Goal: Task Accomplishment & Management: Manage account settings

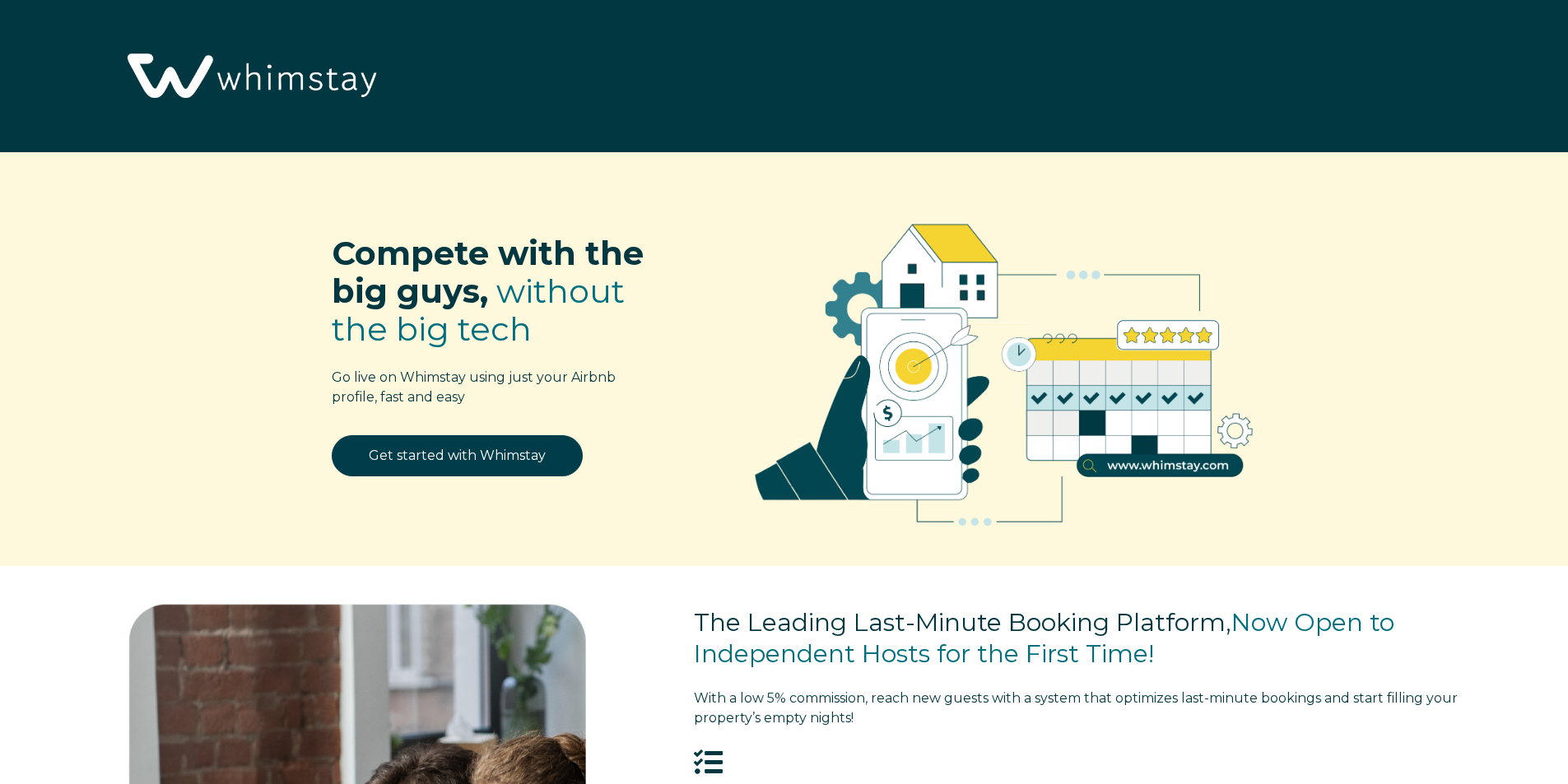
select select "US"
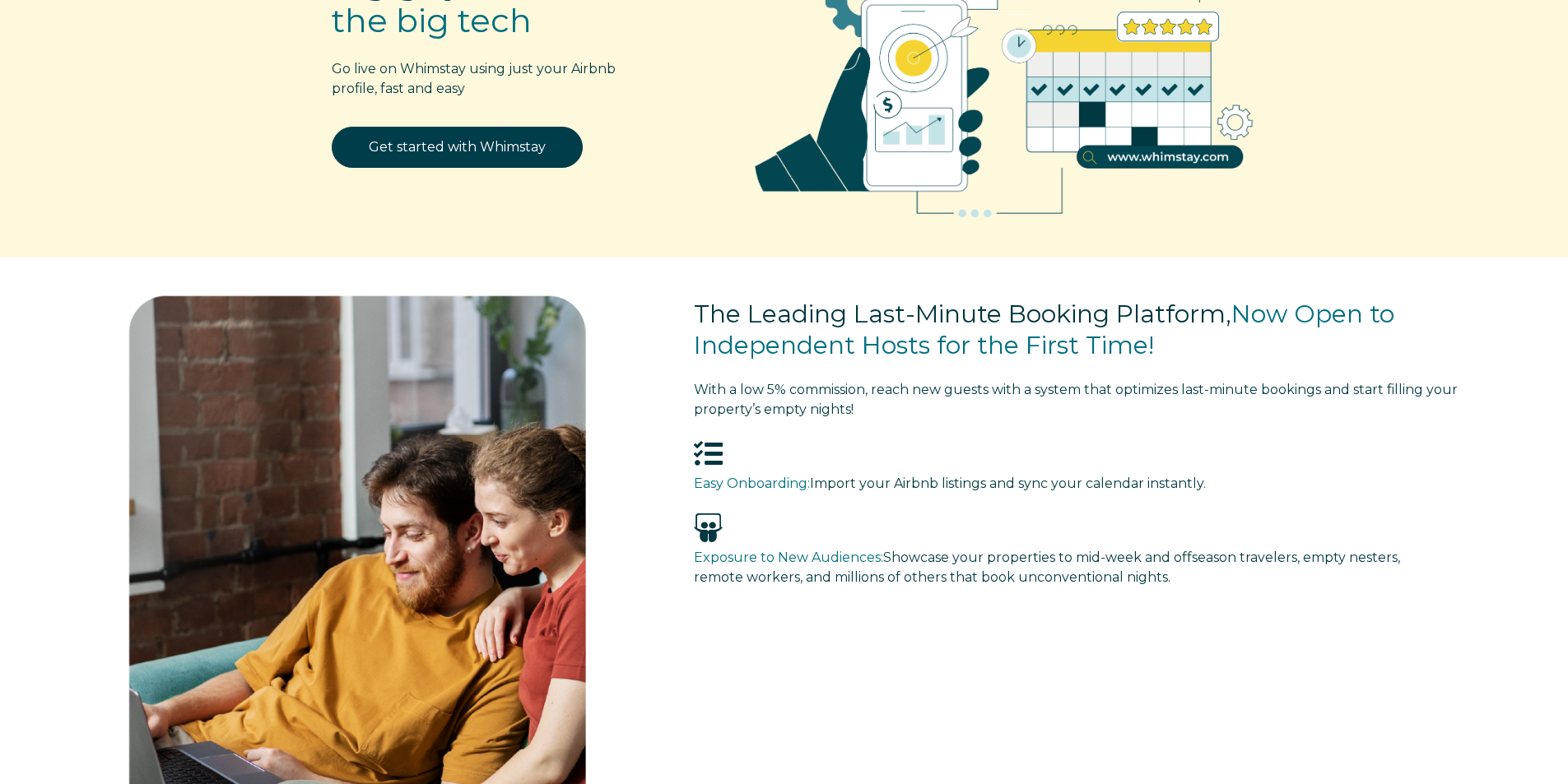
scroll to position [300, 0]
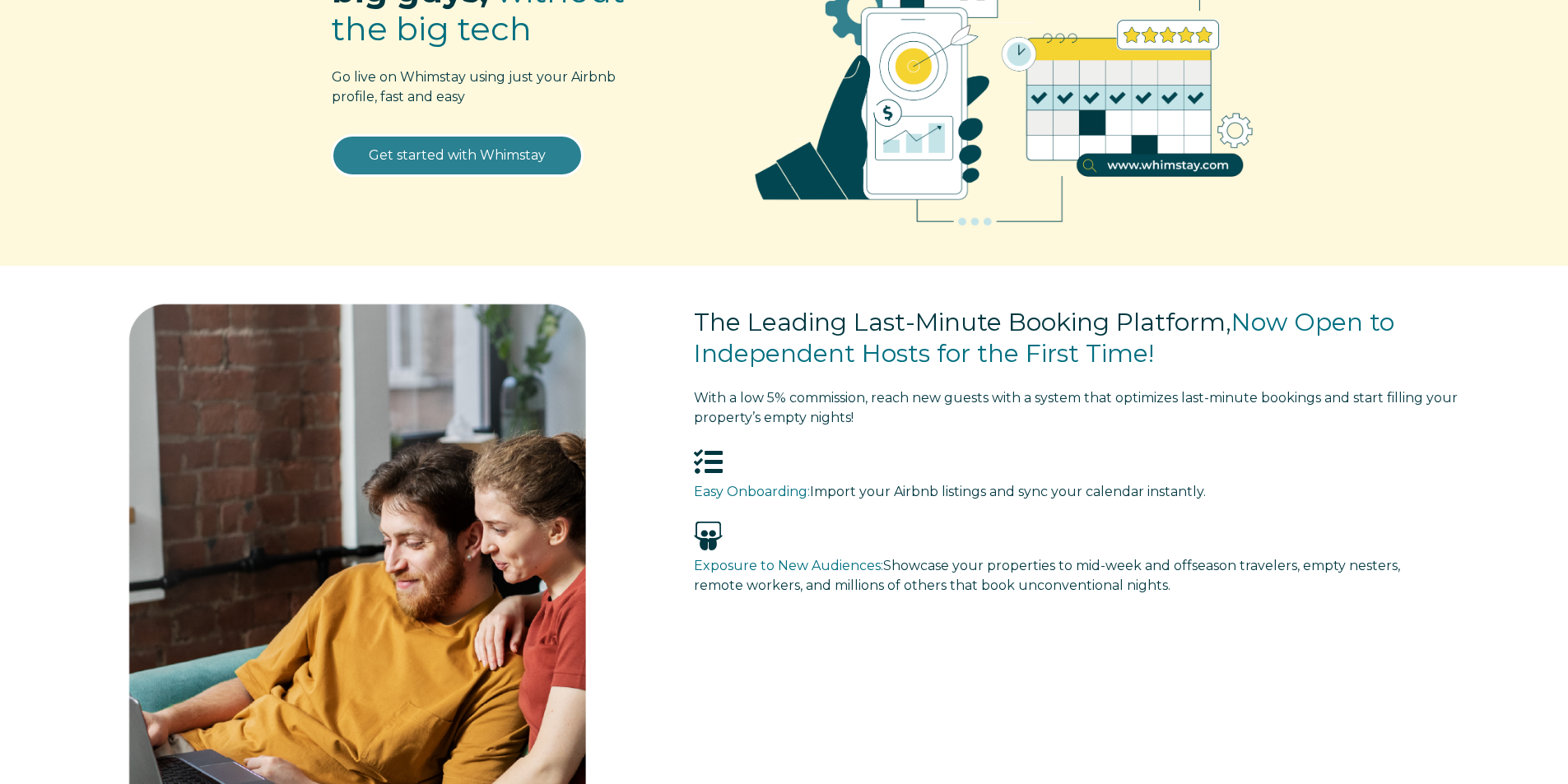
click at [485, 157] on link "Get started with Whimstay" at bounding box center [457, 155] width 251 height 41
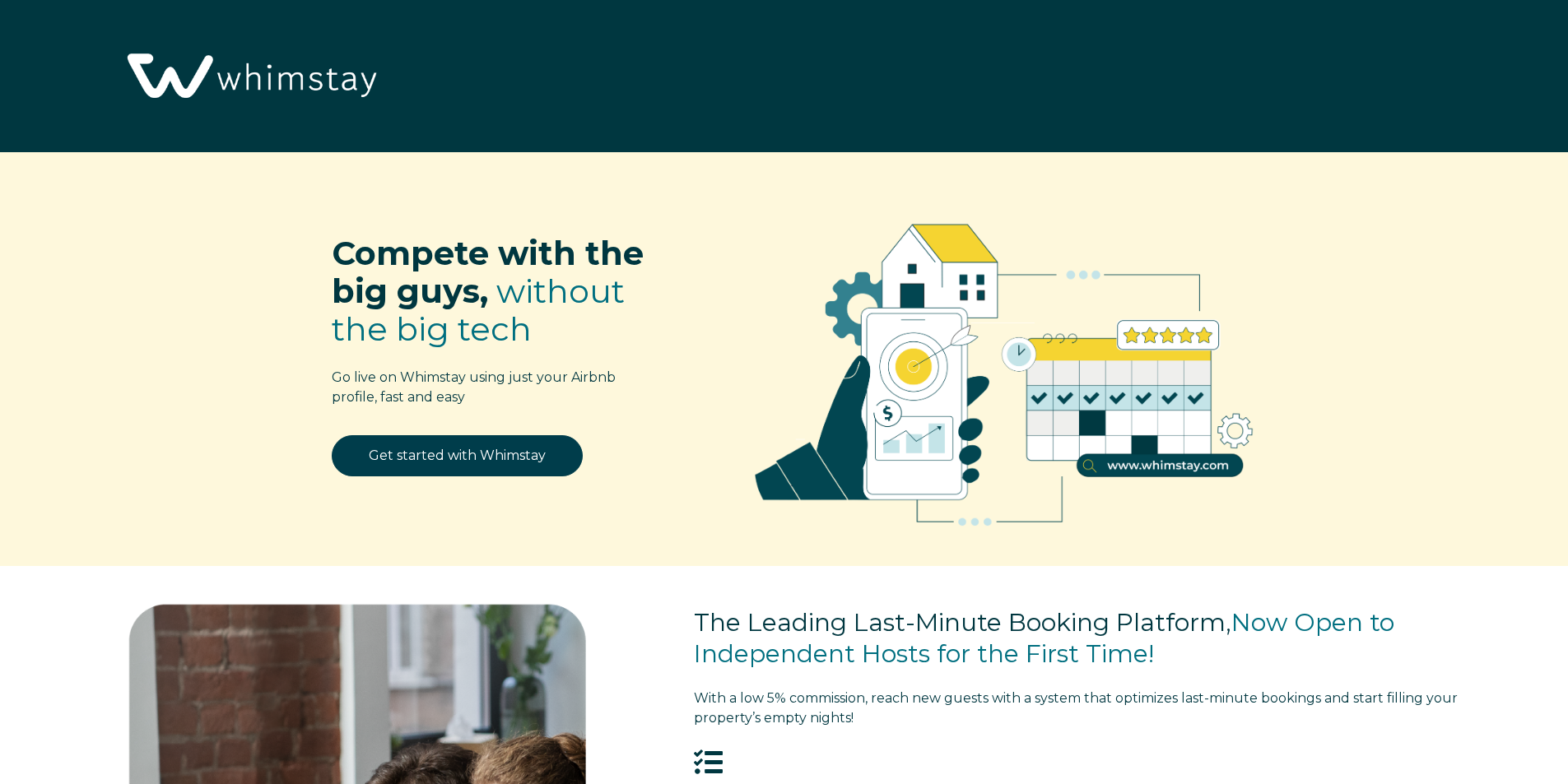
select select "US"
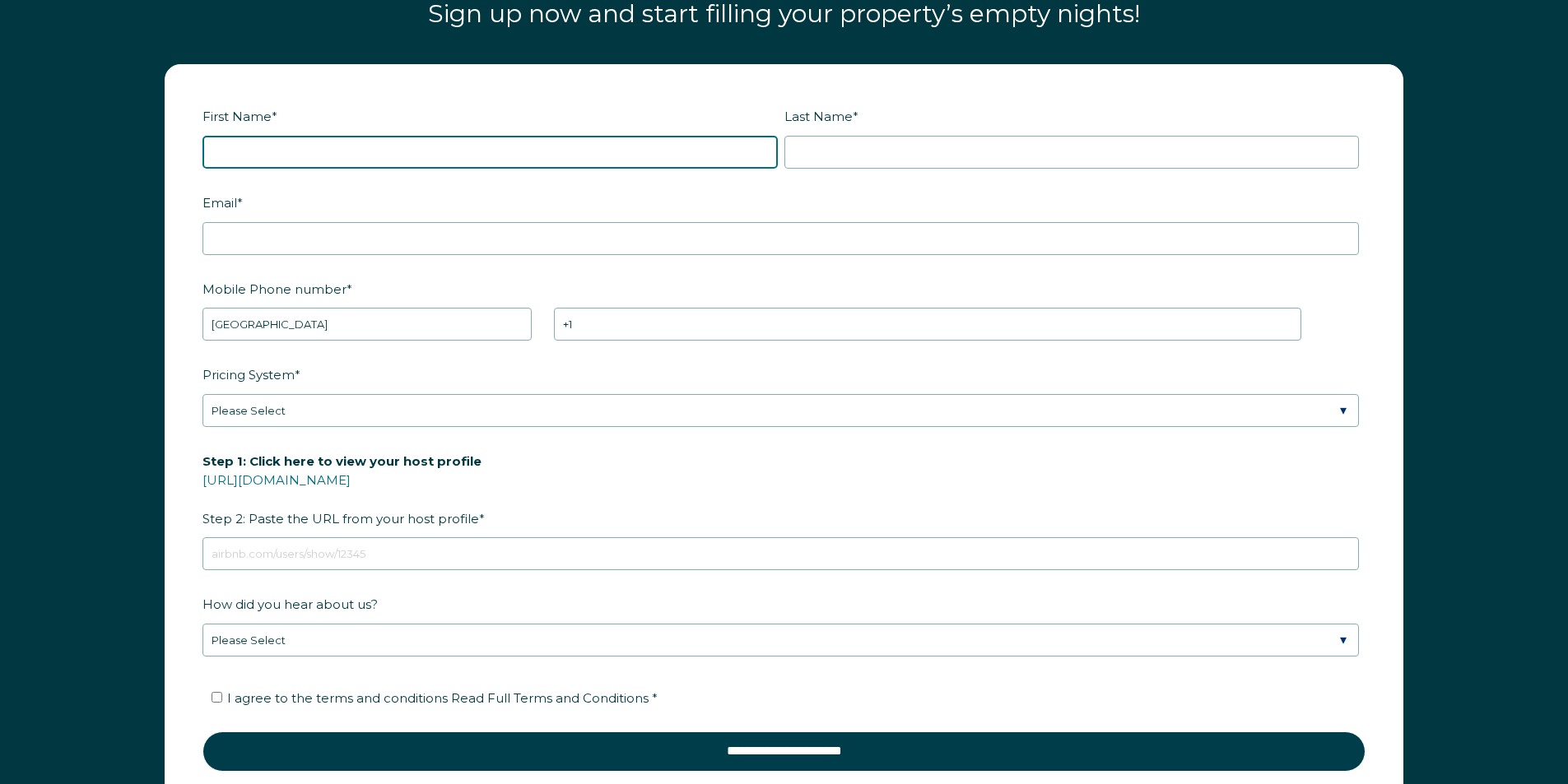
click at [437, 150] on input "First Name *" at bounding box center [490, 152] width 575 height 33
click at [442, 142] on input "Ren" at bounding box center [490, 152] width 575 height 33
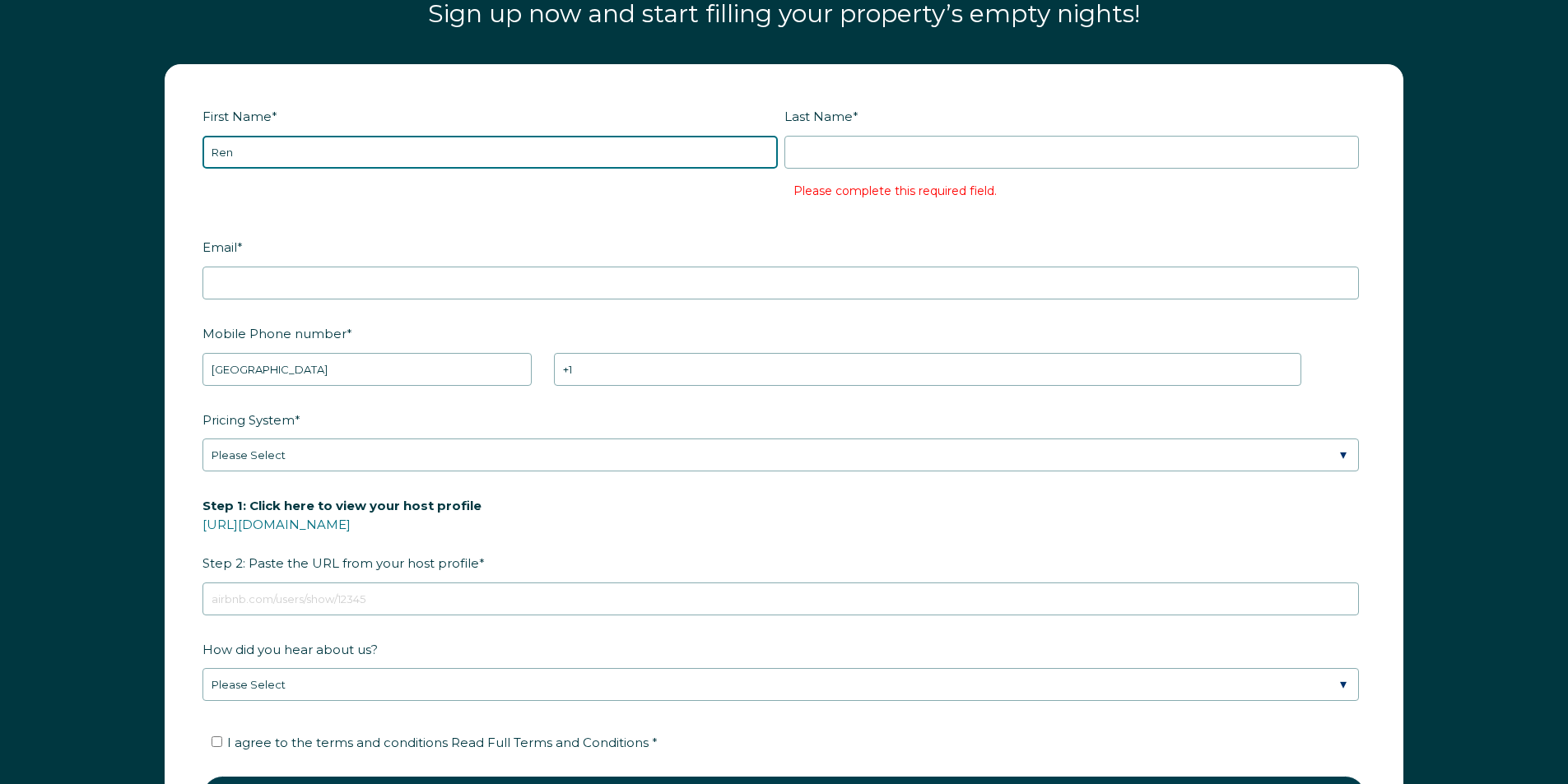
type input "Renee"
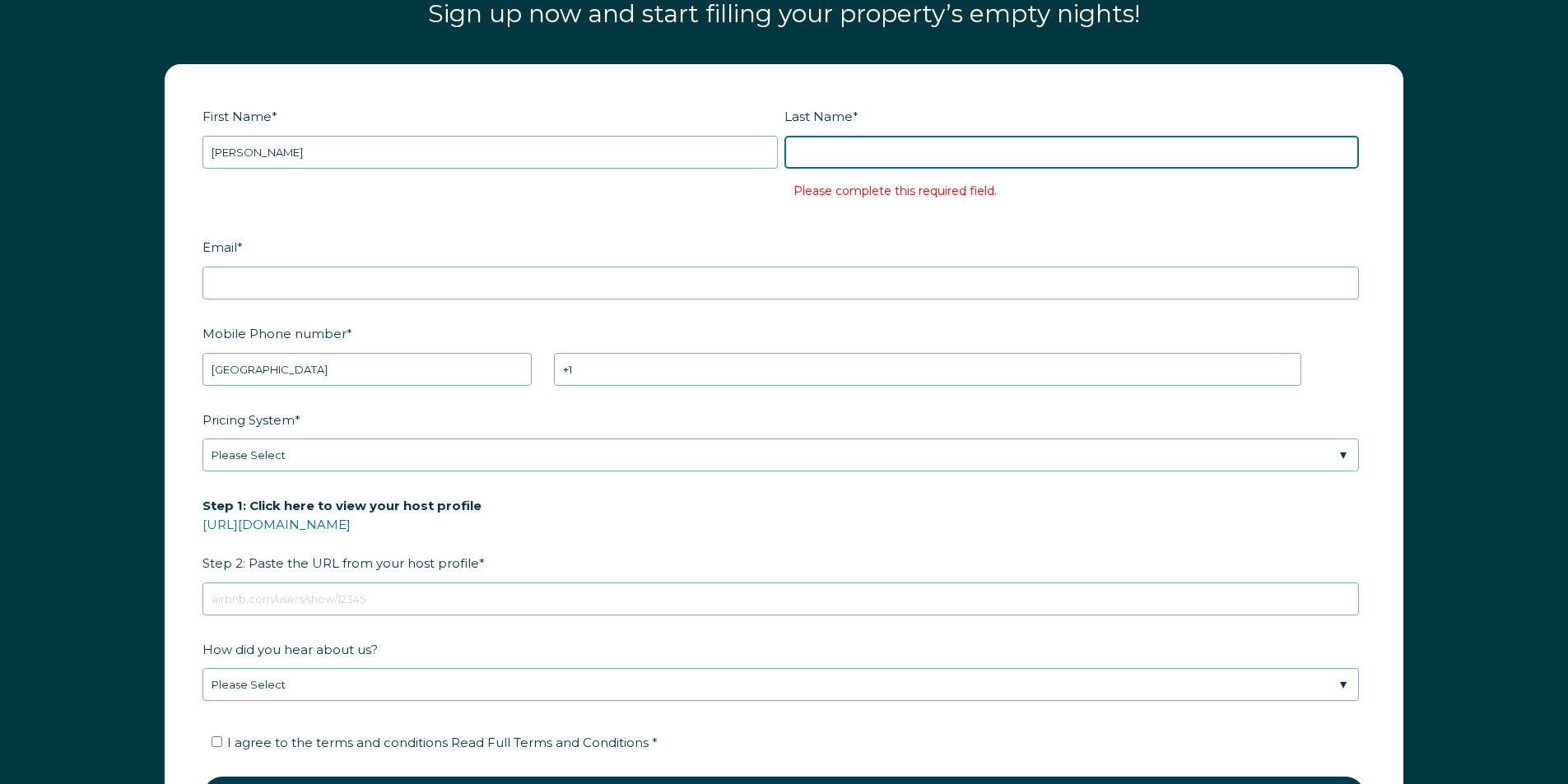
type input "Deputron"
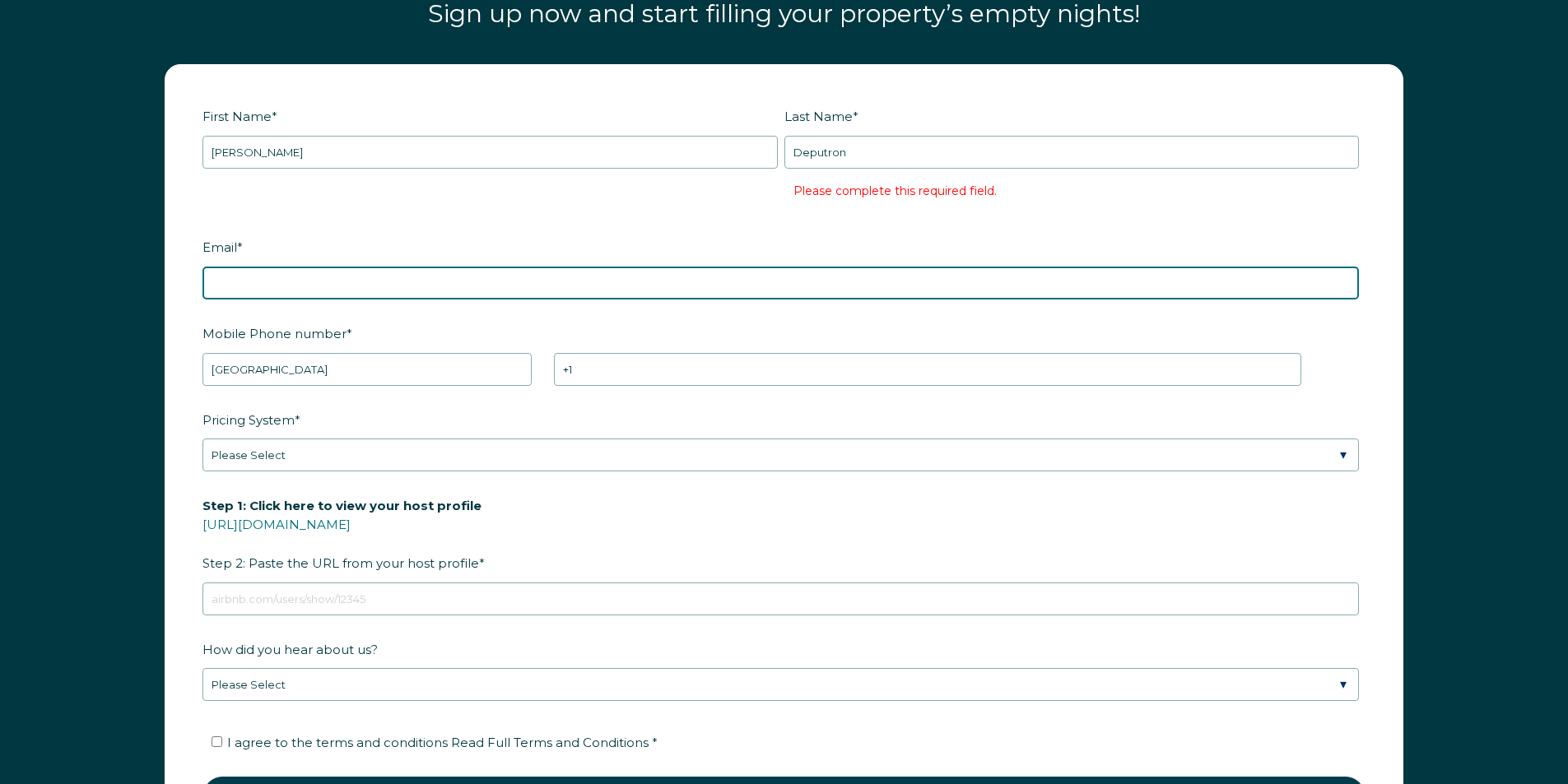
type input "theturquoiseparadise1305@gmail.com"
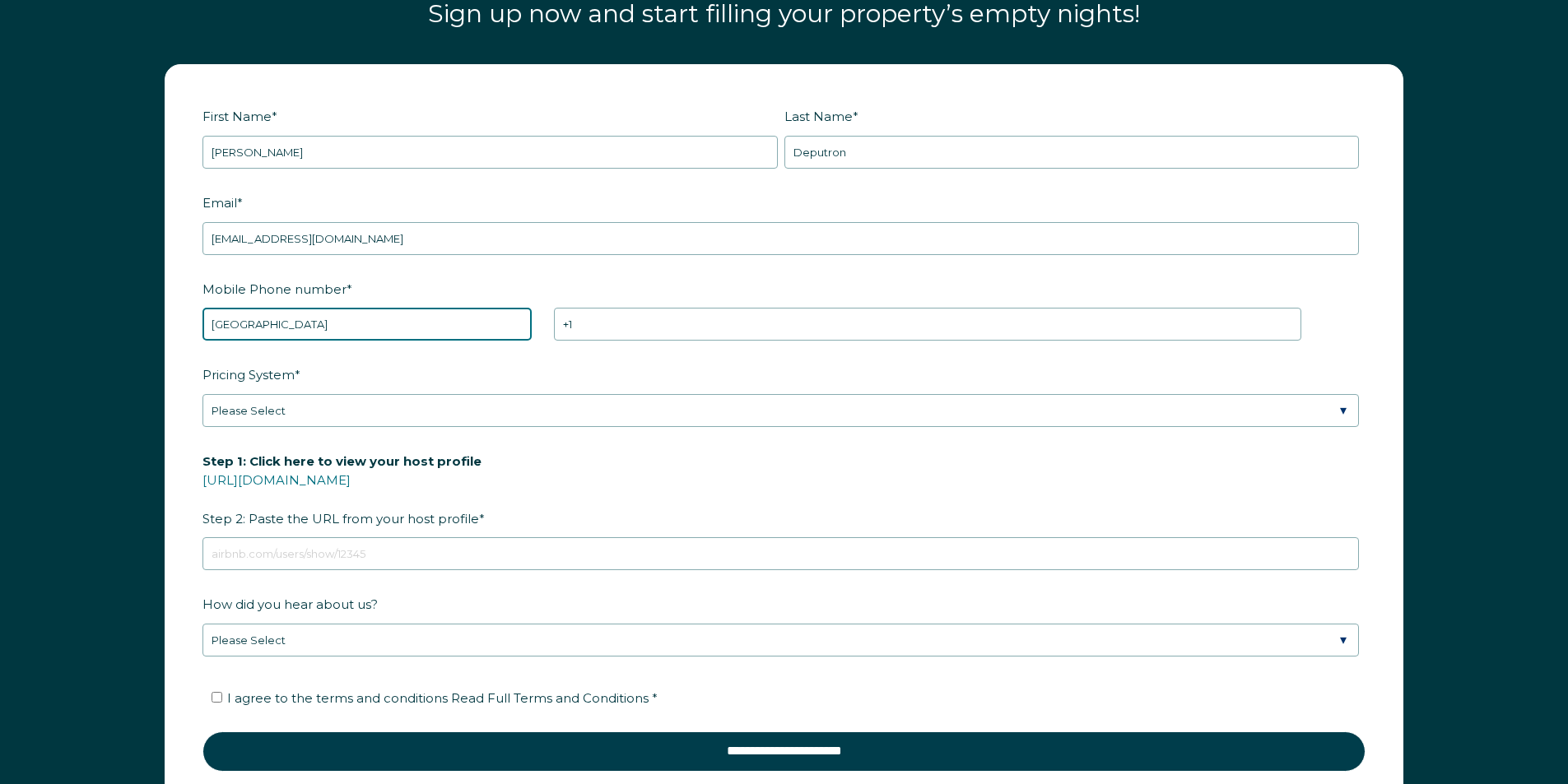
click at [367, 321] on select "* Afghanistan (‫افغانستان‬‎) Albania (Shqipëri) Algeria (‫الجزائر‬‎) American S…" at bounding box center [366, 324] width 329 height 33
click at [202, 308] on select "* Afghanistan (‫افغانستان‬‎) Albania (Shqipëri) Algeria (‫الجزائر‬‎) American S…" at bounding box center [366, 324] width 329 height 33
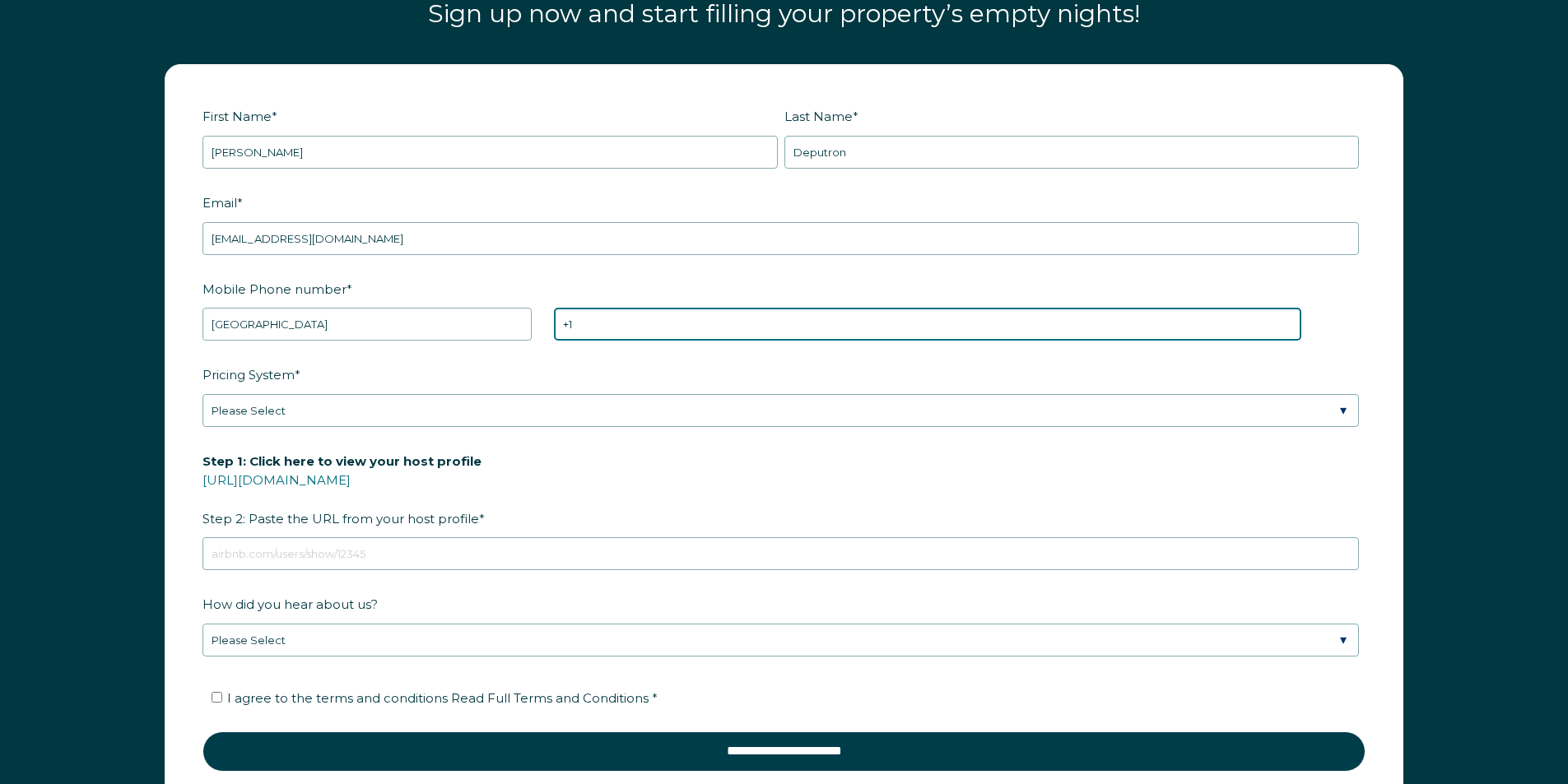
click at [596, 337] on input "+1" at bounding box center [928, 324] width 747 height 33
type input "+1 3479795978"
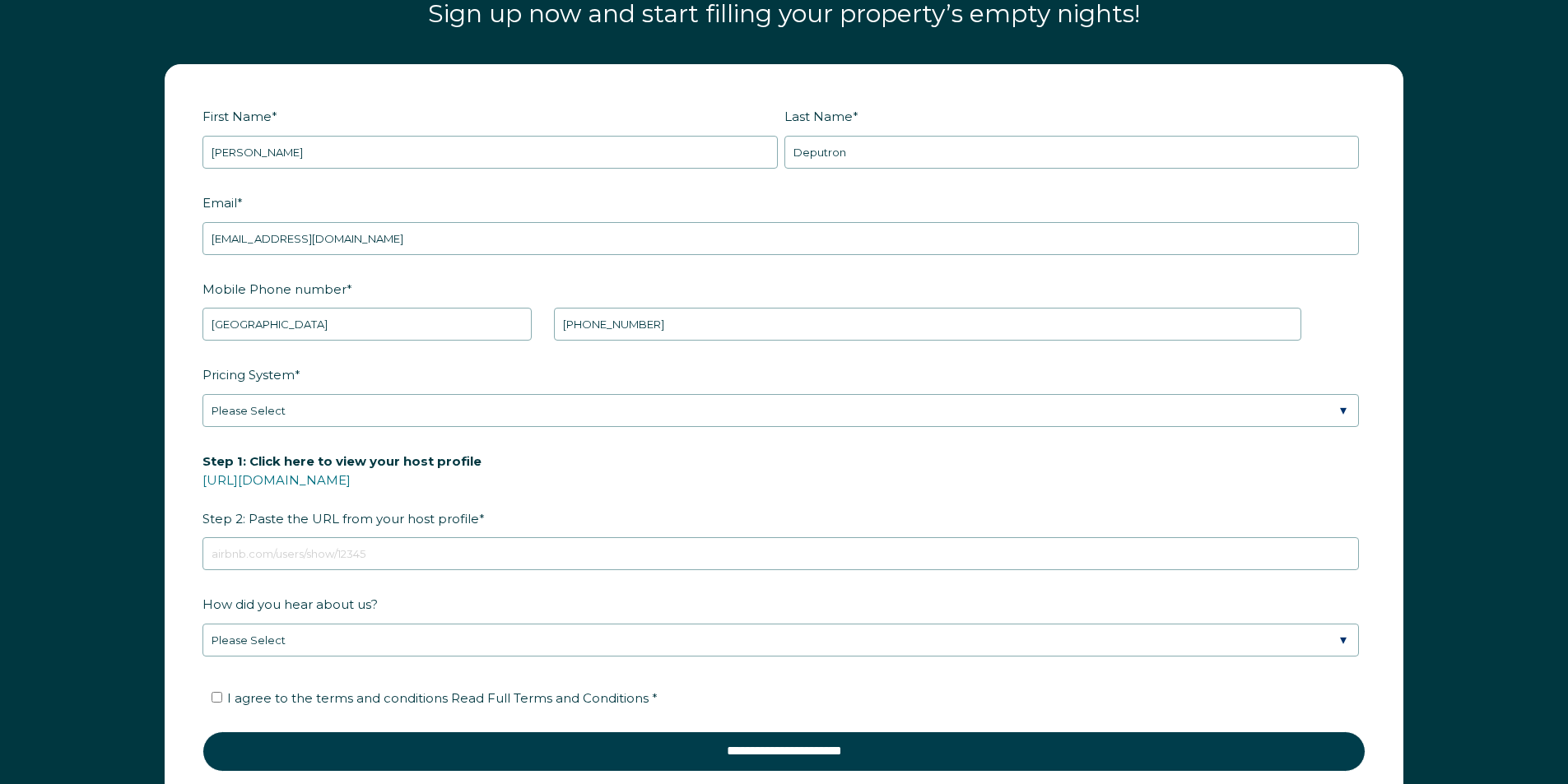
click at [474, 427] on fieldset "Pricing System * Please Select Manual Airbnb Smart Pricing PriceLabs Wheelhouse…" at bounding box center [784, 404] width 1163 height 86
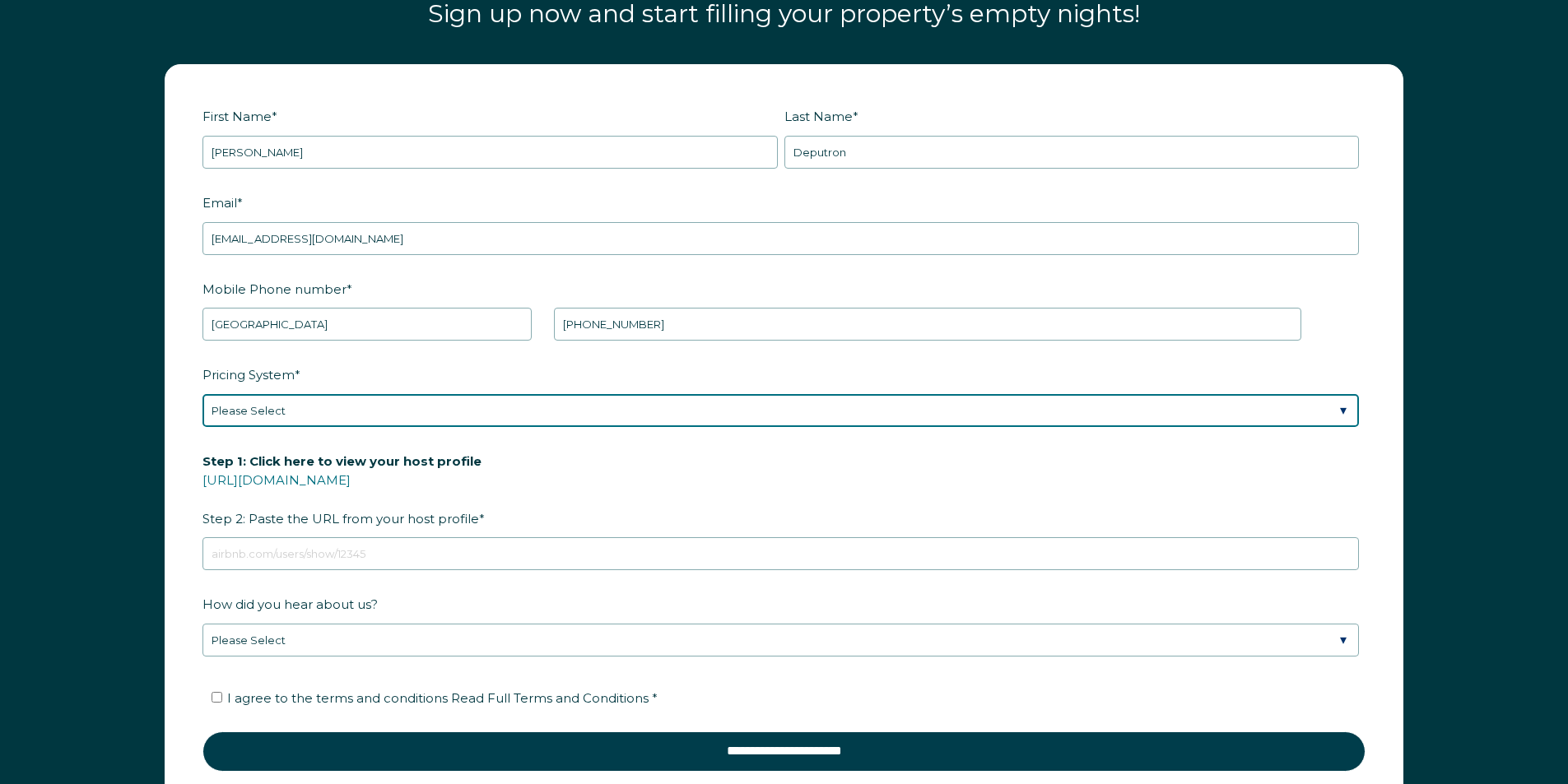
click at [469, 425] on select "Please Select Manual Airbnb Smart Pricing PriceLabs Wheelhouse Beyond Pricing 3…" at bounding box center [780, 410] width 1157 height 33
select select "Manual"
click at [202, 394] on select "Please Select Manual Airbnb Smart Pricing PriceLabs Wheelhouse Beyond Pricing 3…" at bounding box center [780, 410] width 1157 height 33
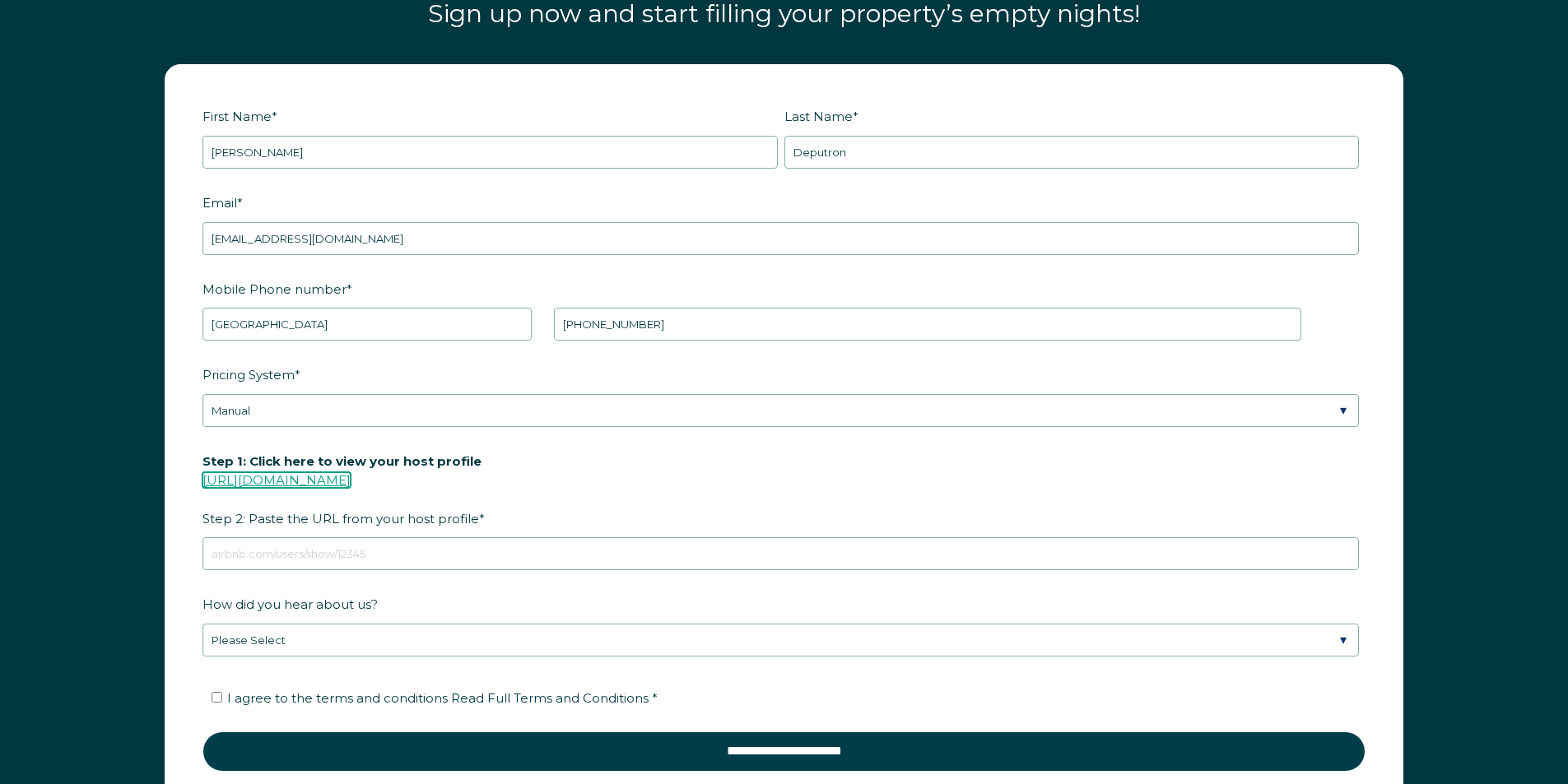
click at [323, 485] on link "[URL][DOMAIN_NAME]" at bounding box center [277, 480] width 148 height 16
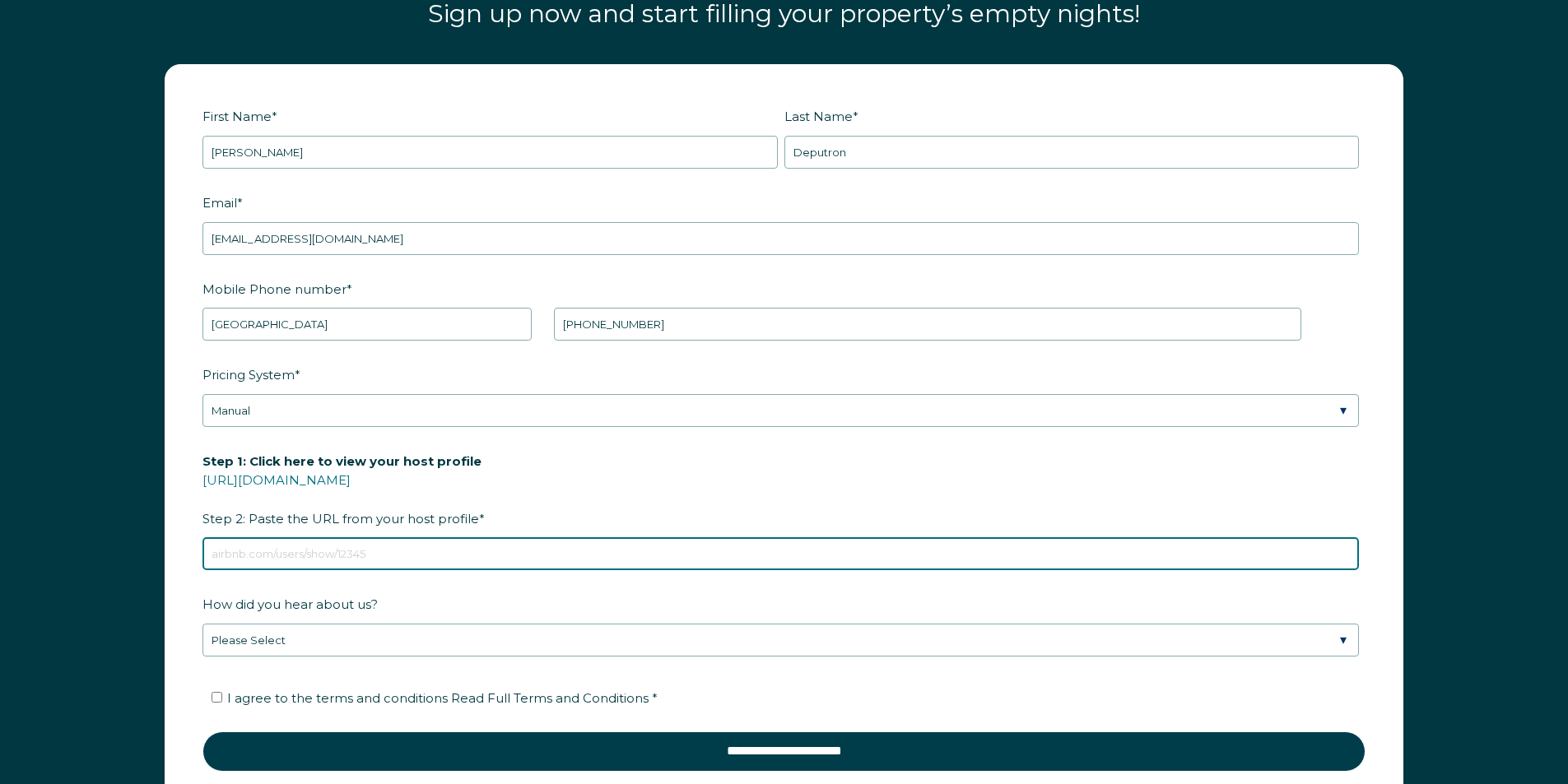
click at [307, 565] on input "Step 1: Click here to view your host profile https://www.airbnb.com/users/show/…" at bounding box center [780, 554] width 1157 height 33
paste input "https://www.airbnb.com/users/show/561044554"
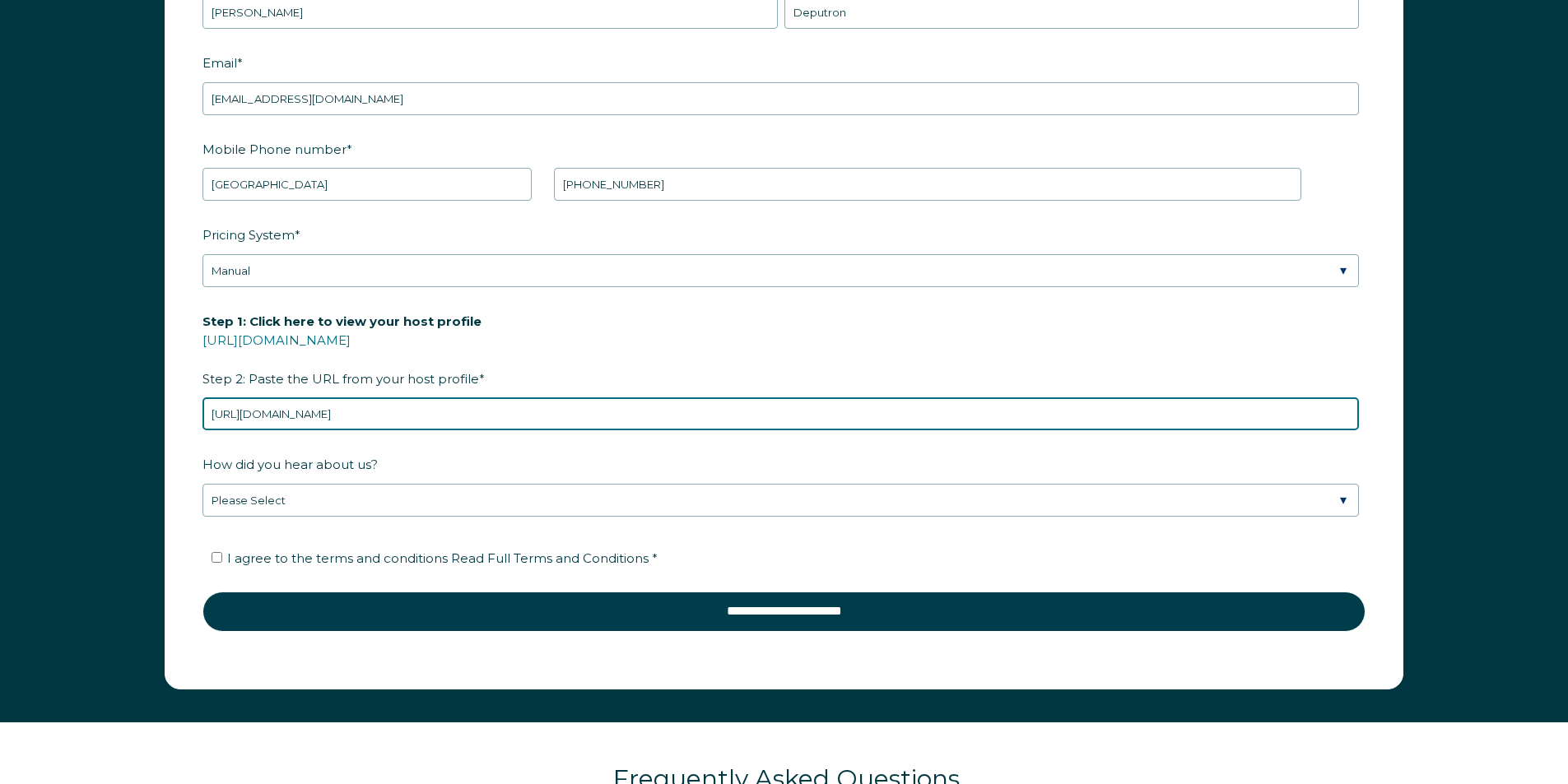
scroll to position [2541, 0]
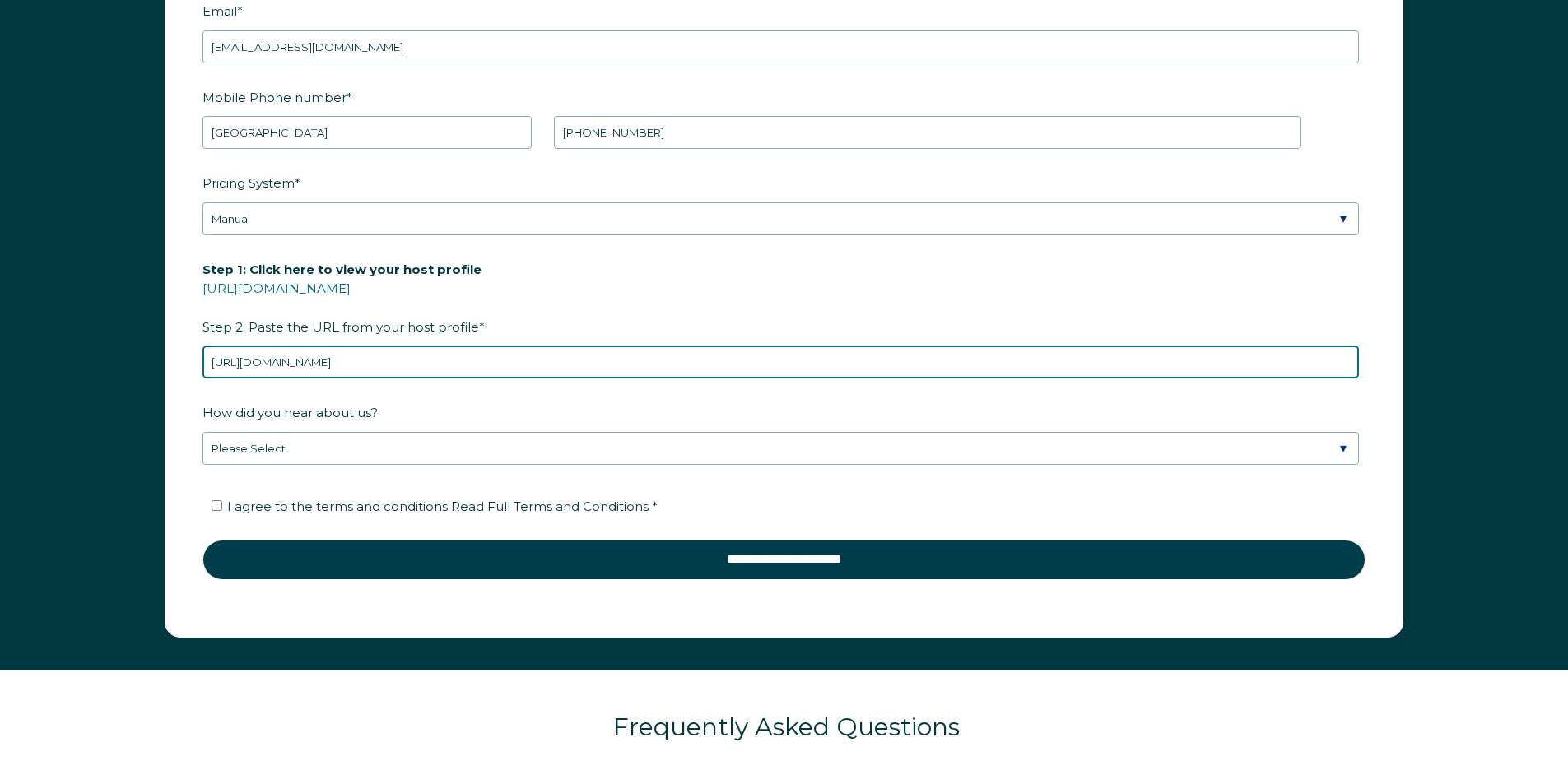
type input "https://www.airbnb.com/users/show/561044554"
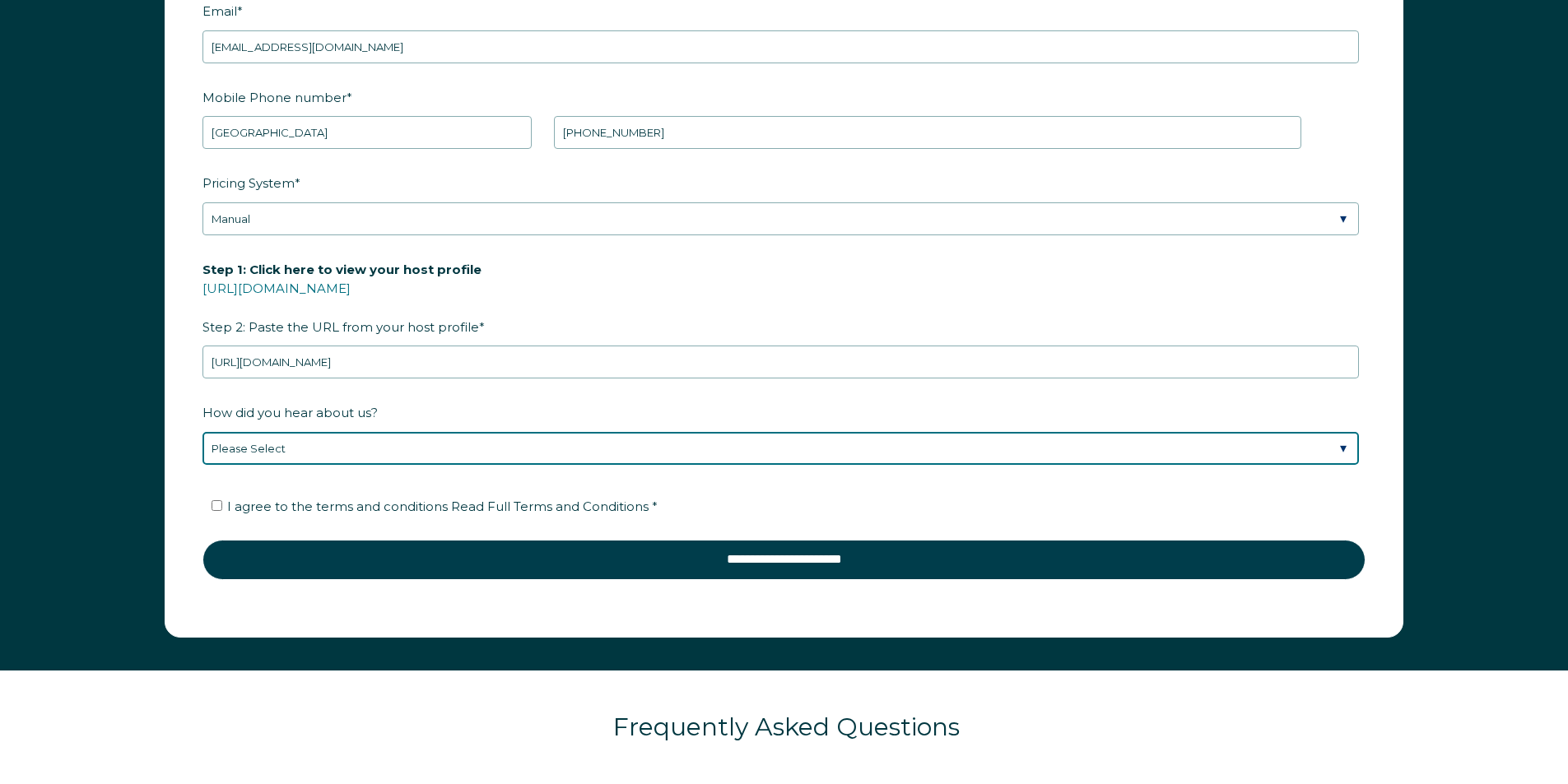
click at [369, 441] on select "Please Select Found Whimstay through a Google search Direct outreach from a Whi…" at bounding box center [780, 449] width 1157 height 33
select select "Social Media"
click at [202, 432] on select "Please Select Found Whimstay through a Google search Direct outreach from a Whi…" at bounding box center [780, 449] width 1157 height 33
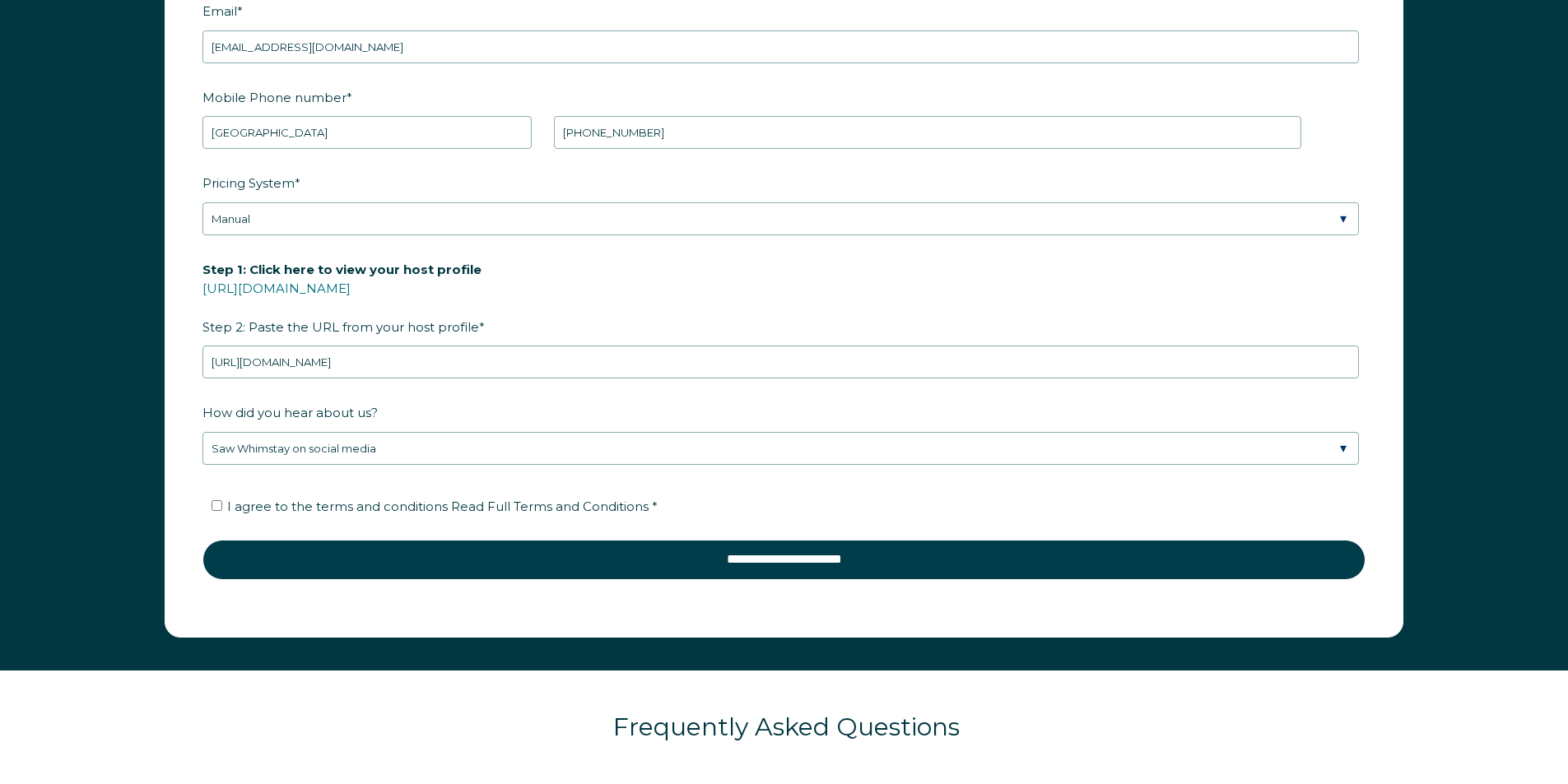
click at [343, 517] on li "I agree to the terms and conditions Read Full Terms and Conditions *" at bounding box center [789, 506] width 1157 height 27
click at [341, 516] on li "I agree to the terms and conditions Read Full Terms and Conditions *" at bounding box center [789, 506] width 1157 height 27
click at [337, 509] on span "I agree to the terms and conditions Read Full Terms and Conditions *" at bounding box center [442, 506] width 430 height 16
click at [223, 509] on input "I agree to the terms and conditions Read Full Terms and Conditions *" at bounding box center [217, 506] width 11 height 11
checkbox input "true"
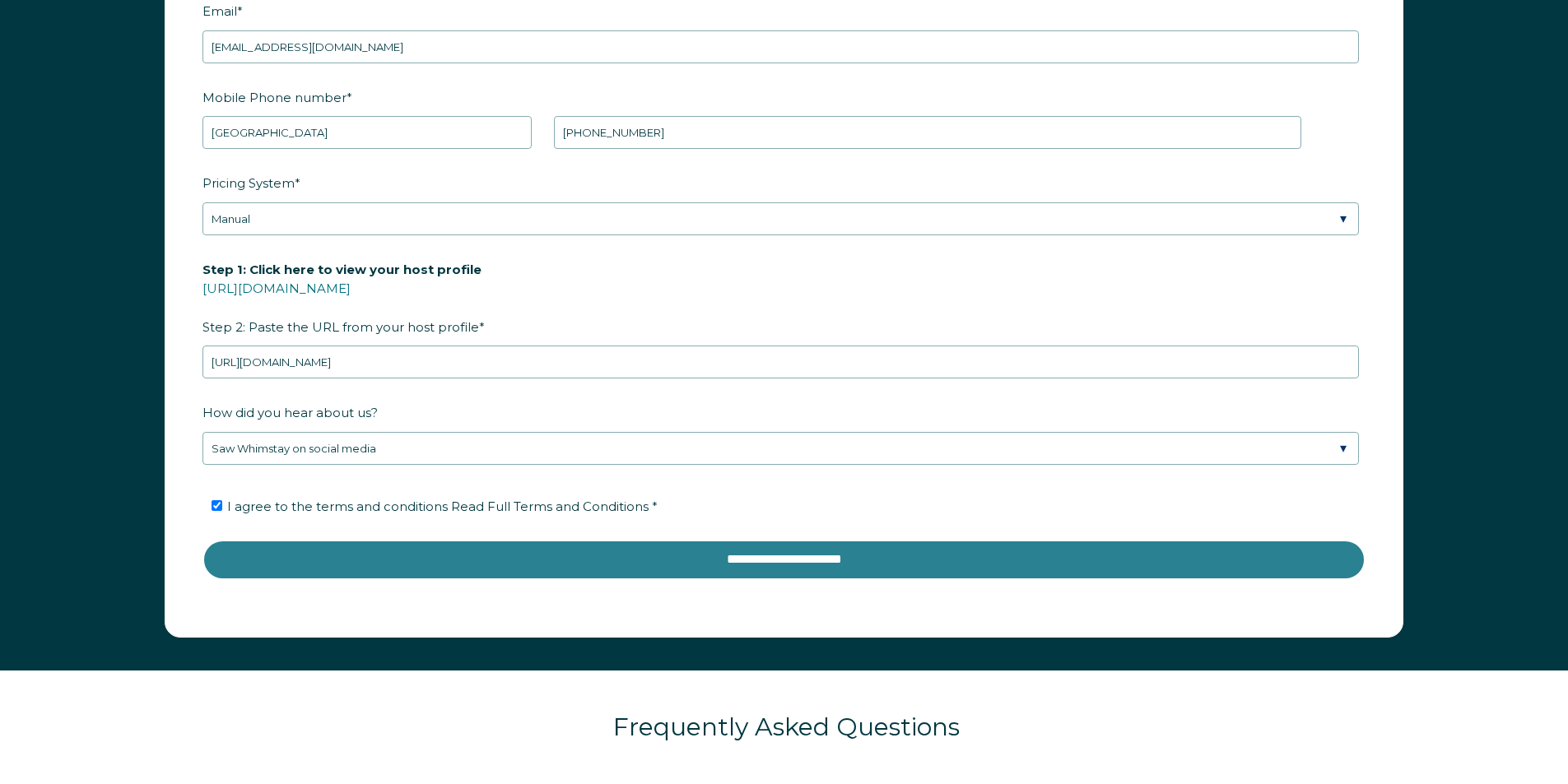
click at [441, 561] on input "**********" at bounding box center [784, 559] width 1163 height 39
click at [766, 558] on input "**********" at bounding box center [784, 559] width 1163 height 39
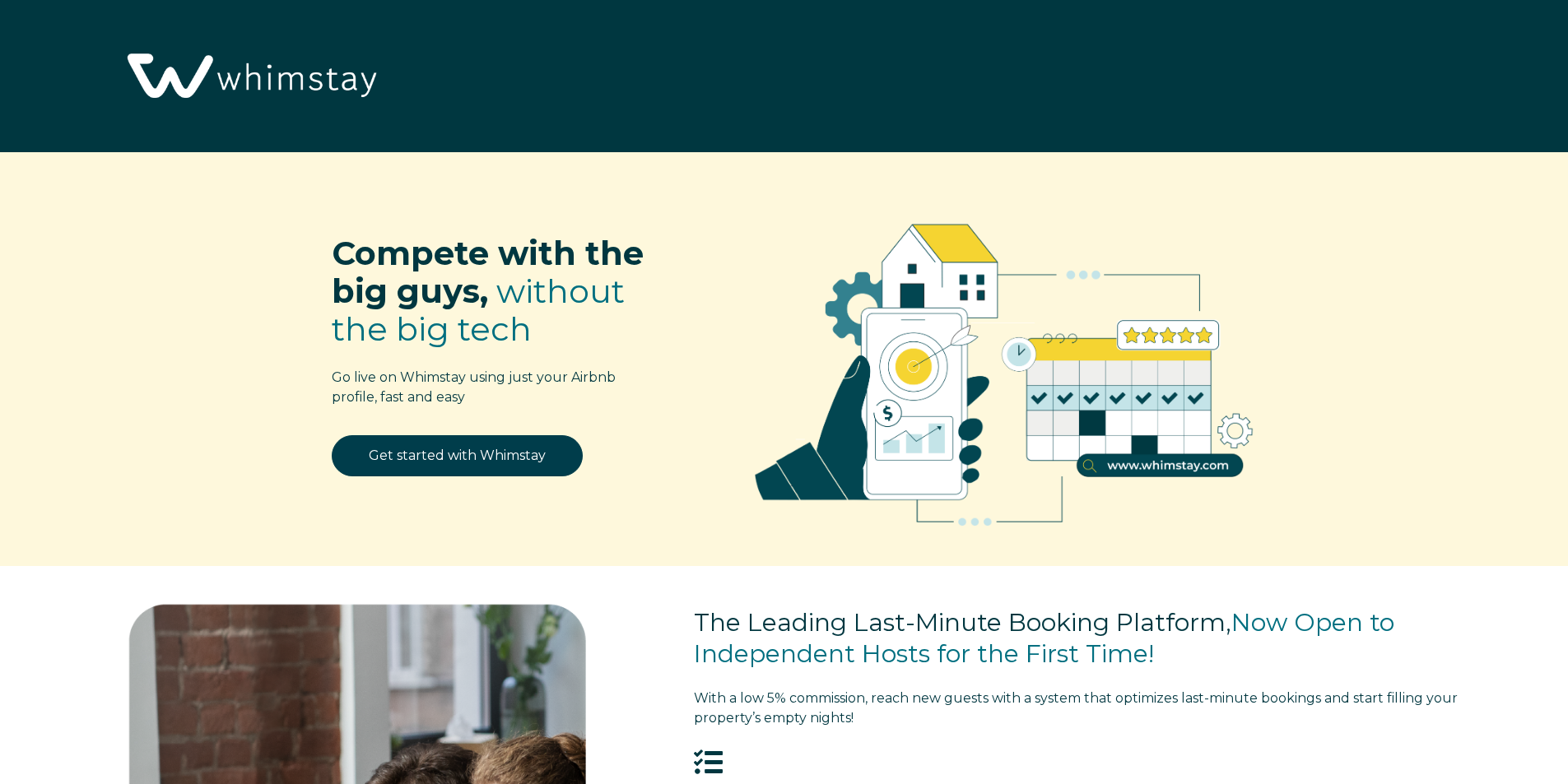
select select "US"
click at [196, 84] on img at bounding box center [250, 77] width 269 height 138
select select "US"
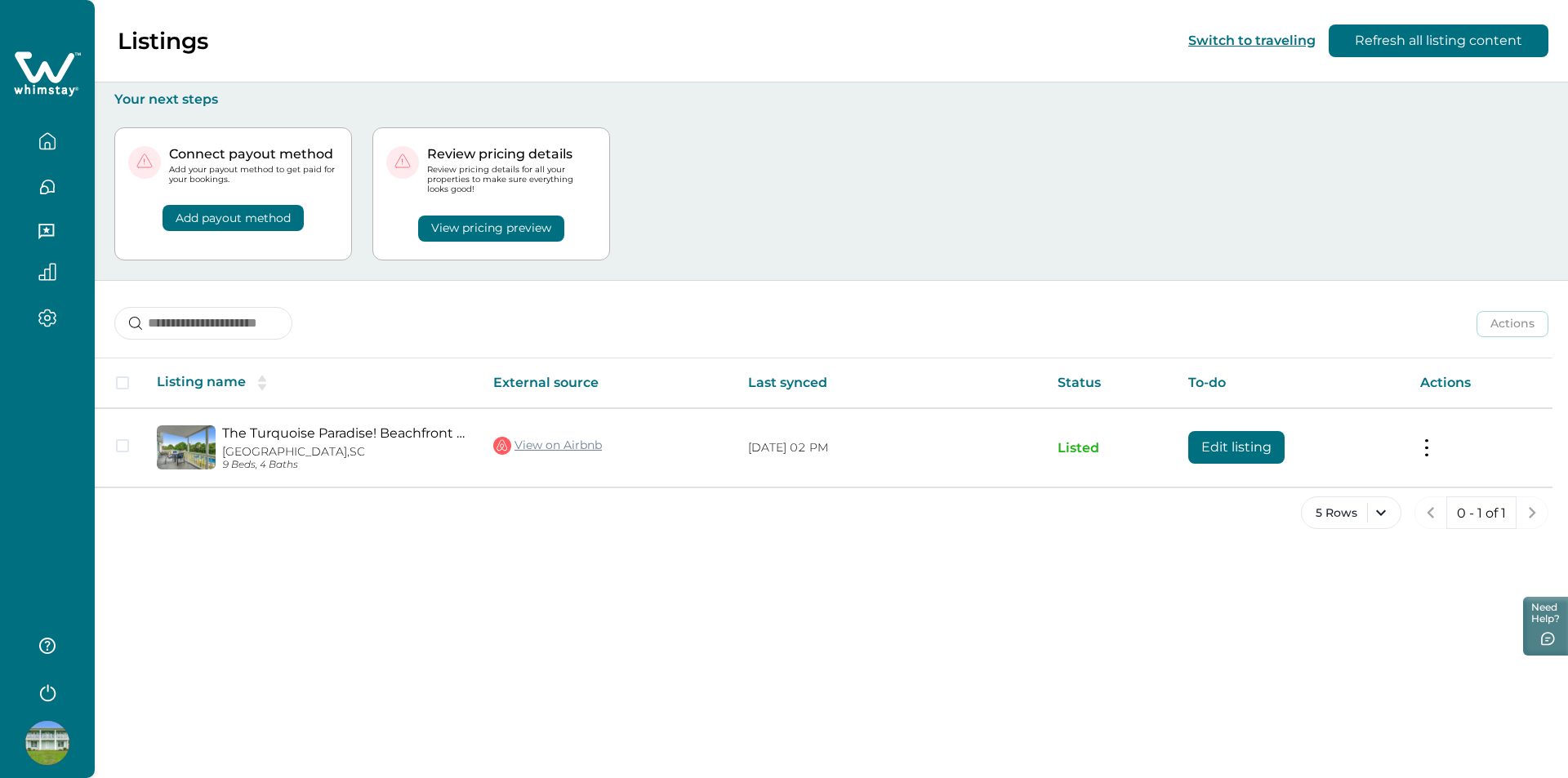
click at [269, 220] on button "Add payout method" at bounding box center [233, 218] width 141 height 26
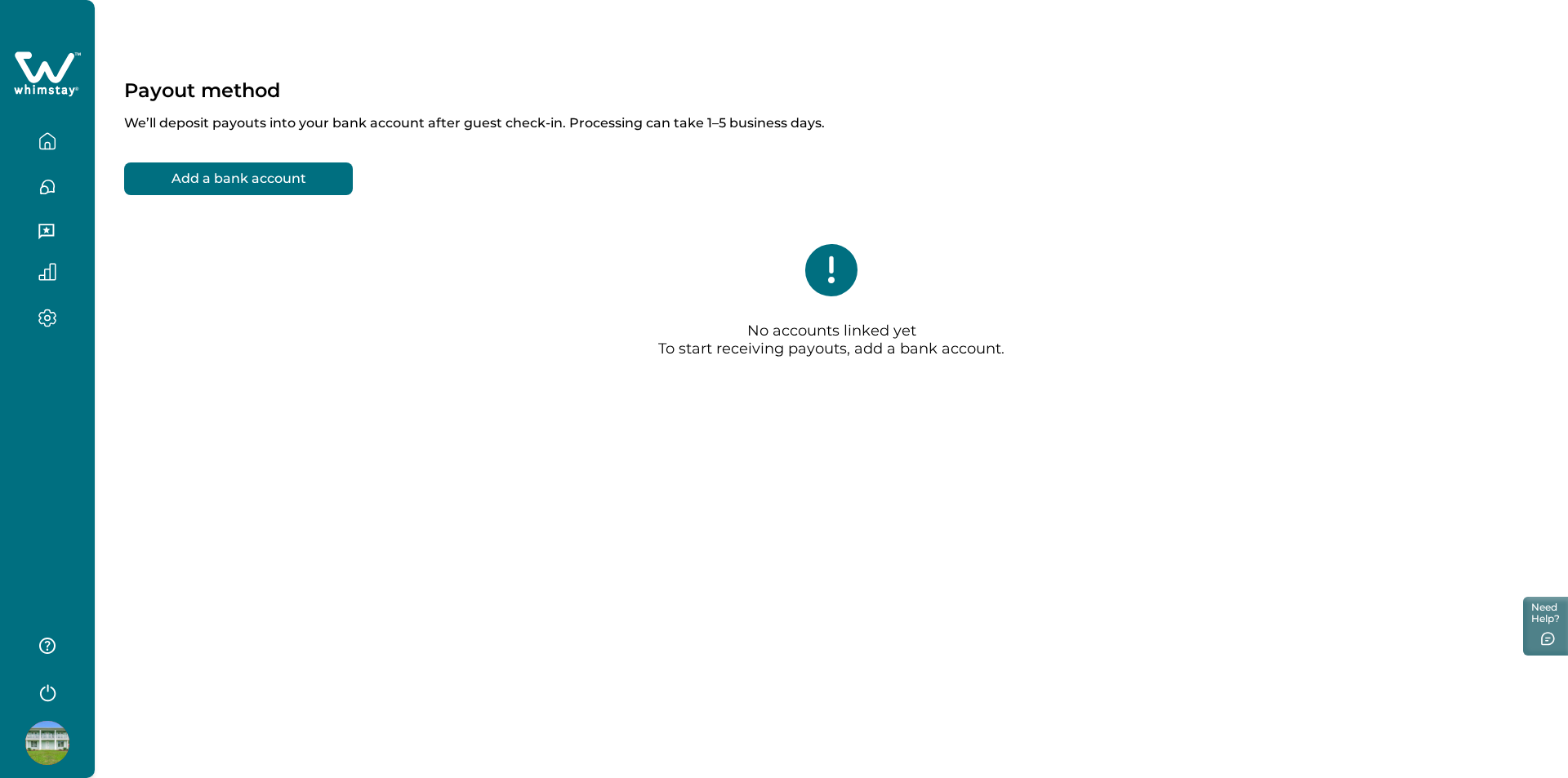
click at [308, 178] on button "Add a bank account" at bounding box center [239, 179] width 229 height 33
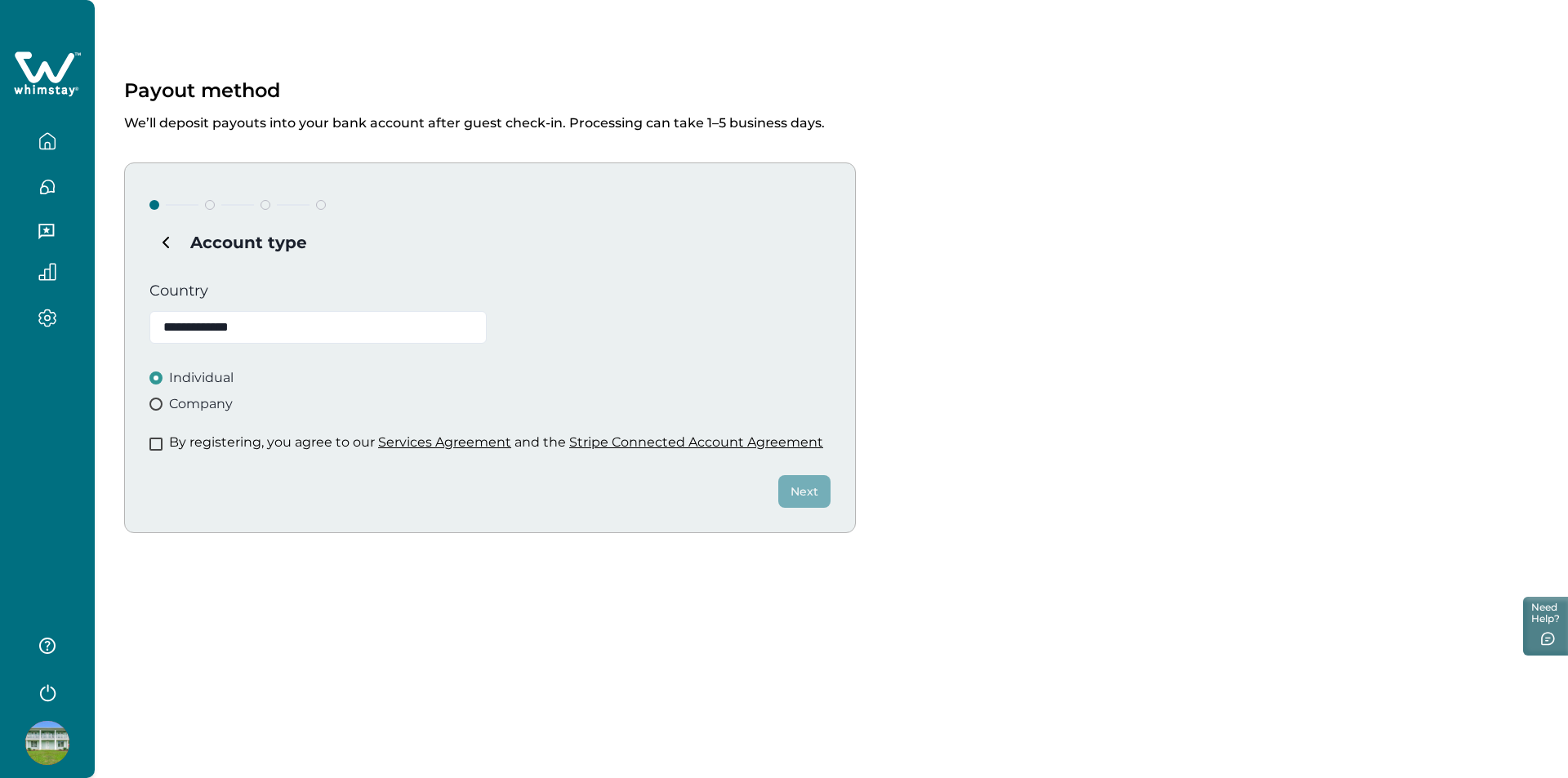
click at [258, 448] on p "By registering, you agree to our Services Agreement and the Stripe Connected Ac…" at bounding box center [496, 443] width 654 height 16
click at [160, 443] on span at bounding box center [155, 444] width 13 height 13
click at [796, 489] on button "Next" at bounding box center [804, 492] width 53 height 33
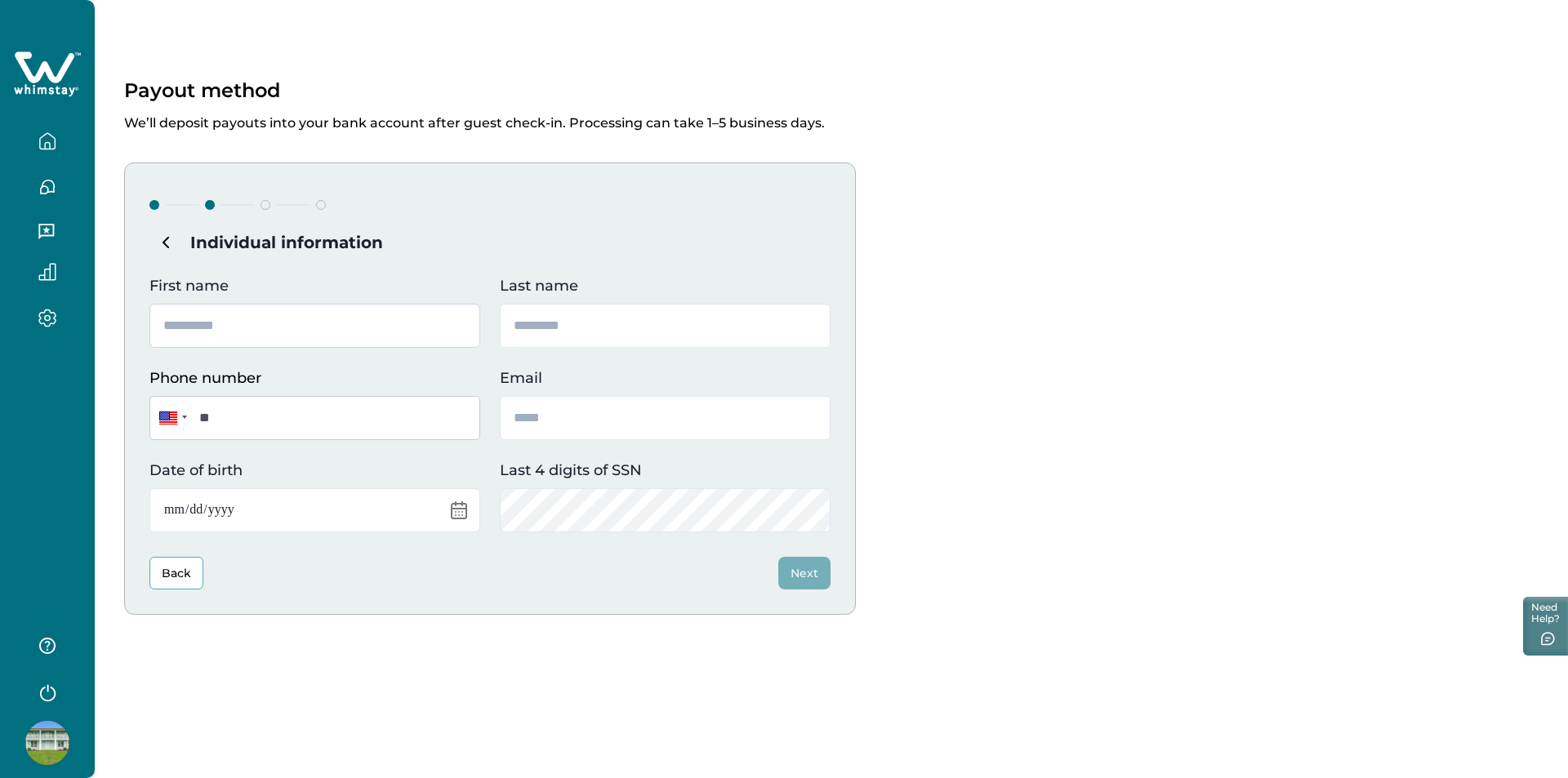
click at [255, 324] on input "First name" at bounding box center [315, 325] width 331 height 45
click at [280, 327] on input "First name" at bounding box center [315, 325] width 331 height 45
click at [245, 253] on h4 "Individual information" at bounding box center [489, 243] width 681 height 33
click at [161, 580] on button "Back" at bounding box center [175, 574] width 54 height 33
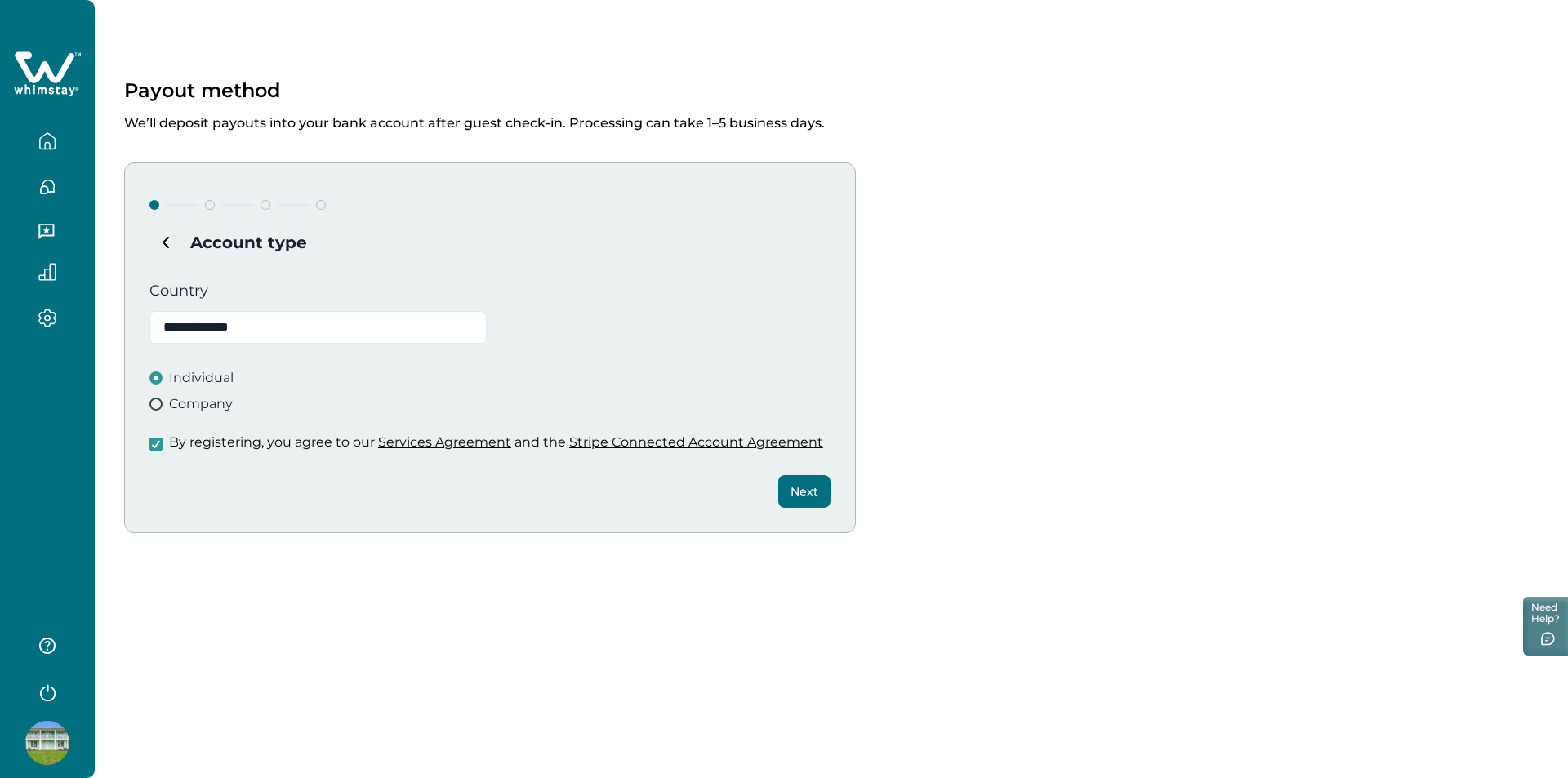
click at [163, 251] on button "Subtract" at bounding box center [165, 243] width 33 height 33
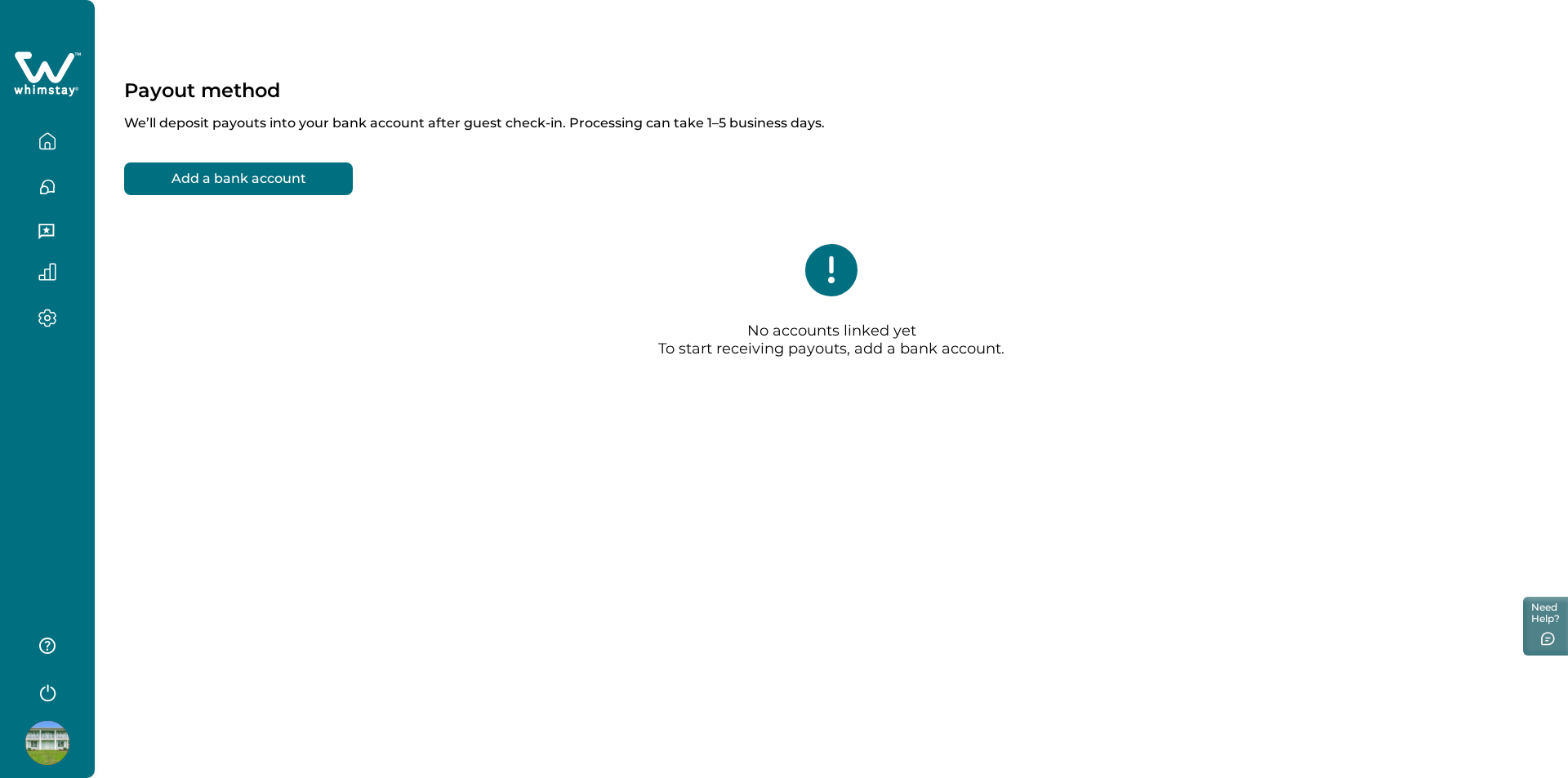
click at [45, 154] on button "button" at bounding box center [46, 141] width 68 height 33
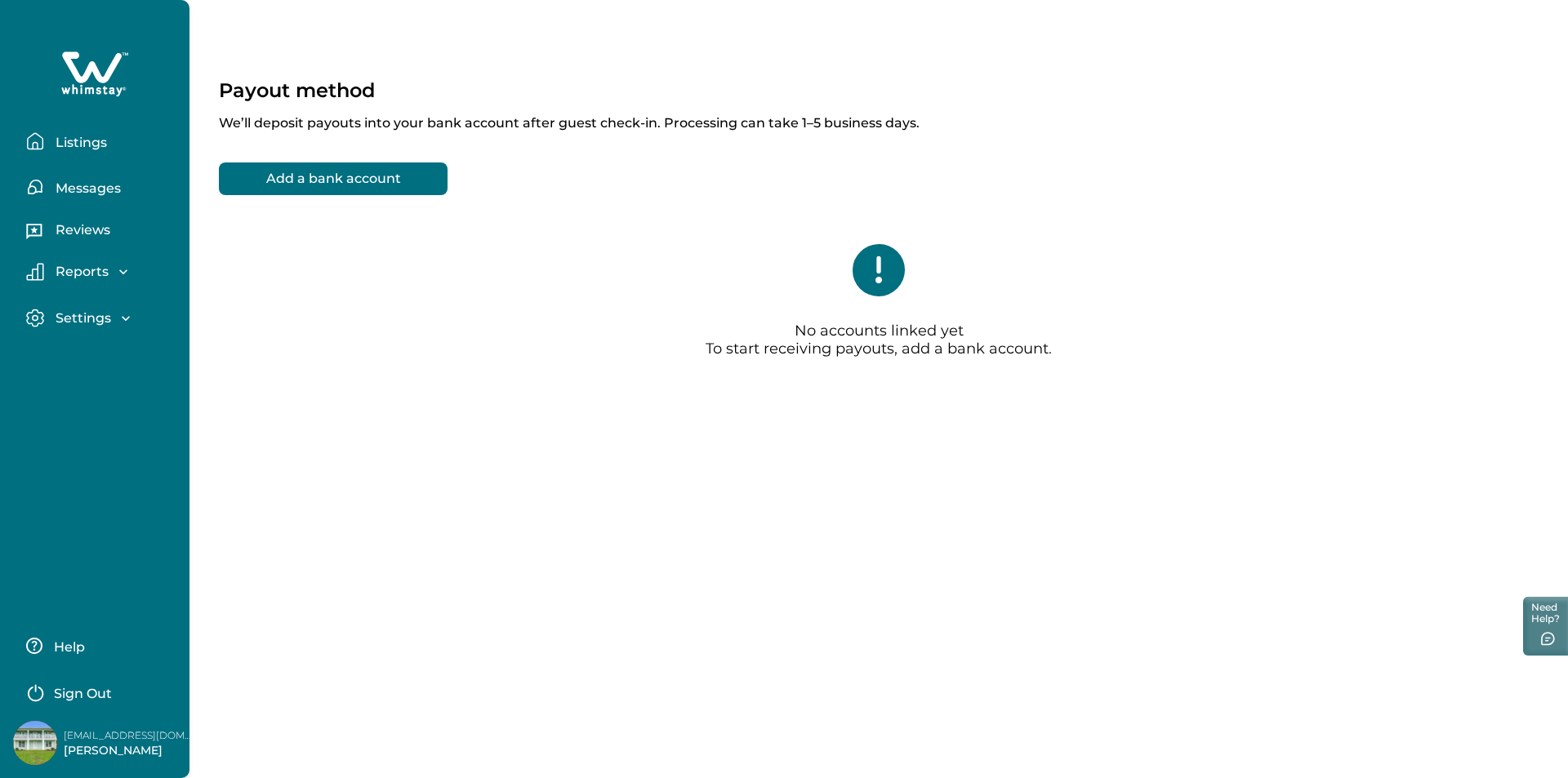
click at [85, 153] on button "Listings" at bounding box center [101, 141] width 150 height 33
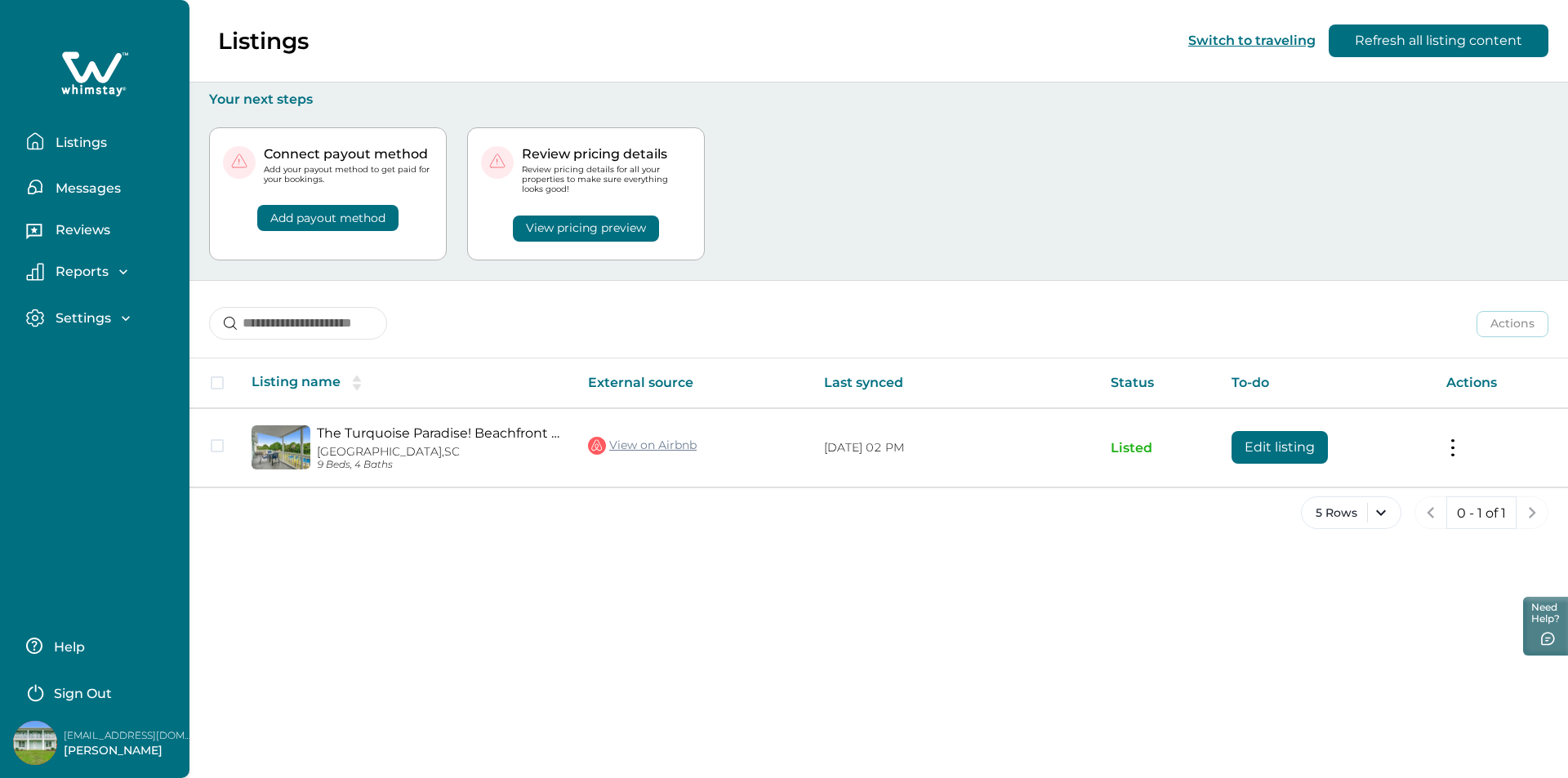
click at [550, 223] on button "View pricing preview" at bounding box center [585, 228] width 146 height 26
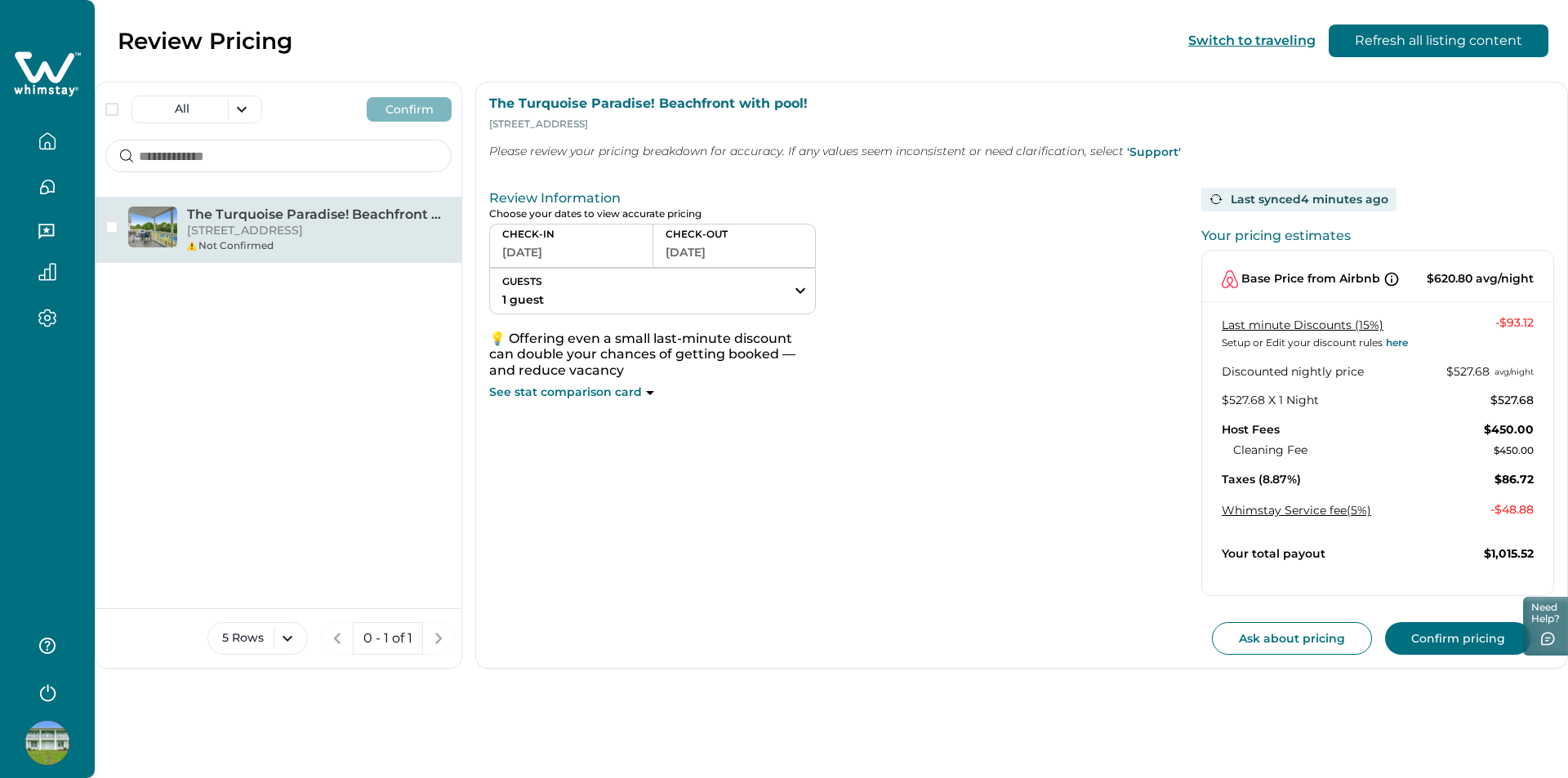
click at [614, 237] on p "CHECK-IN" at bounding box center [572, 234] width 138 height 13
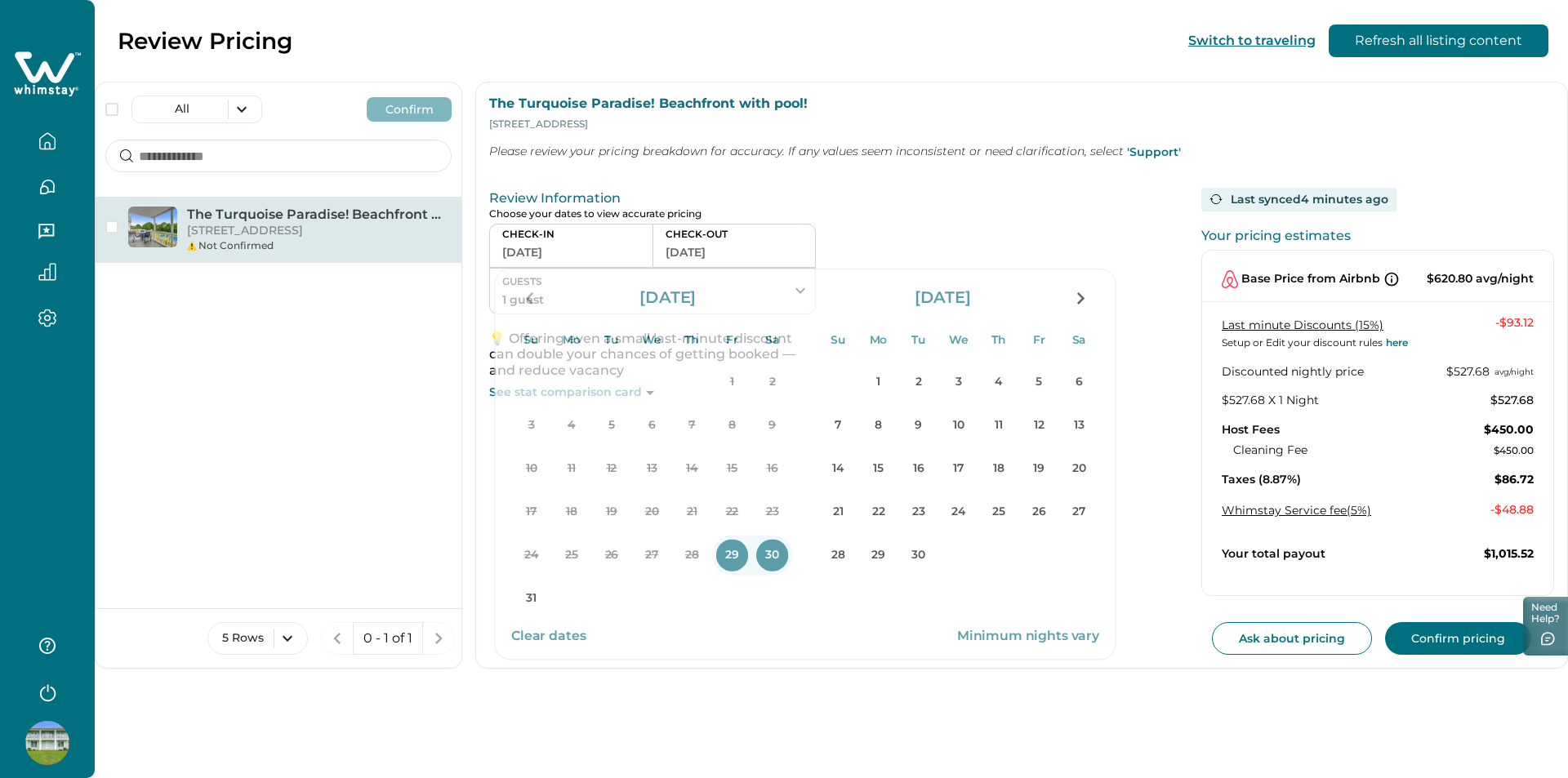
click at [1097, 208] on p "Choose your dates to view accurate pricing" at bounding box center [829, 214] width 680 height 12
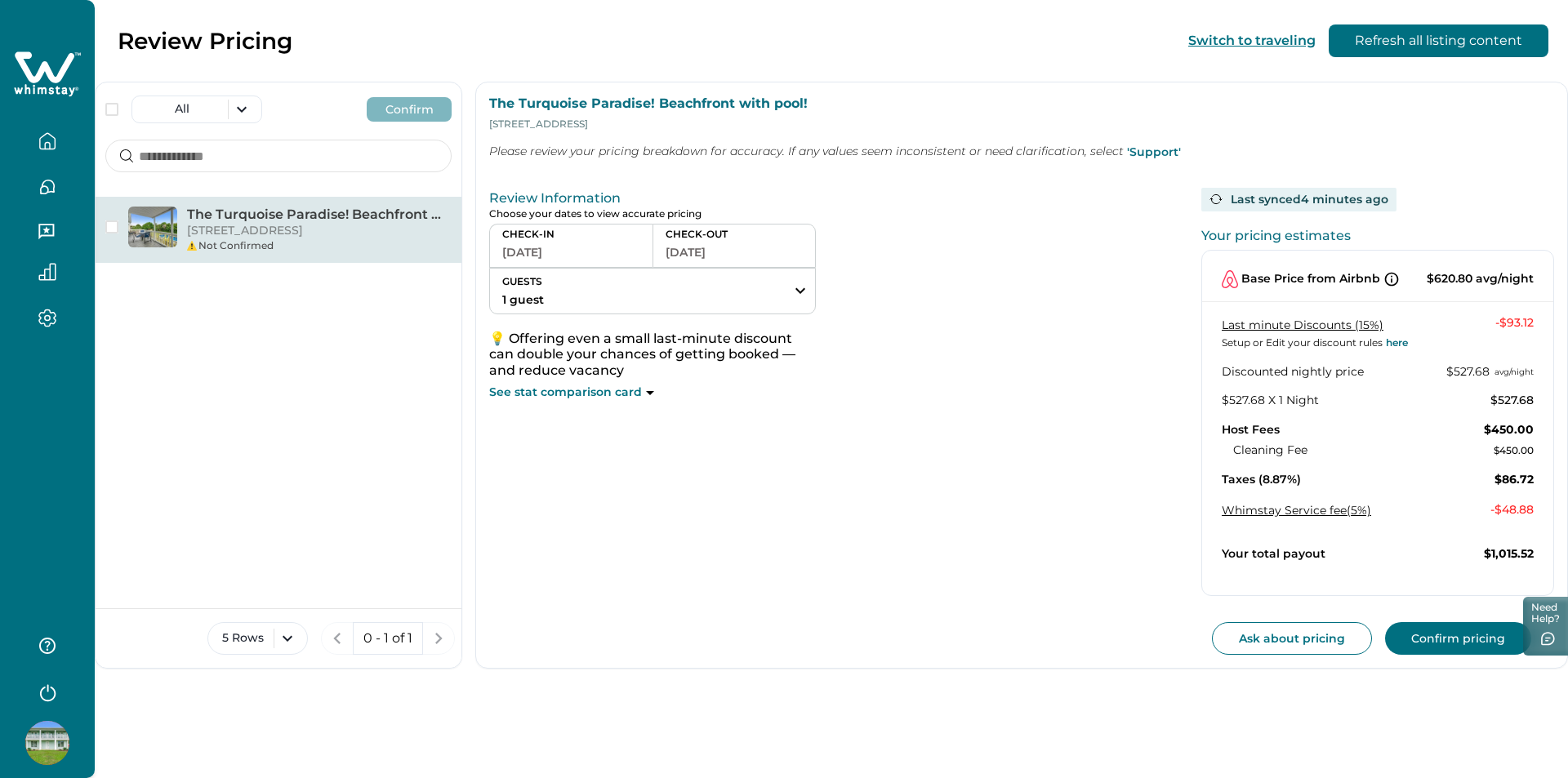
click at [693, 247] on button "08-30-2025" at bounding box center [734, 252] width 137 height 23
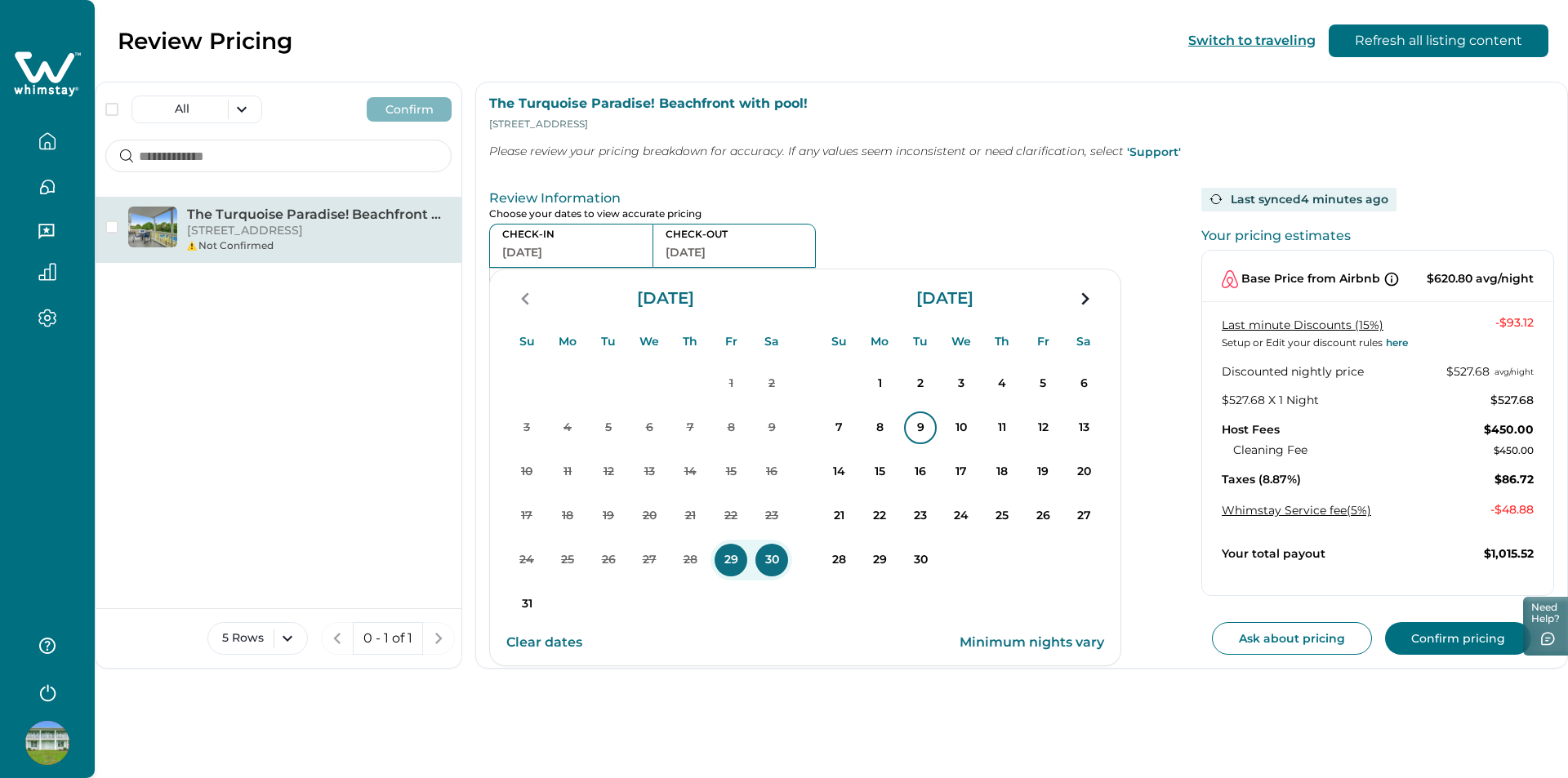
click at [927, 442] on p "9" at bounding box center [921, 428] width 33 height 33
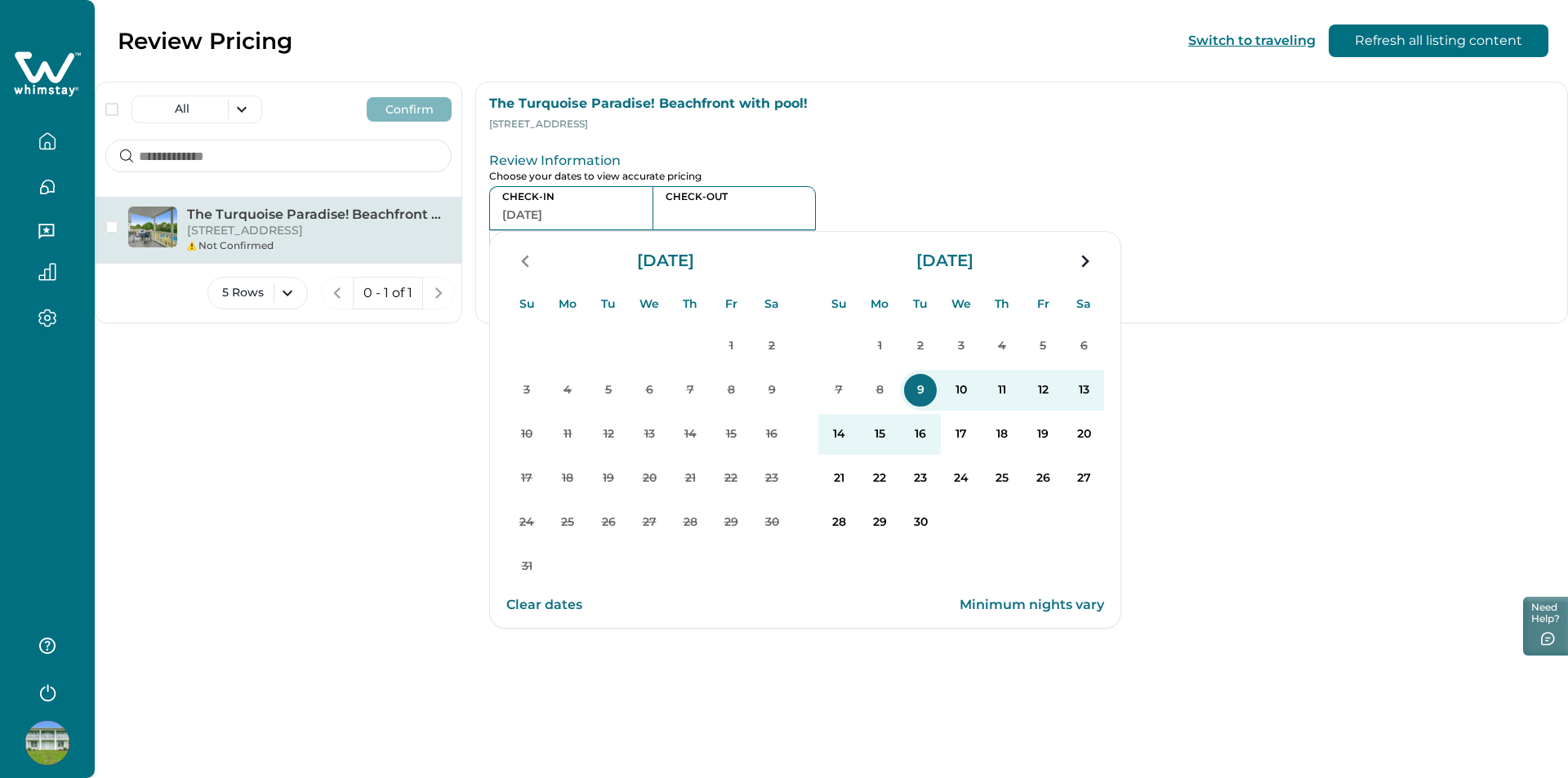
click at [927, 442] on p "16" at bounding box center [921, 434] width 33 height 33
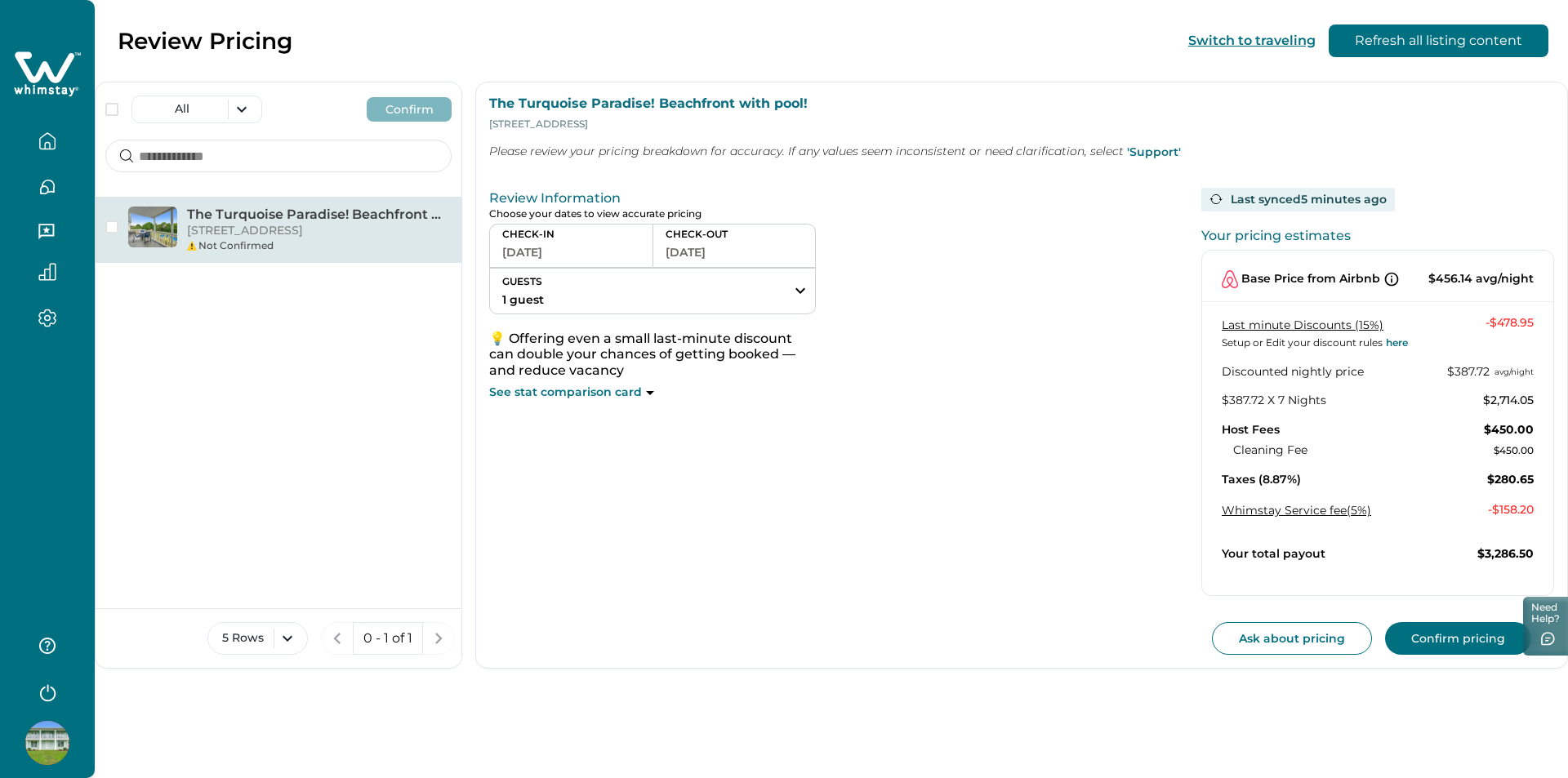
click at [1429, 639] on button "Confirm pricing" at bounding box center [1458, 639] width 146 height 33
click at [38, 141] on icon "button" at bounding box center [47, 142] width 18 height 18
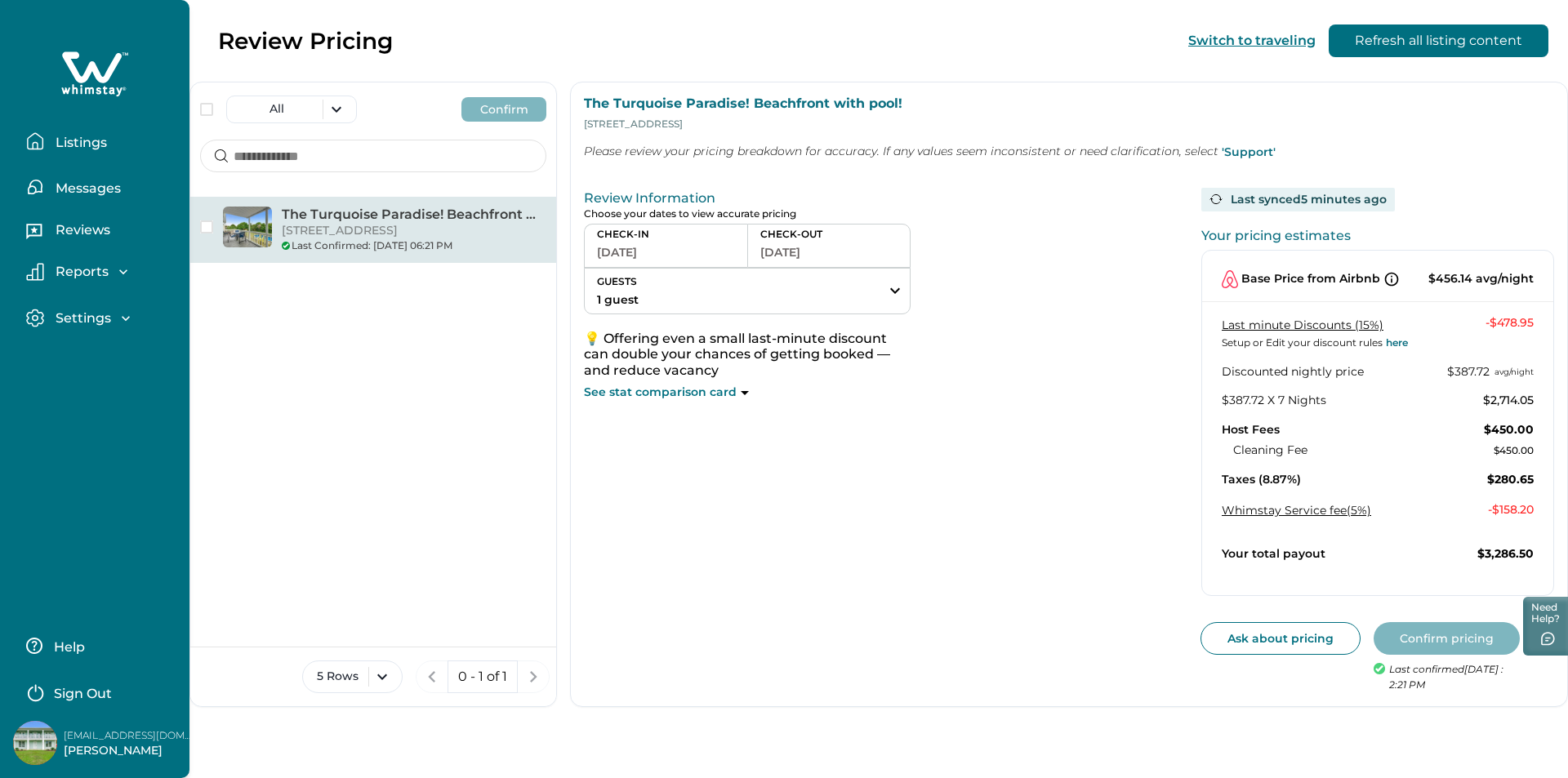
click at [67, 145] on p "Listings" at bounding box center [79, 143] width 56 height 16
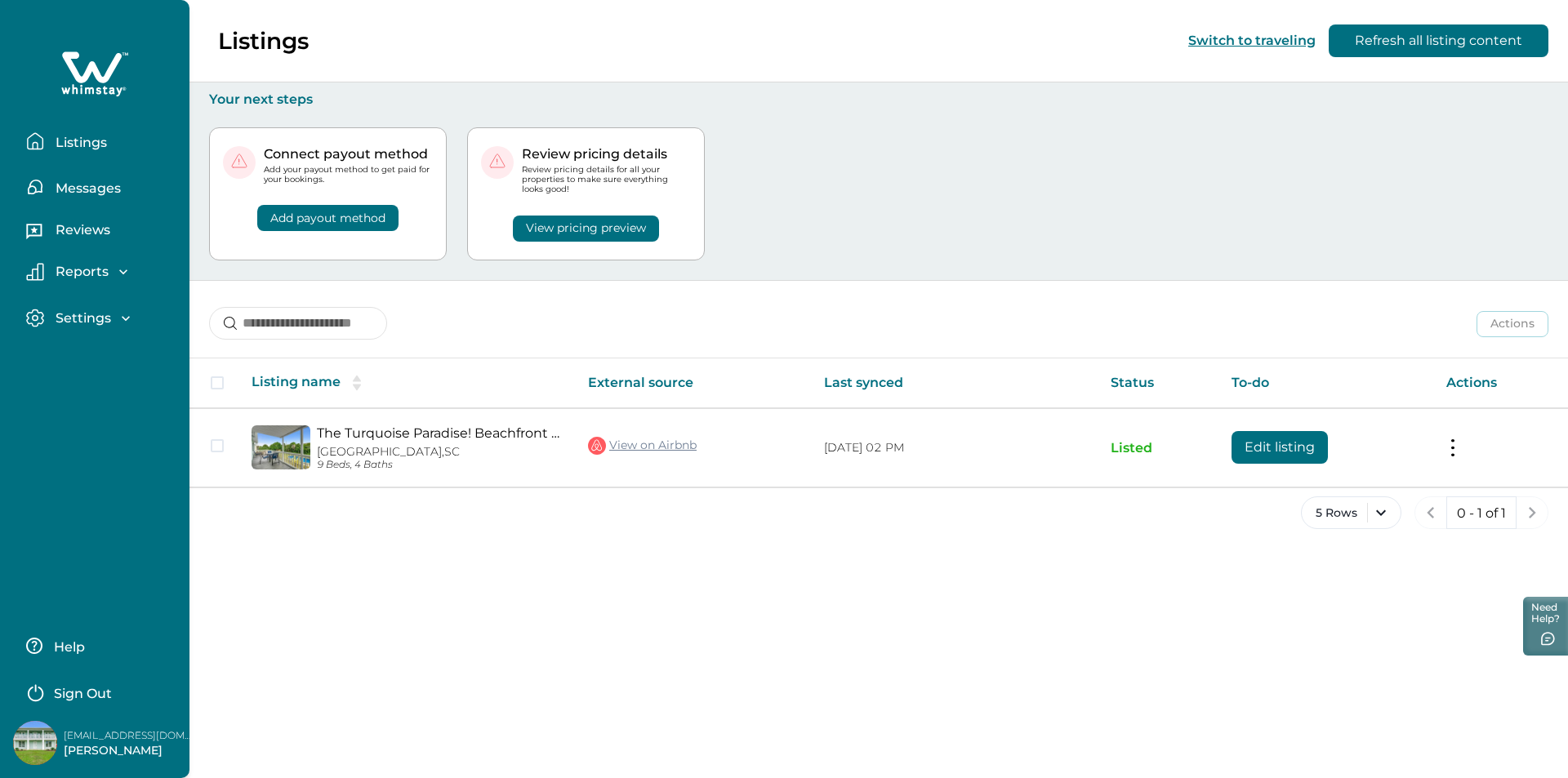
click at [87, 273] on p "Reports" at bounding box center [80, 272] width 58 height 16
click at [79, 407] on p "Settings" at bounding box center [81, 412] width 60 height 16
click at [76, 146] on p "Listings" at bounding box center [79, 143] width 56 height 16
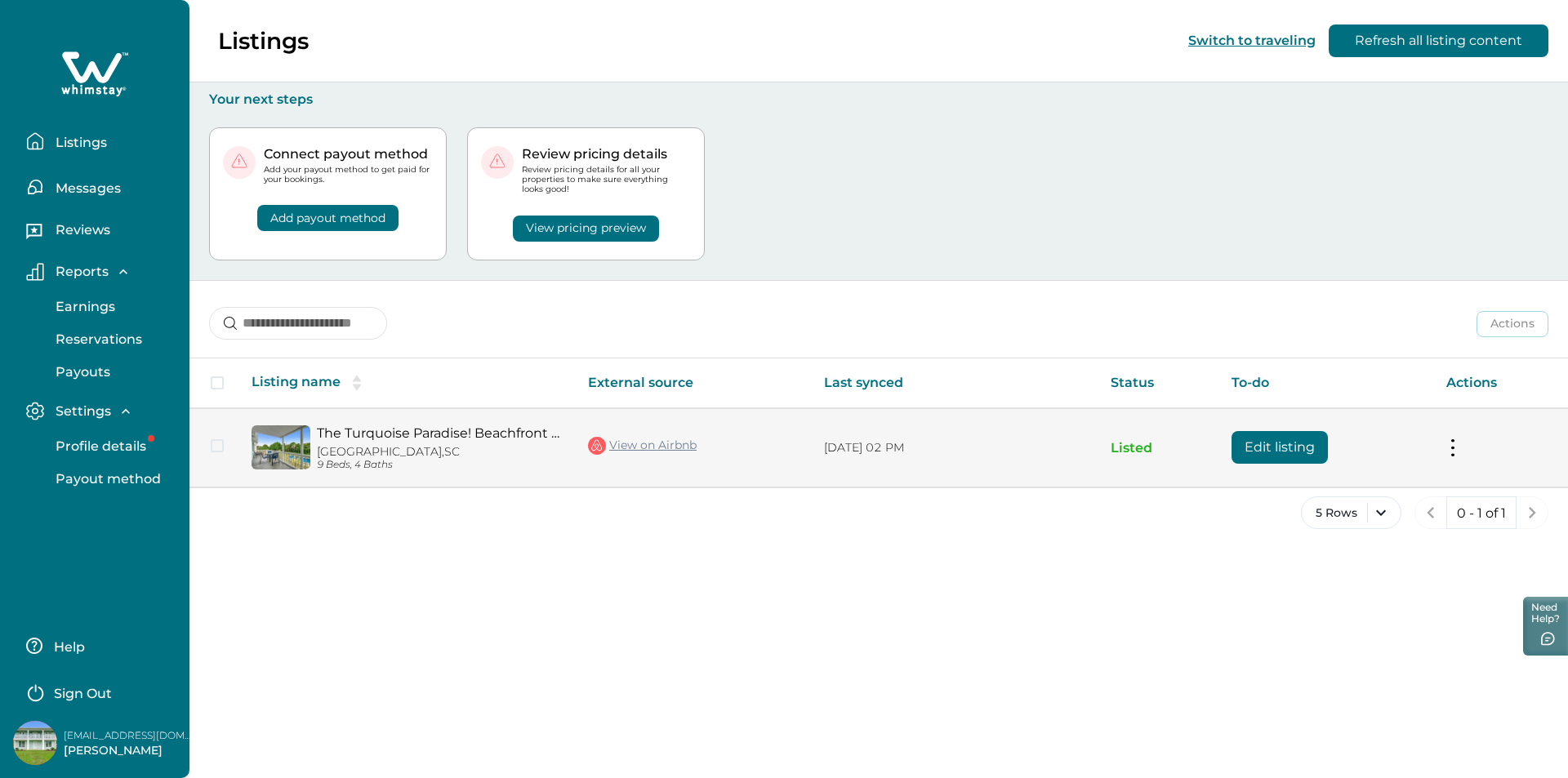
click at [1455, 455] on td "Actions View listing on Whimstay Unlist listing View listing details" at bounding box center [1501, 447] width 135 height 79
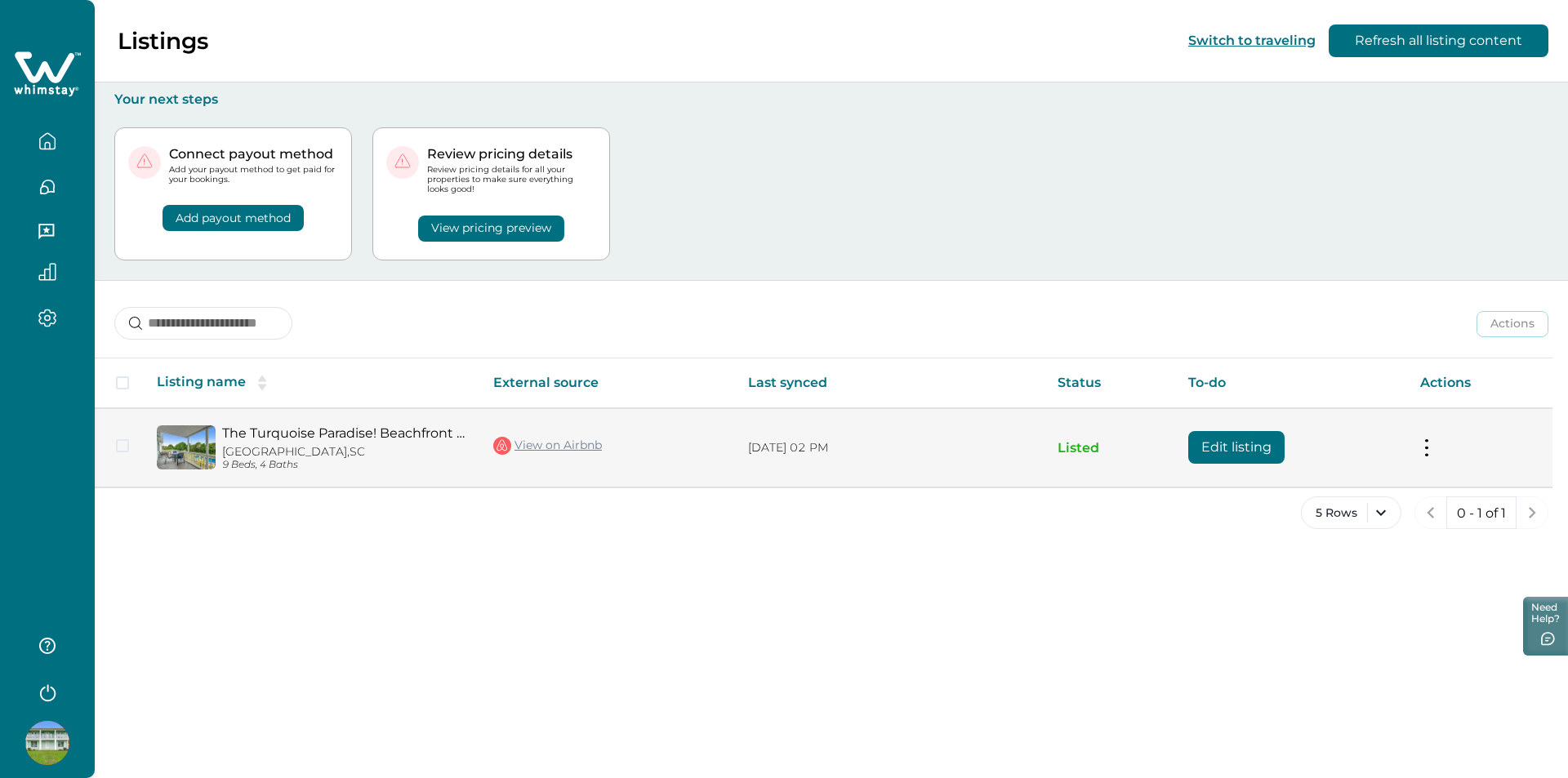
click at [1425, 448] on button at bounding box center [1427, 447] width 13 height 17
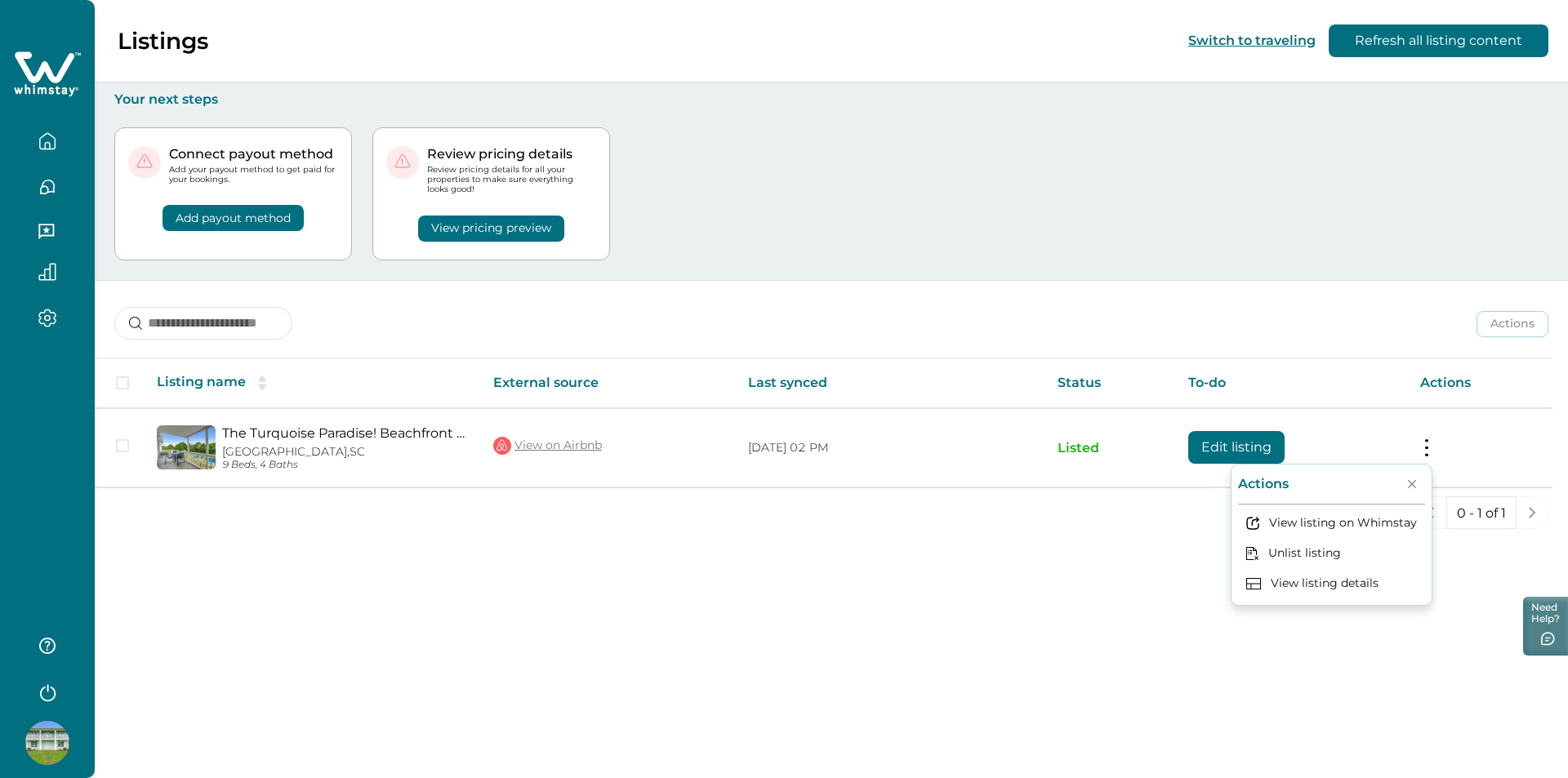
click at [1326, 313] on div "Actions Actions Publish listing Unlist listing" at bounding box center [831, 311] width 1473 height 60
click at [45, 177] on button "button" at bounding box center [46, 187] width 68 height 33
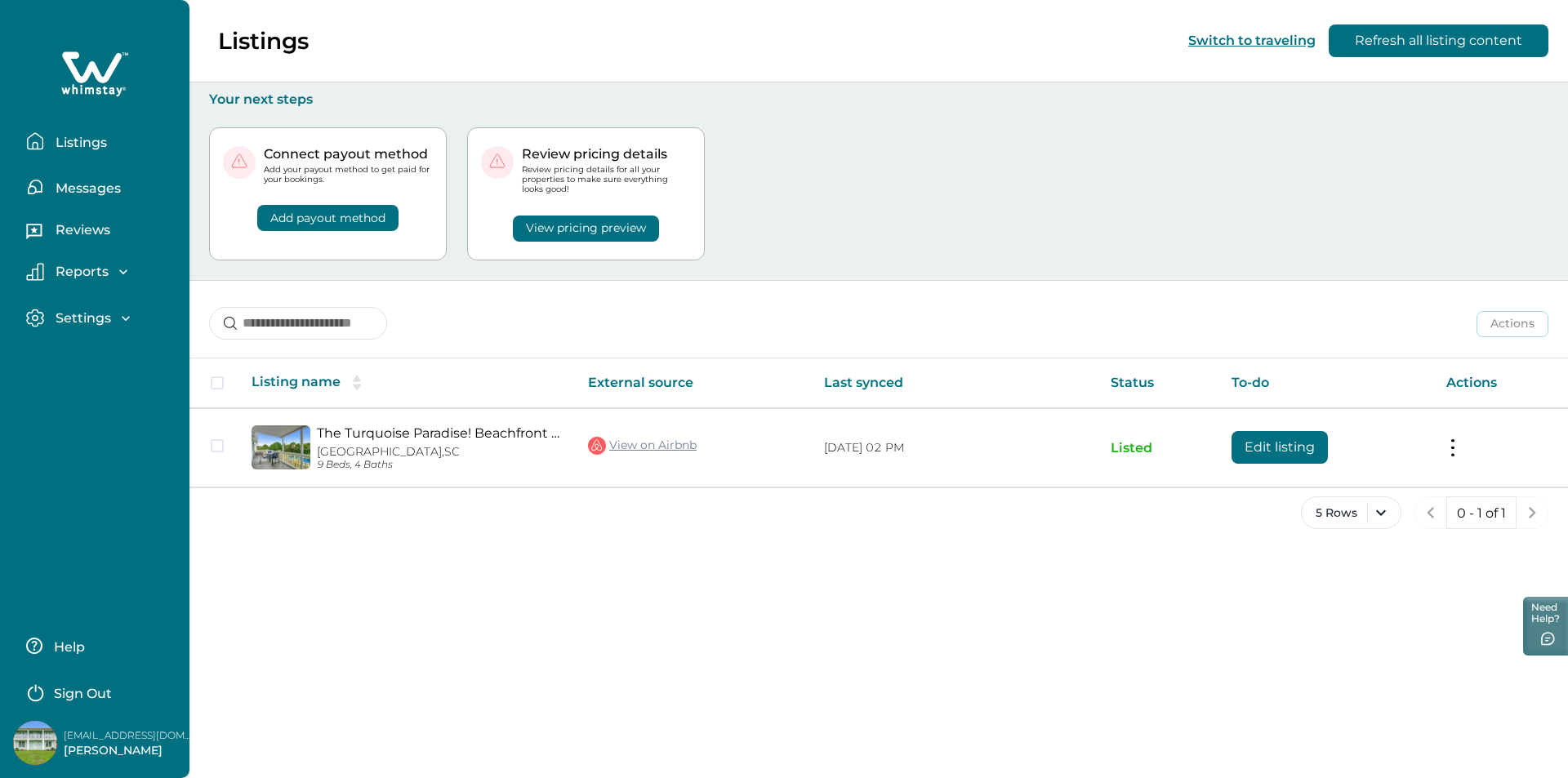
click at [80, 275] on p "Reports" at bounding box center [80, 272] width 58 height 16
click at [84, 269] on p "Reports" at bounding box center [80, 272] width 58 height 16
click at [81, 226] on p "Reviews" at bounding box center [81, 230] width 60 height 16
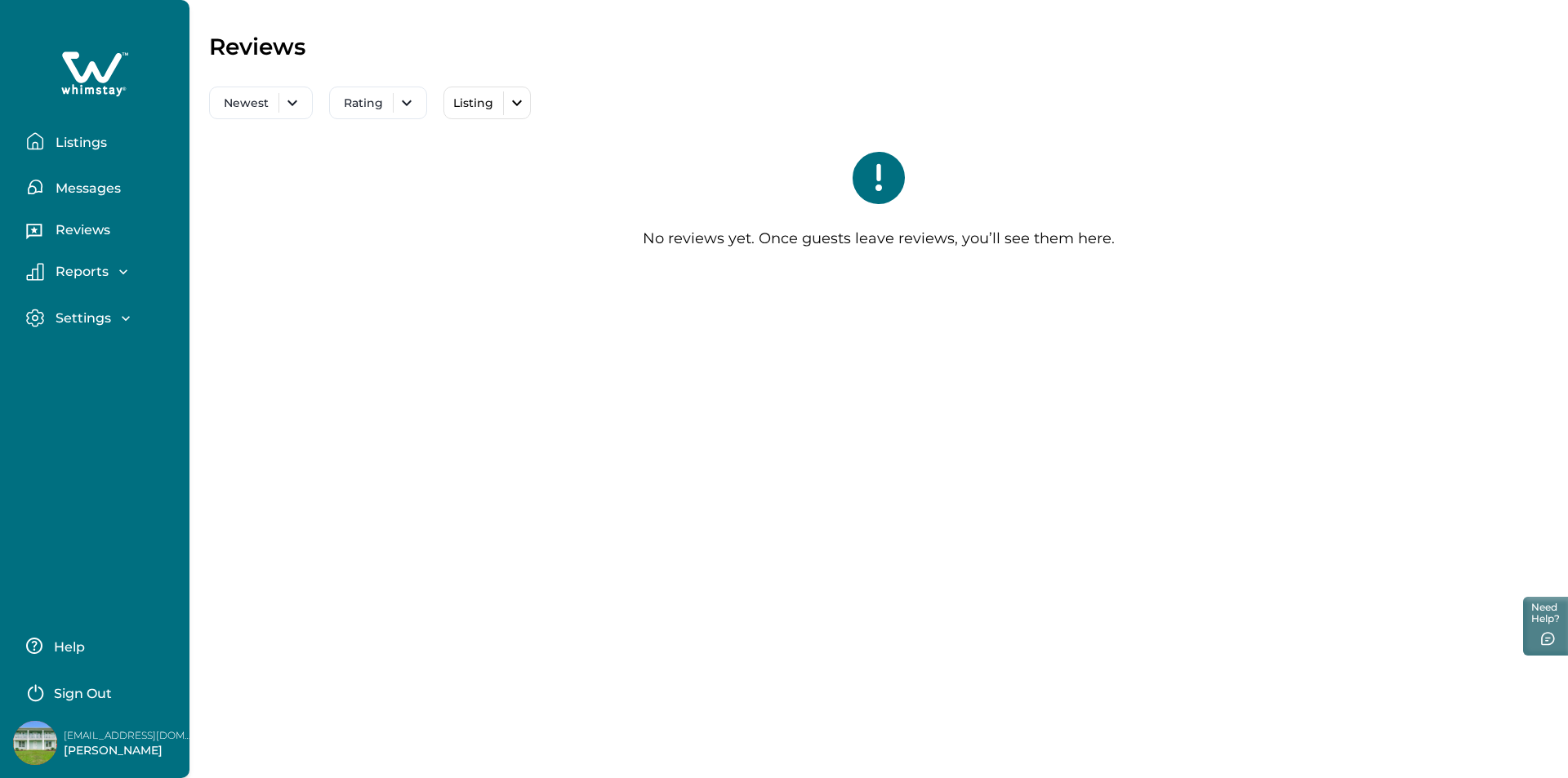
click at [85, 188] on p "Messages" at bounding box center [85, 189] width 70 height 16
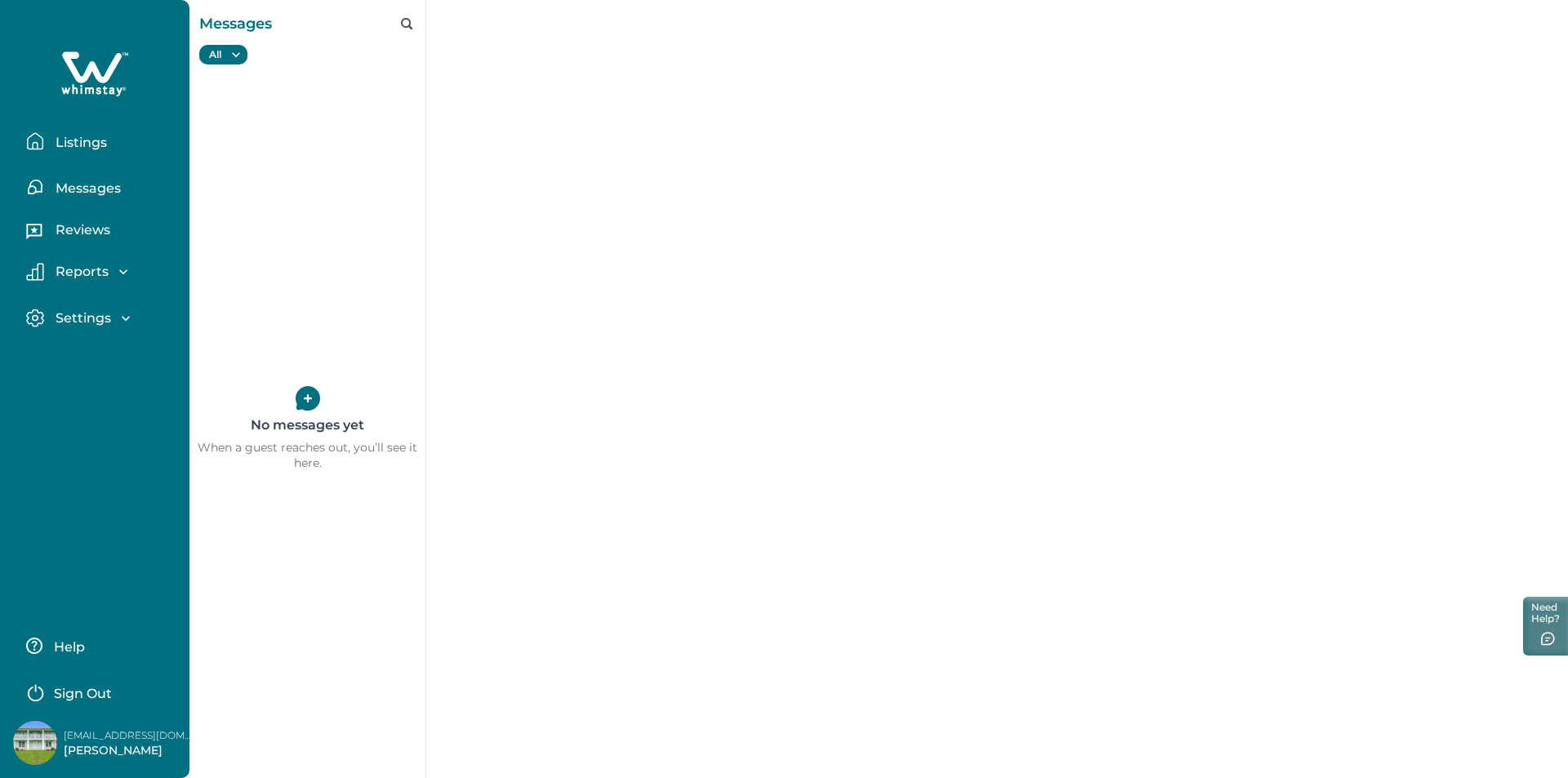
click at [82, 142] on p "Listings" at bounding box center [79, 143] width 56 height 16
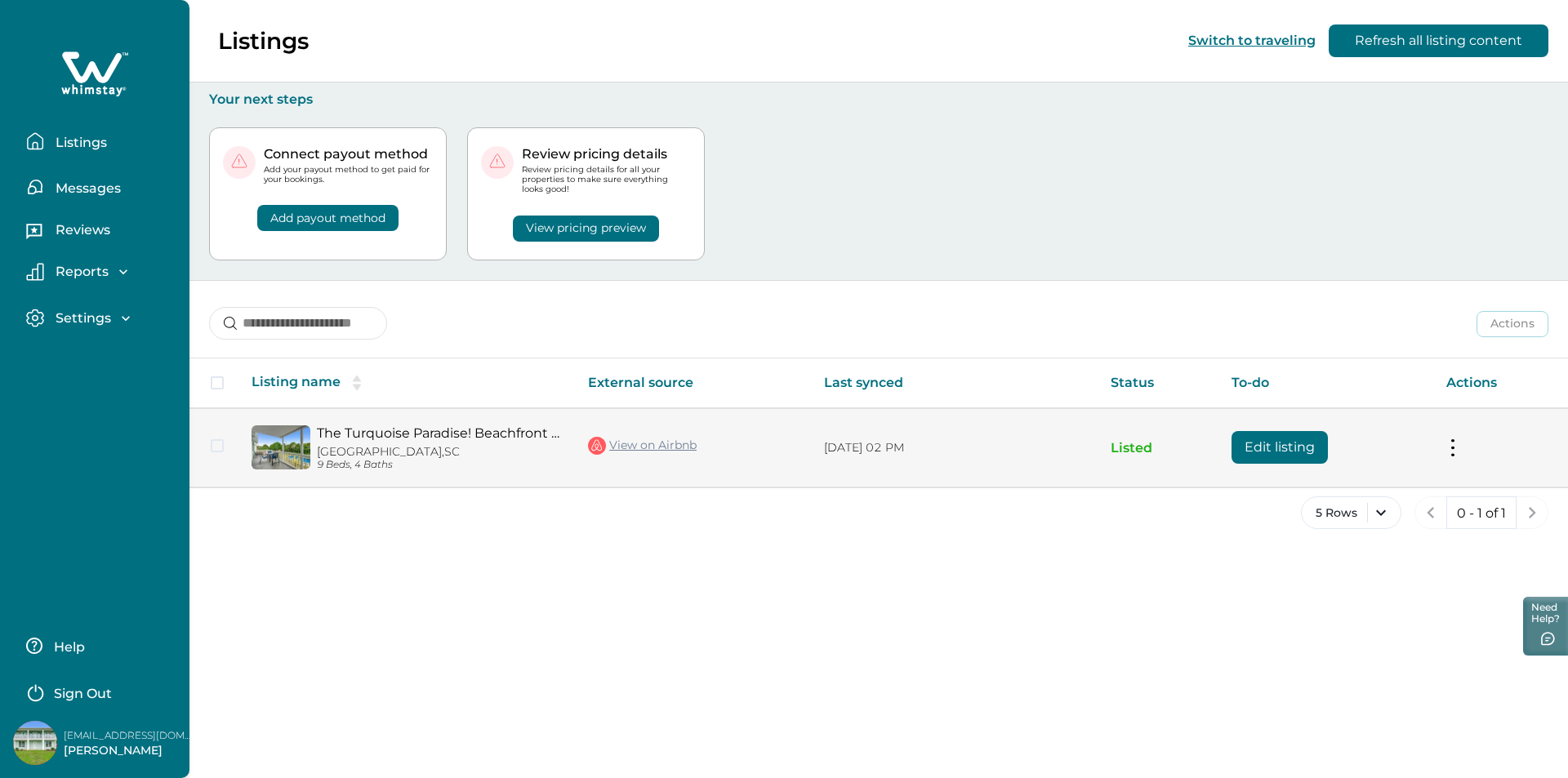
click at [383, 455] on p "North Myrtle Beach, SC" at bounding box center [440, 452] width 245 height 14
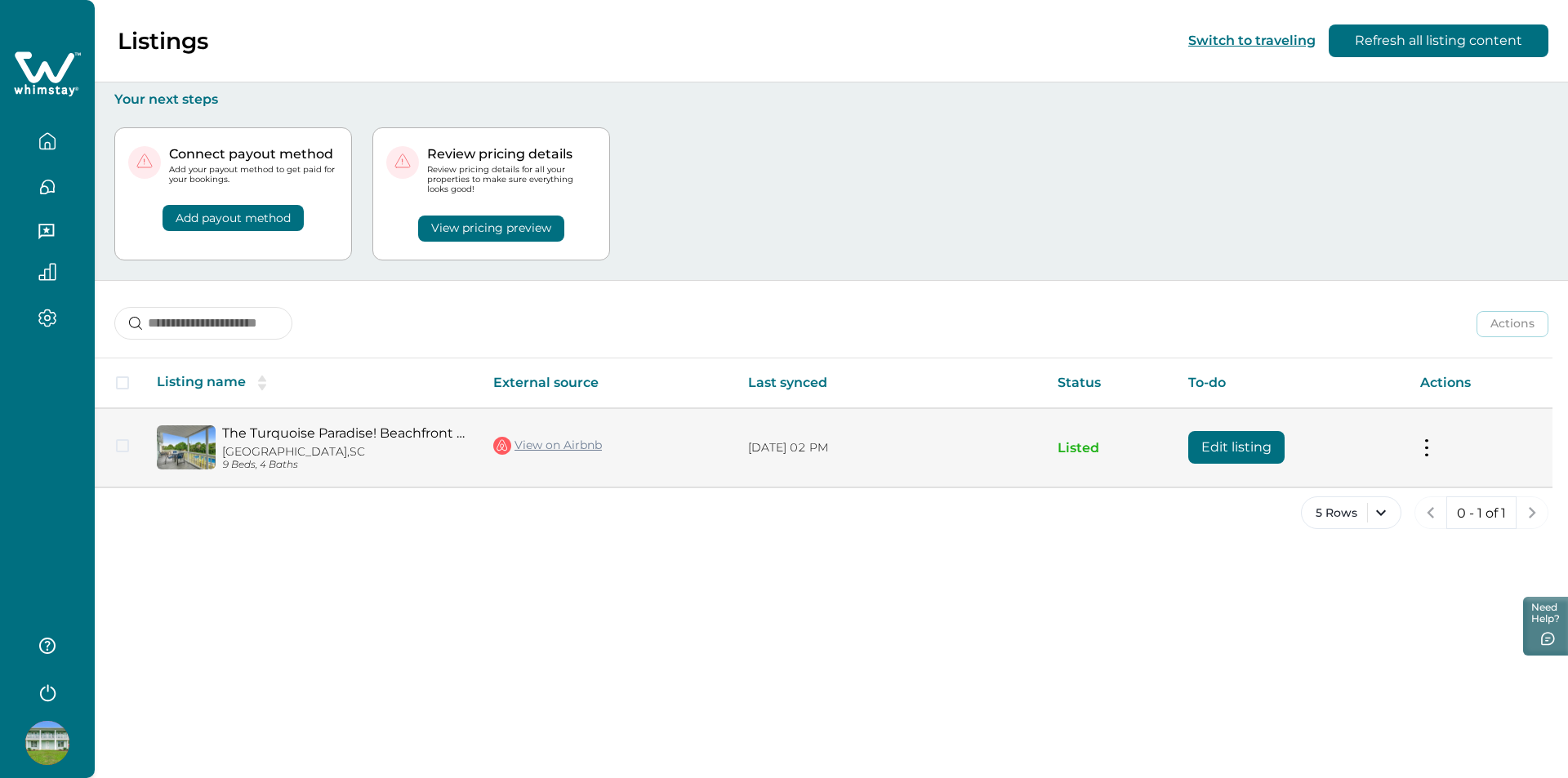
click at [362, 432] on link "The Turquoise Paradise! Beachfront with pool!" at bounding box center [345, 433] width 245 height 15
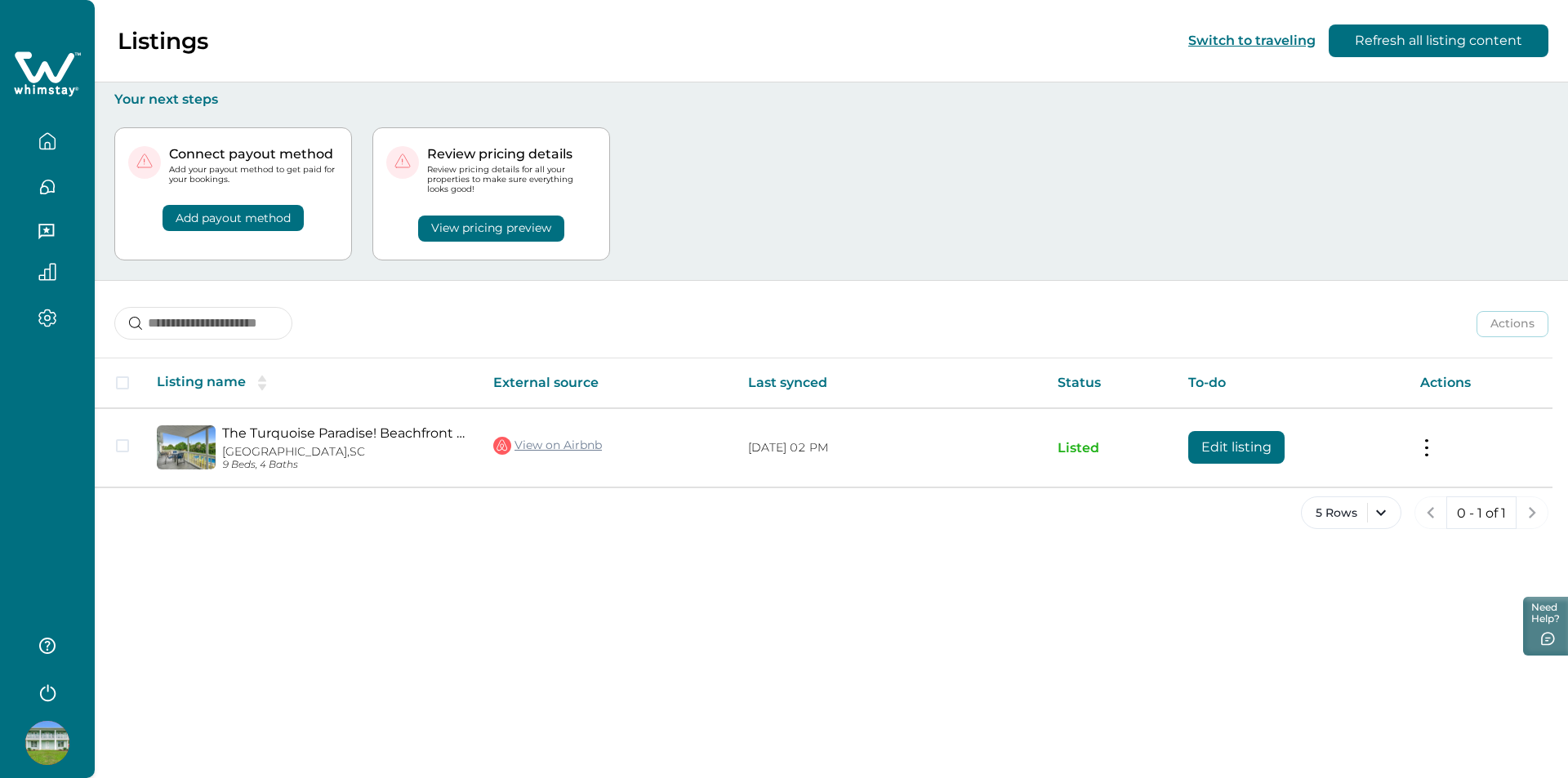
click at [1382, 54] on button "Refresh all listing content" at bounding box center [1439, 41] width 220 height 33
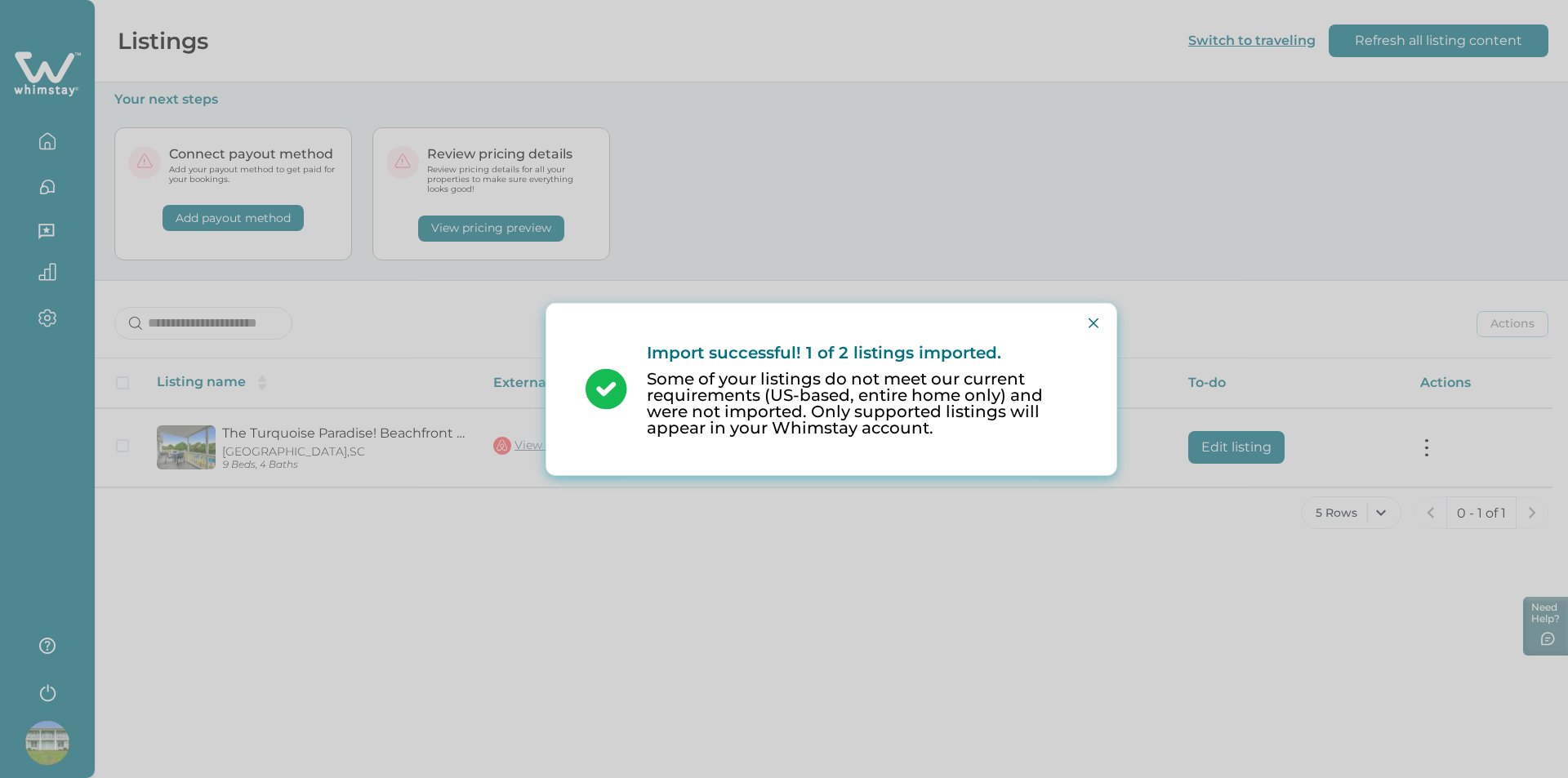
drag, startPoint x: 987, startPoint y: 384, endPoint x: 977, endPoint y: 384, distance: 10.0
click at [977, 384] on p "Some of your listings do not meet our current requirements (US-based, entire ho…" at bounding box center [863, 404] width 431 height 65
drag, startPoint x: 964, startPoint y: 402, endPoint x: 889, endPoint y: 405, distance: 75.1
click at [889, 405] on p "Some of your listings do not meet our current requirements (US-based, entire ho…" at bounding box center [863, 404] width 431 height 65
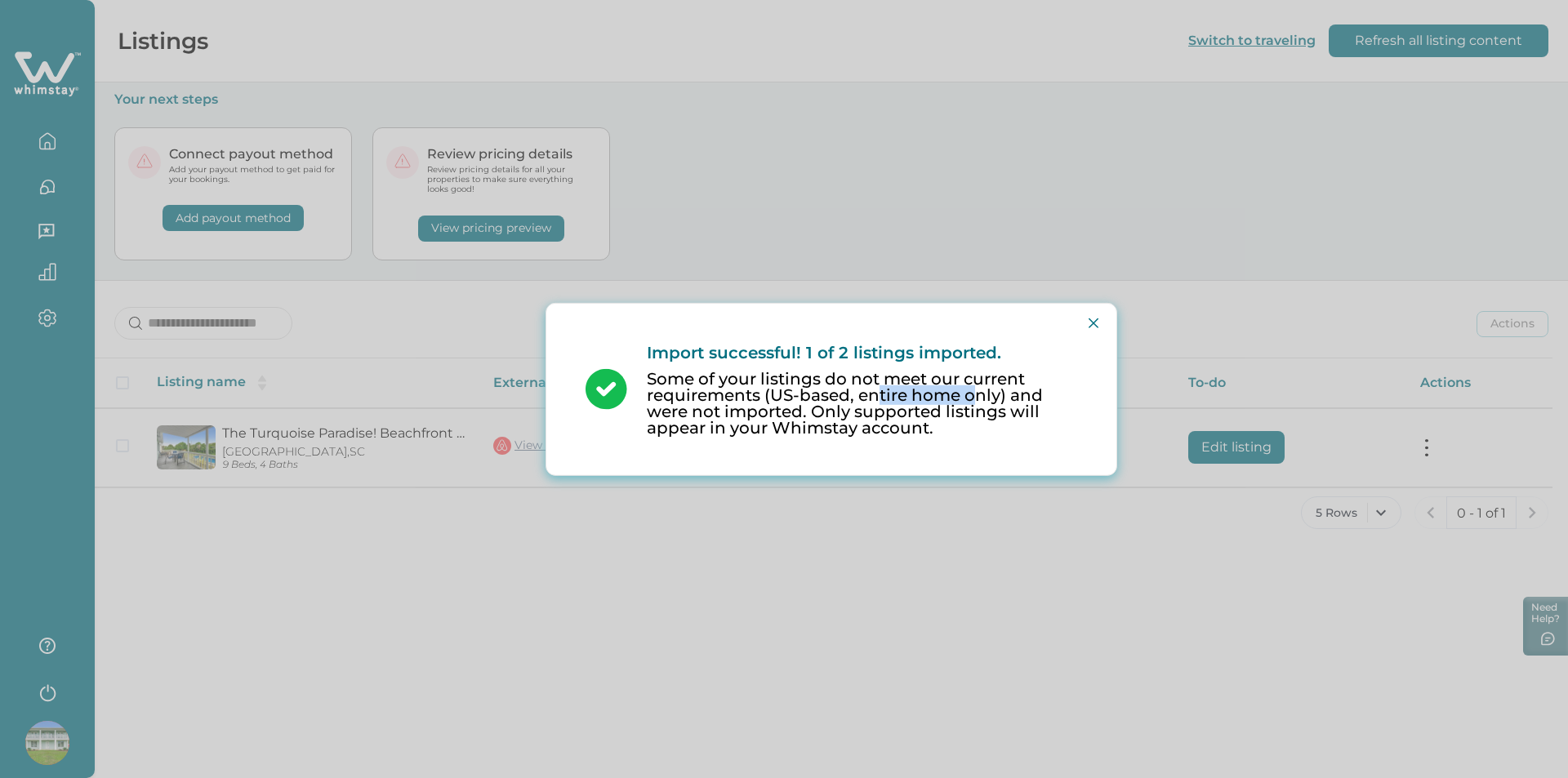
drag, startPoint x: 877, startPoint y: 399, endPoint x: 974, endPoint y: 401, distance: 97.0
click at [974, 401] on p "Some of your listings do not meet our current requirements (US-based, entire ho…" at bounding box center [863, 404] width 431 height 65
drag, startPoint x: 998, startPoint y: 404, endPoint x: 775, endPoint y: 395, distance: 223.2
click at [775, 395] on p "Some of your listings do not meet our current requirements (US-based, entire ho…" at bounding box center [863, 404] width 431 height 65
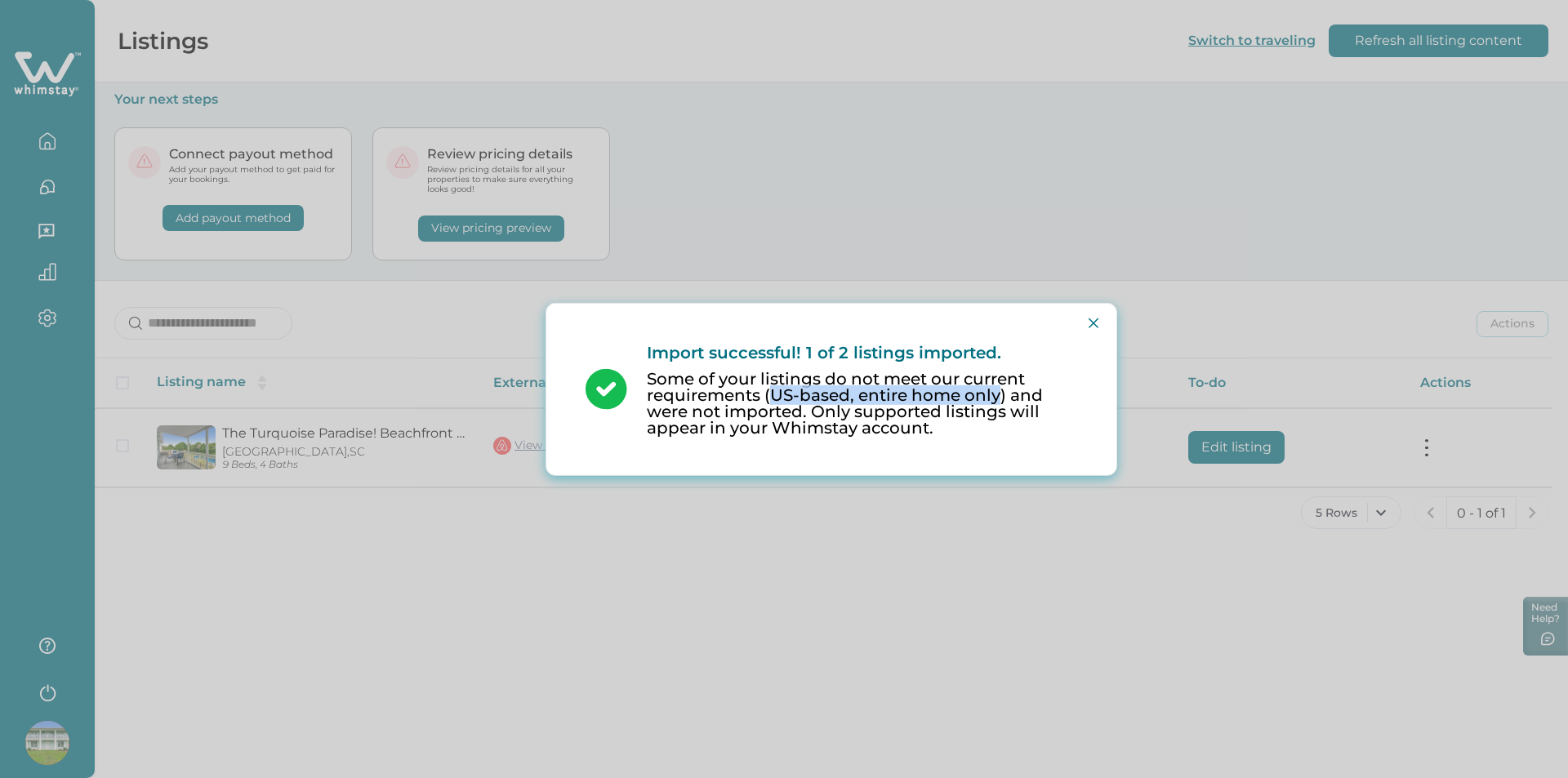
click at [775, 395] on p "Some of your listings do not meet our current requirements (US-based, entire ho…" at bounding box center [863, 404] width 431 height 65
click at [812, 402] on p "Some of your listings do not meet our current requirements (US-based, entire ho…" at bounding box center [863, 404] width 431 height 65
click at [824, 423] on p "Some of your listings do not meet our current requirements (US-based, entire ho…" at bounding box center [863, 404] width 431 height 65
click at [855, 418] on p "Some of your listings do not meet our current requirements (US-based, entire ho…" at bounding box center [863, 404] width 431 height 65
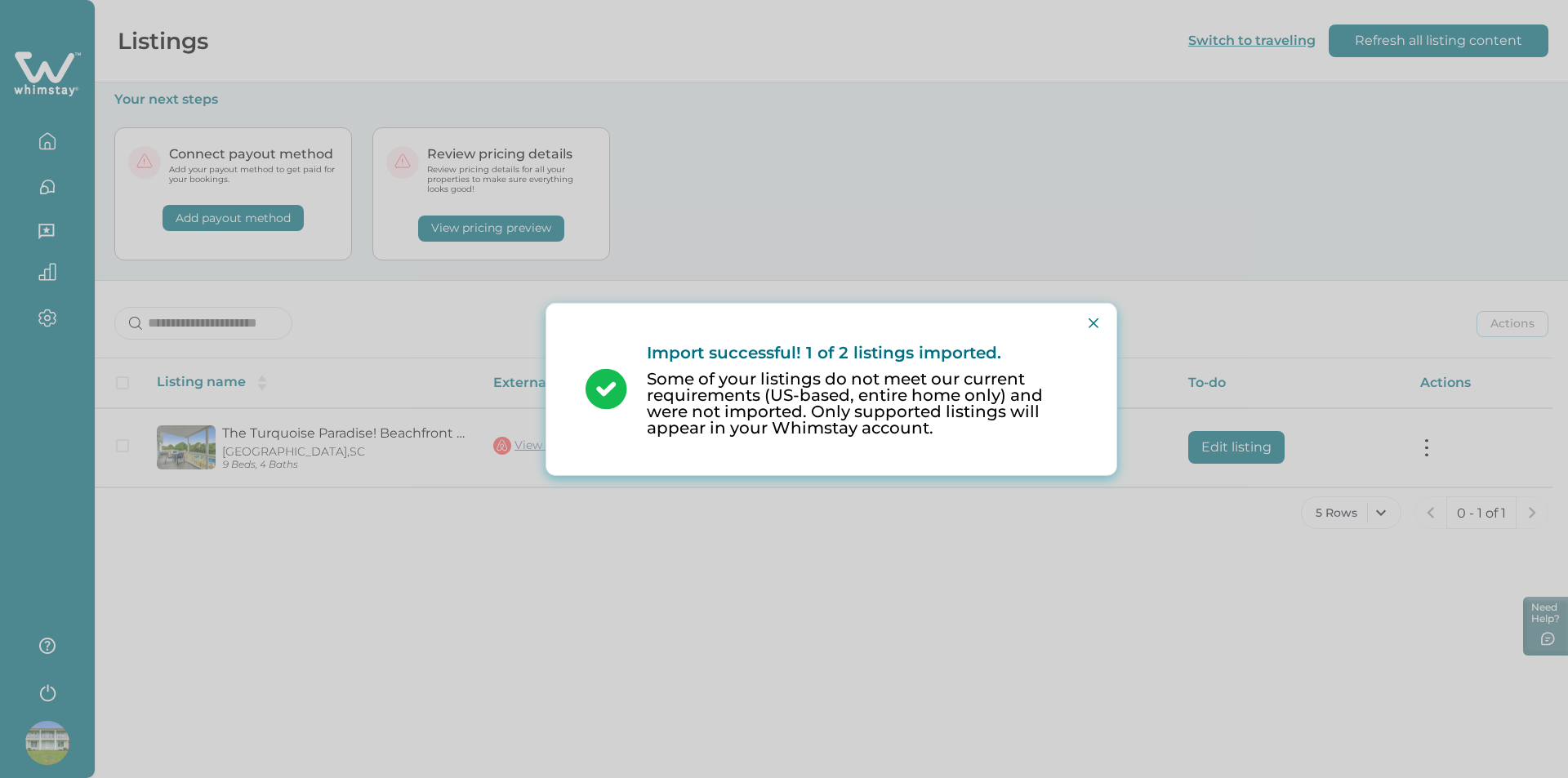
click at [850, 404] on p "Some of your listings do not meet our current requirements (US-based, entire ho…" at bounding box center [863, 404] width 431 height 65
click at [875, 431] on p "Some of your listings do not meet our current requirements (US-based, entire ho…" at bounding box center [863, 404] width 431 height 65
click at [887, 403] on p "Some of your listings do not meet our current requirements (US-based, entire ho…" at bounding box center [863, 404] width 431 height 65
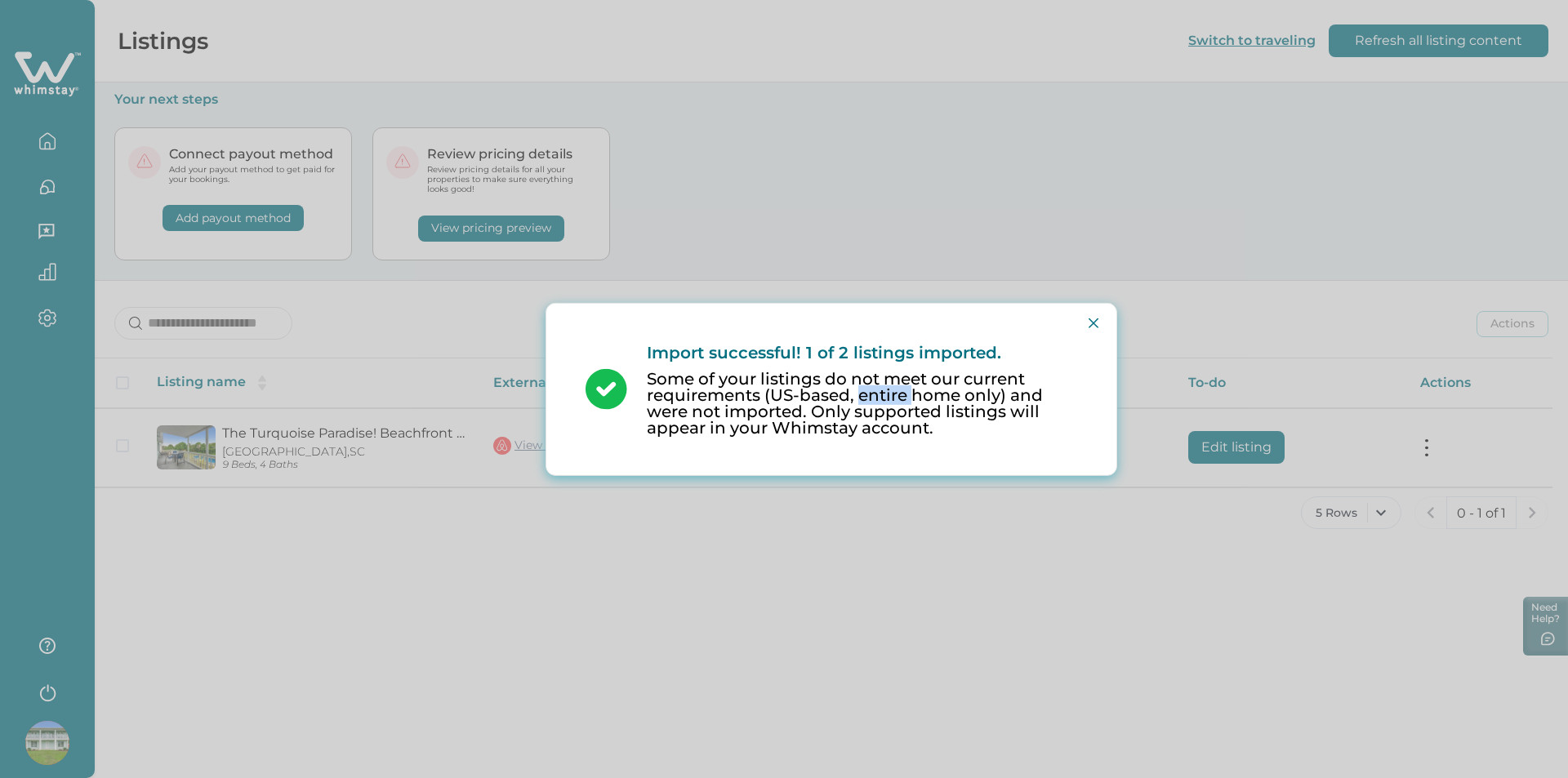
click at [887, 403] on p "Some of your listings do not meet our current requirements (US-based, entire ho…" at bounding box center [863, 404] width 431 height 65
click at [900, 430] on p "Some of your listings do not meet our current requirements (US-based, entire ho…" at bounding box center [863, 404] width 431 height 65
click at [1093, 317] on button "Close" at bounding box center [1094, 323] width 26 height 26
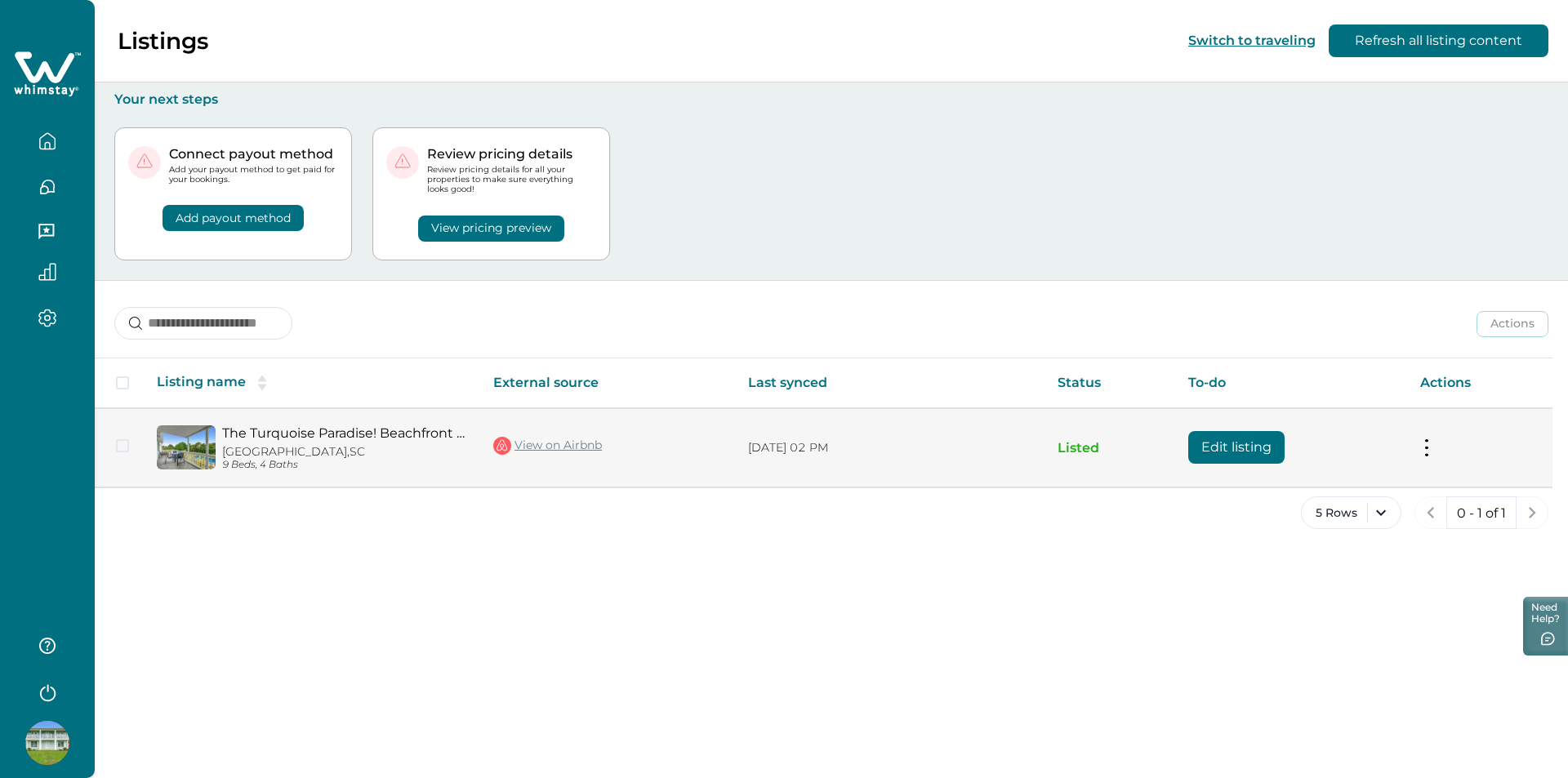
click at [345, 439] on link "The Turquoise Paradise! Beachfront with pool!" at bounding box center [345, 433] width 245 height 15
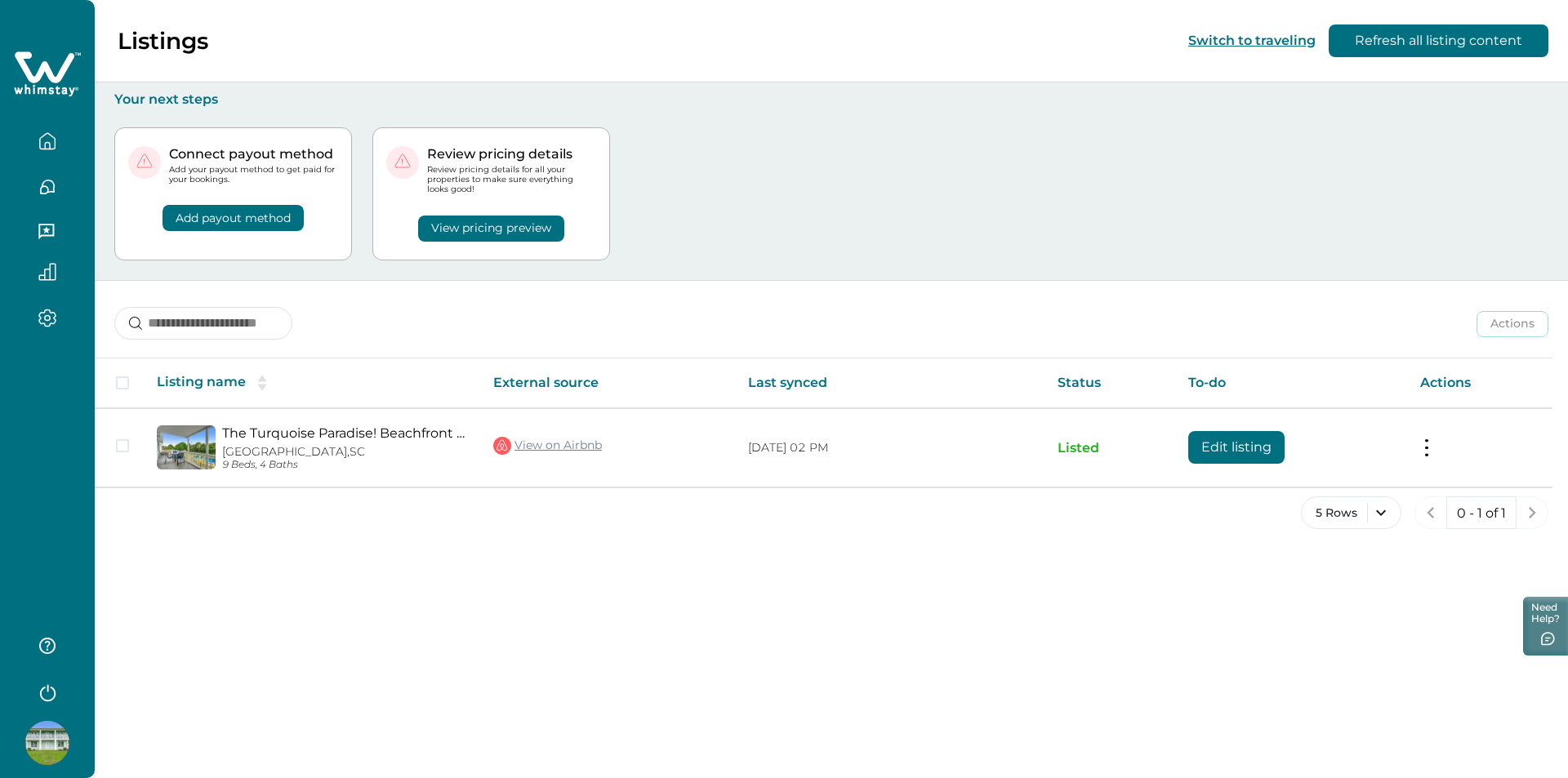
click at [474, 245] on div "Review pricing details Review pricing details for all your properties to make s…" at bounding box center [491, 194] width 237 height 133
click at [477, 229] on button "View pricing preview" at bounding box center [491, 228] width 146 height 26
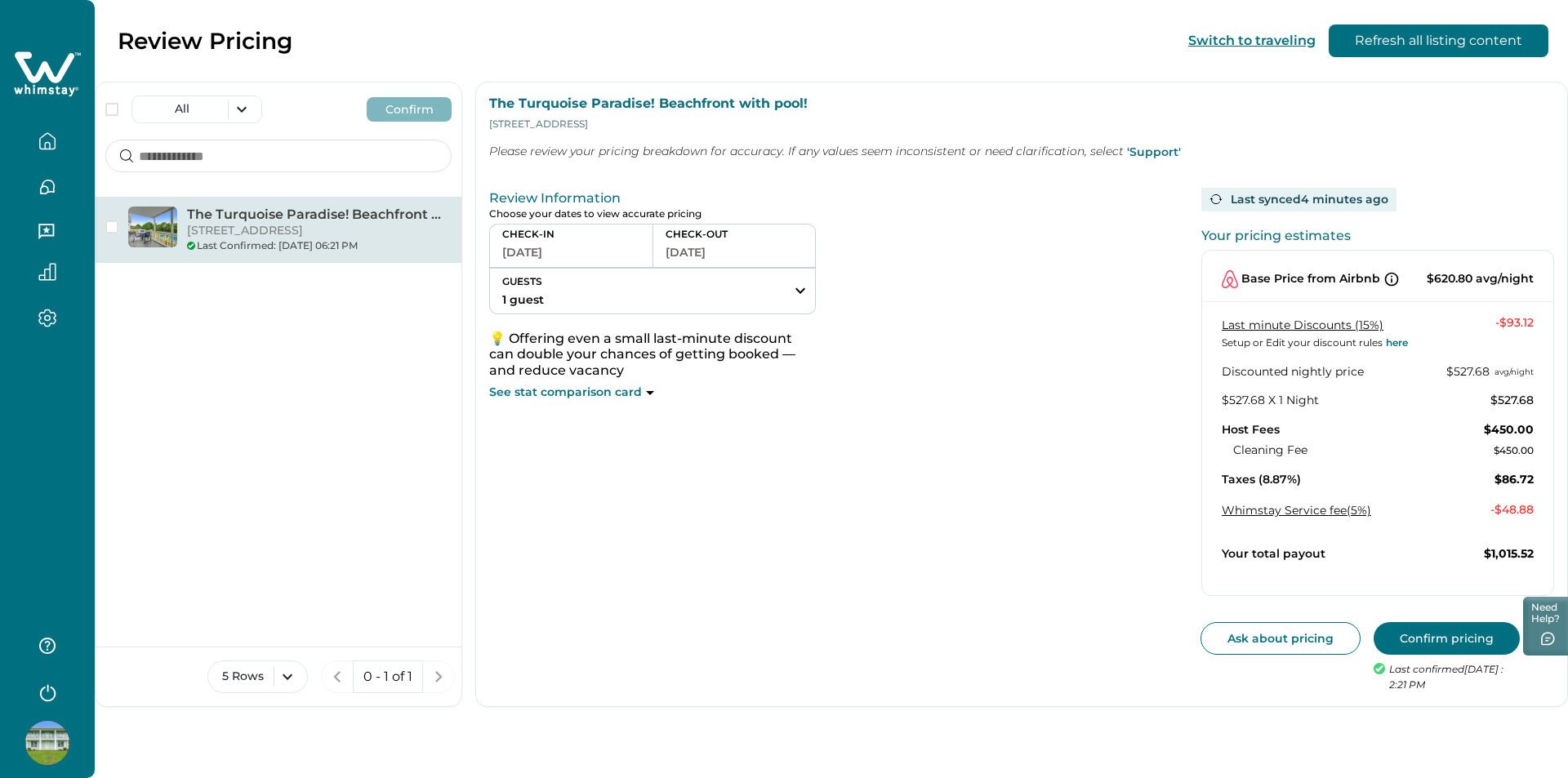
click at [618, 395] on p "See stat comparison card" at bounding box center [565, 393] width 153 height 16
click at [654, 391] on div "See stat comparison card" at bounding box center [652, 393] width 326 height 16
click at [645, 397] on div "See stat comparison card" at bounding box center [652, 393] width 326 height 16
click at [577, 395] on p "See stat comparison card" at bounding box center [565, 393] width 153 height 16
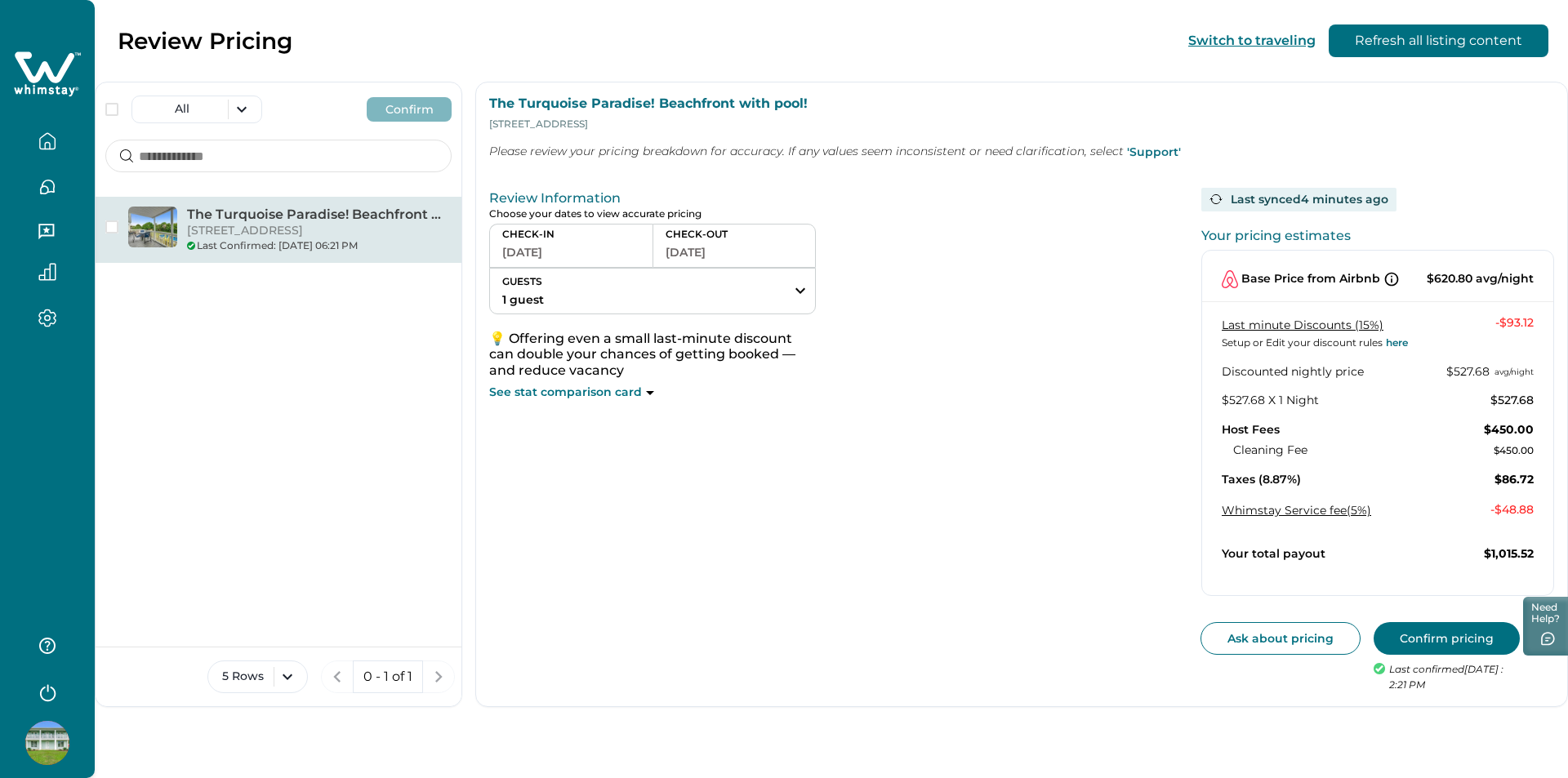
click at [660, 396] on div "See stat comparison card" at bounding box center [652, 393] width 326 height 16
click at [775, 368] on p "💡 Offering even a small last-minute discount can double your chances of getting…" at bounding box center [652, 354] width 326 height 48
drag, startPoint x: 984, startPoint y: 157, endPoint x: 883, endPoint y: 159, distance: 101.0
click at [883, 159] on p "Please review your pricing breakdown for accuracy. If any values seem inconsist…" at bounding box center [1022, 152] width 1065 height 33
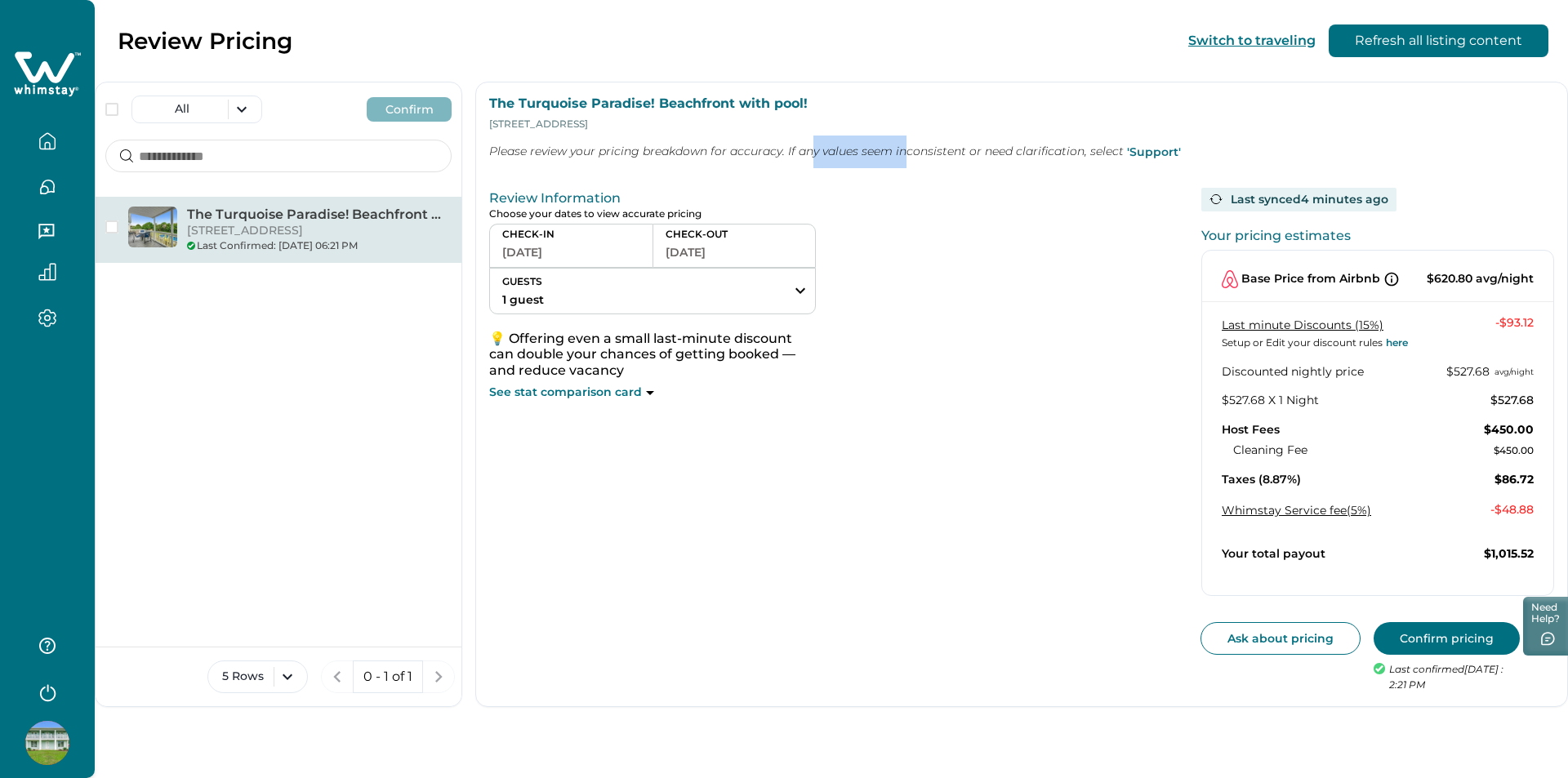
drag, startPoint x: 809, startPoint y: 163, endPoint x: 905, endPoint y: 159, distance: 96.1
click at [905, 160] on p "Please review your pricing breakdown for accuracy. If any values seem inconsist…" at bounding box center [1022, 152] width 1065 height 33
click at [905, 159] on p "Please review your pricing breakdown for accuracy. If any values seem inconsist…" at bounding box center [1022, 152] width 1065 height 33
click at [583, 310] on button "GUESTS 1 guest" at bounding box center [653, 291] width 325 height 45
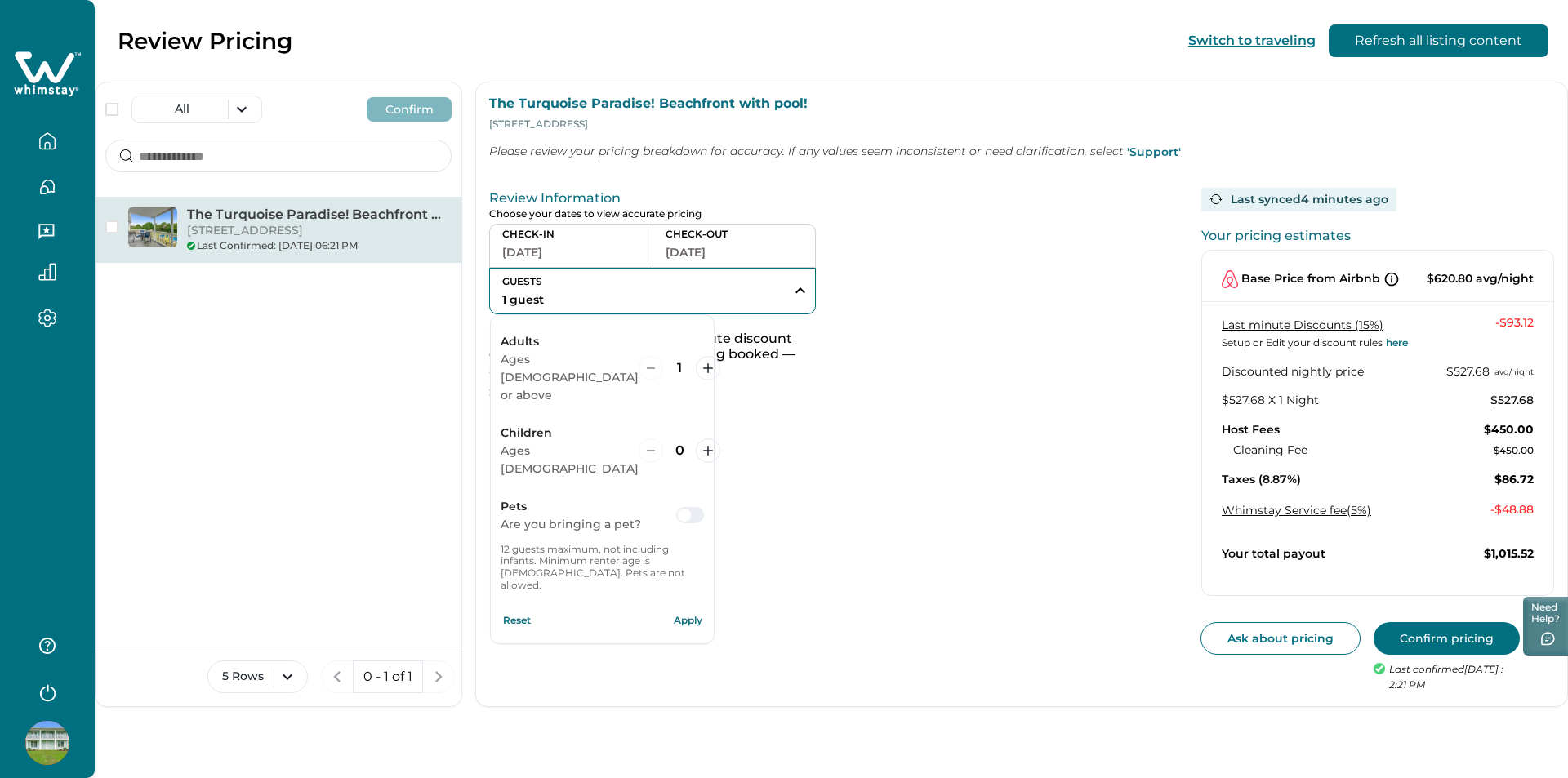
click at [588, 304] on button "GUESTS 1 guest" at bounding box center [653, 291] width 325 height 45
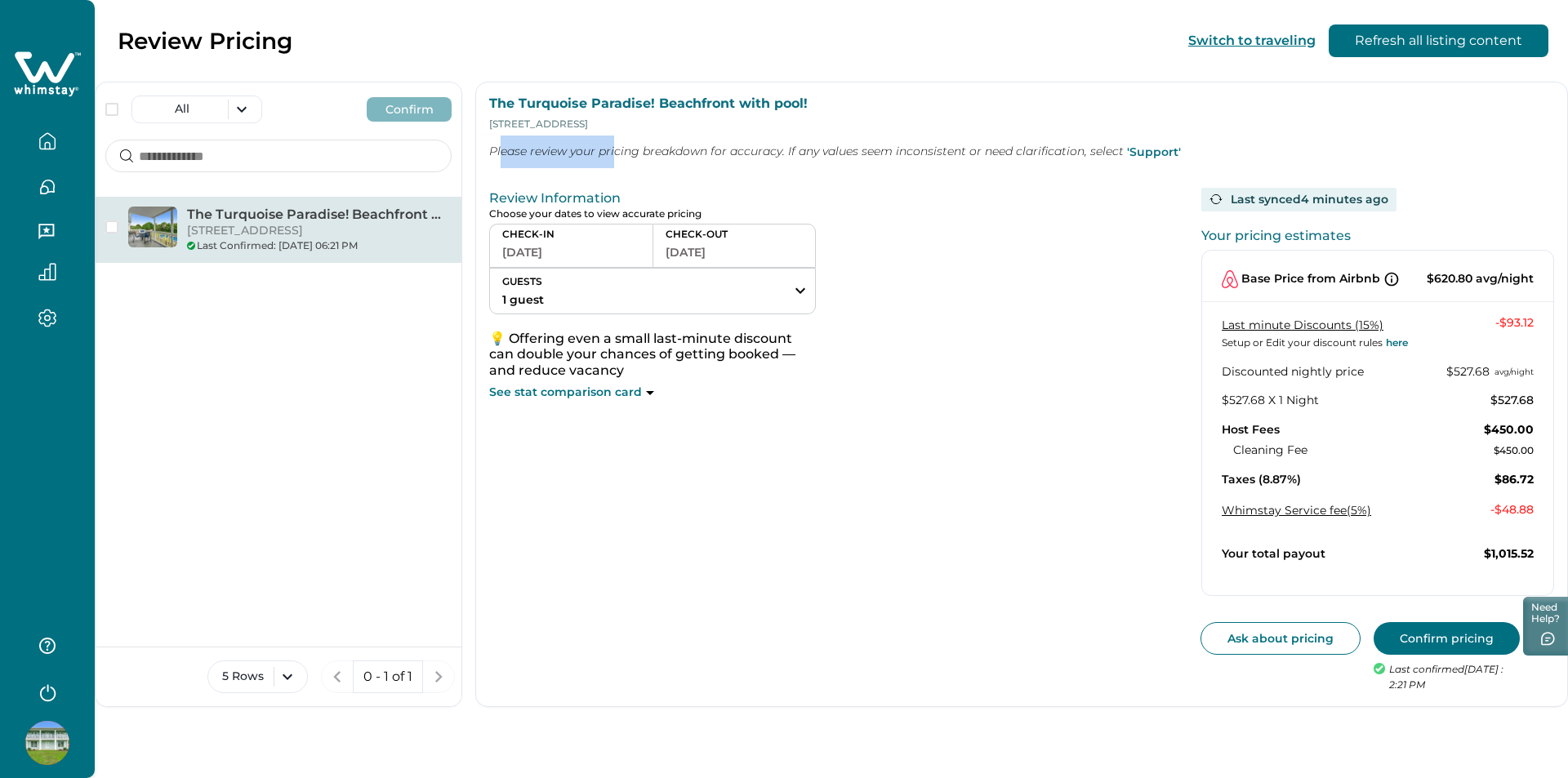
drag, startPoint x: 501, startPoint y: 152, endPoint x: 613, endPoint y: 153, distance: 112.0
click at [613, 153] on p "Please review your pricing breakdown for accuracy. If any values seem inconsist…" at bounding box center [1022, 152] width 1065 height 33
drag, startPoint x: 613, startPoint y: 153, endPoint x: 678, endPoint y: 153, distance: 65.0
click at [678, 153] on p "Please review your pricing breakdown for accuracy. If any values seem inconsist…" at bounding box center [1022, 152] width 1065 height 33
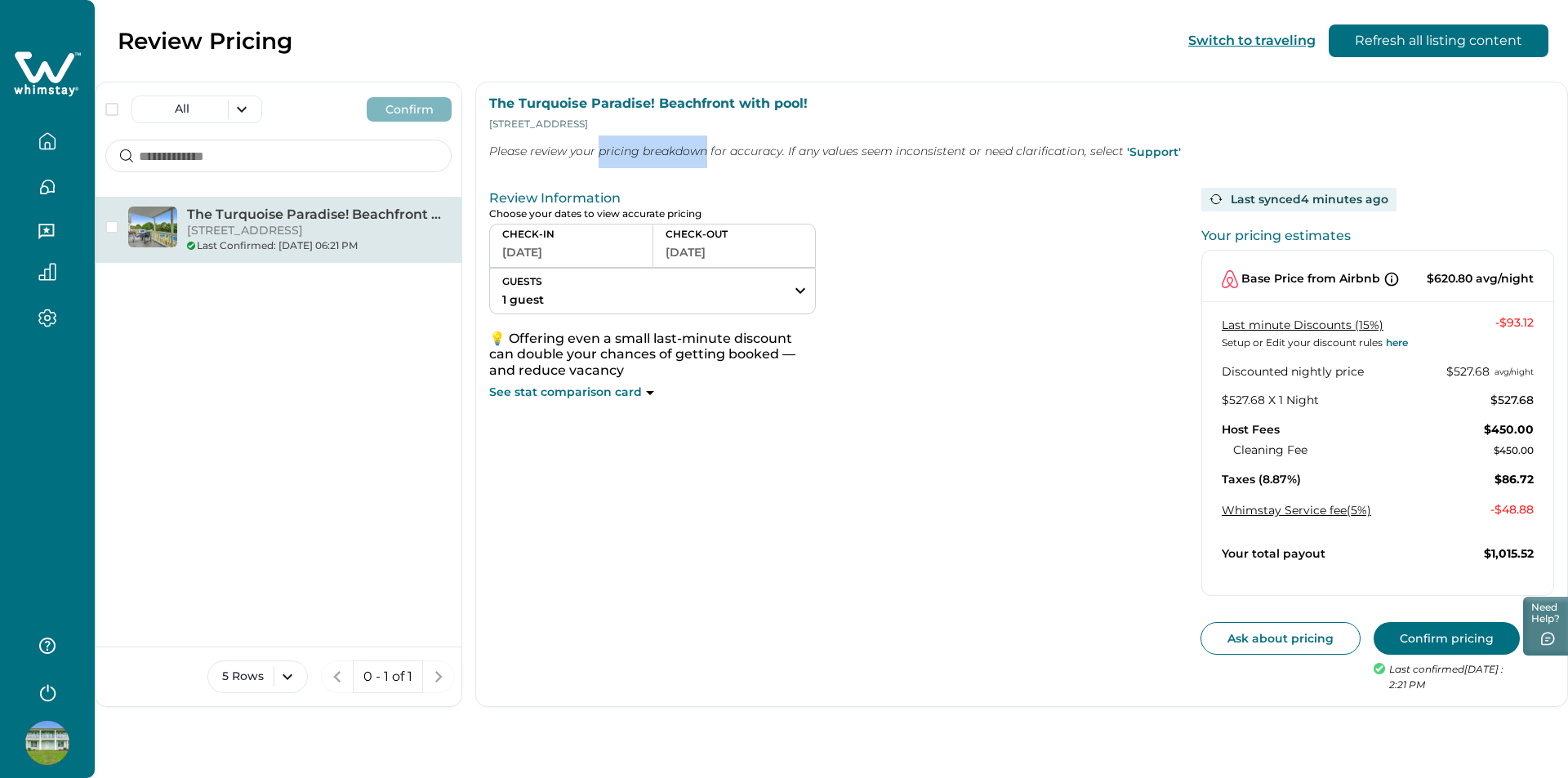
click at [678, 153] on p "Please review your pricing breakdown for accuracy. If any values seem inconsist…" at bounding box center [1022, 152] width 1065 height 33
drag, startPoint x: 678, startPoint y: 153, endPoint x: 770, endPoint y: 152, distance: 92.0
click at [770, 152] on p "Please review your pricing breakdown for accuracy. If any values seem inconsist…" at bounding box center [1022, 152] width 1065 height 33
drag, startPoint x: 770, startPoint y: 152, endPoint x: 852, endPoint y: 155, distance: 82.1
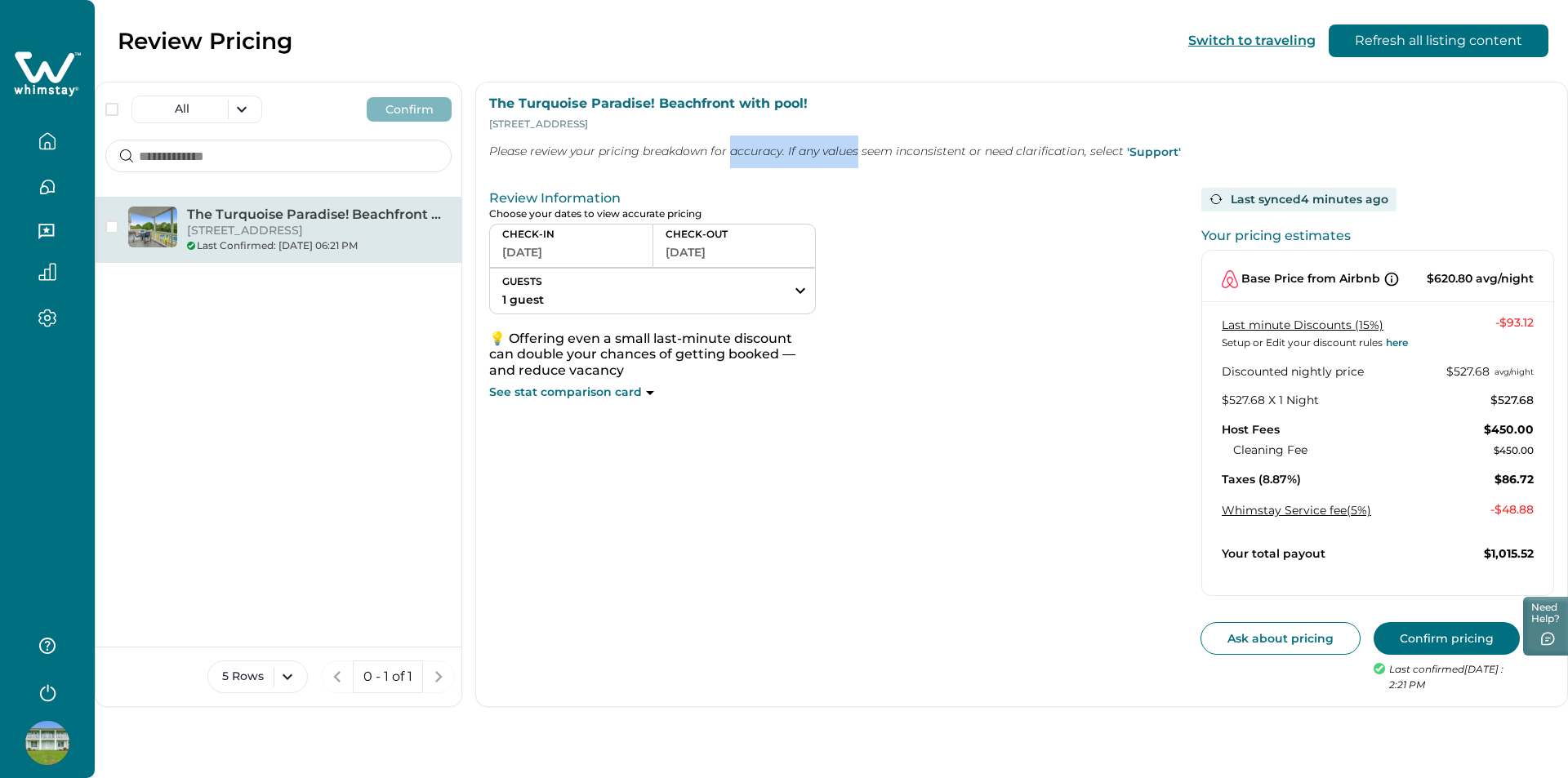
click at [852, 155] on p "Please review your pricing breakdown for accuracy. If any values seem inconsist…" at bounding box center [1022, 152] width 1065 height 33
drag, startPoint x: 860, startPoint y: 156, endPoint x: 914, endPoint y: 155, distance: 54.0
click at [914, 155] on p "Please review your pricing breakdown for accuracy. If any values seem inconsist…" at bounding box center [1022, 152] width 1065 height 33
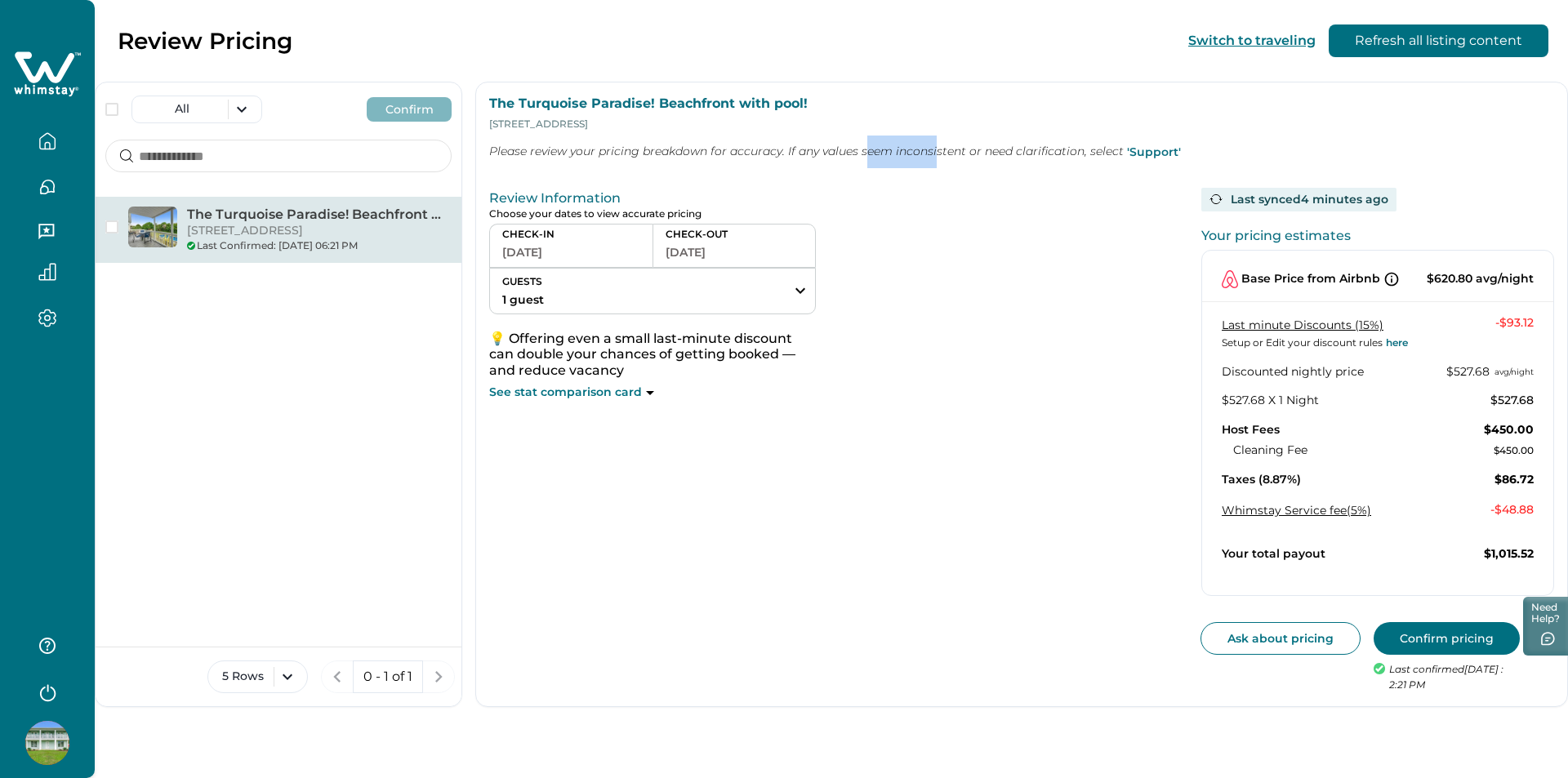
drag, startPoint x: 938, startPoint y: 155, endPoint x: 866, endPoint y: 153, distance: 72.0
click at [866, 153] on p "Please review your pricing breakdown for accuracy. If any values seem inconsist…" at bounding box center [1022, 152] width 1065 height 33
click at [864, 153] on p "Please review your pricing breakdown for accuracy. If any values seem inconsist…" at bounding box center [1022, 152] width 1065 height 33
drag, startPoint x: 864, startPoint y: 153, endPoint x: 768, endPoint y: 147, distance: 96.2
click at [768, 147] on p "Please review your pricing breakdown for accuracy. If any values seem inconsist…" at bounding box center [1022, 152] width 1065 height 33
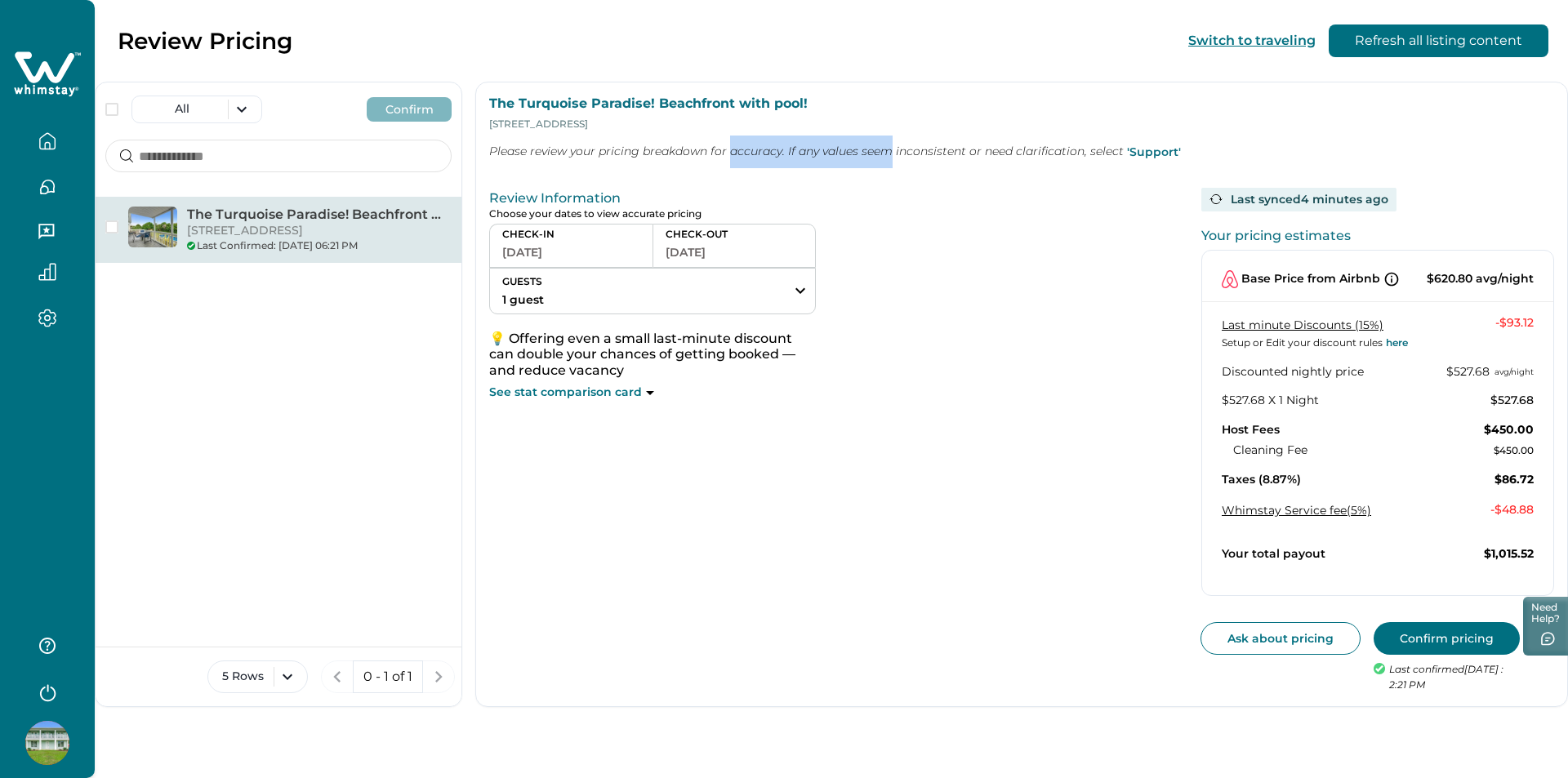
click at [768, 147] on p "Please review your pricing breakdown for accuracy. If any values seem inconsist…" at bounding box center [1022, 152] width 1065 height 33
drag, startPoint x: 768, startPoint y: 147, endPoint x: 664, endPoint y: 147, distance: 104.0
click at [664, 147] on p "Please review your pricing breakdown for accuracy. If any values seem inconsist…" at bounding box center [1022, 152] width 1065 height 33
drag, startPoint x: 664, startPoint y: 147, endPoint x: 606, endPoint y: 149, distance: 58.0
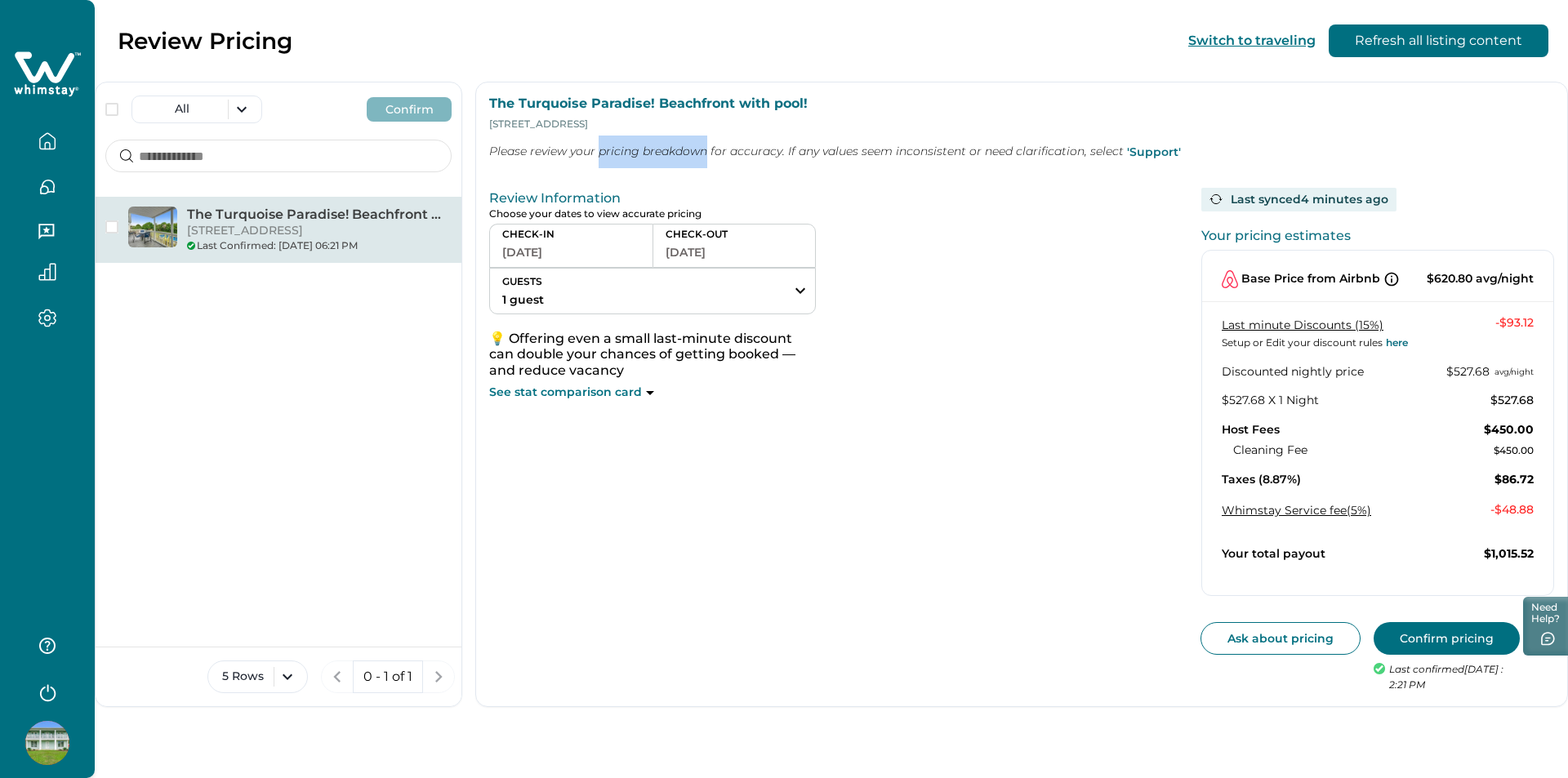
click at [606, 149] on p "Please review your pricing breakdown for accuracy. If any values seem inconsist…" at bounding box center [1022, 152] width 1065 height 33
drag, startPoint x: 606, startPoint y: 149, endPoint x: 523, endPoint y: 156, distance: 83.3
click at [523, 156] on p "Please review your pricing breakdown for accuracy. If any values seem inconsist…" at bounding box center [1022, 152] width 1065 height 33
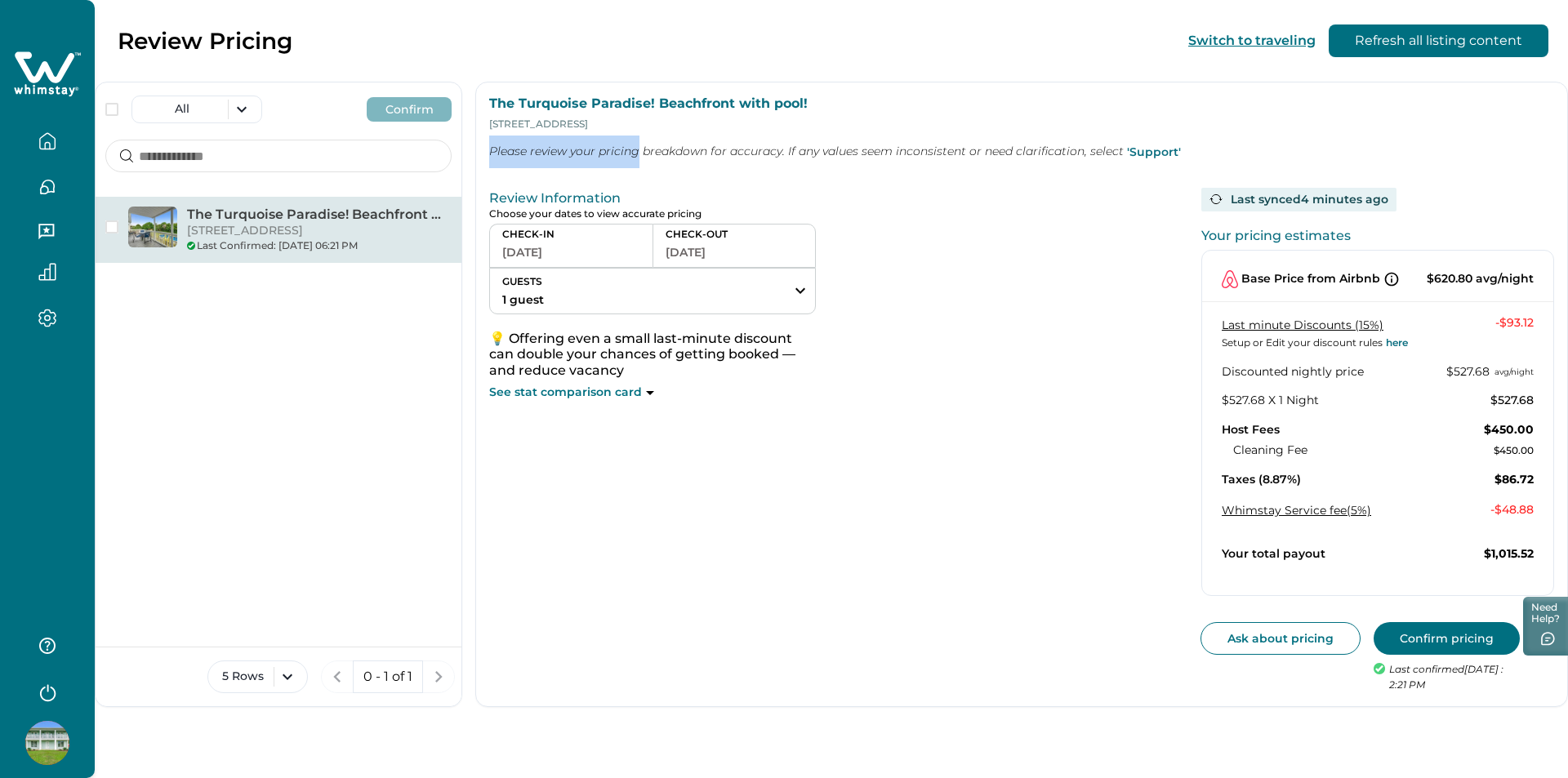
drag, startPoint x: 523, startPoint y: 156, endPoint x: 631, endPoint y: 154, distance: 108.0
click at [631, 154] on p "Please review your pricing breakdown for accuracy. If any values seem inconsist…" at bounding box center [1022, 152] width 1065 height 33
drag, startPoint x: 640, startPoint y: 154, endPoint x: 721, endPoint y: 148, distance: 81.2
click at [706, 149] on p "Please review your pricing breakdown for accuracy. If any values seem inconsist…" at bounding box center [1022, 152] width 1065 height 33
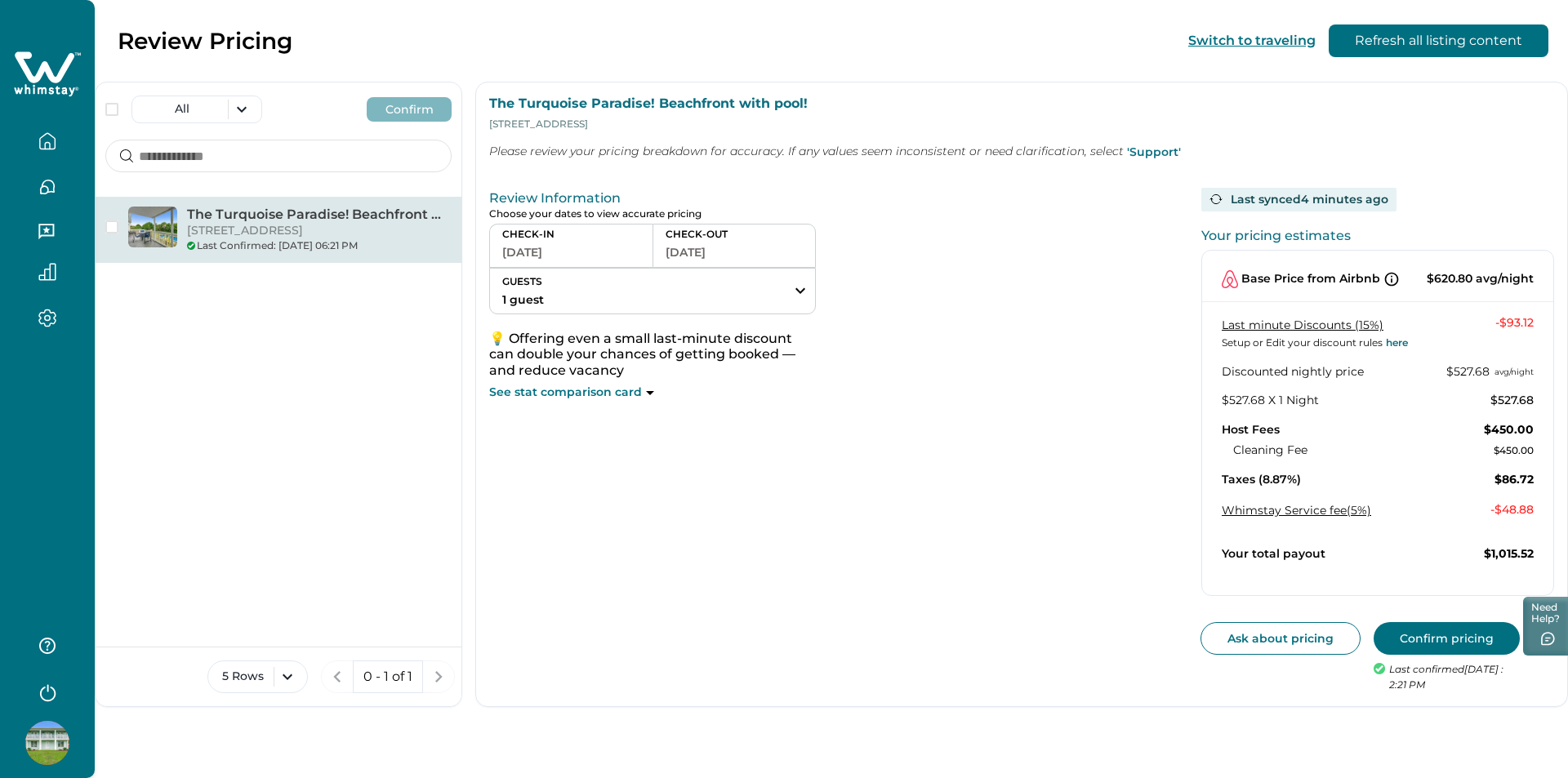
click at [736, 146] on p "Please review your pricing breakdown for accuracy. If any values seem inconsist…" at bounding box center [1022, 152] width 1065 height 33
drag, startPoint x: 736, startPoint y: 146, endPoint x: 787, endPoint y: 155, distance: 51.8
click at [787, 155] on p "Please review your pricing breakdown for accuracy. If any values seem inconsist…" at bounding box center [1022, 152] width 1065 height 33
click at [789, 155] on p "Please review your pricing breakdown for accuracy. If any values seem inconsist…" at bounding box center [1022, 152] width 1065 height 33
click at [834, 151] on p "Please review your pricing breakdown for accuracy. If any values seem inconsist…" at bounding box center [1022, 152] width 1065 height 33
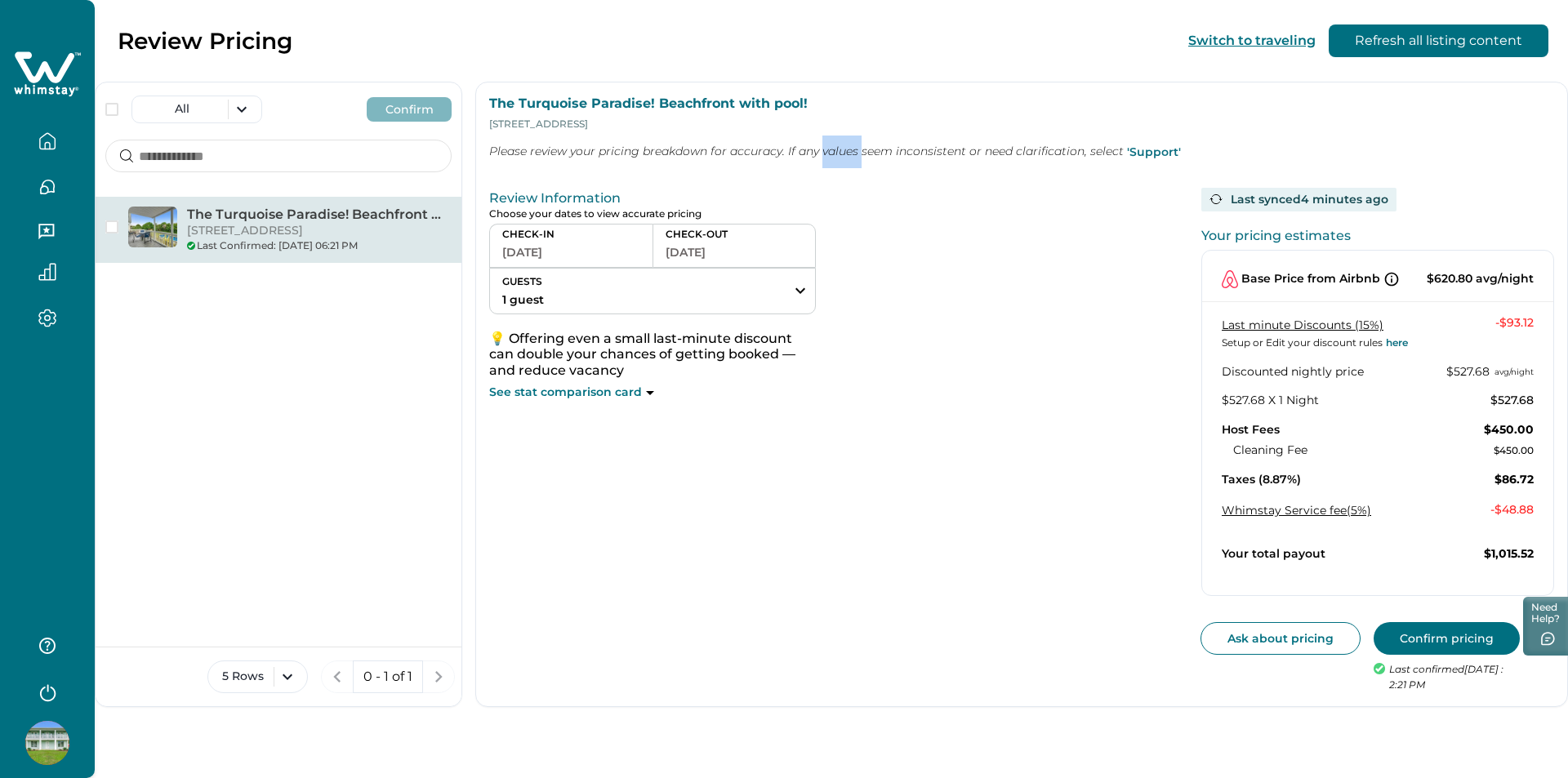
click at [834, 151] on p "Please review your pricing breakdown for accuracy. If any values seem inconsist…" at bounding box center [1022, 152] width 1065 height 33
click at [899, 151] on p "Please review your pricing breakdown for accuracy. If any values seem inconsist…" at bounding box center [1022, 152] width 1065 height 33
click at [994, 141] on p "Please review your pricing breakdown for accuracy. If any values seem inconsist…" at bounding box center [1022, 152] width 1065 height 33
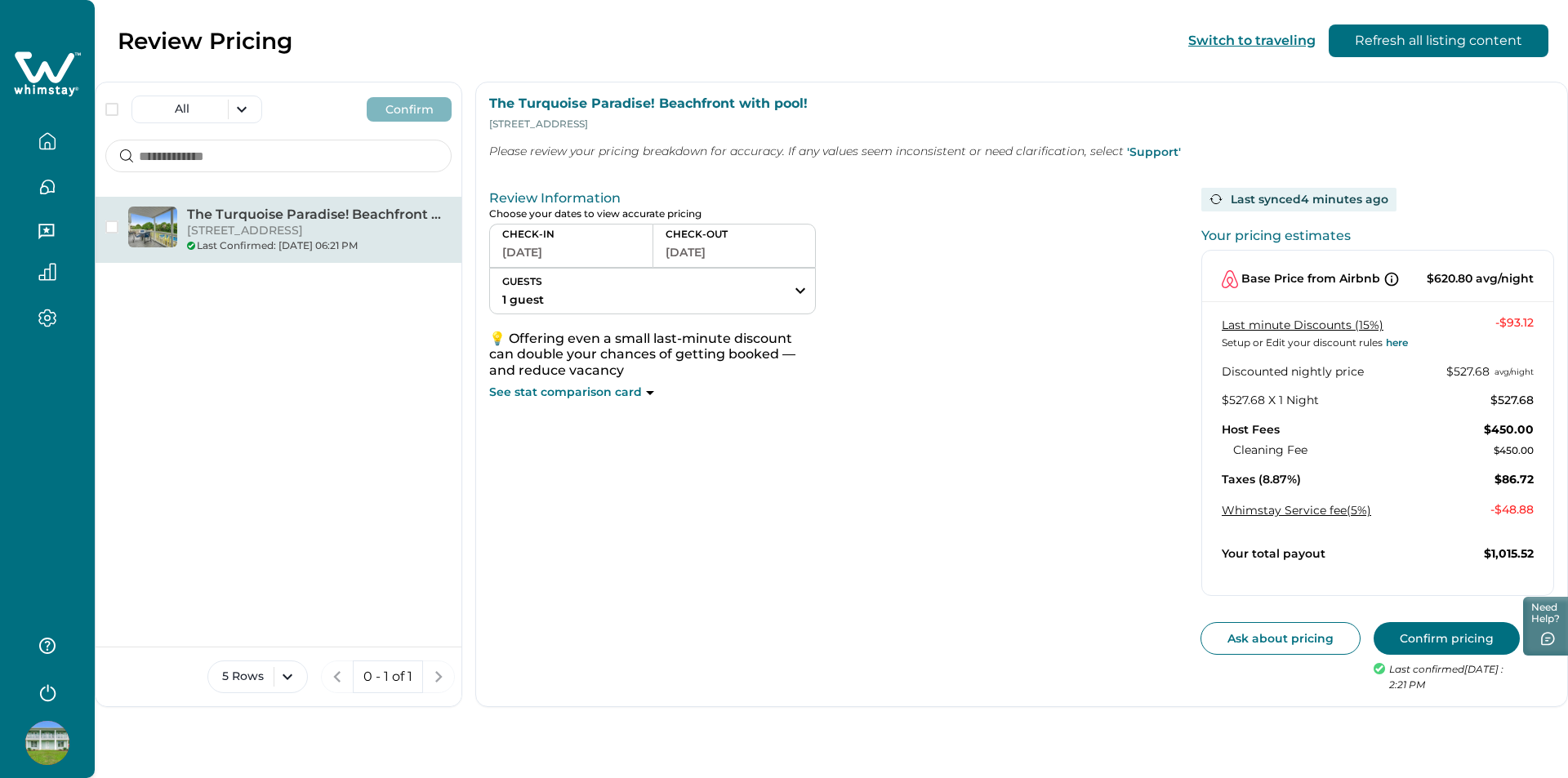
click at [1048, 151] on p "Please review your pricing breakdown for accuracy. If any values seem inconsist…" at bounding box center [1022, 152] width 1065 height 33
drag, startPoint x: 1048, startPoint y: 151, endPoint x: 1108, endPoint y: 152, distance: 60.0
click at [1051, 154] on p "Please review your pricing breakdown for accuracy. If any values seem inconsist…" at bounding box center [1022, 152] width 1065 height 33
click at [1114, 152] on p "Please review your pricing breakdown for accuracy. If any values seem inconsist…" at bounding box center [1022, 152] width 1065 height 33
click at [1086, 150] on p "Please review your pricing breakdown for accuracy. If any values seem inconsist…" at bounding box center [1022, 152] width 1065 height 33
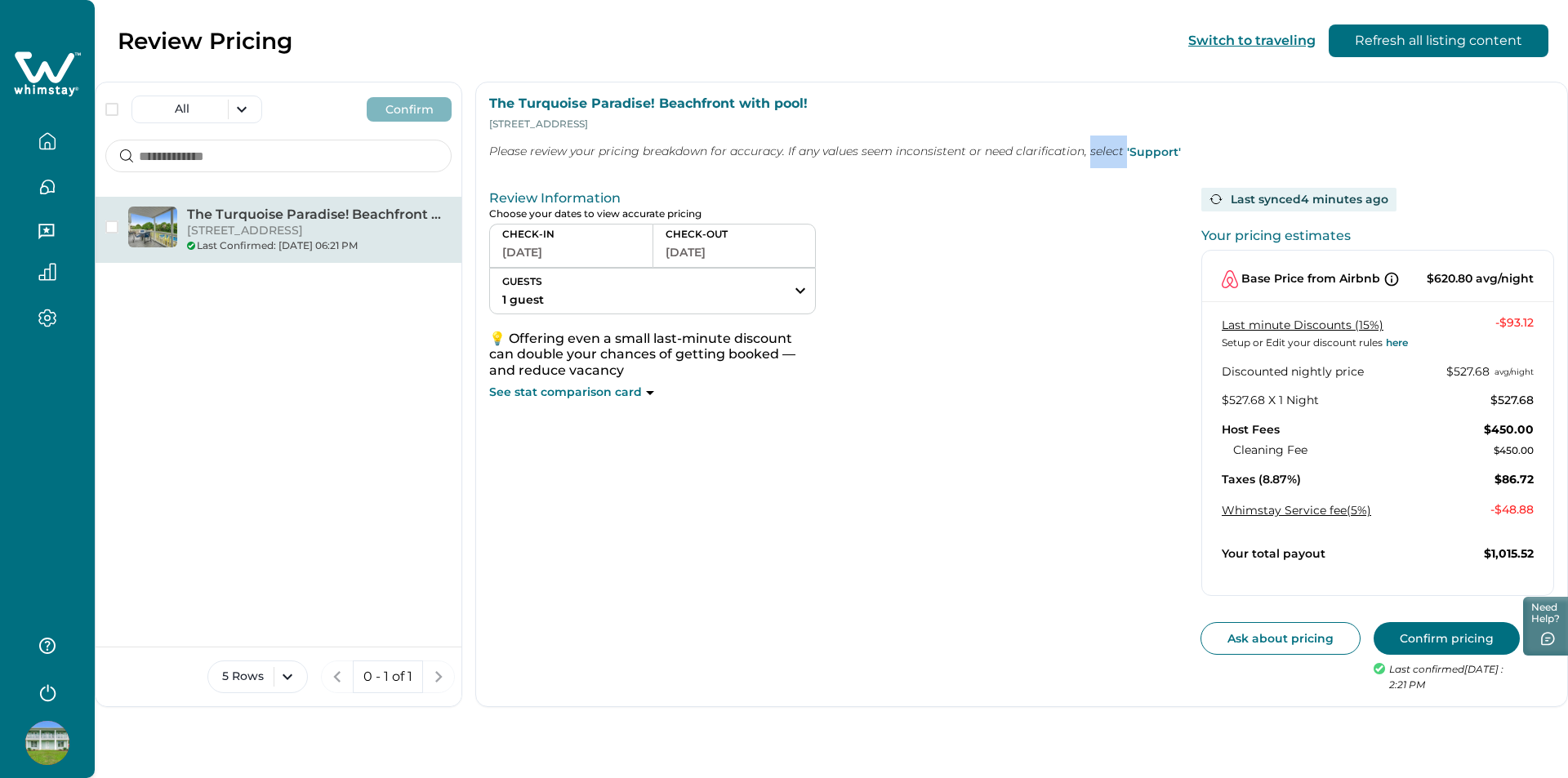
click at [1086, 150] on p "Please review your pricing breakdown for accuracy. If any values seem inconsist…" at bounding box center [1022, 152] width 1065 height 33
click at [1047, 151] on p "Please review your pricing breakdown for accuracy. If any values seem inconsist…" at bounding box center [1022, 152] width 1065 height 33
click at [934, 156] on p "Please review your pricing breakdown for accuracy. If any values seem inconsist…" at bounding box center [1022, 152] width 1065 height 33
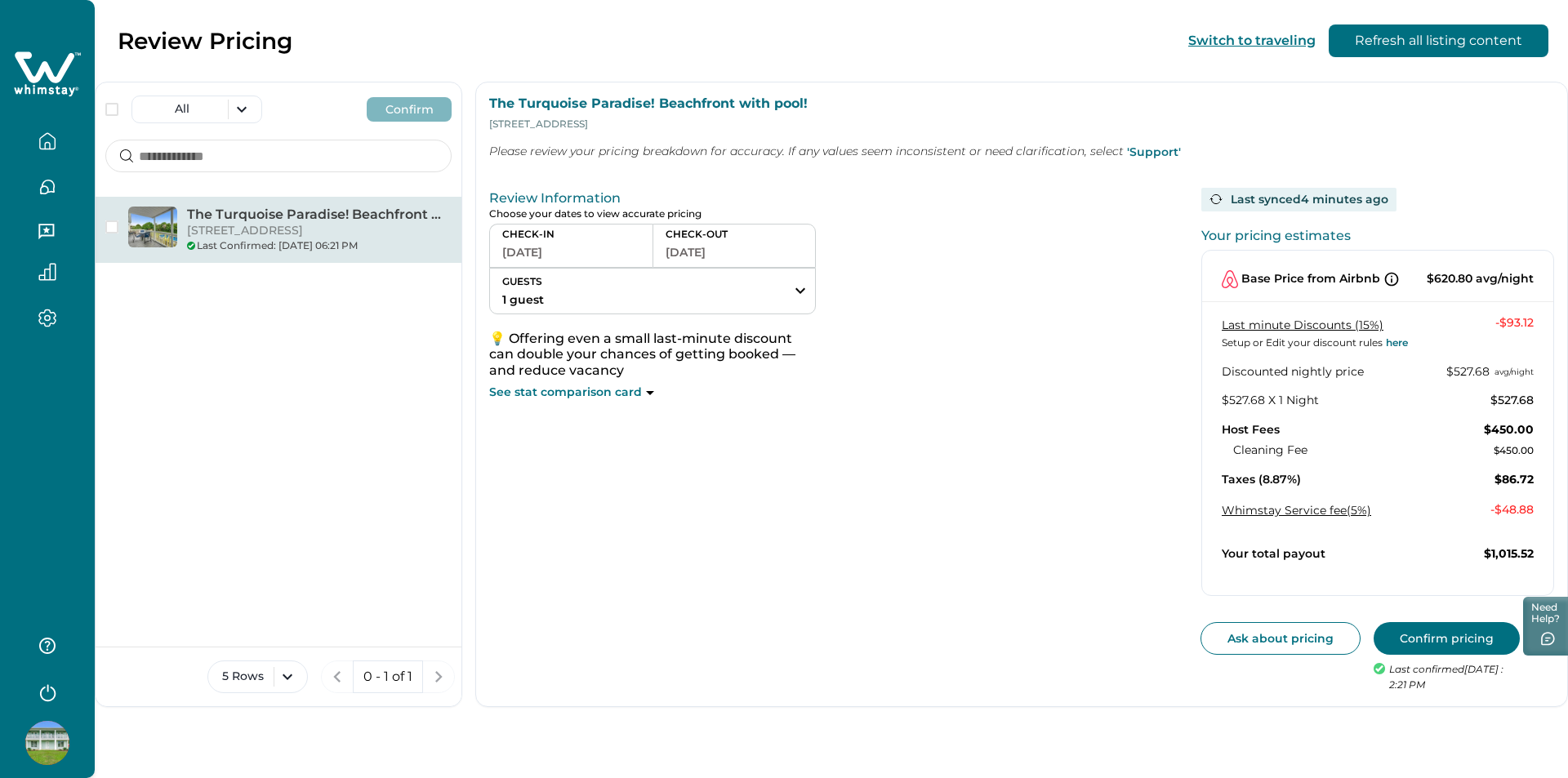
click at [823, 154] on p "Please review your pricing breakdown for accuracy. If any values seem inconsist…" at bounding box center [1022, 152] width 1065 height 33
click at [823, 155] on p "Please review your pricing breakdown for accuracy. If any values seem inconsist…" at bounding box center [1022, 152] width 1065 height 33
click at [752, 148] on p "Please review your pricing breakdown for accuracy. If any values seem inconsist…" at bounding box center [1022, 152] width 1065 height 33
click at [664, 151] on p "Please review your pricing breakdown for accuracy. If any values seem inconsist…" at bounding box center [1022, 152] width 1065 height 33
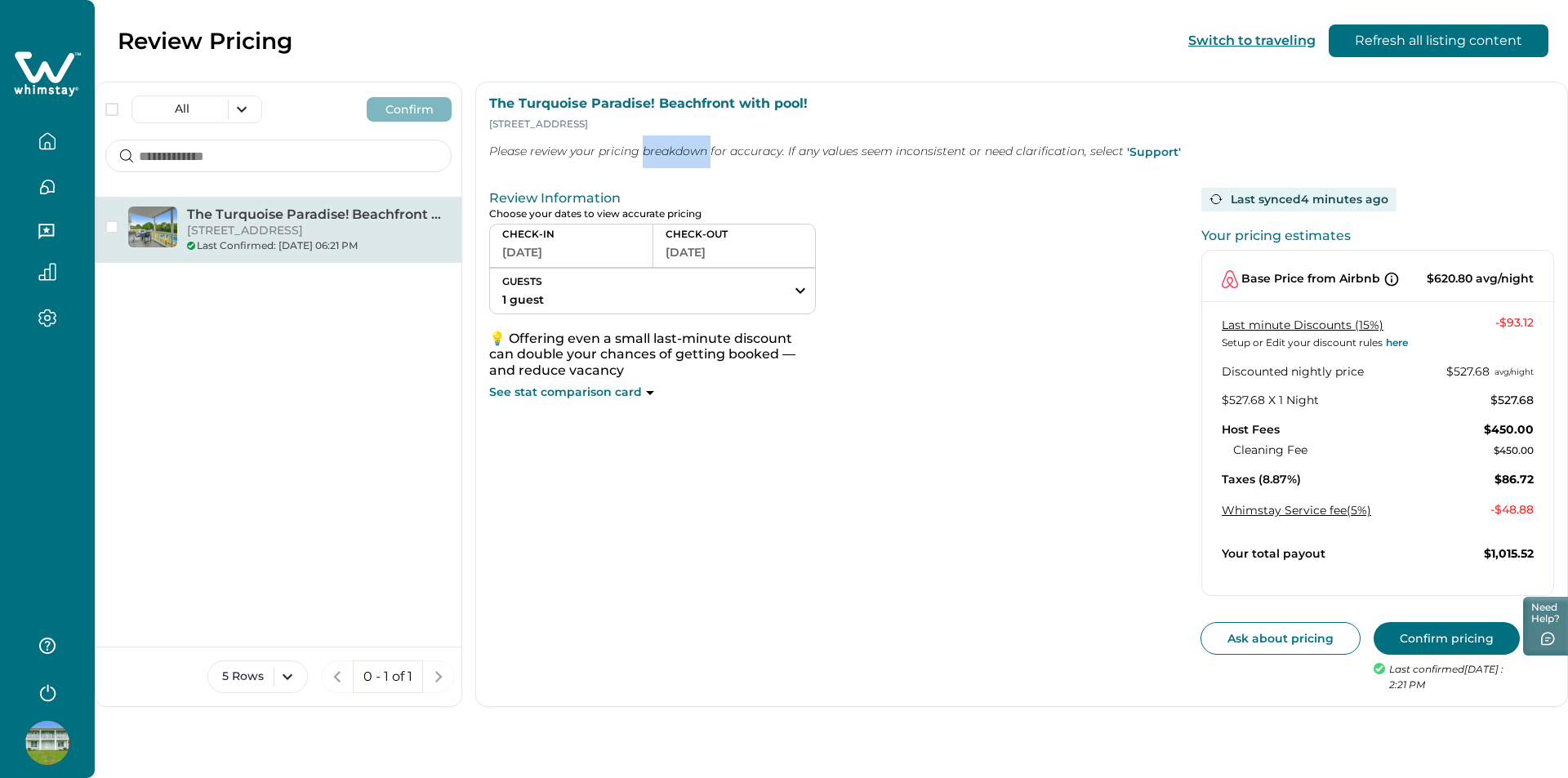
click at [664, 151] on p "Please review your pricing breakdown for accuracy. If any values seem inconsist…" at bounding box center [1022, 152] width 1065 height 33
click at [576, 153] on p "Please review your pricing breakdown for accuracy. If any values seem inconsist…" at bounding box center [1022, 152] width 1065 height 33
click at [578, 153] on p "Please review your pricing breakdown for accuracy. If any values seem inconsist…" at bounding box center [1022, 152] width 1065 height 33
click at [510, 155] on p "Please review your pricing breakdown for accuracy. If any values seem inconsist…" at bounding box center [1022, 152] width 1065 height 33
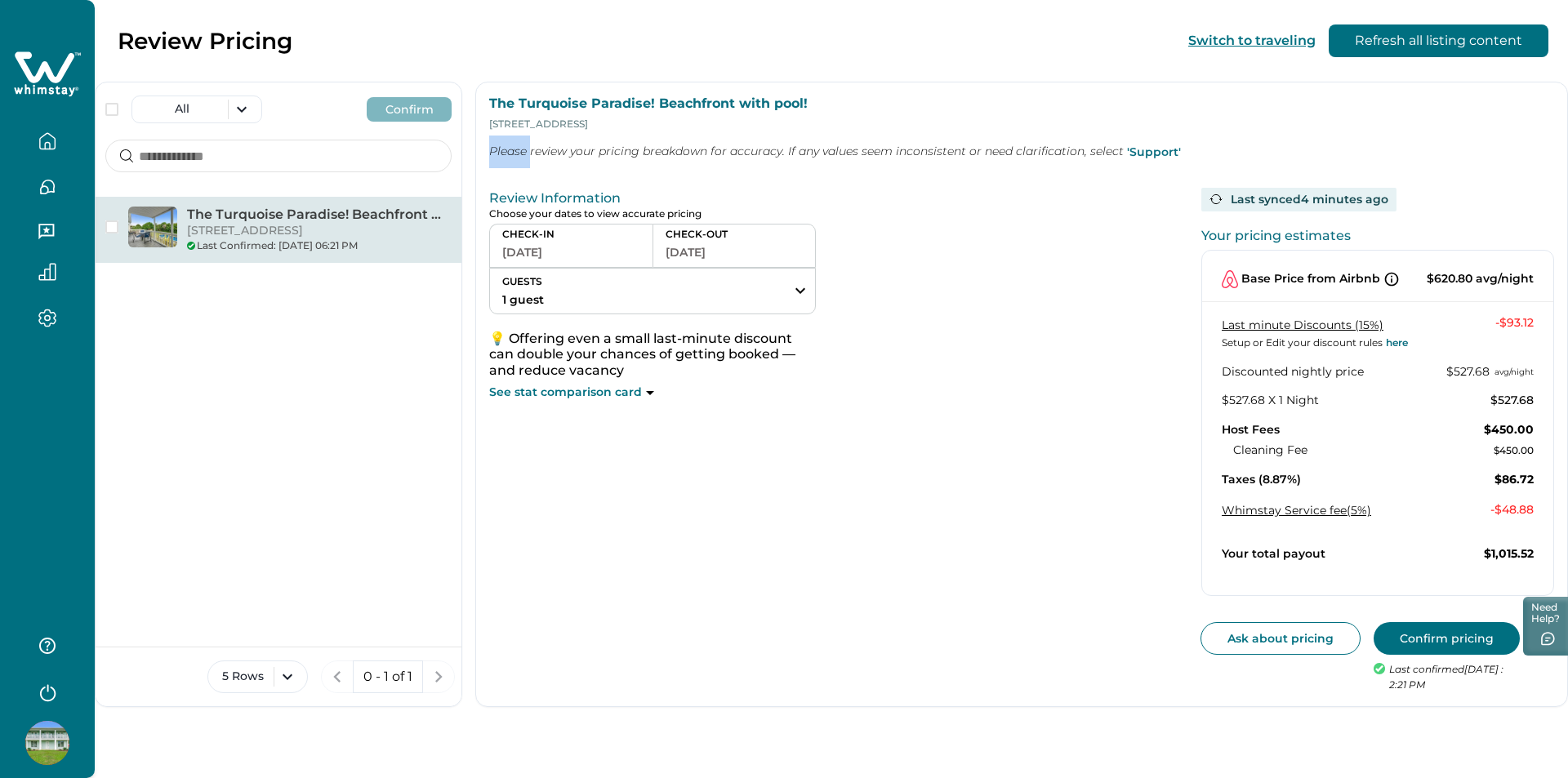
drag, startPoint x: 510, startPoint y: 155, endPoint x: 572, endPoint y: 152, distance: 62.1
click at [510, 155] on p "Please review your pricing breakdown for accuracy. If any values seem inconsist…" at bounding box center [1022, 152] width 1065 height 33
click at [579, 152] on p "Please review your pricing breakdown for accuracy. If any values seem inconsist…" at bounding box center [1022, 152] width 1065 height 33
click at [658, 152] on p "Please review your pricing breakdown for accuracy. If any values seem inconsist…" at bounding box center [1022, 152] width 1065 height 33
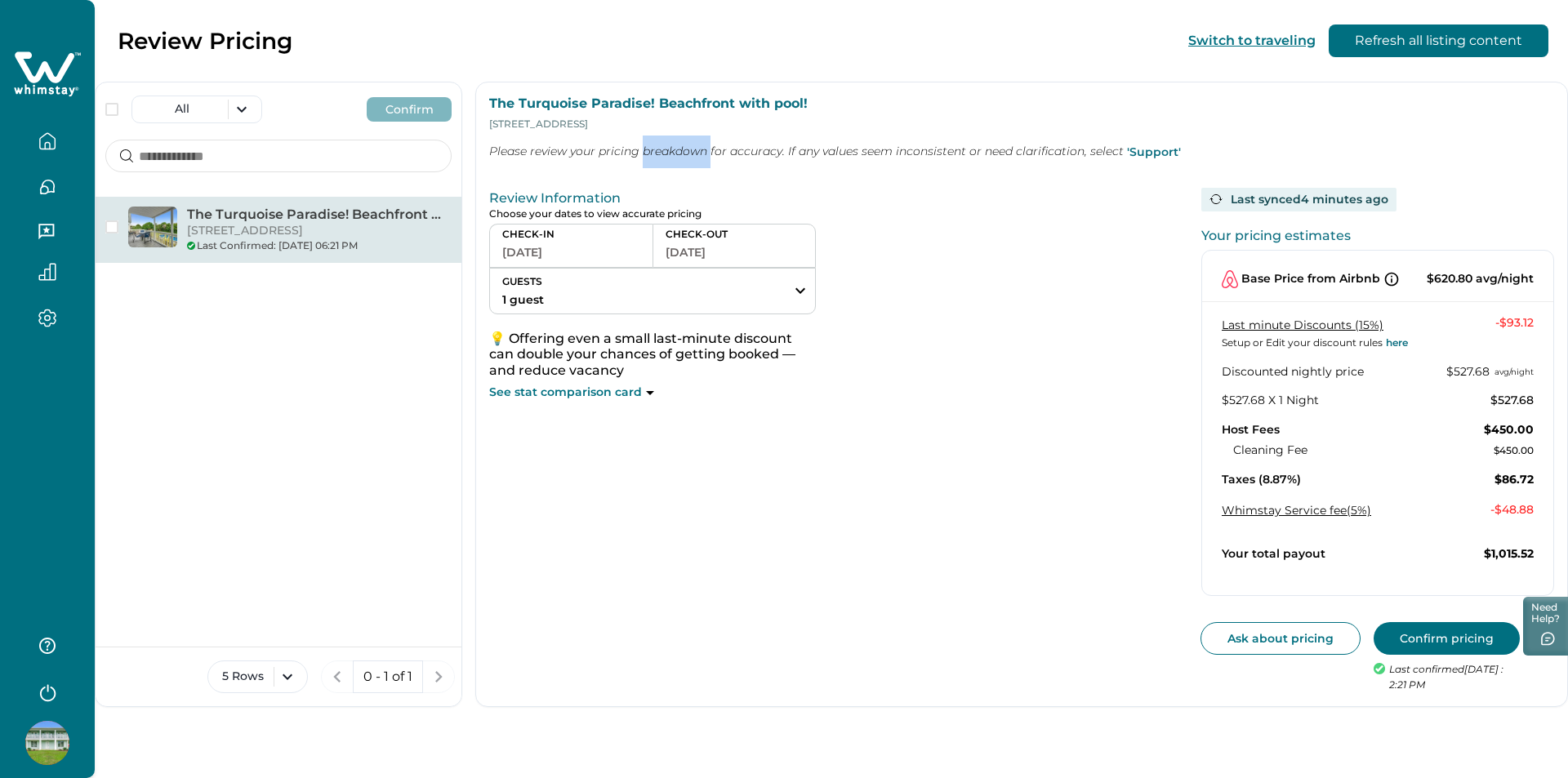
click at [658, 152] on p "Please review your pricing breakdown for accuracy. If any values seem inconsist…" at bounding box center [1022, 152] width 1065 height 33
click at [789, 153] on p "Please review your pricing breakdown for accuracy. If any values seem inconsist…" at bounding box center [1022, 152] width 1065 height 33
click at [974, 161] on p "Please review your pricing breakdown for accuracy. If any values seem inconsist…" at bounding box center [1022, 152] width 1065 height 33
click at [946, 153] on p "Please review your pricing breakdown for accuracy. If any values seem inconsist…" at bounding box center [1022, 152] width 1065 height 33
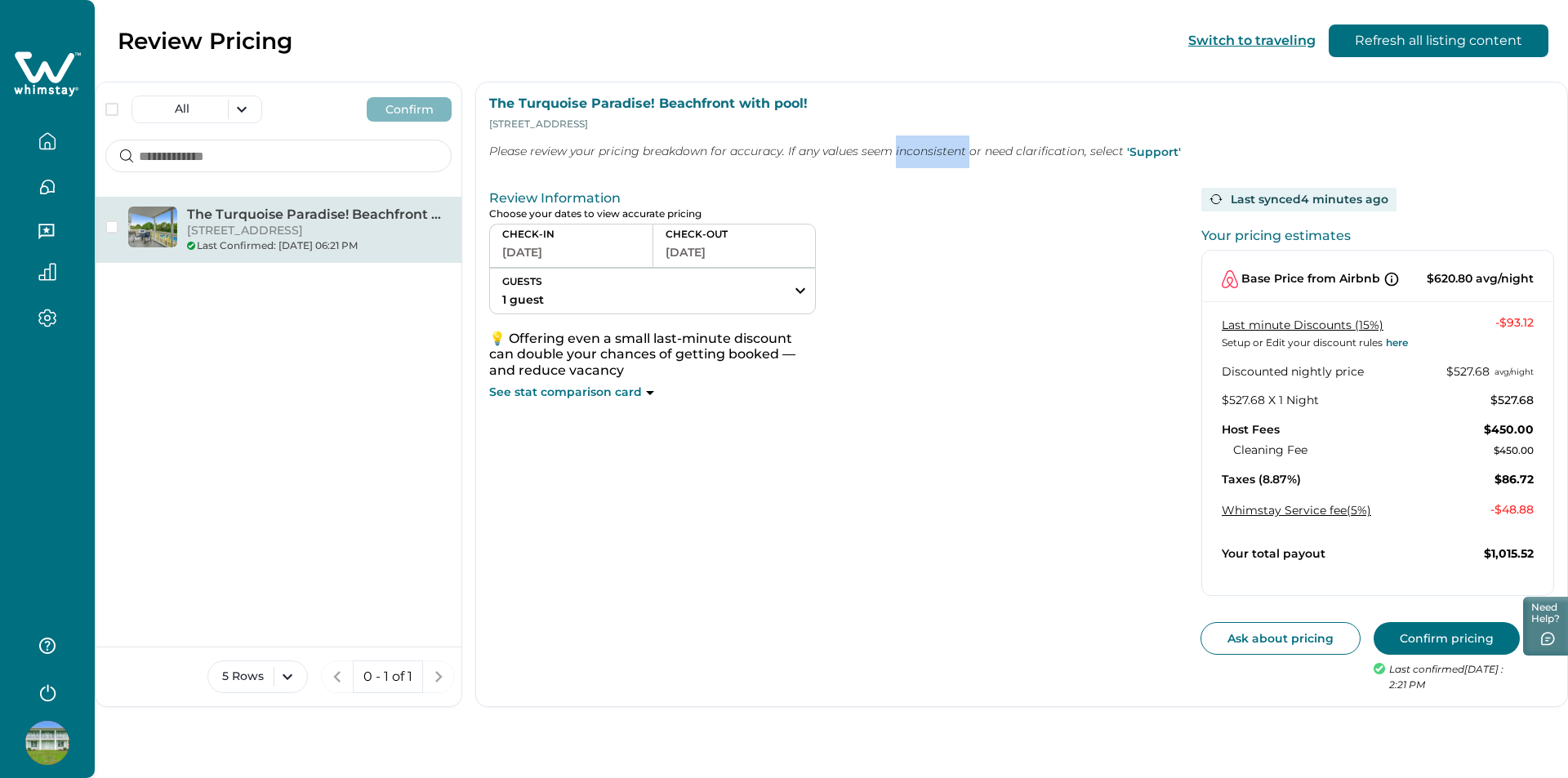
click at [946, 153] on p "Please review your pricing breakdown for accuracy. If any values seem inconsist…" at bounding box center [1022, 152] width 1065 height 33
drag, startPoint x: 1069, startPoint y: 146, endPoint x: 1059, endPoint y: 152, distance: 11.7
click at [1069, 148] on p "Please review your pricing breakdown for accuracy. If any values seem inconsist…" at bounding box center [1022, 152] width 1065 height 33
click at [1058, 152] on p "Please review your pricing breakdown for accuracy. If any values seem inconsist…" at bounding box center [1022, 152] width 1065 height 33
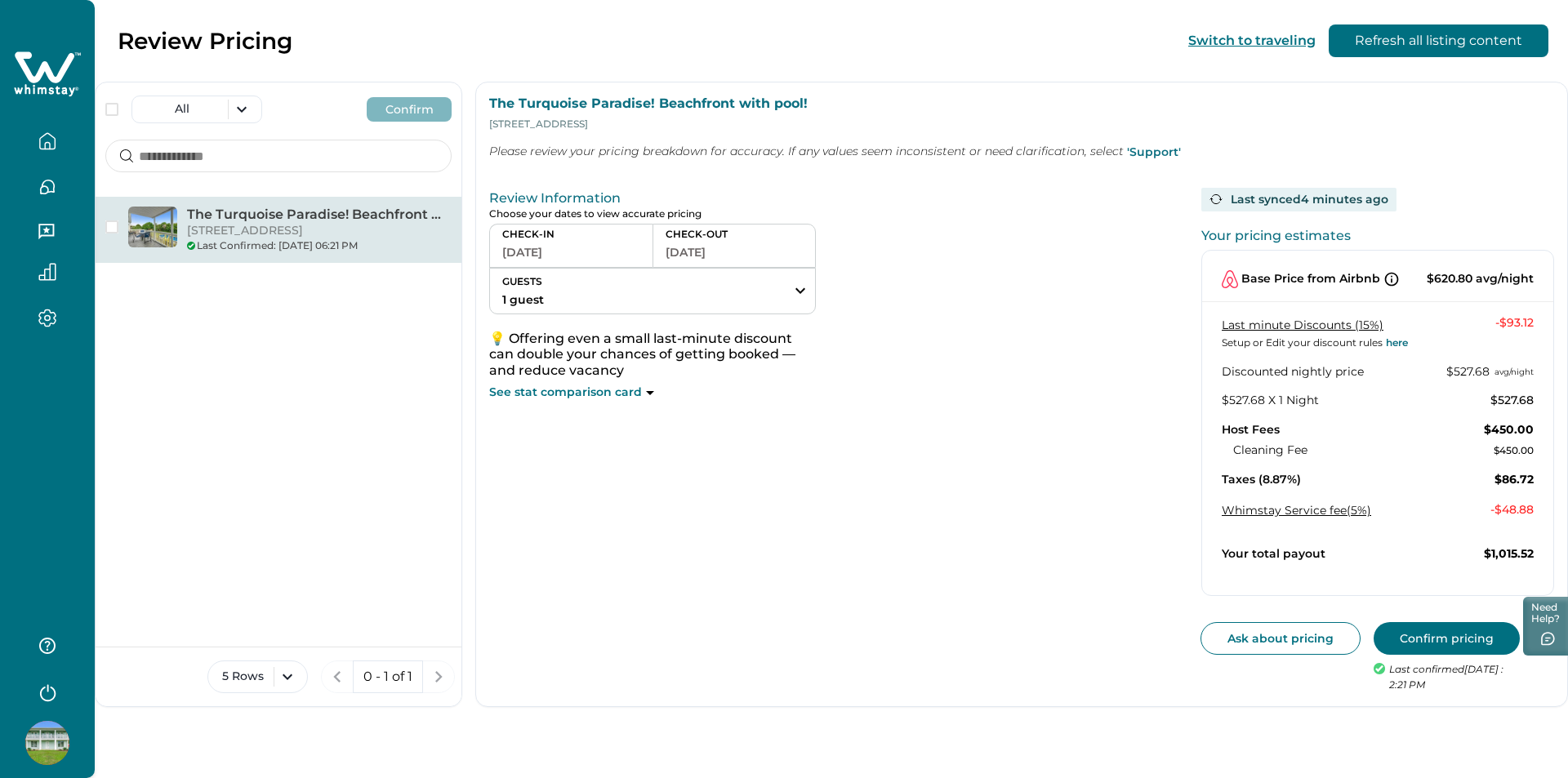
click at [1087, 149] on p "Please review your pricing breakdown for accuracy. If any values seem inconsist…" at bounding box center [1022, 152] width 1065 height 33
click at [1089, 149] on p "Please review your pricing breakdown for accuracy. If any values seem inconsist…" at bounding box center [1022, 152] width 1065 height 33
click at [1412, 633] on button "Confirm pricing" at bounding box center [1446, 639] width 146 height 33
click at [1185, 157] on p "Please review your pricing breakdown for accuracy. If any values seem inconsist…" at bounding box center [1022, 152] width 1065 height 33
click at [40, 153] on button "button" at bounding box center [46, 141] width 68 height 33
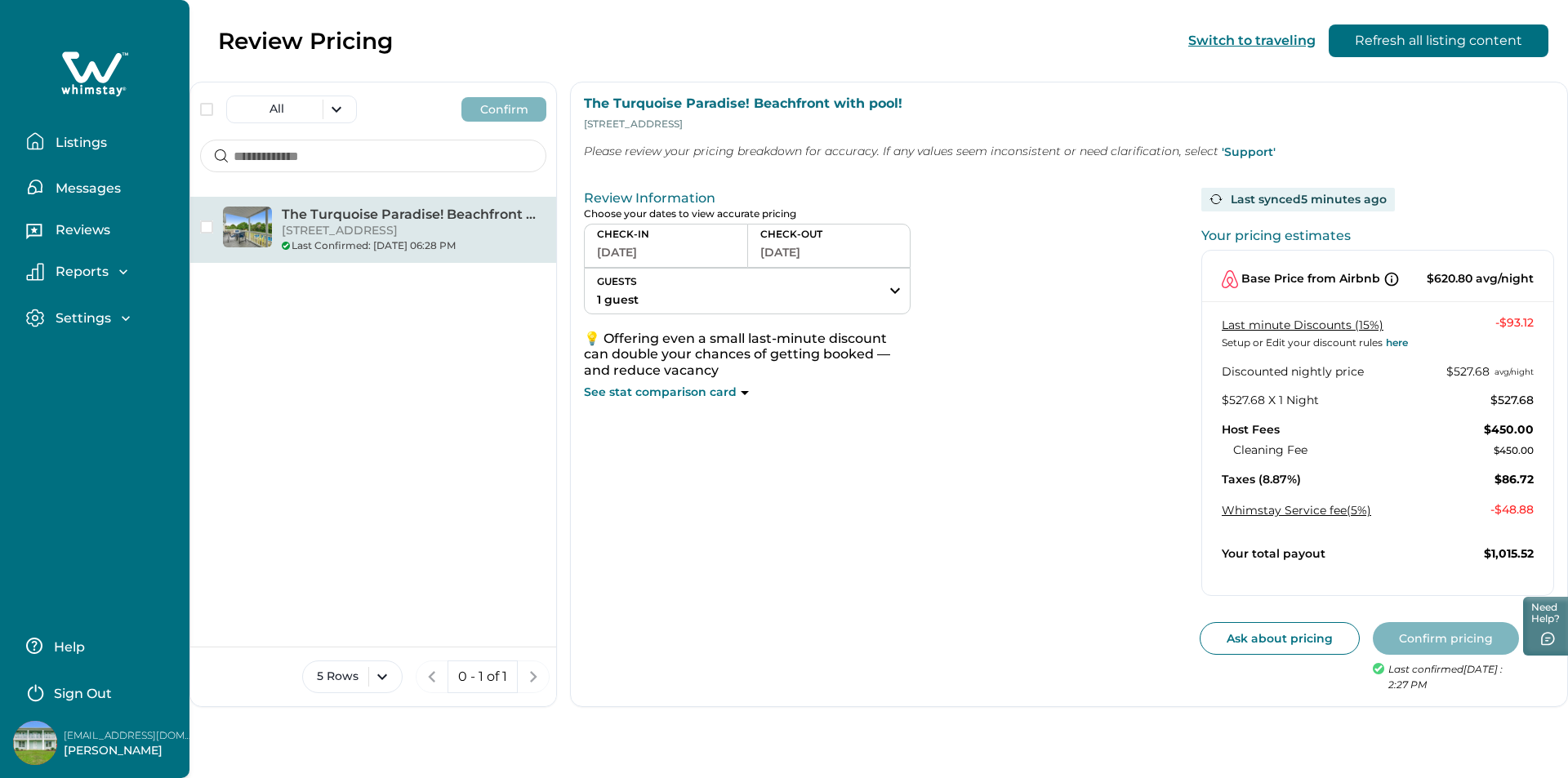
click at [63, 145] on p "Listings" at bounding box center [79, 143] width 56 height 16
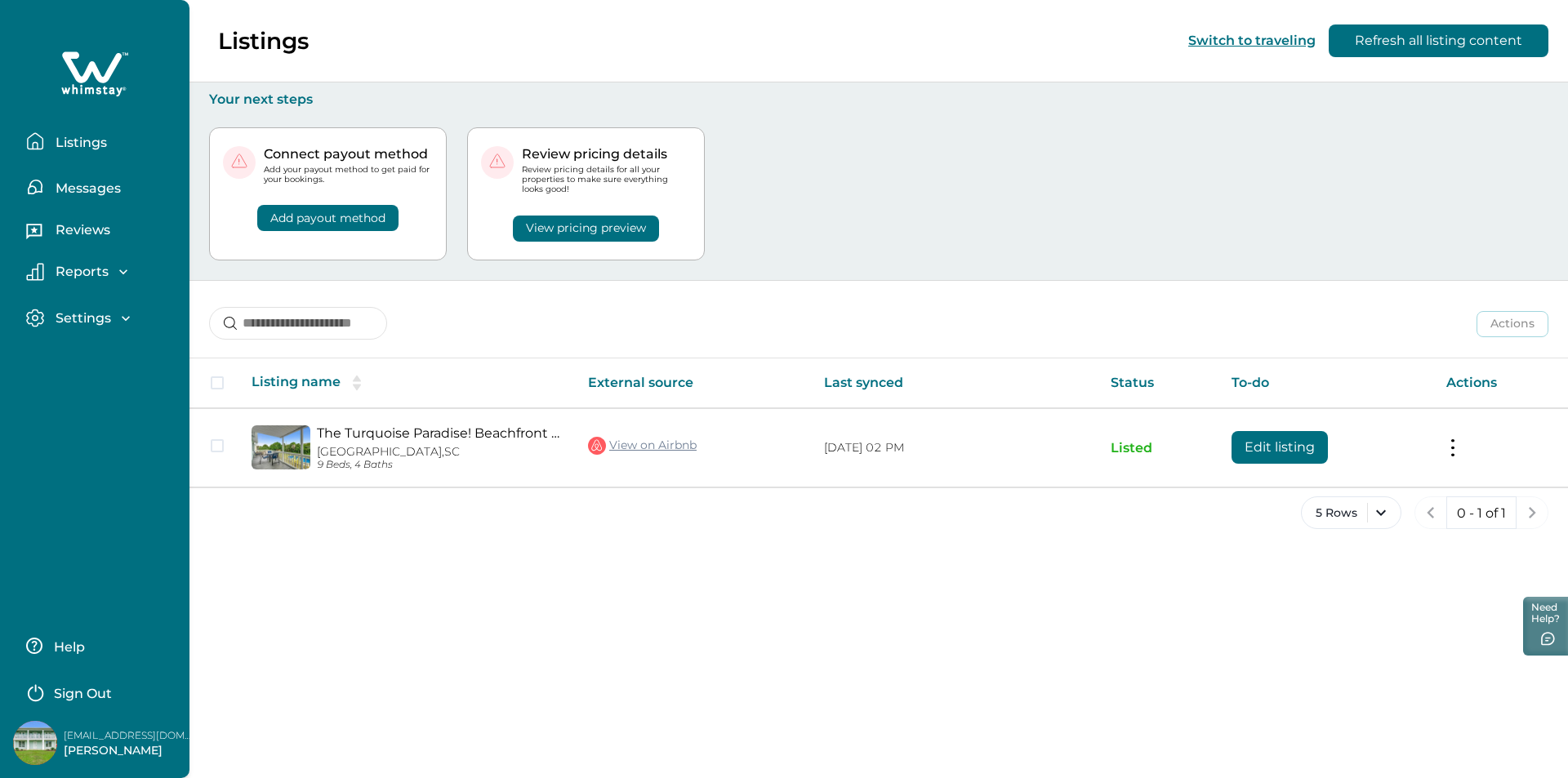
click at [85, 189] on p "Messages" at bounding box center [85, 189] width 70 height 16
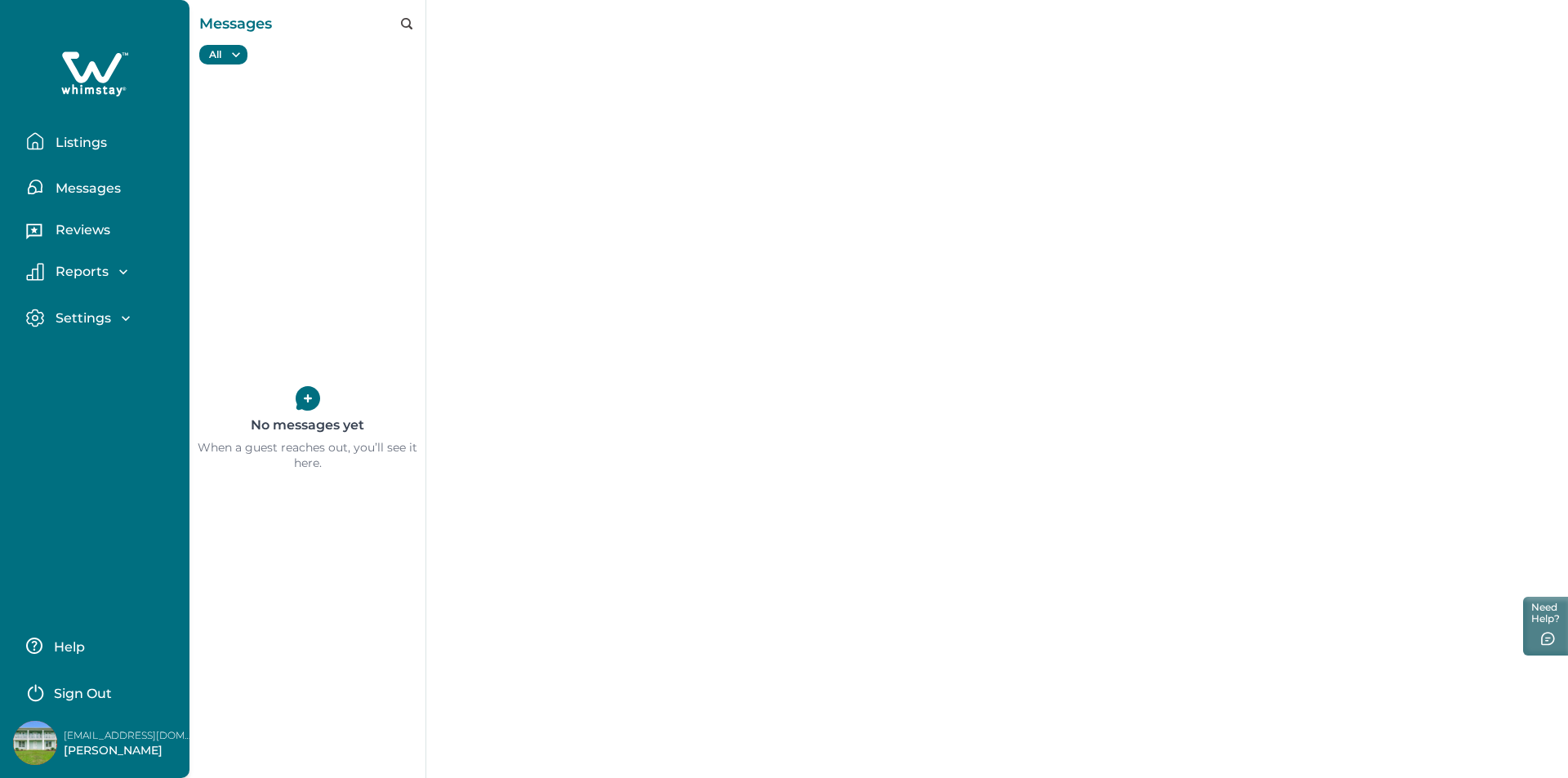
click at [94, 237] on p "Reviews" at bounding box center [81, 230] width 60 height 16
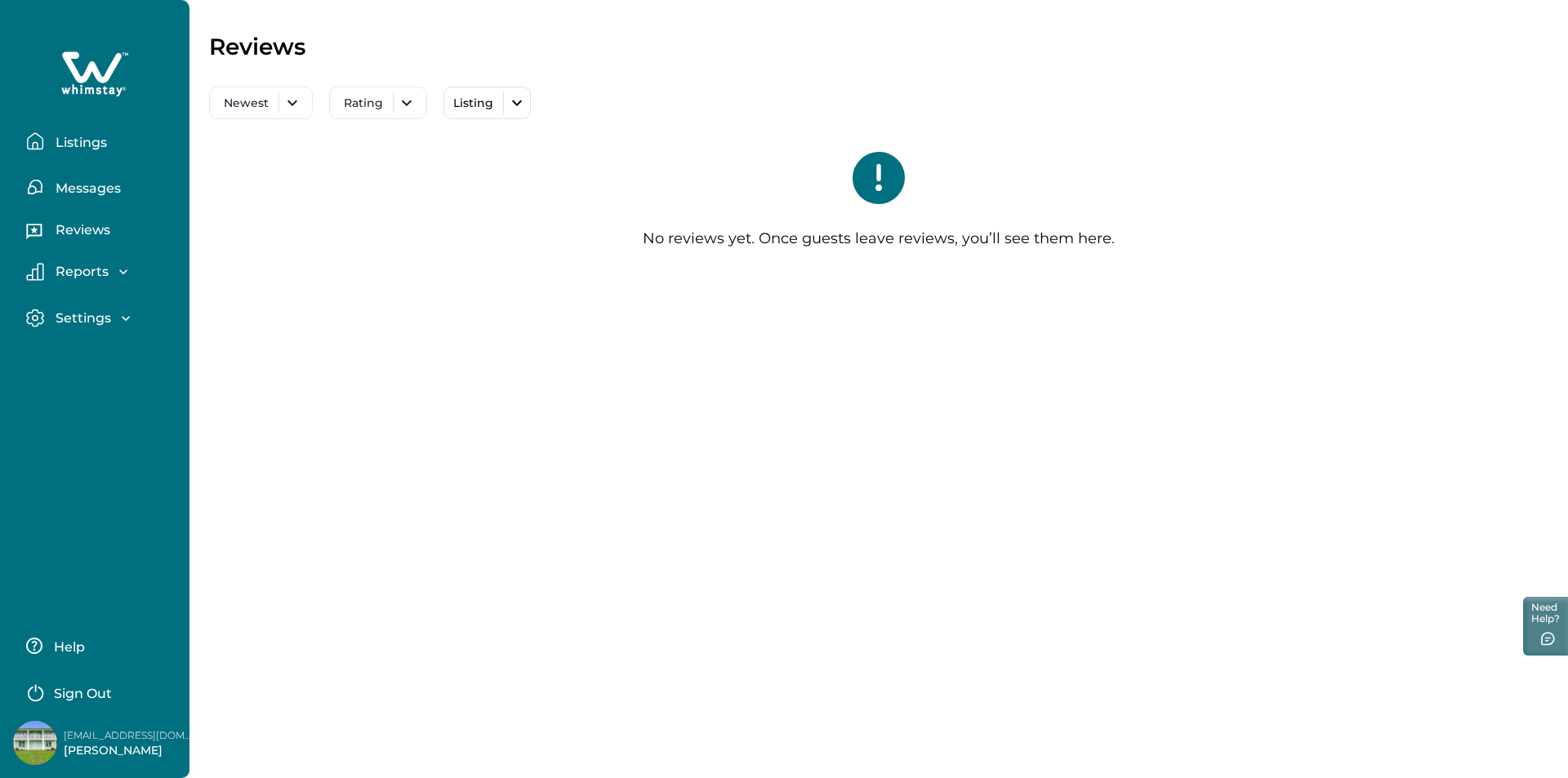
click at [93, 278] on p "Reports" at bounding box center [80, 272] width 58 height 16
click at [93, 342] on p "Reservations" at bounding box center [96, 340] width 92 height 16
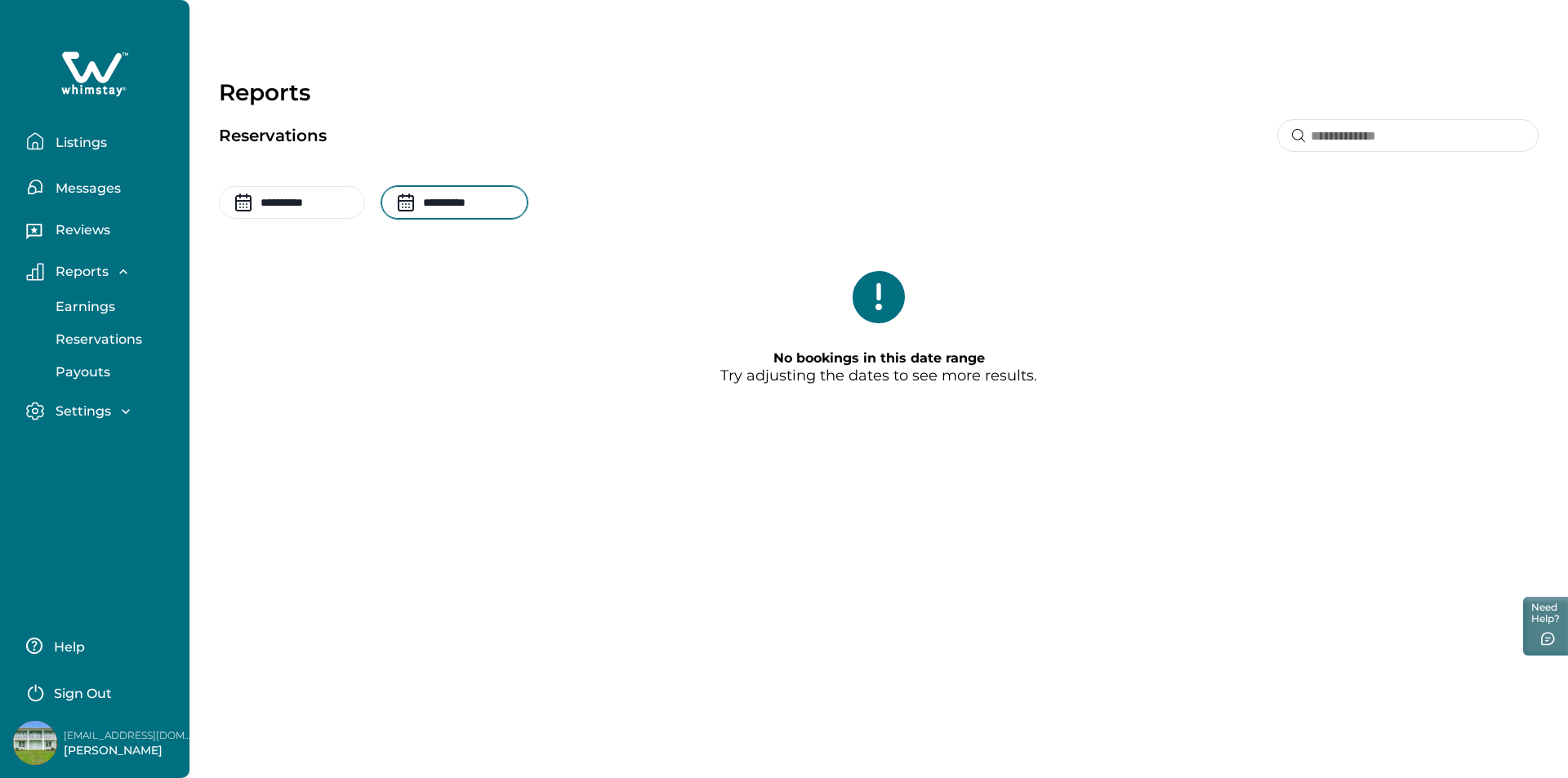
click at [429, 213] on input "**********" at bounding box center [454, 203] width 146 height 33
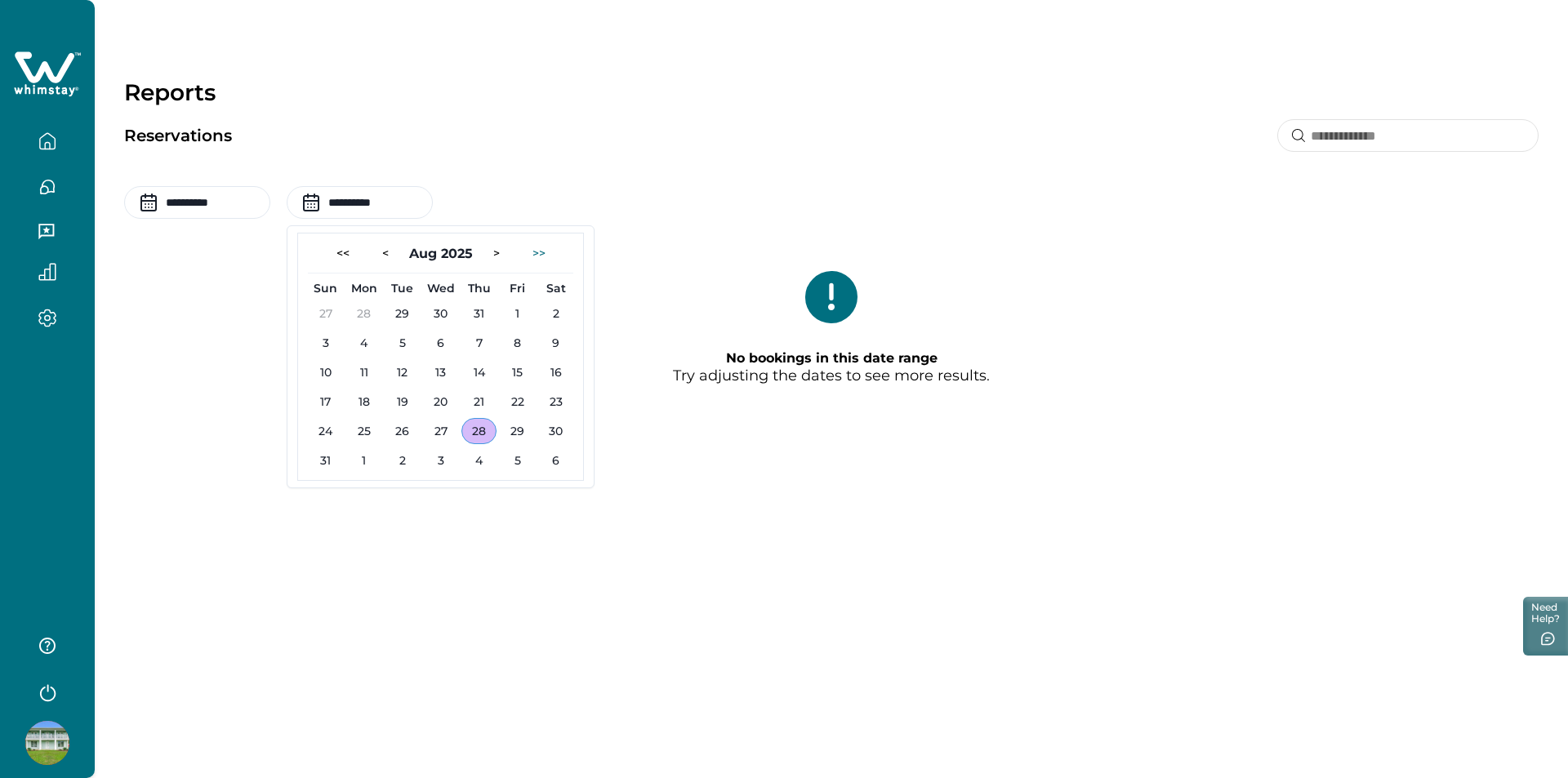
click at [544, 258] on button ">>" at bounding box center [539, 253] width 39 height 26
click at [538, 253] on button ">>" at bounding box center [539, 253] width 39 height 26
click at [342, 254] on button "<<" at bounding box center [343, 253] width 39 height 26
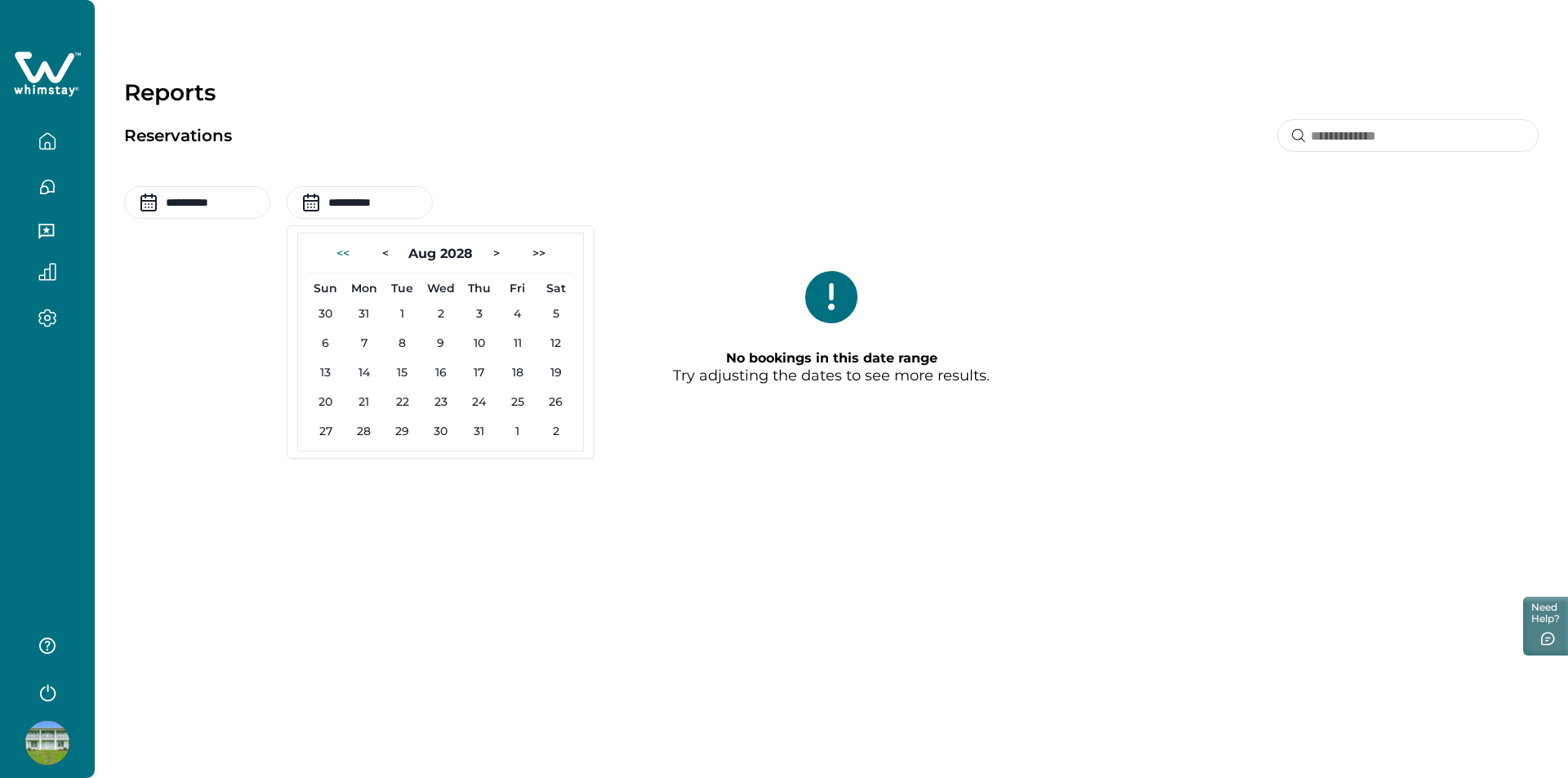
click at [342, 254] on button "<<" at bounding box center [343, 253] width 39 height 26
click at [187, 205] on input "**********" at bounding box center [197, 203] width 146 height 33
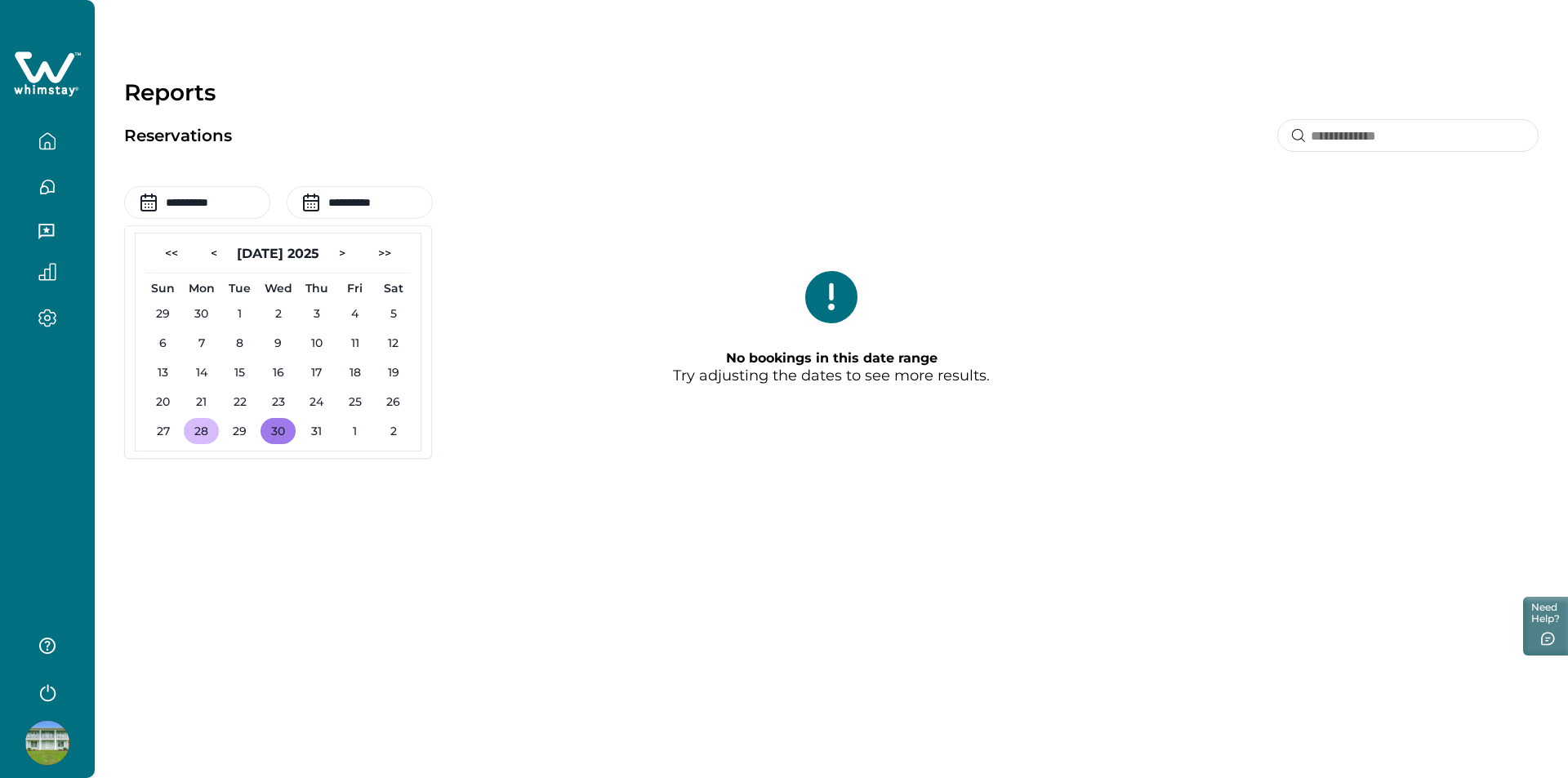
click at [285, 431] on button "30" at bounding box center [278, 431] width 35 height 26
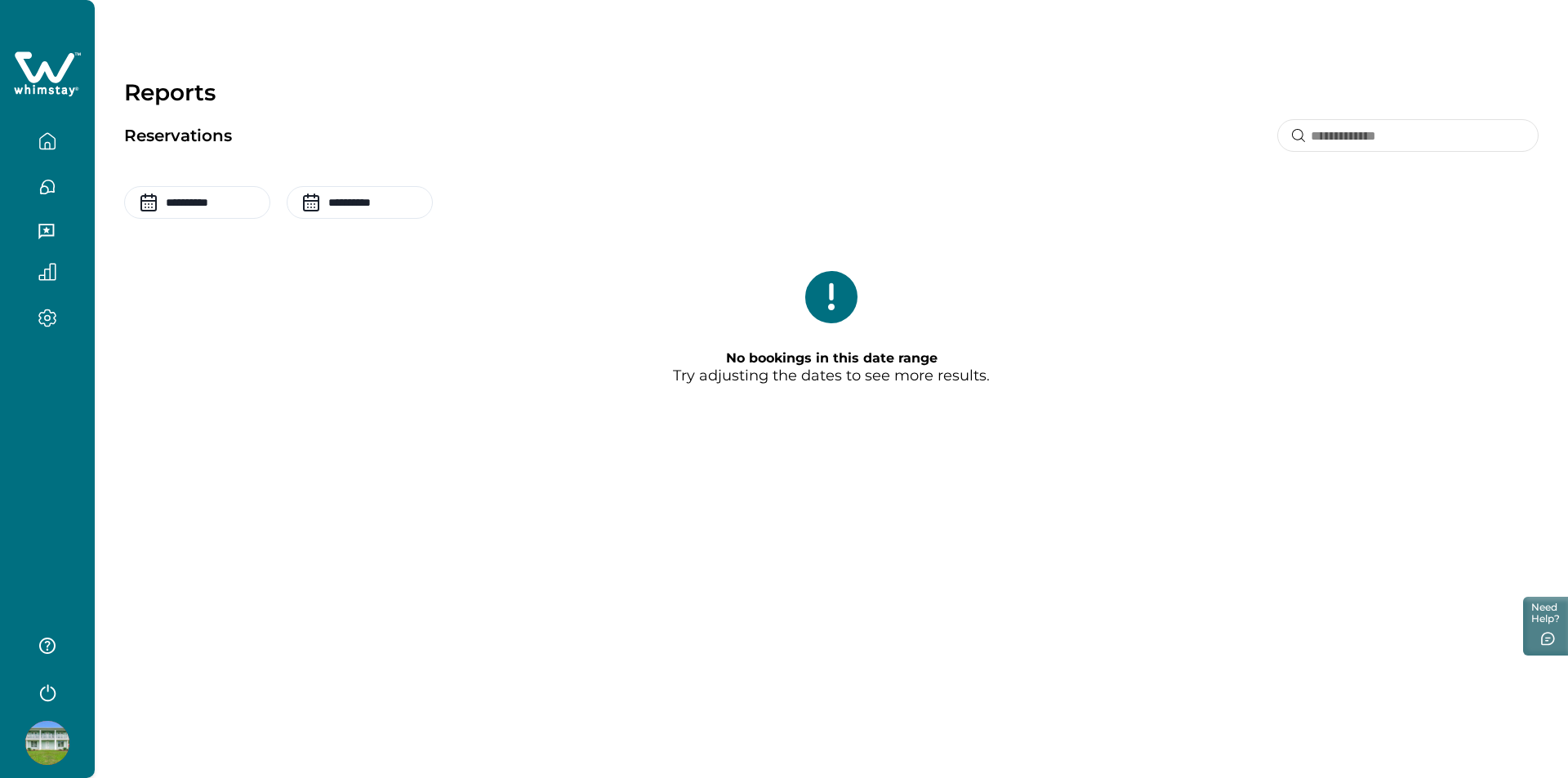
click at [173, 221] on div "**********" at bounding box center [832, 268] width 1414 height 299
click at [174, 205] on input "**********" at bounding box center [197, 203] width 146 height 33
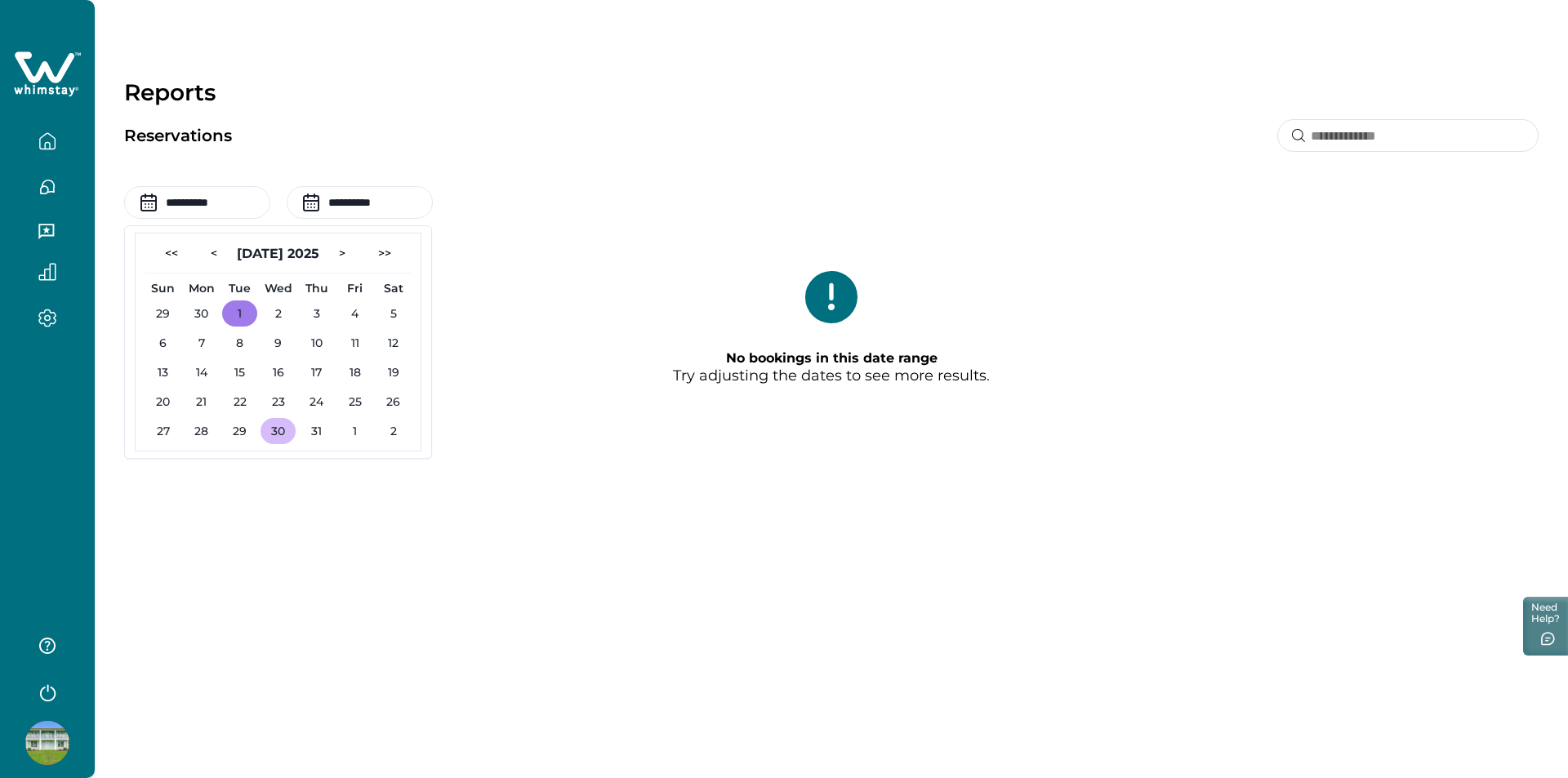
click at [237, 319] on button "1" at bounding box center [239, 314] width 35 height 26
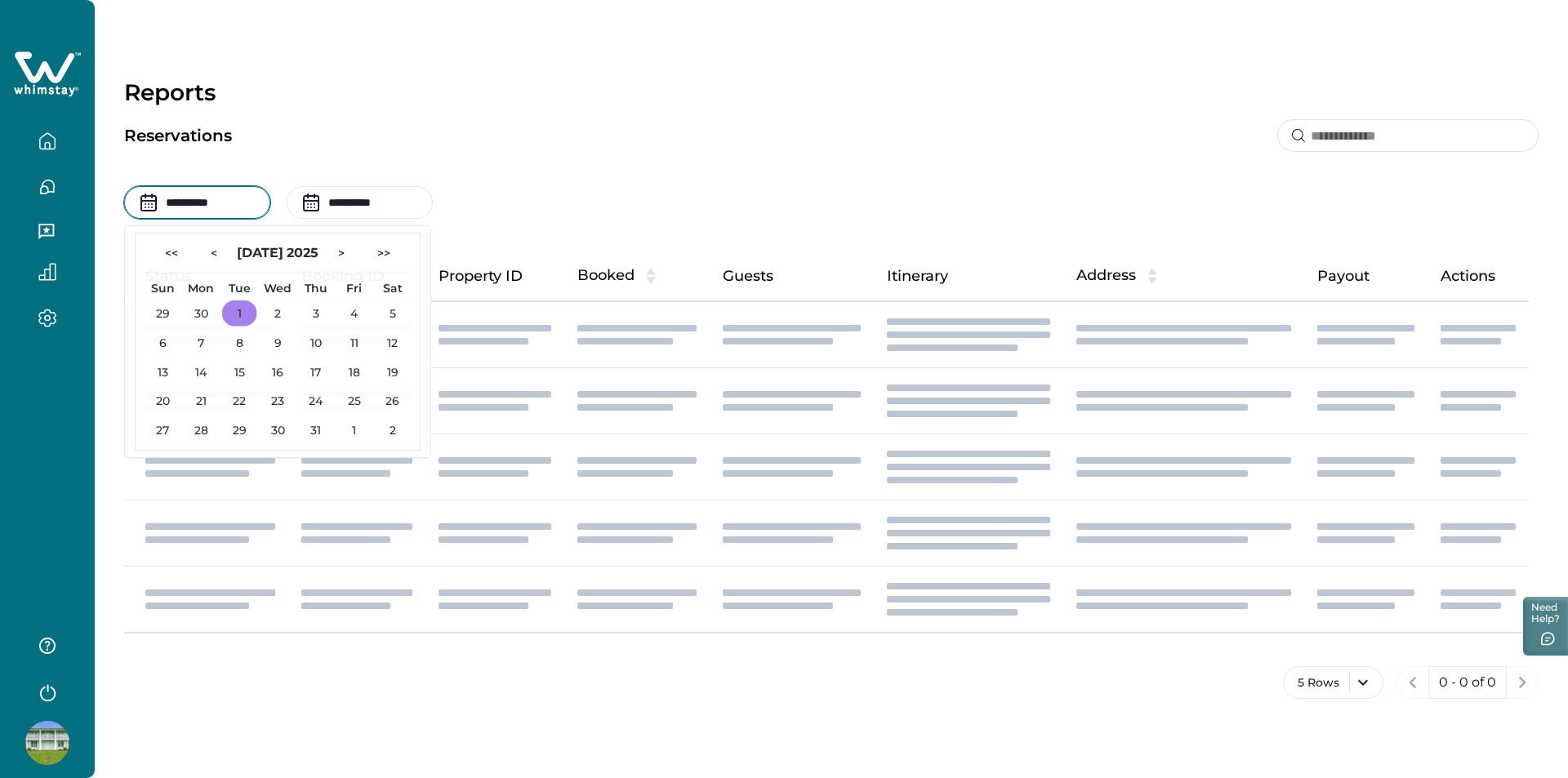
type input "**********"
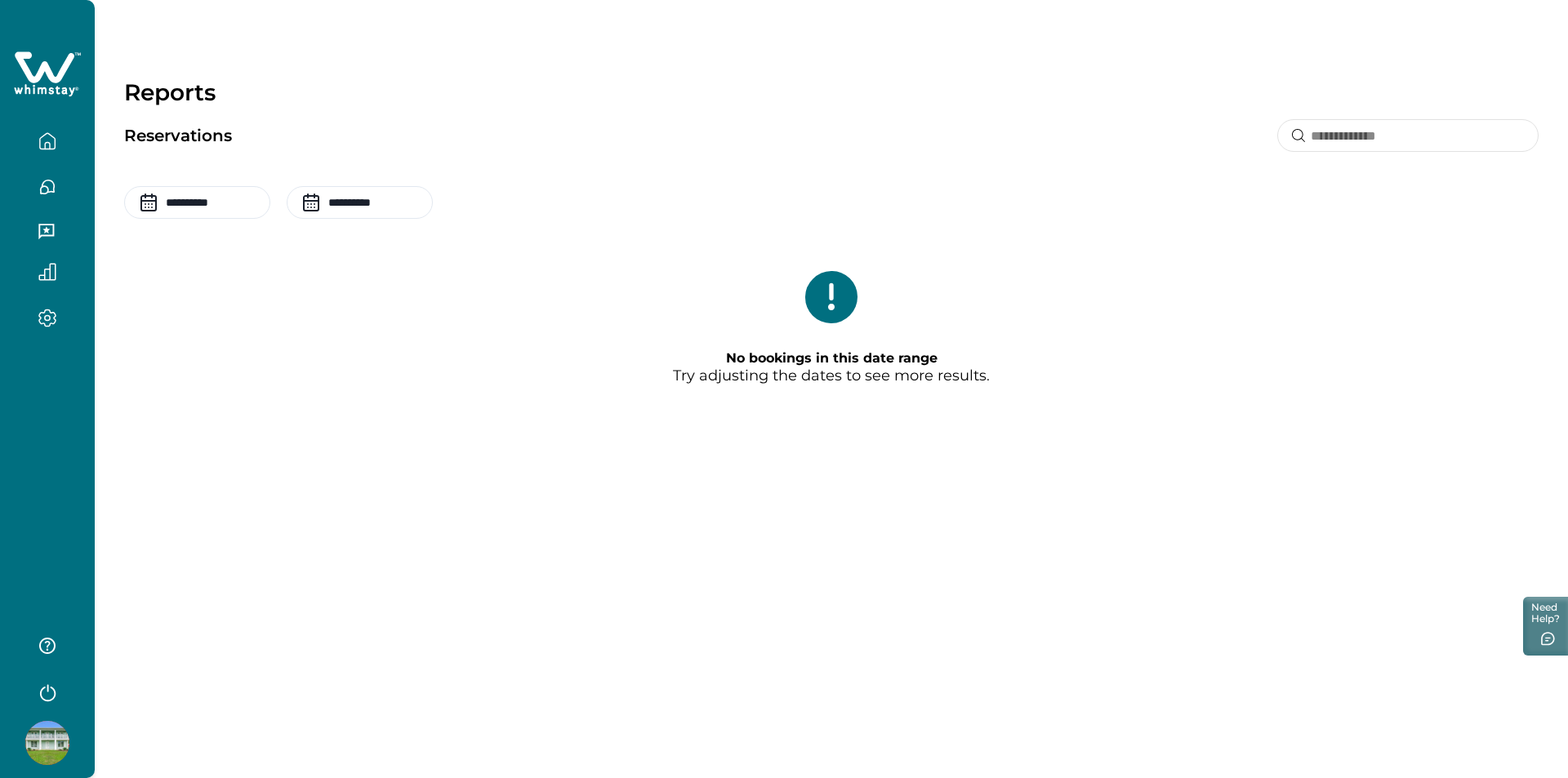
click at [49, 314] on icon "button" at bounding box center [47, 318] width 18 height 19
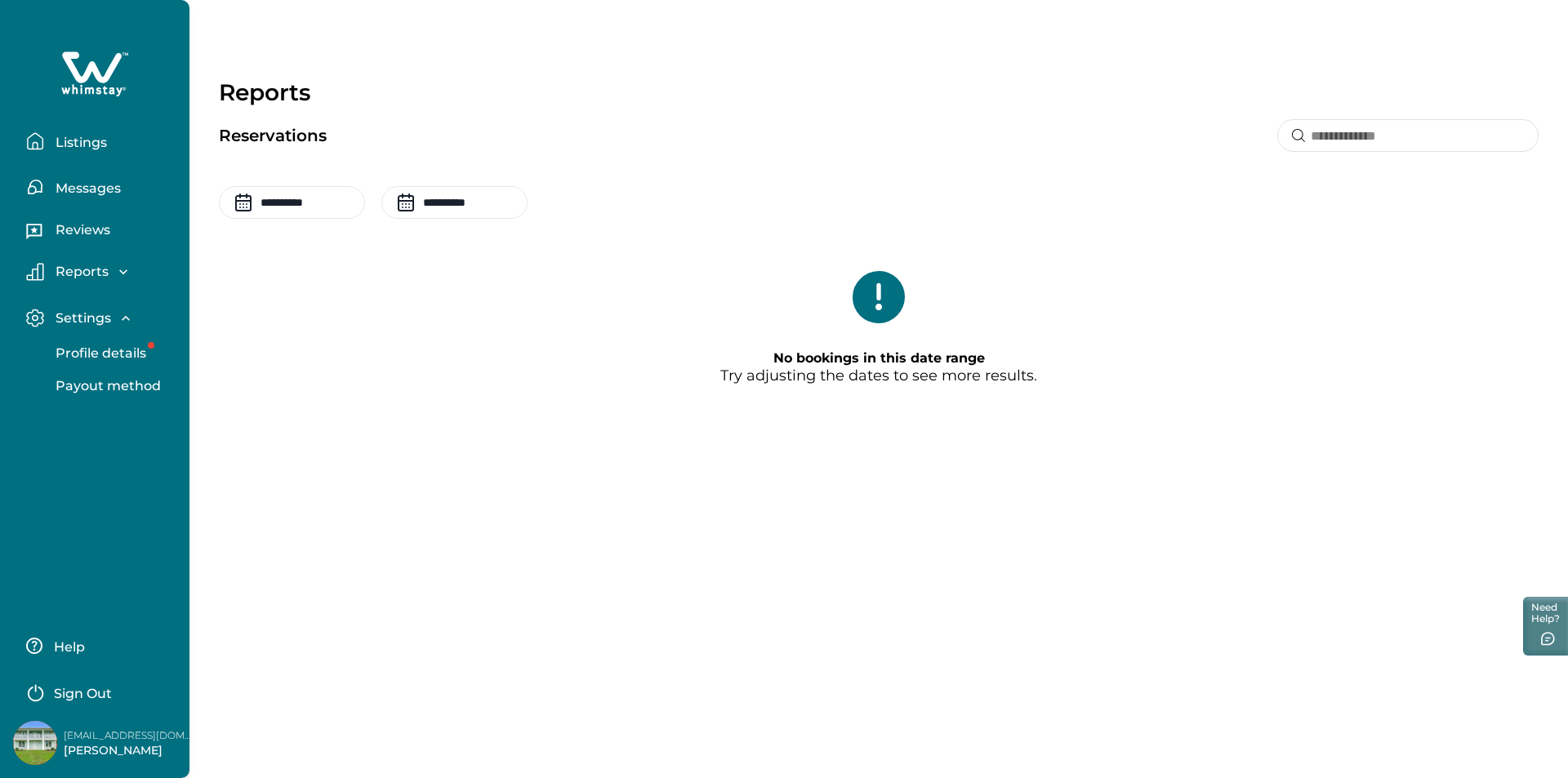
click at [85, 348] on p "Profile details" at bounding box center [98, 354] width 95 height 16
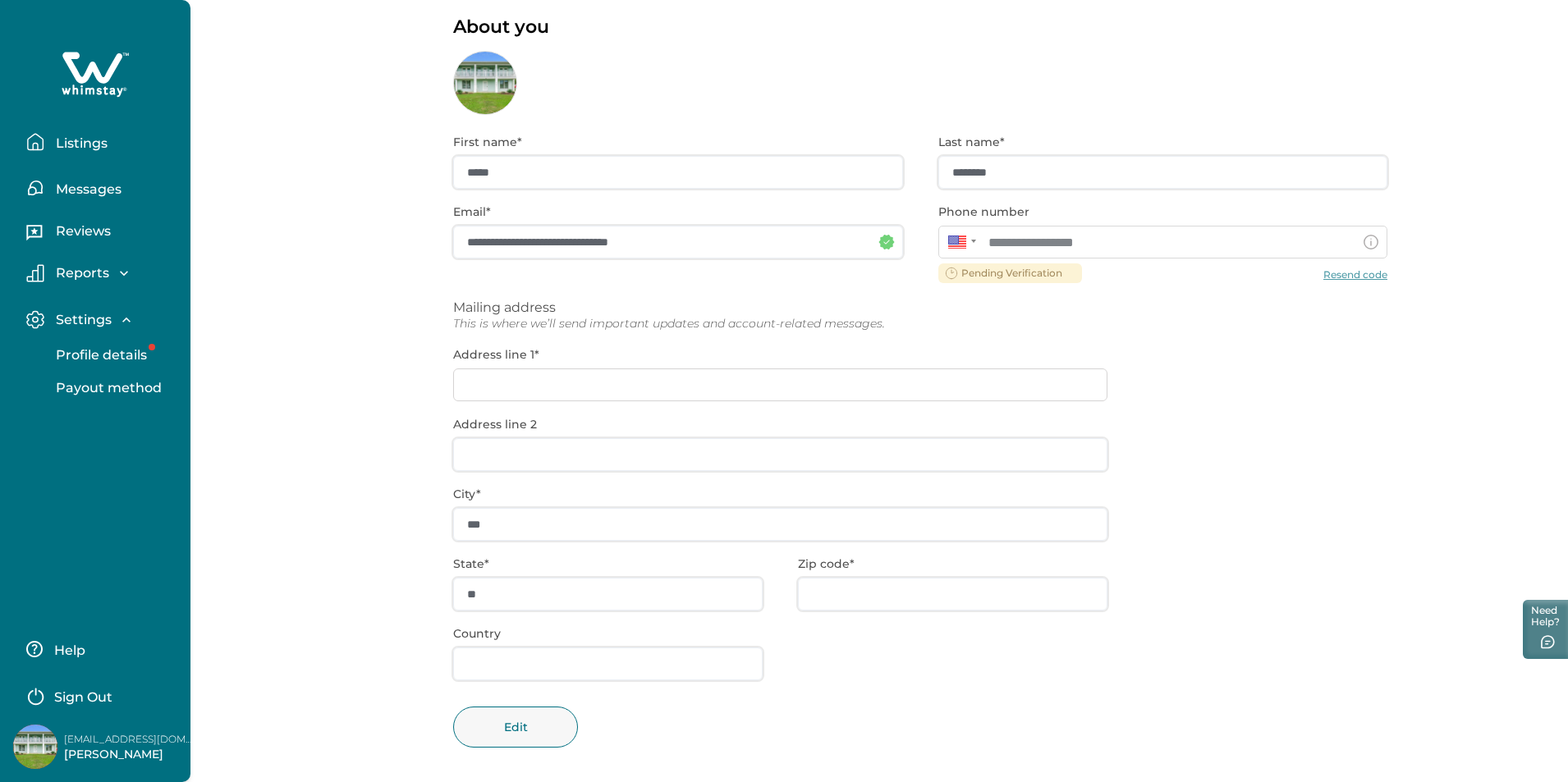
scroll to position [83, 0]
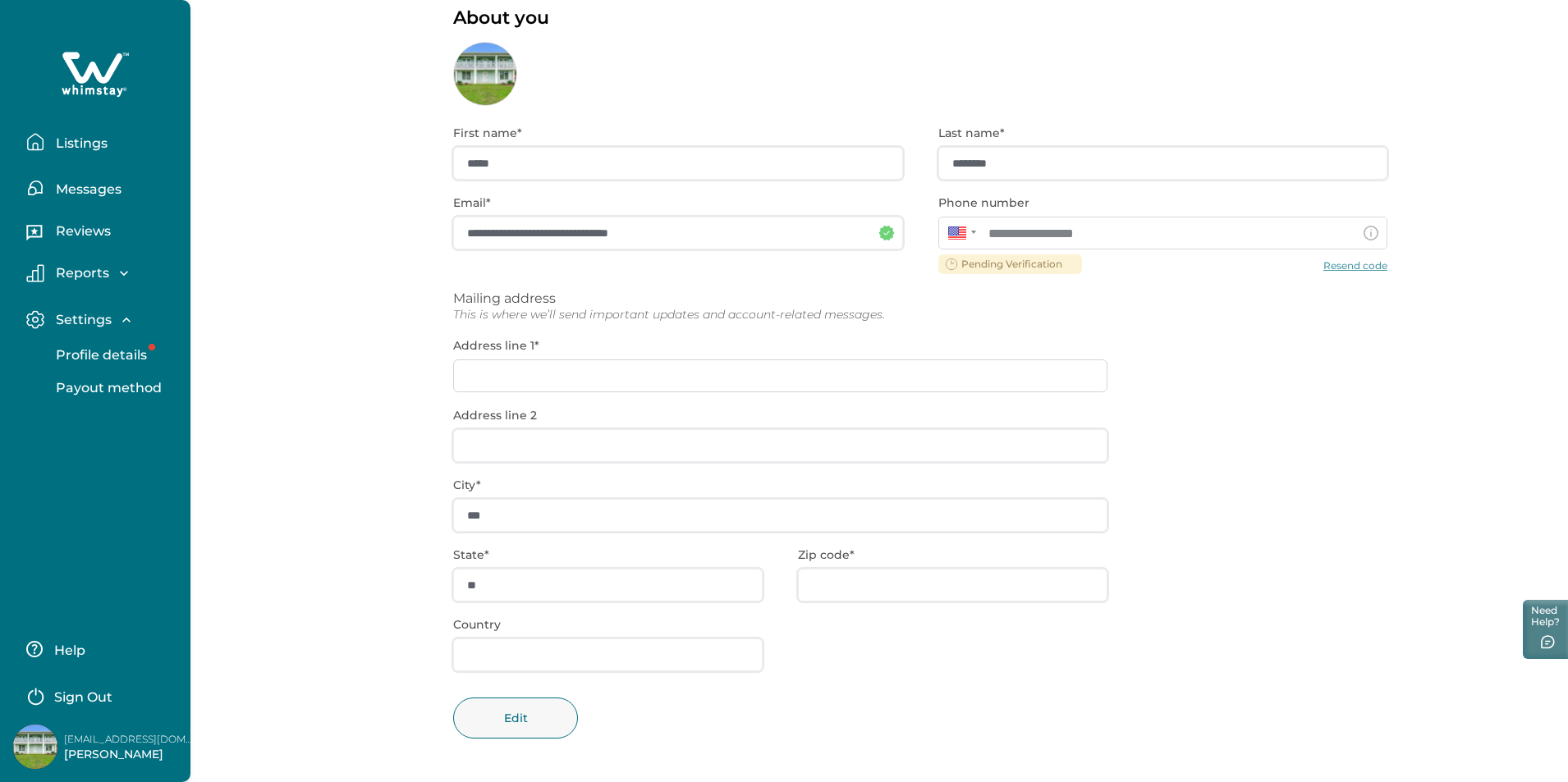
click at [578, 378] on div "**********" at bounding box center [920, 444] width 935 height 676
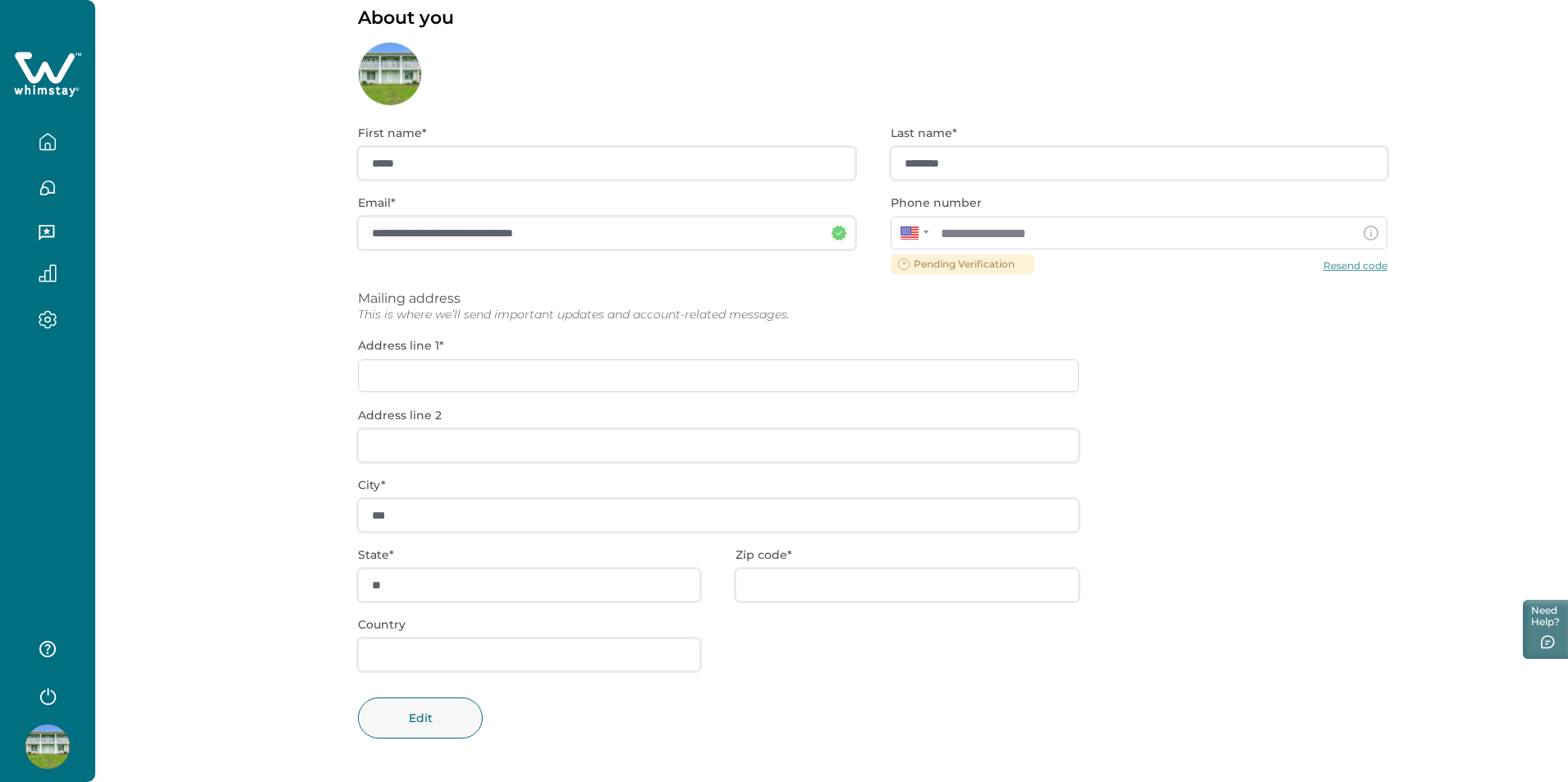
click at [434, 362] on div "**********" at bounding box center [873, 444] width 1030 height 676
click at [430, 372] on div "**********" at bounding box center [873, 444] width 1030 height 676
click at [450, 388] on div "**********" at bounding box center [873, 444] width 1030 height 676
click at [455, 384] on div "**********" at bounding box center [873, 444] width 1030 height 676
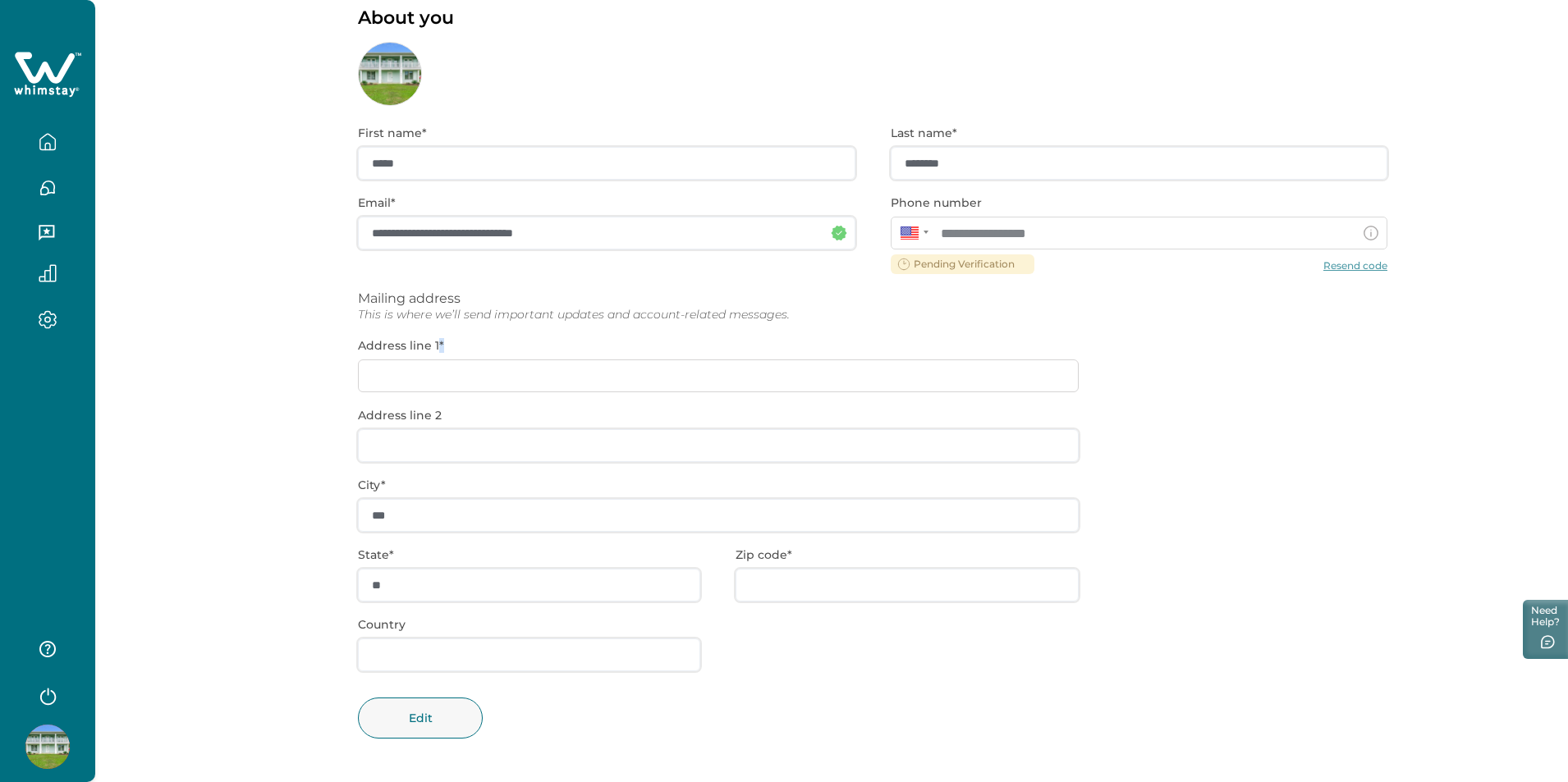
click at [463, 405] on div "**********" at bounding box center [873, 444] width 1030 height 676
click at [422, 720] on button "Edit" at bounding box center [420, 718] width 125 height 41
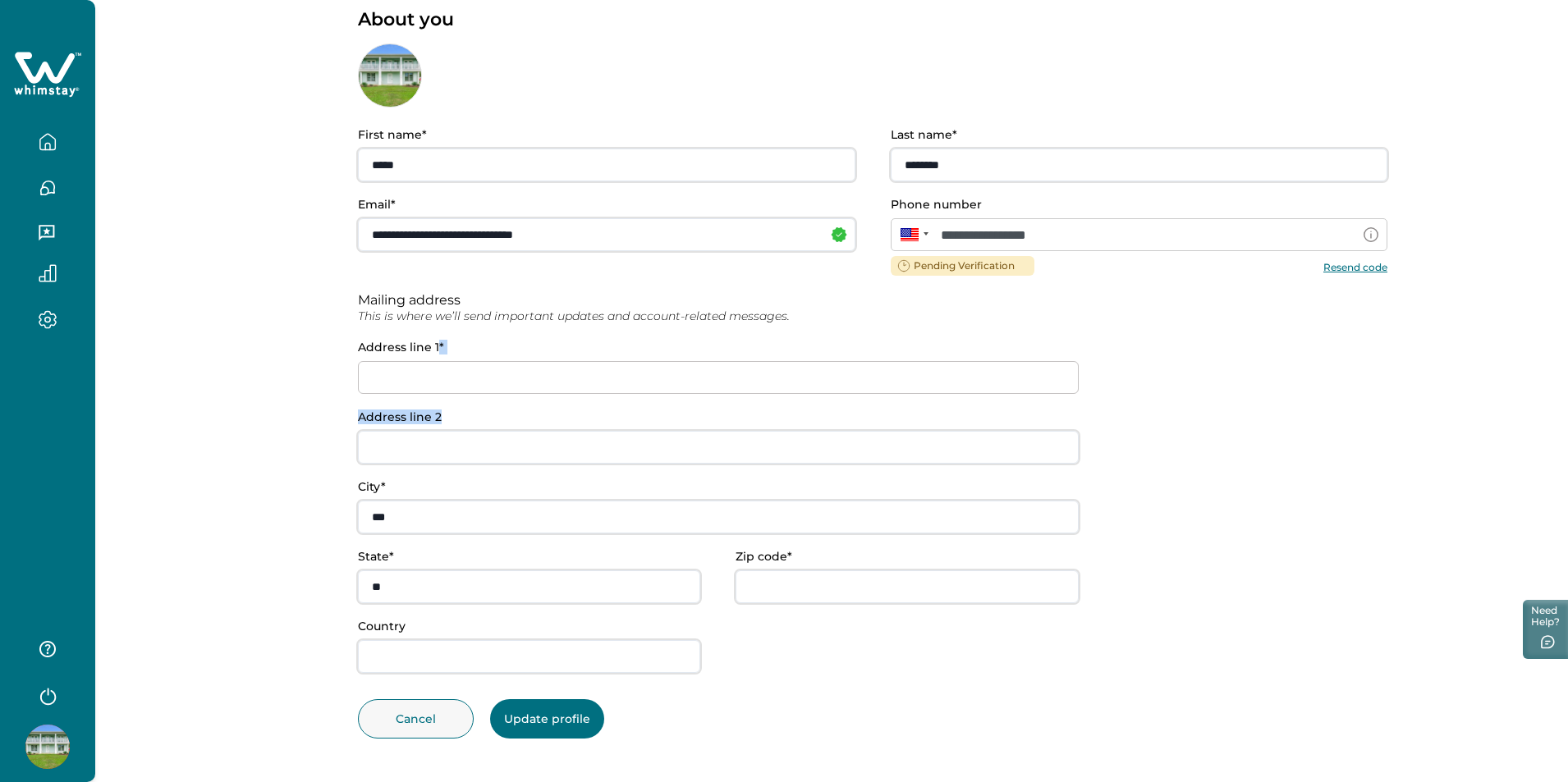
click at [456, 384] on input at bounding box center [718, 377] width 721 height 33
click at [453, 382] on input at bounding box center [718, 377] width 721 height 33
type input "****"
click at [453, 382] on input "****" at bounding box center [718, 377] width 721 height 33
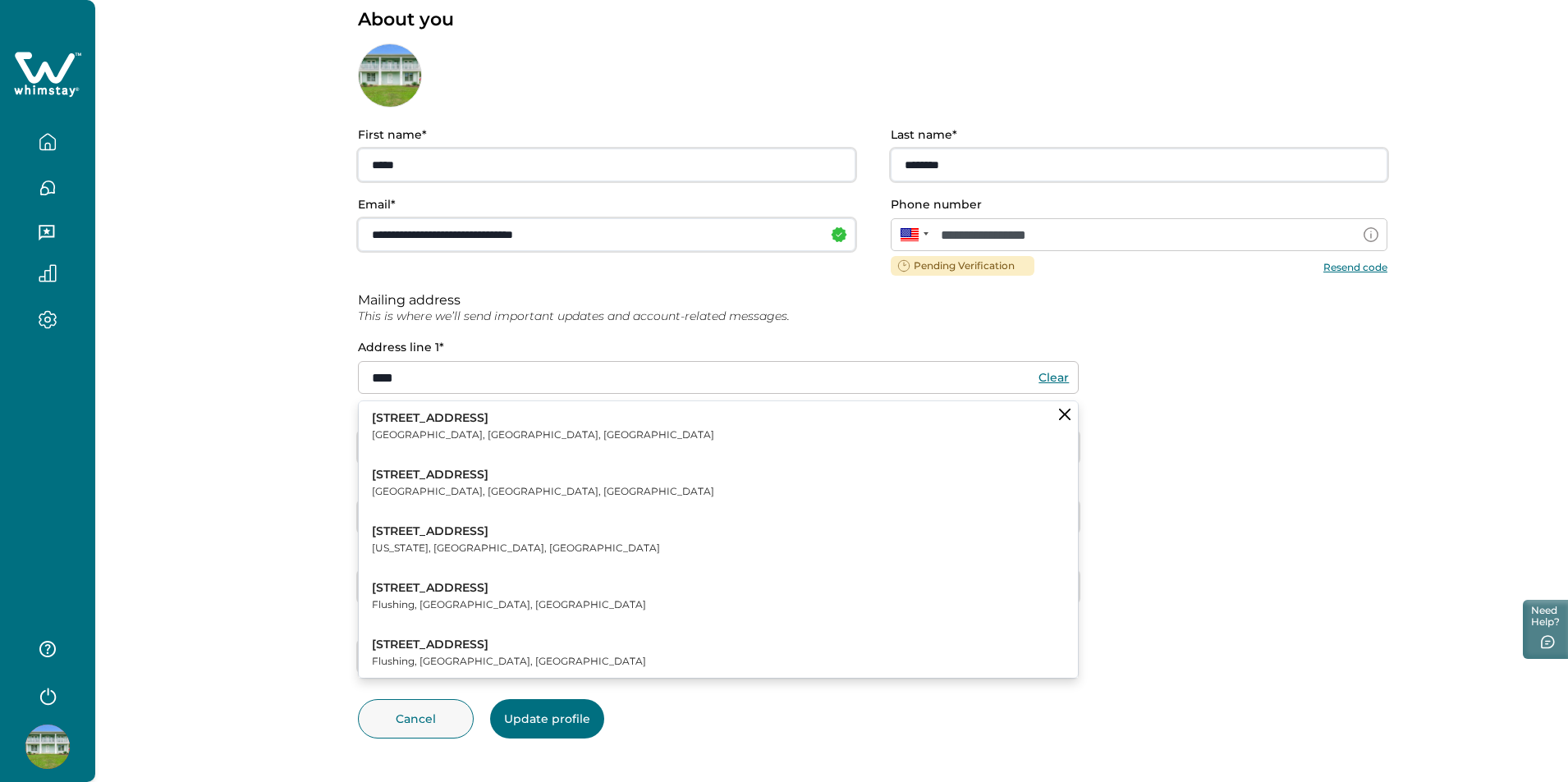
click at [398, 462] on button "4061 Victory Boulevard Staten Island, NY, USA" at bounding box center [718, 482] width 719 height 50
click at [404, 466] on button "4061 Victory Boulevard Staten Island, NY, USA" at bounding box center [718, 482] width 719 height 50
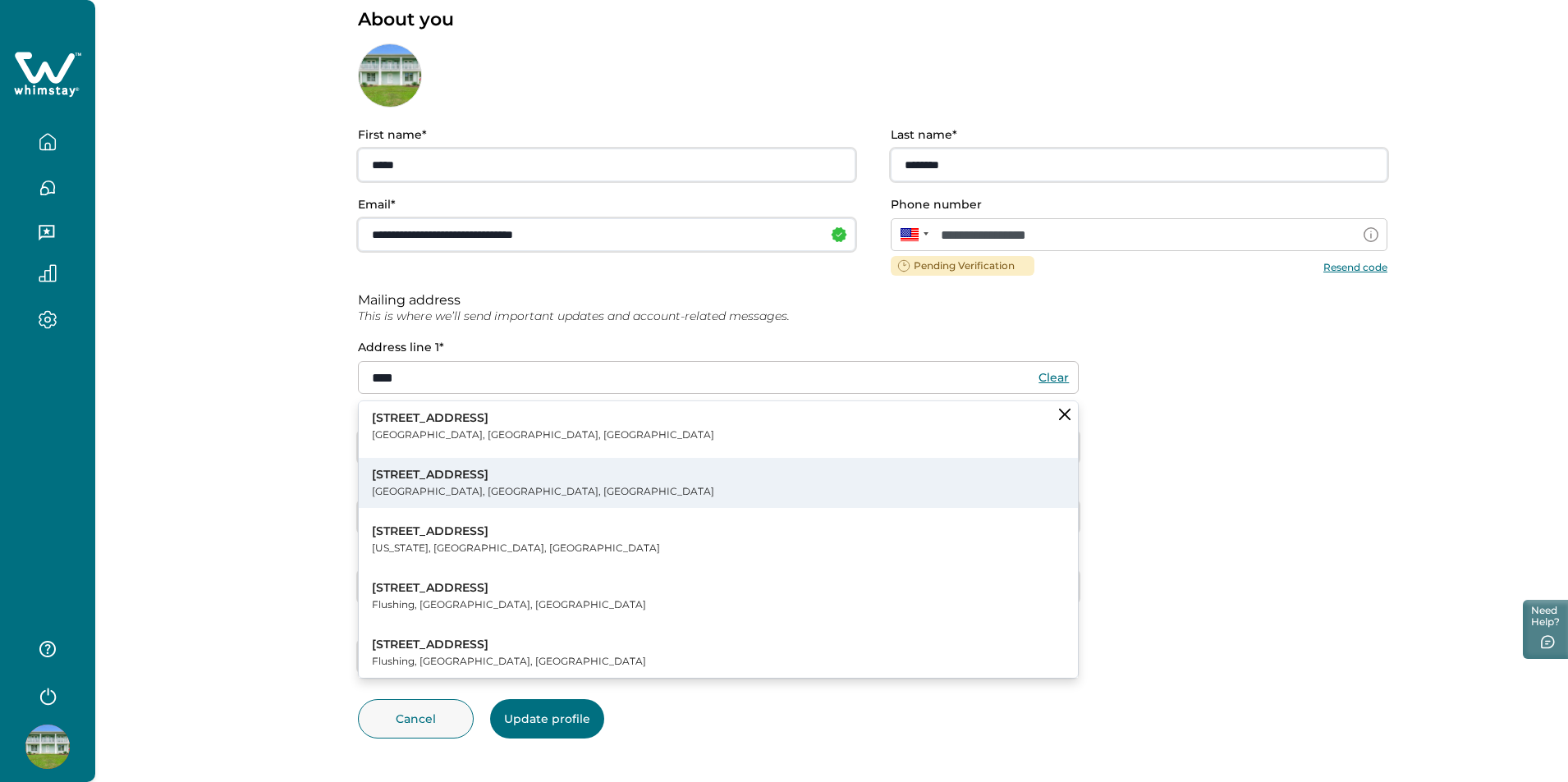
type input "**********"
type input "**"
type input "*****"
type input "***"
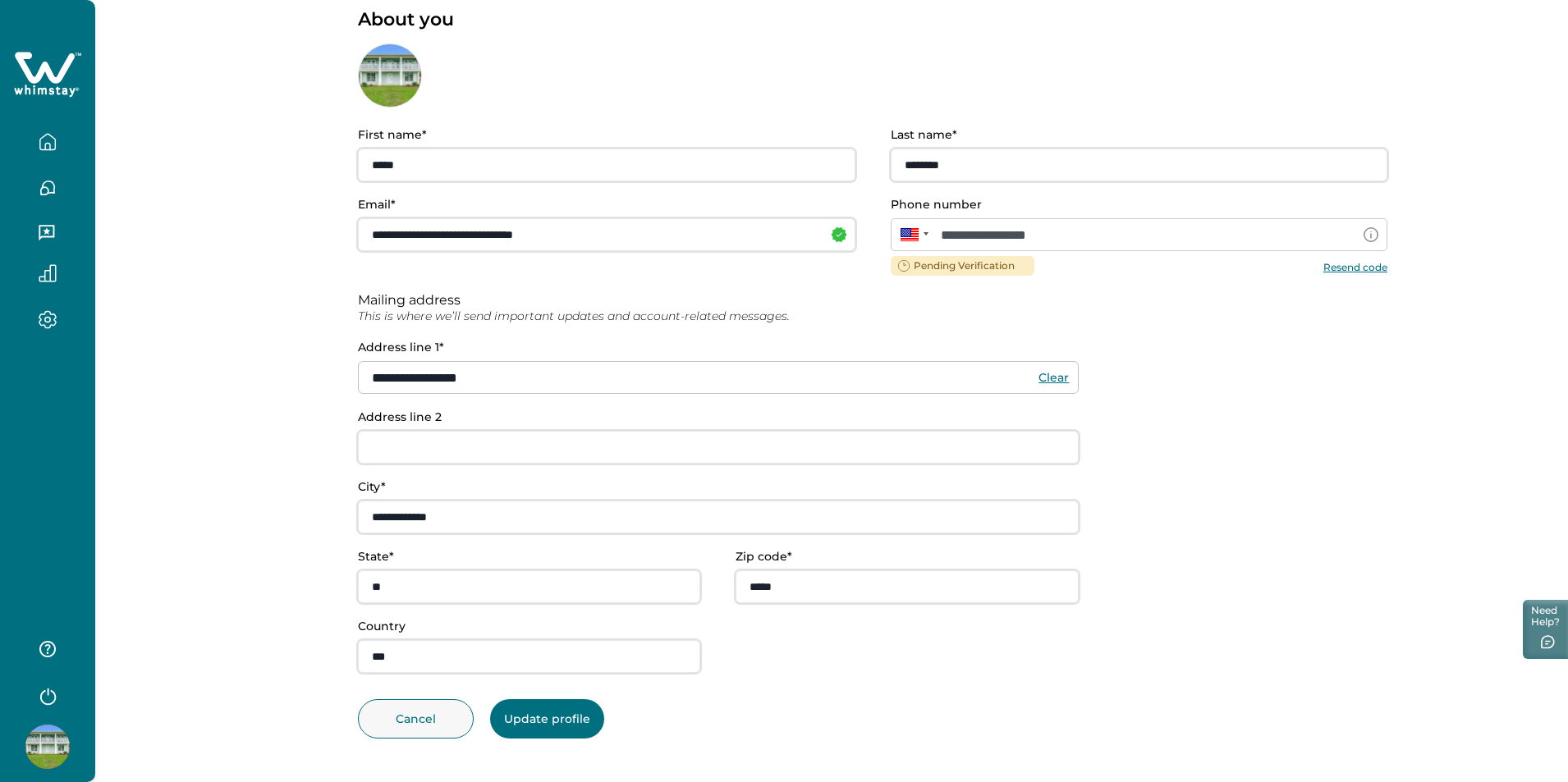
click at [560, 724] on button "Update profile" at bounding box center [546, 719] width 114 height 39
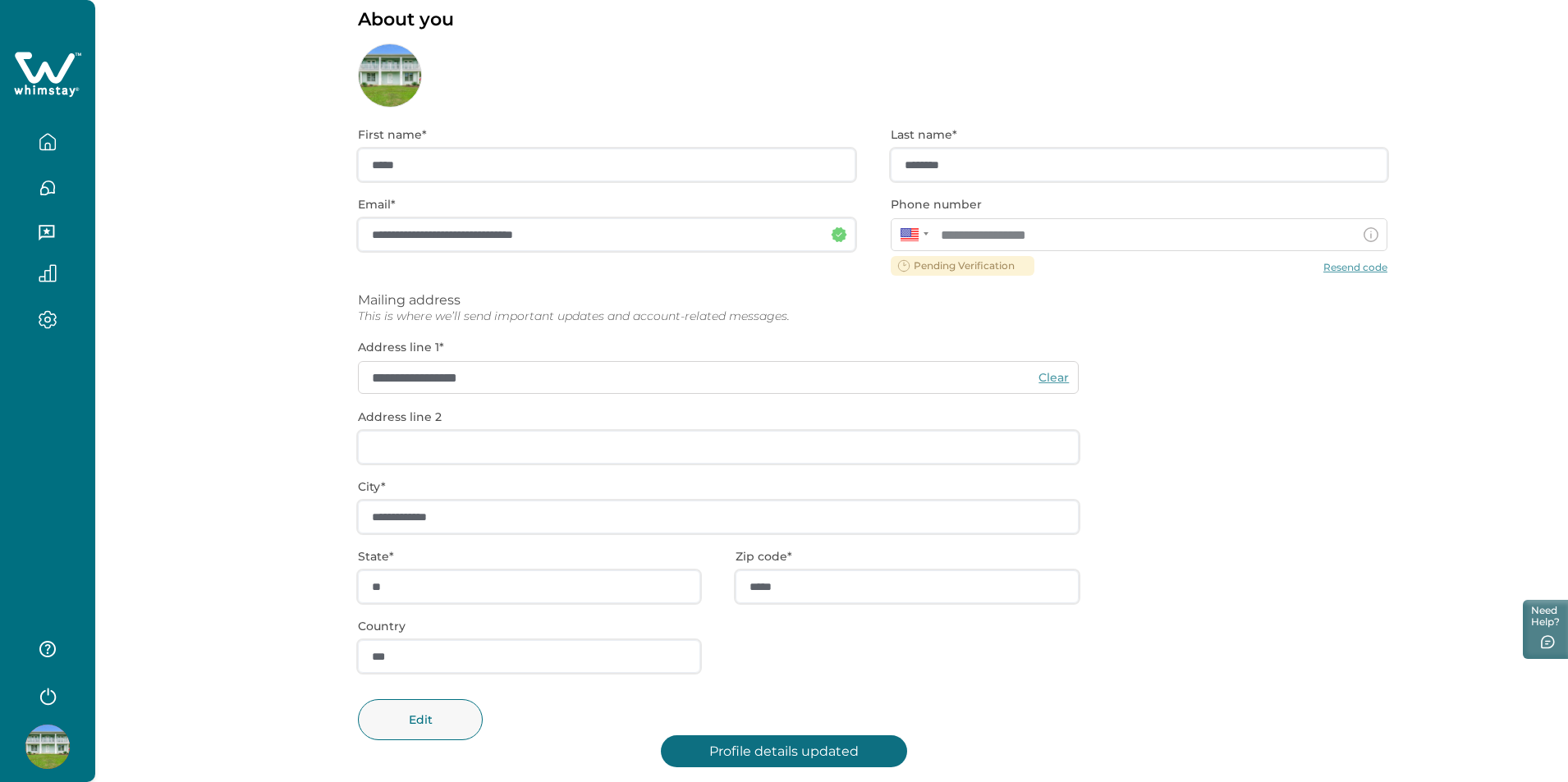
click at [47, 140] on icon "button" at bounding box center [48, 143] width 18 height 18
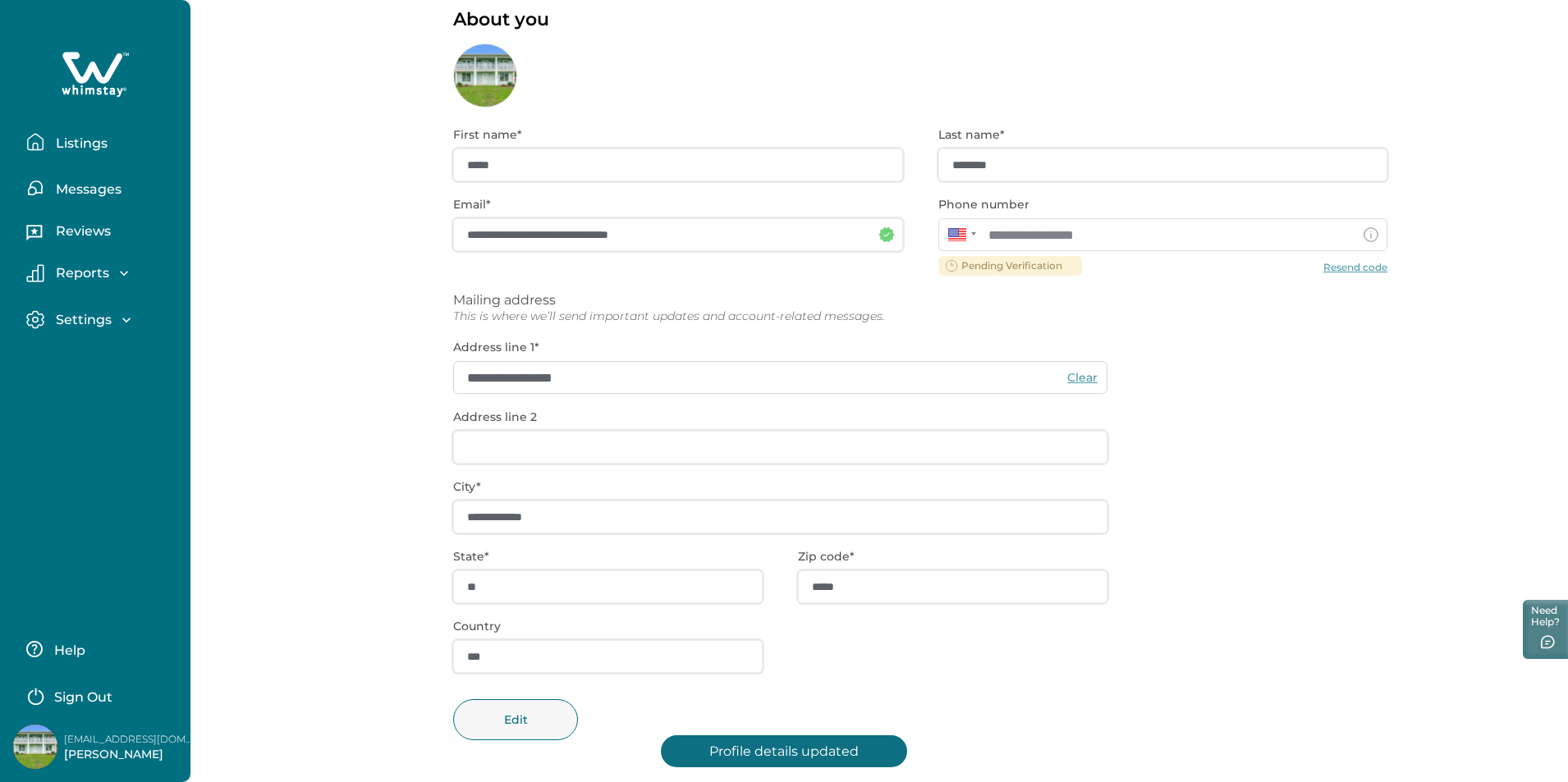
click at [47, 140] on button "Listings" at bounding box center [101, 142] width 151 height 33
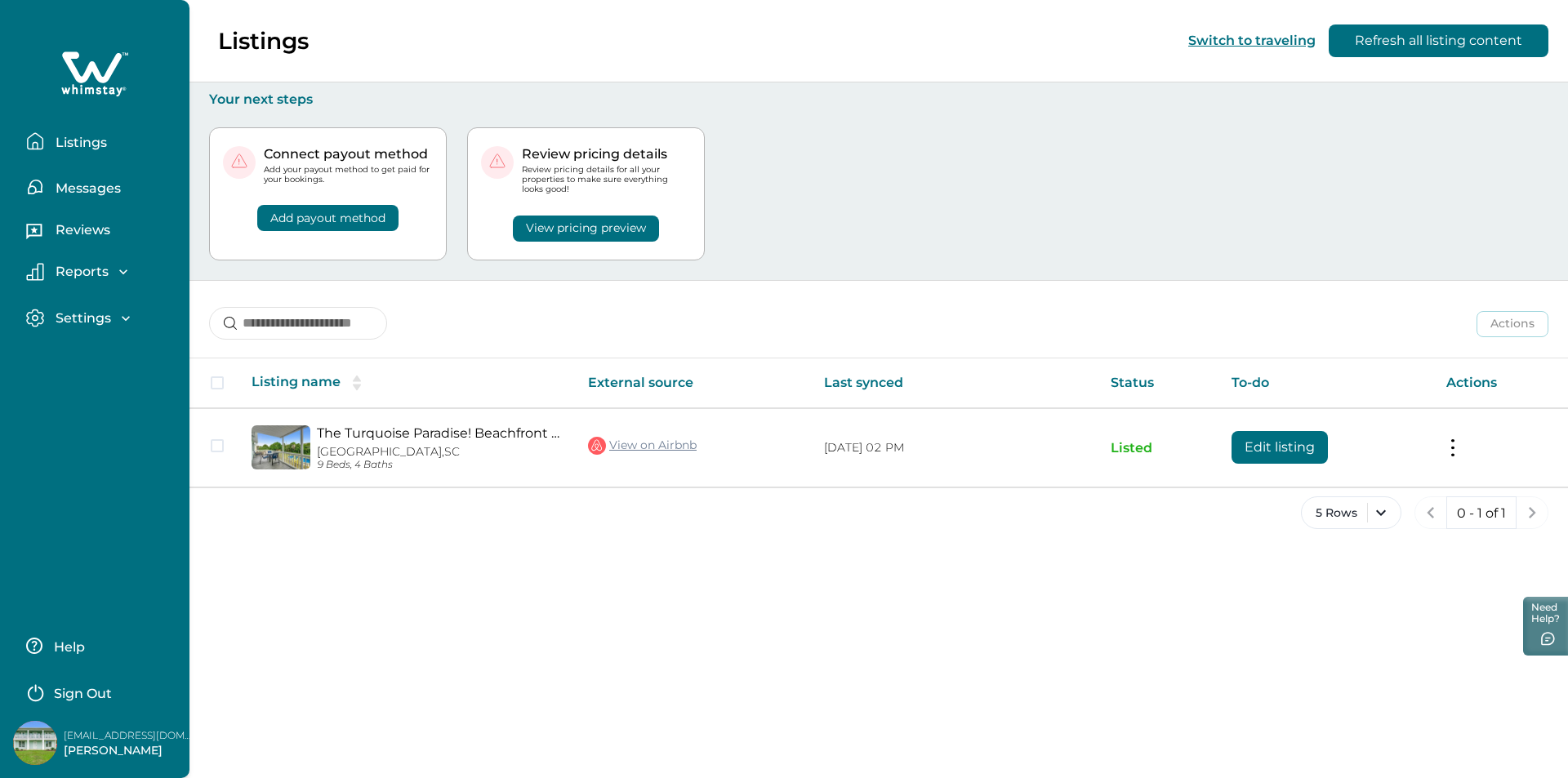
click at [545, 224] on button "View pricing preview" at bounding box center [585, 228] width 146 height 26
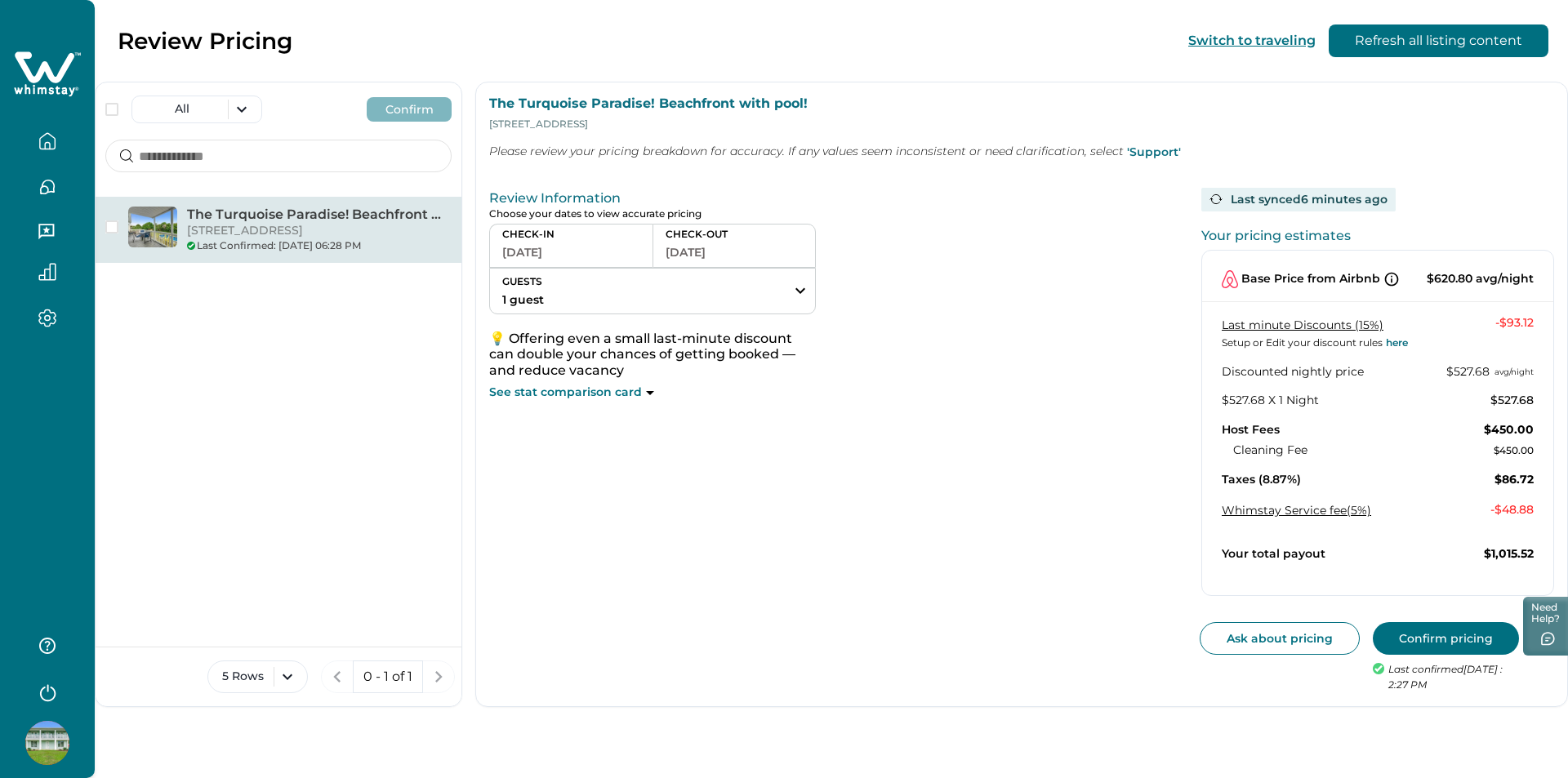
click at [561, 256] on button "08-29-2025" at bounding box center [572, 252] width 138 height 23
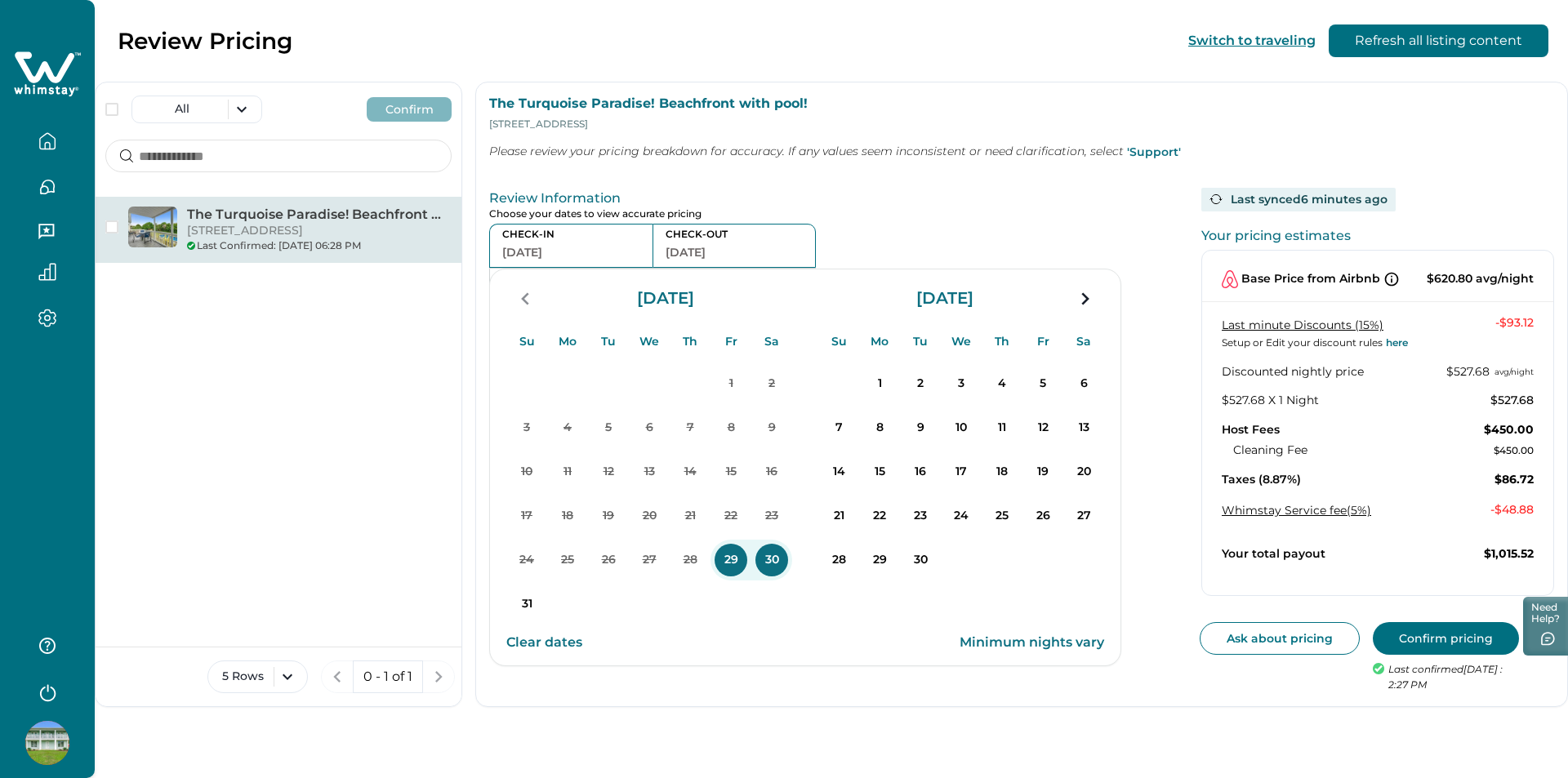
click at [854, 498] on button "21" at bounding box center [838, 515] width 41 height 41
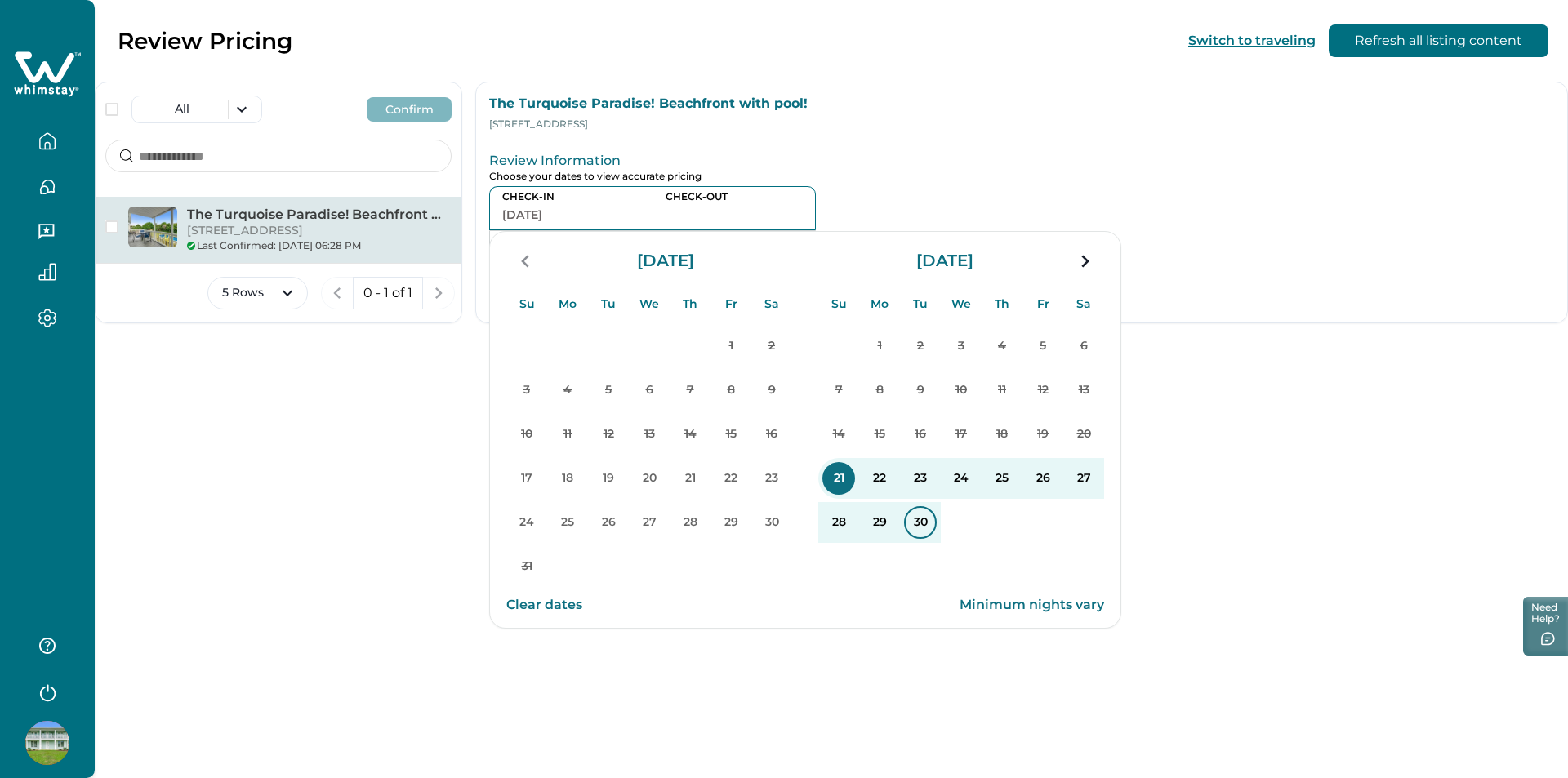
click at [934, 528] on p "30" at bounding box center [921, 523] width 33 height 33
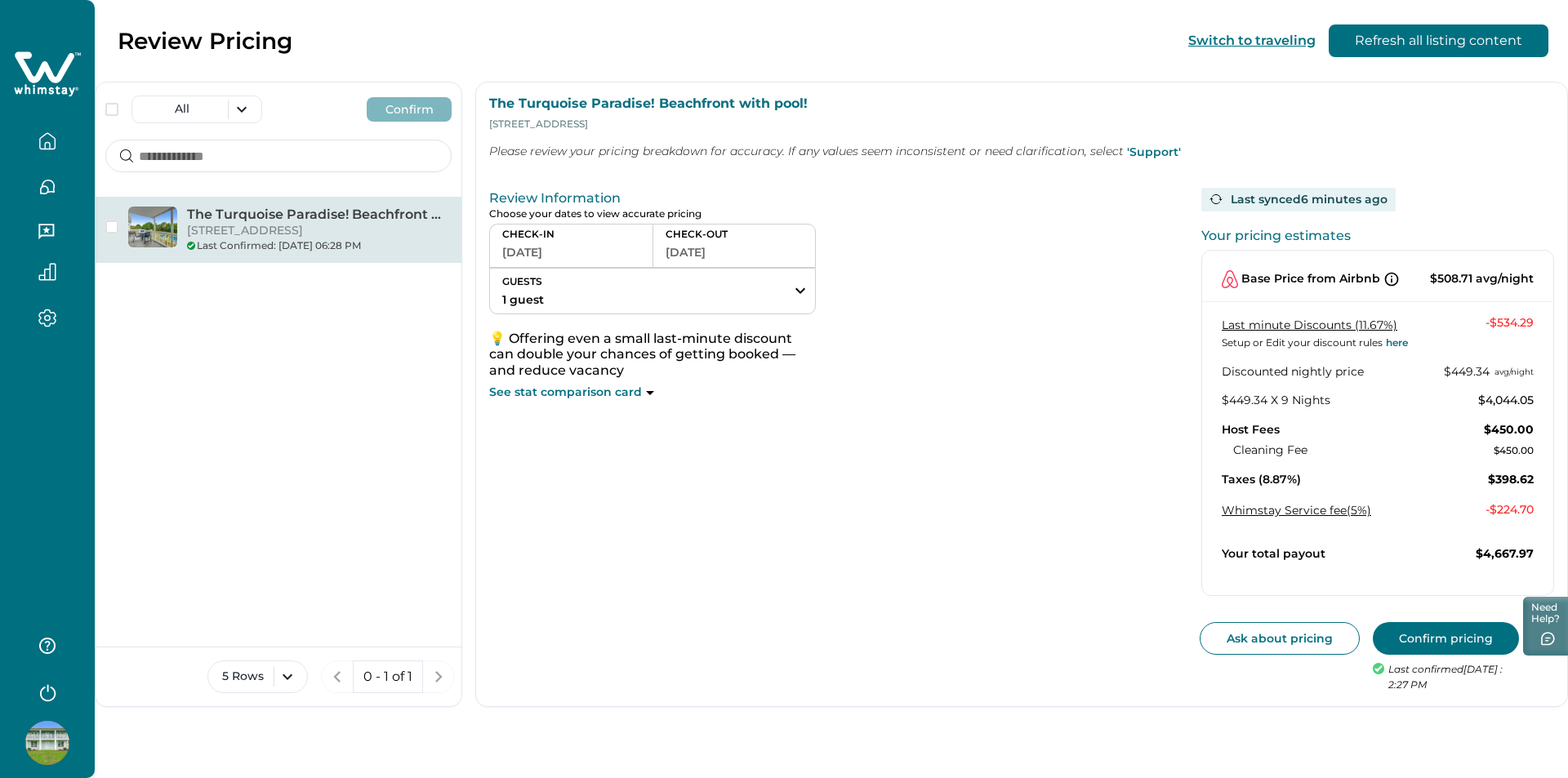
click at [696, 241] on button "09-30-2025" at bounding box center [734, 252] width 137 height 23
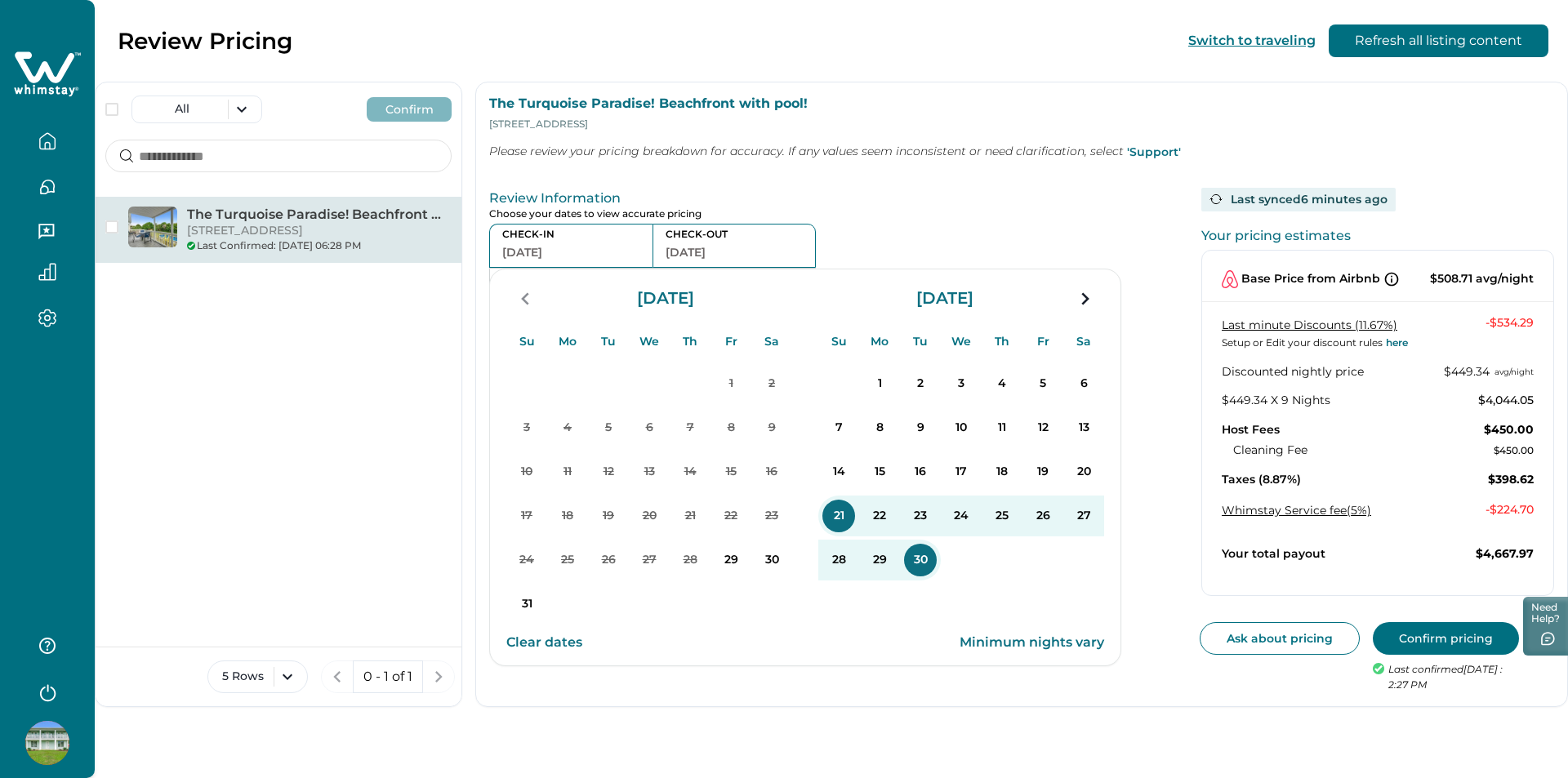
click at [1022, 644] on p "Minimum nights vary" at bounding box center [1032, 643] width 145 height 16
click at [883, 238] on div "CHECK-IN 09-21-2025 CHECK-OUT 09-30-2025 GUESTS 1 guest Adults Ages 18 or above…" at bounding box center [829, 312] width 680 height 177
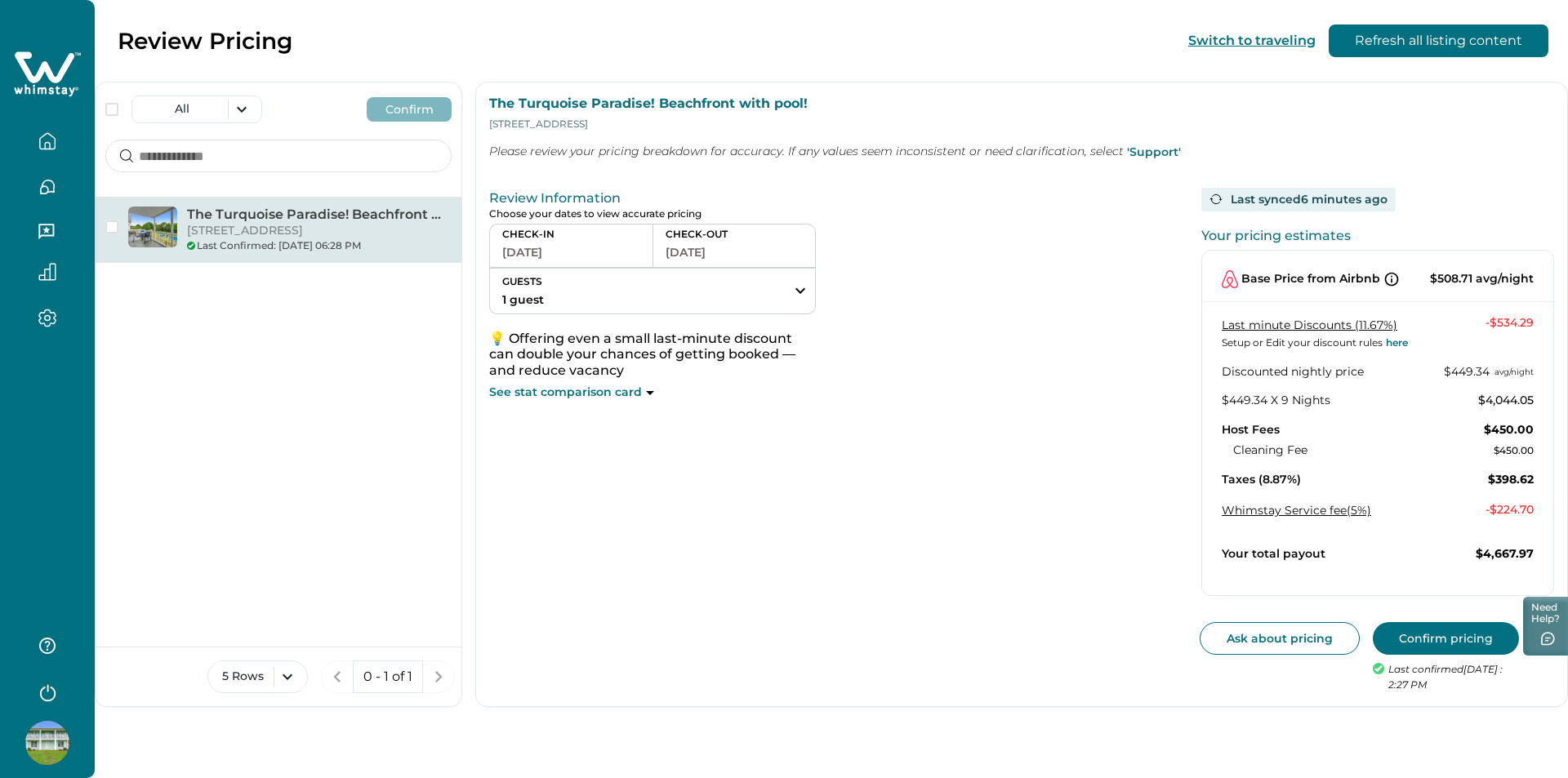
click at [544, 255] on button "09-21-2025" at bounding box center [572, 252] width 138 height 23
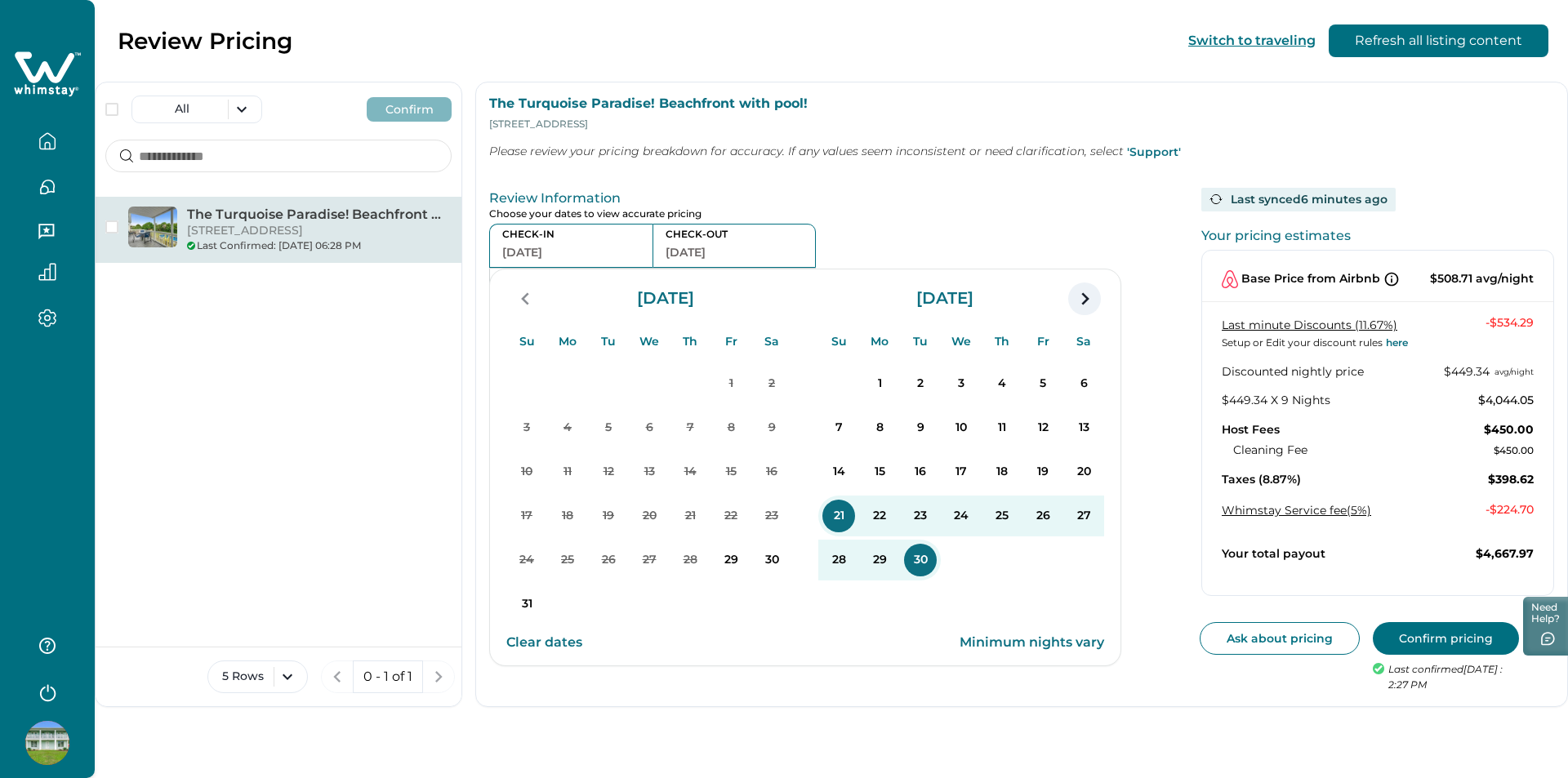
click at [1078, 302] on icon "navigation button" at bounding box center [1084, 299] width 26 height 29
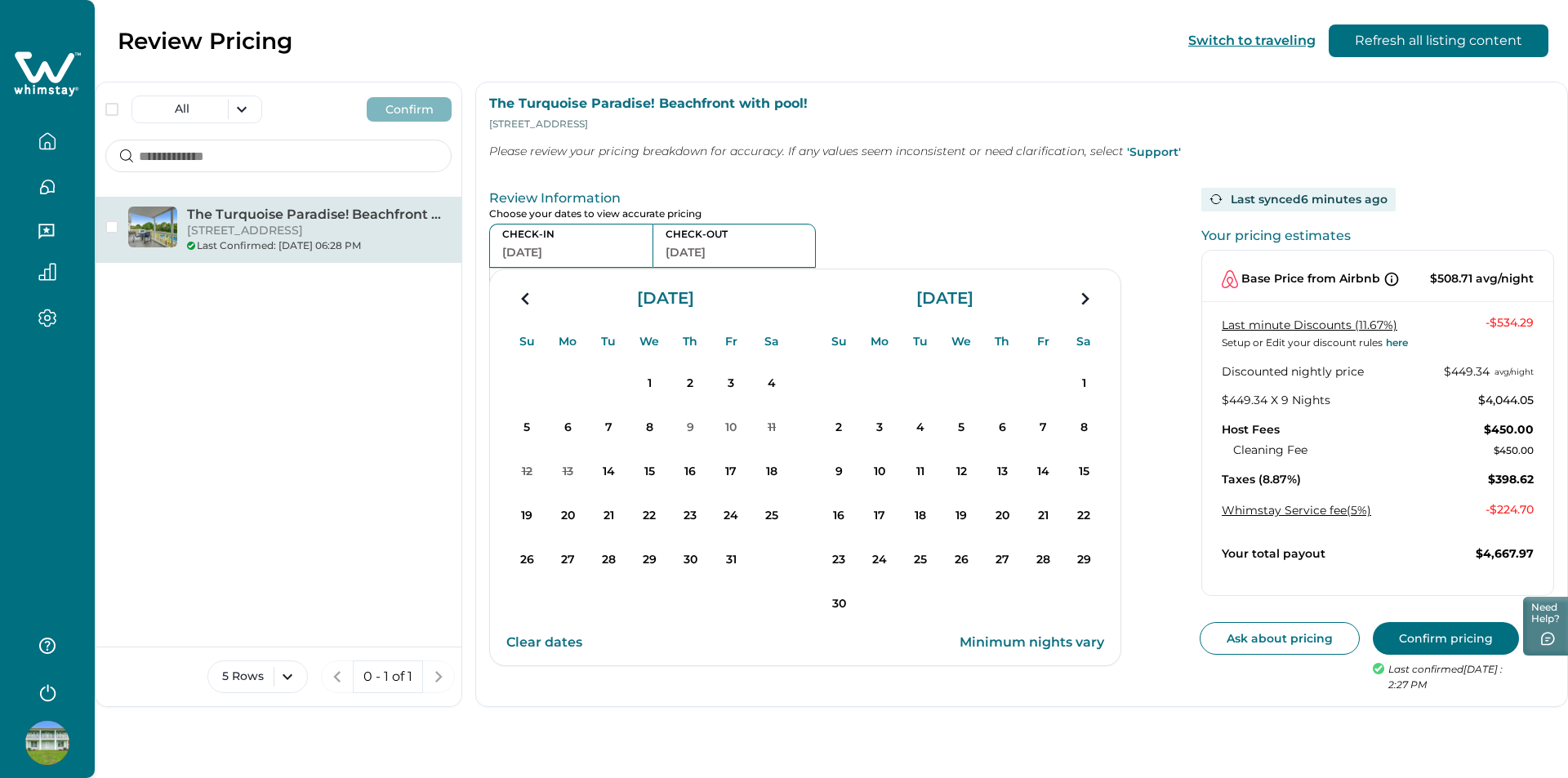
click at [904, 495] on button "18" at bounding box center [920, 515] width 41 height 41
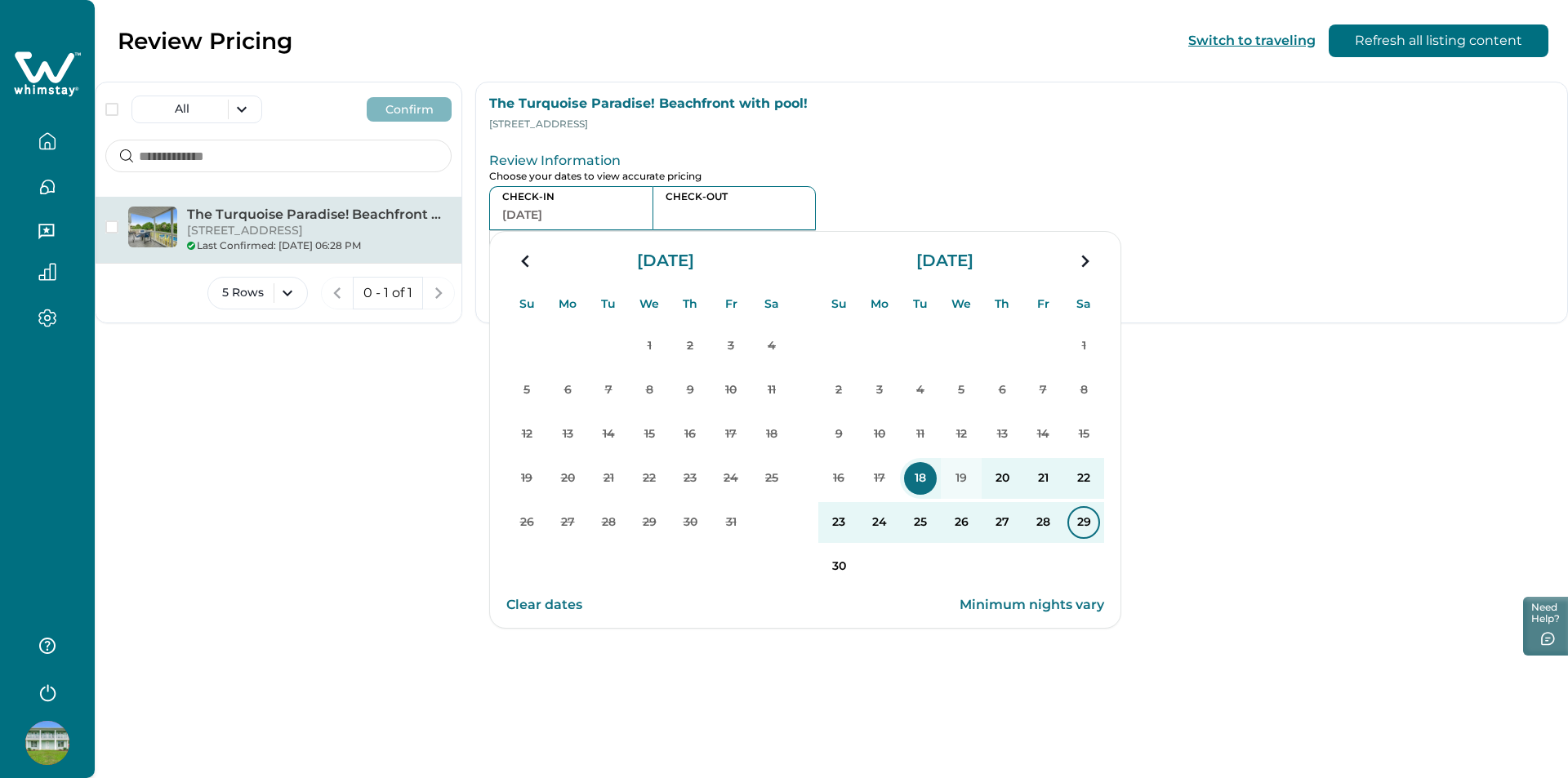
click at [1074, 527] on p "29" at bounding box center [1084, 523] width 33 height 33
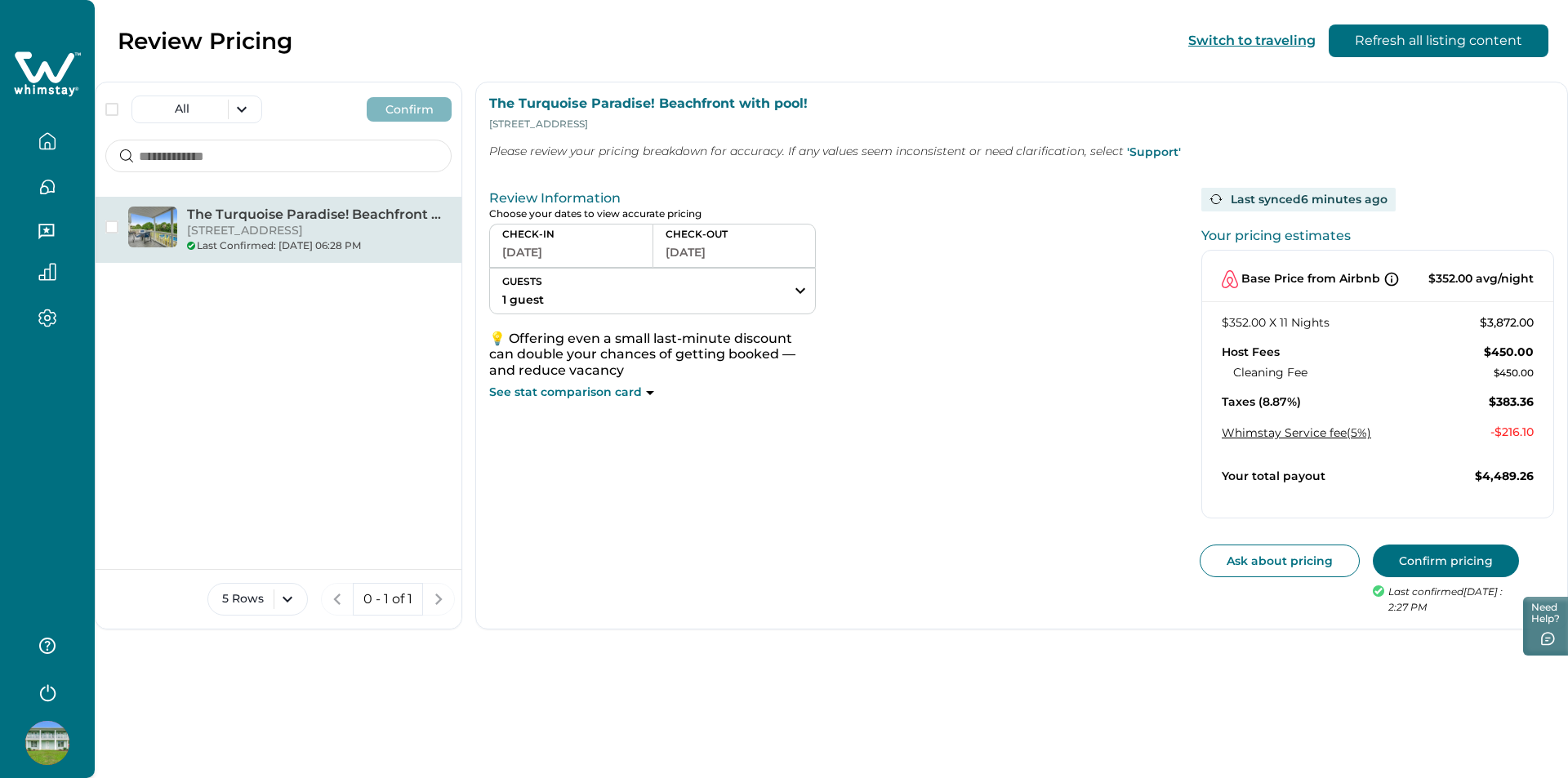
click at [45, 181] on icon "button" at bounding box center [47, 187] width 14 height 14
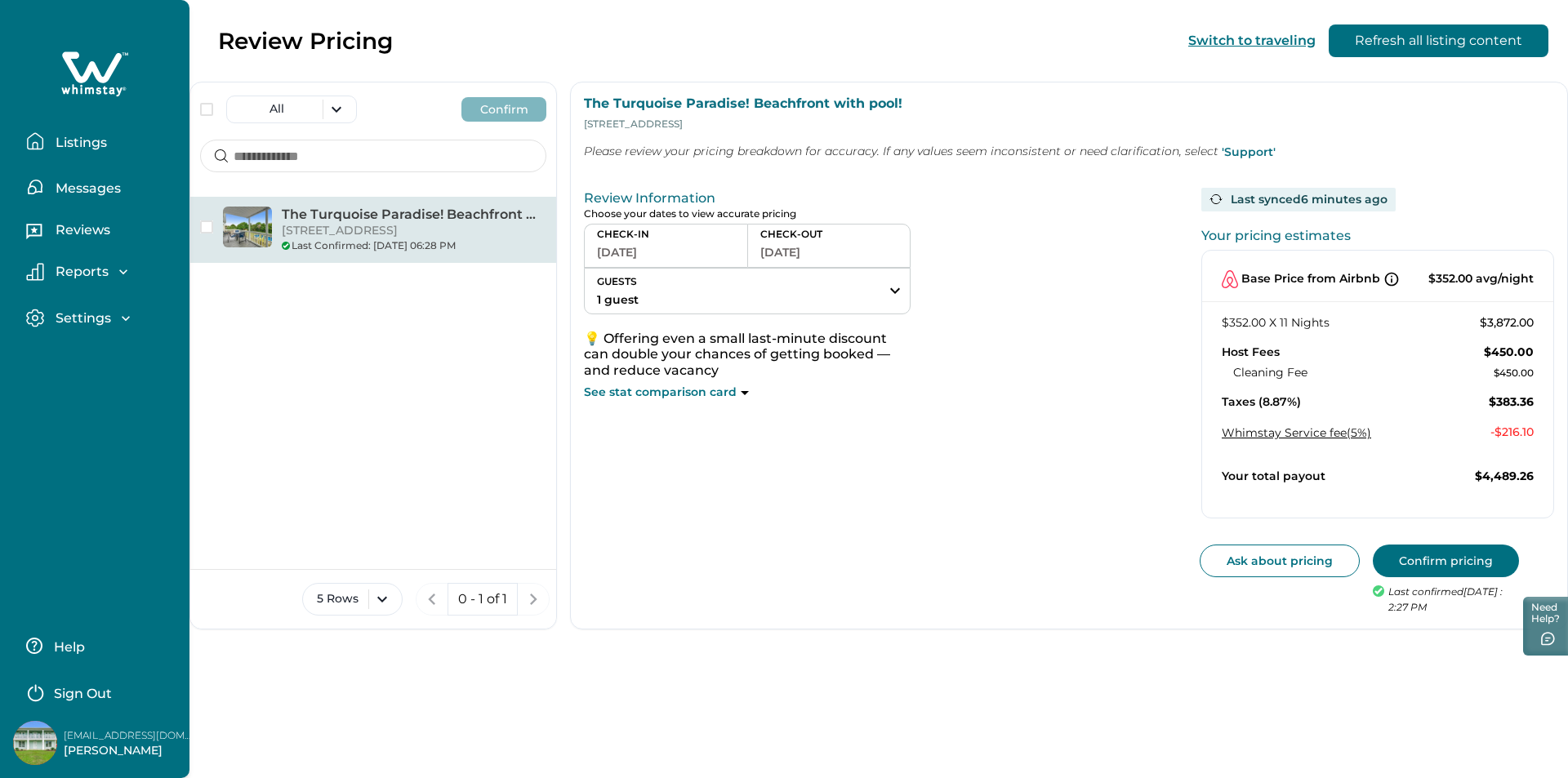
click at [72, 276] on p "Reports" at bounding box center [80, 272] width 58 height 16
click at [70, 275] on p "Reports" at bounding box center [80, 272] width 58 height 16
click at [75, 316] on p "Settings" at bounding box center [81, 318] width 60 height 16
click at [76, 318] on p "Settings" at bounding box center [81, 318] width 60 height 16
click at [82, 124] on div "Listings" at bounding box center [95, 135] width 164 height 45
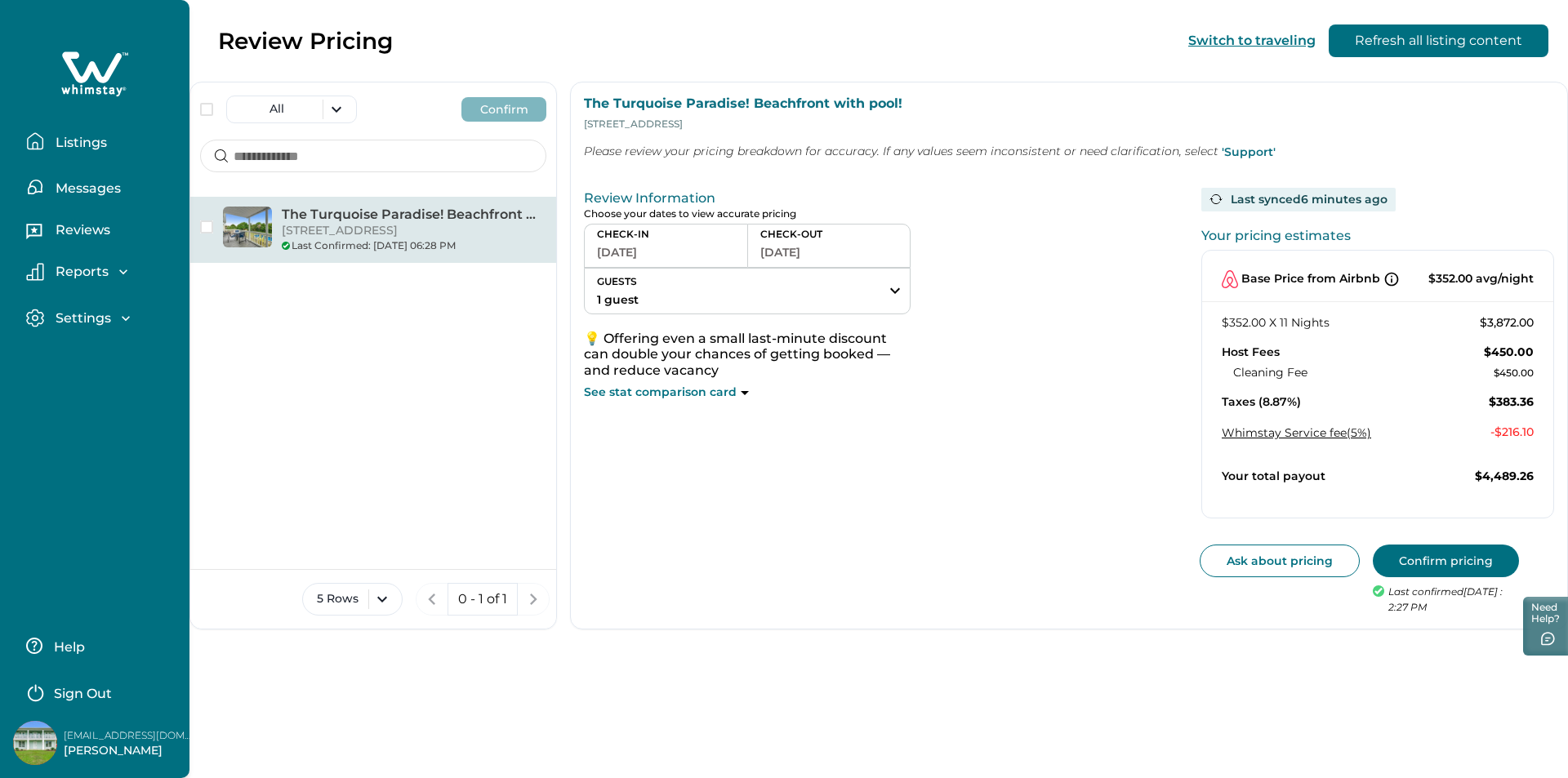
click at [77, 139] on p "Listings" at bounding box center [79, 143] width 56 height 16
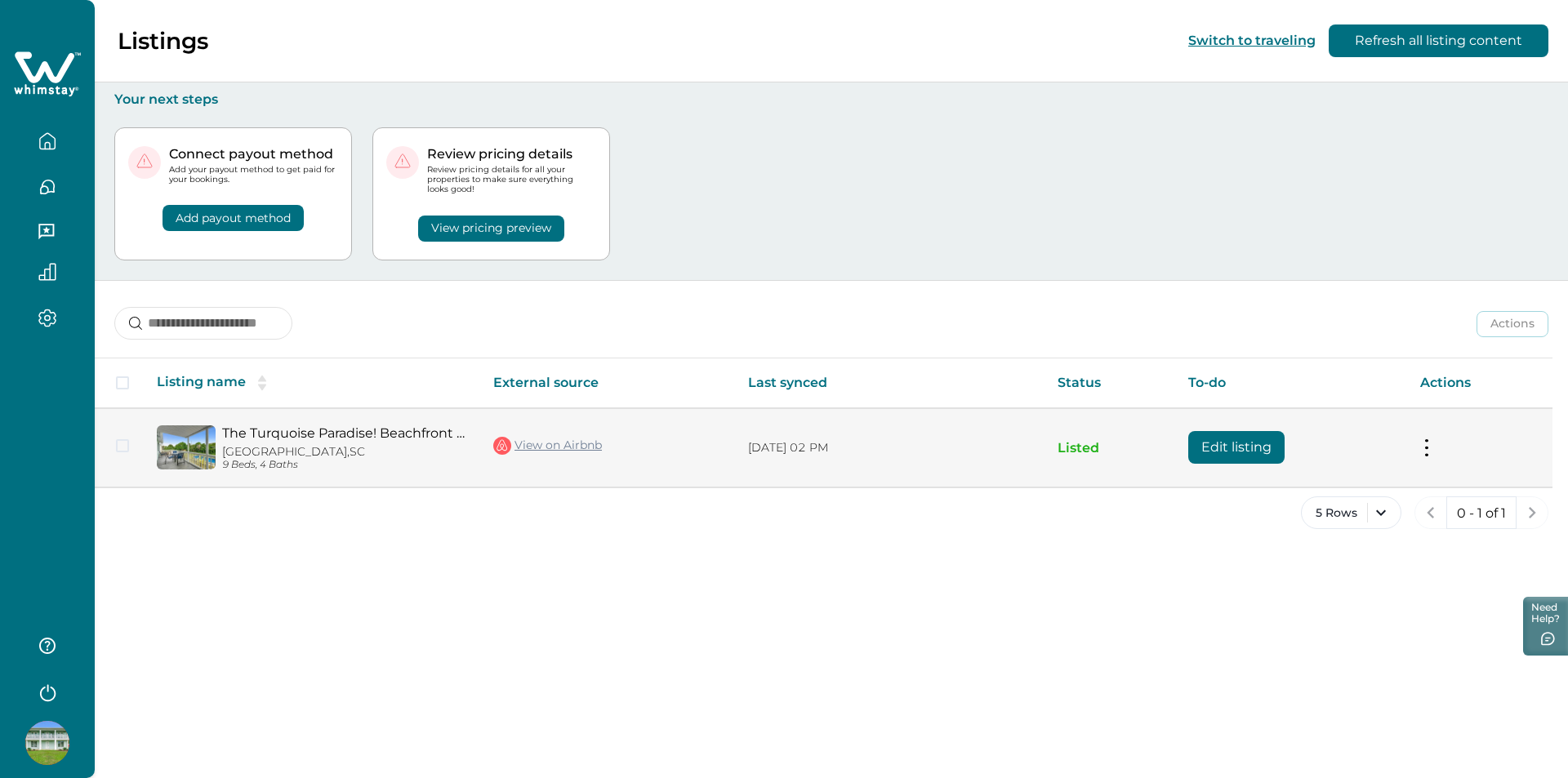
click at [1253, 449] on button "Edit listing" at bounding box center [1236, 447] width 96 height 33
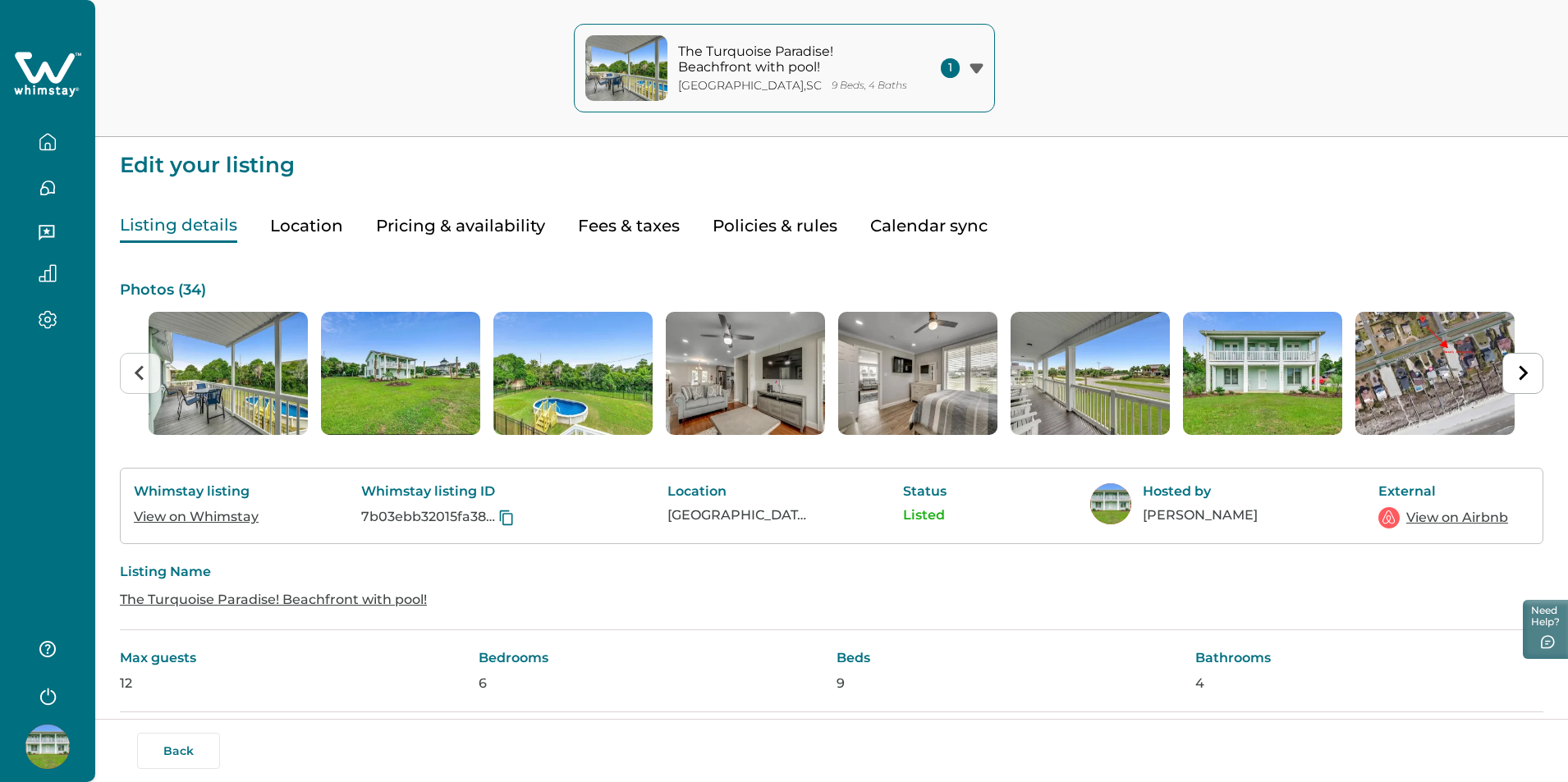
click at [272, 218] on button "Location" at bounding box center [307, 226] width 73 height 34
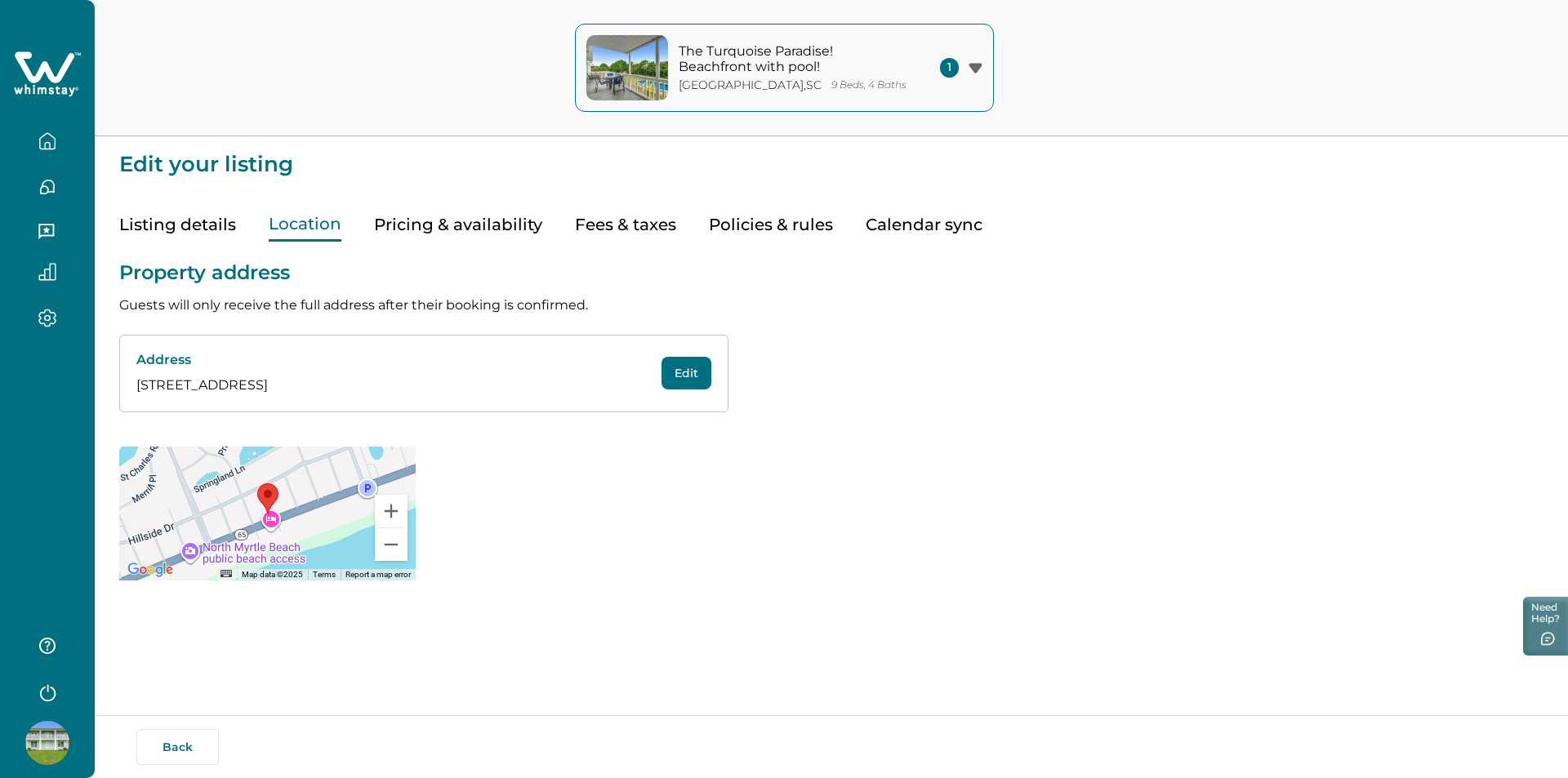
click at [392, 224] on button "Pricing & availability" at bounding box center [458, 224] width 168 height 34
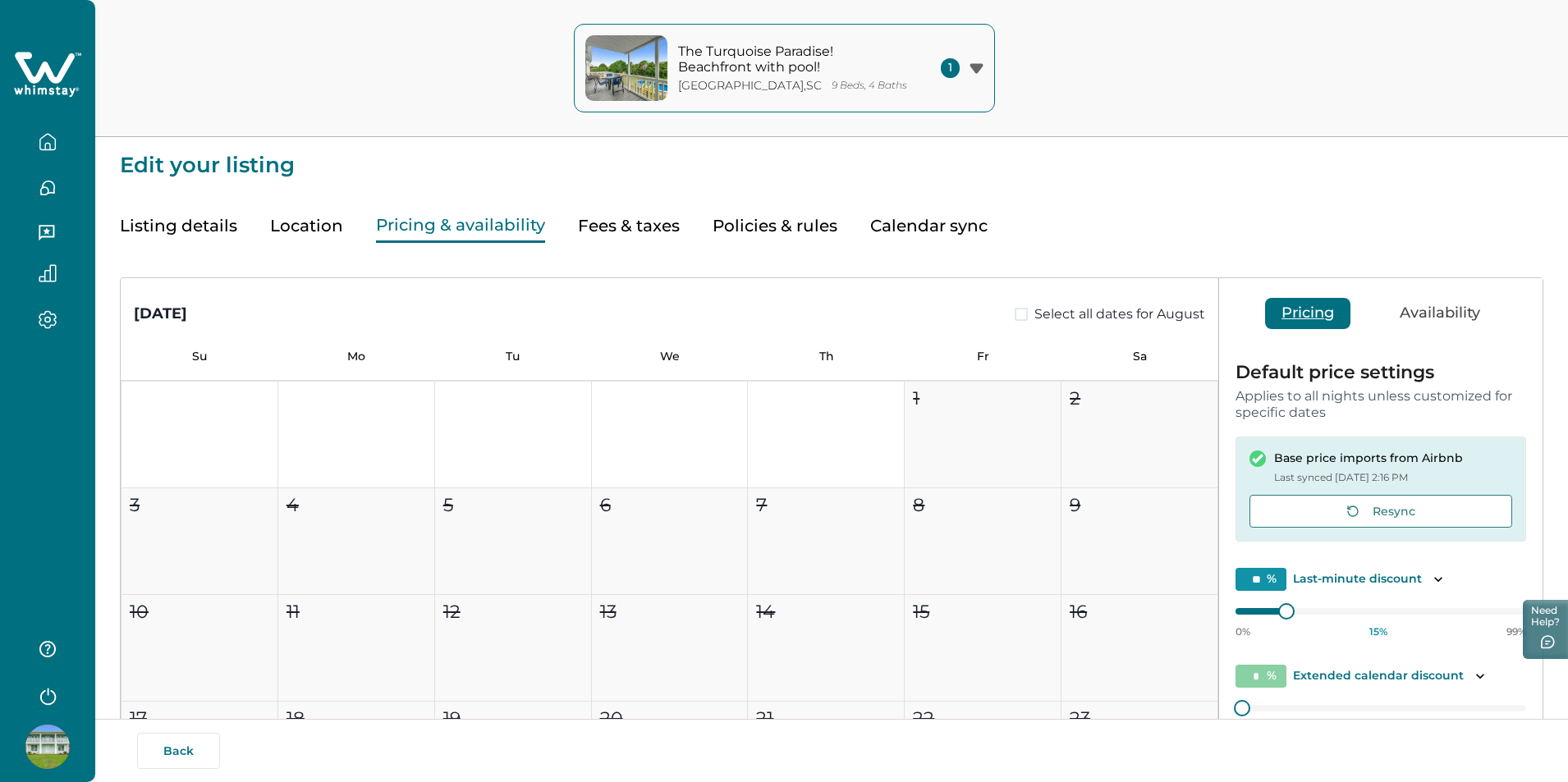
click at [1434, 323] on button "Availability" at bounding box center [1440, 313] width 113 height 31
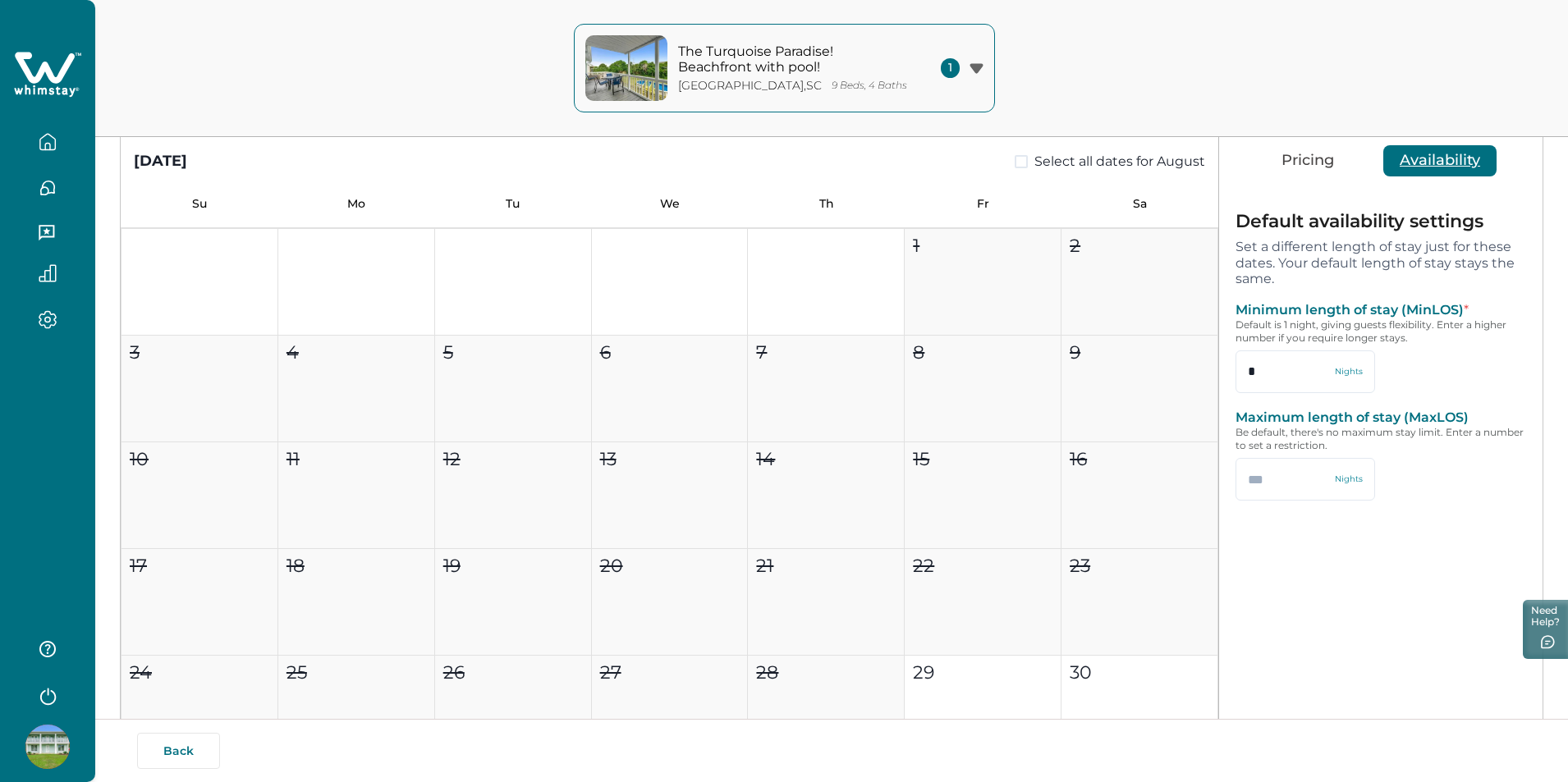
scroll to position [164, 0]
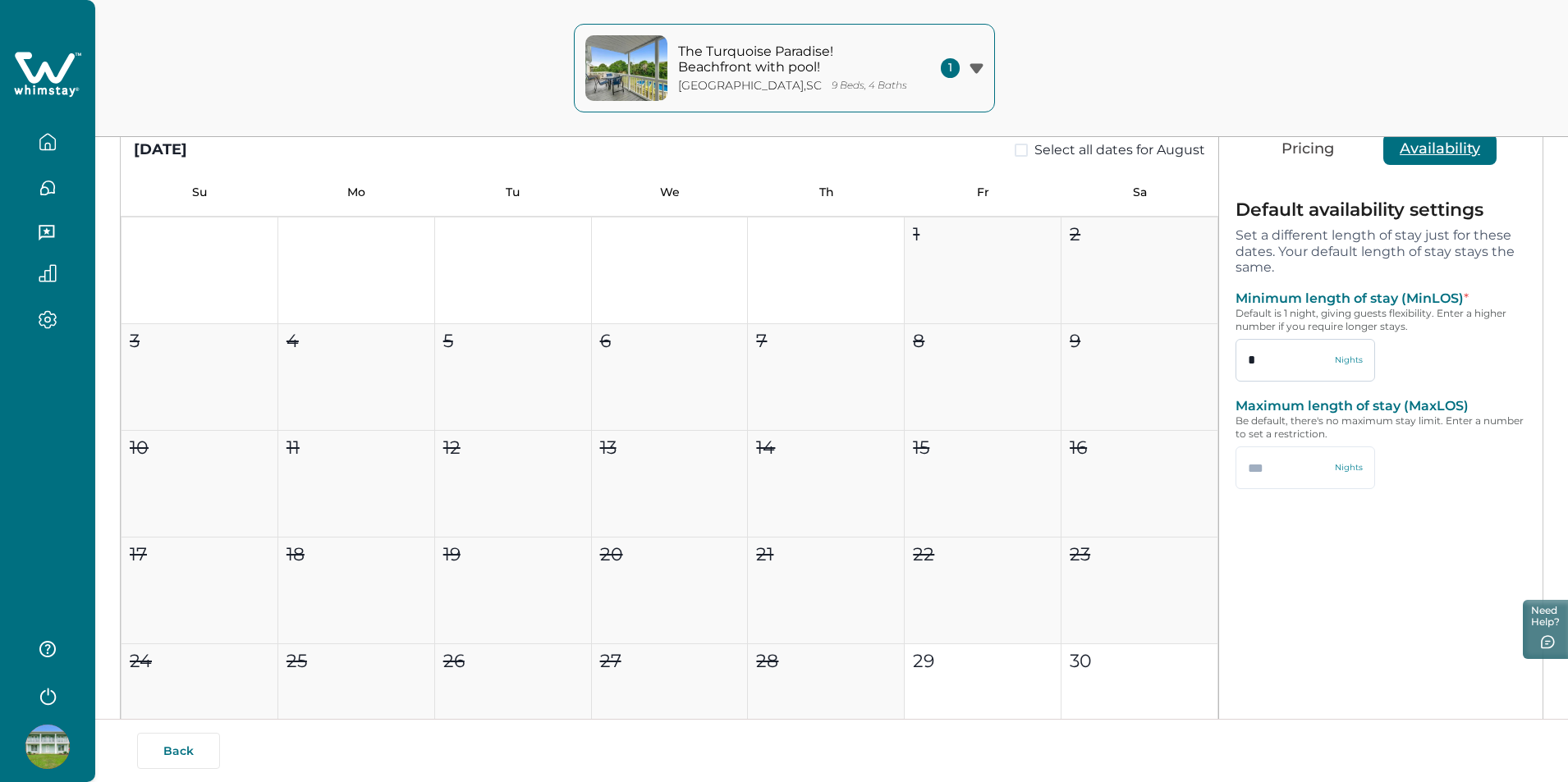
click at [1292, 371] on input "*" at bounding box center [1305, 360] width 140 height 43
click at [1319, 289] on div "Default availability settings Set a different length of stay just for these dat…" at bounding box center [1381, 362] width 323 height 359
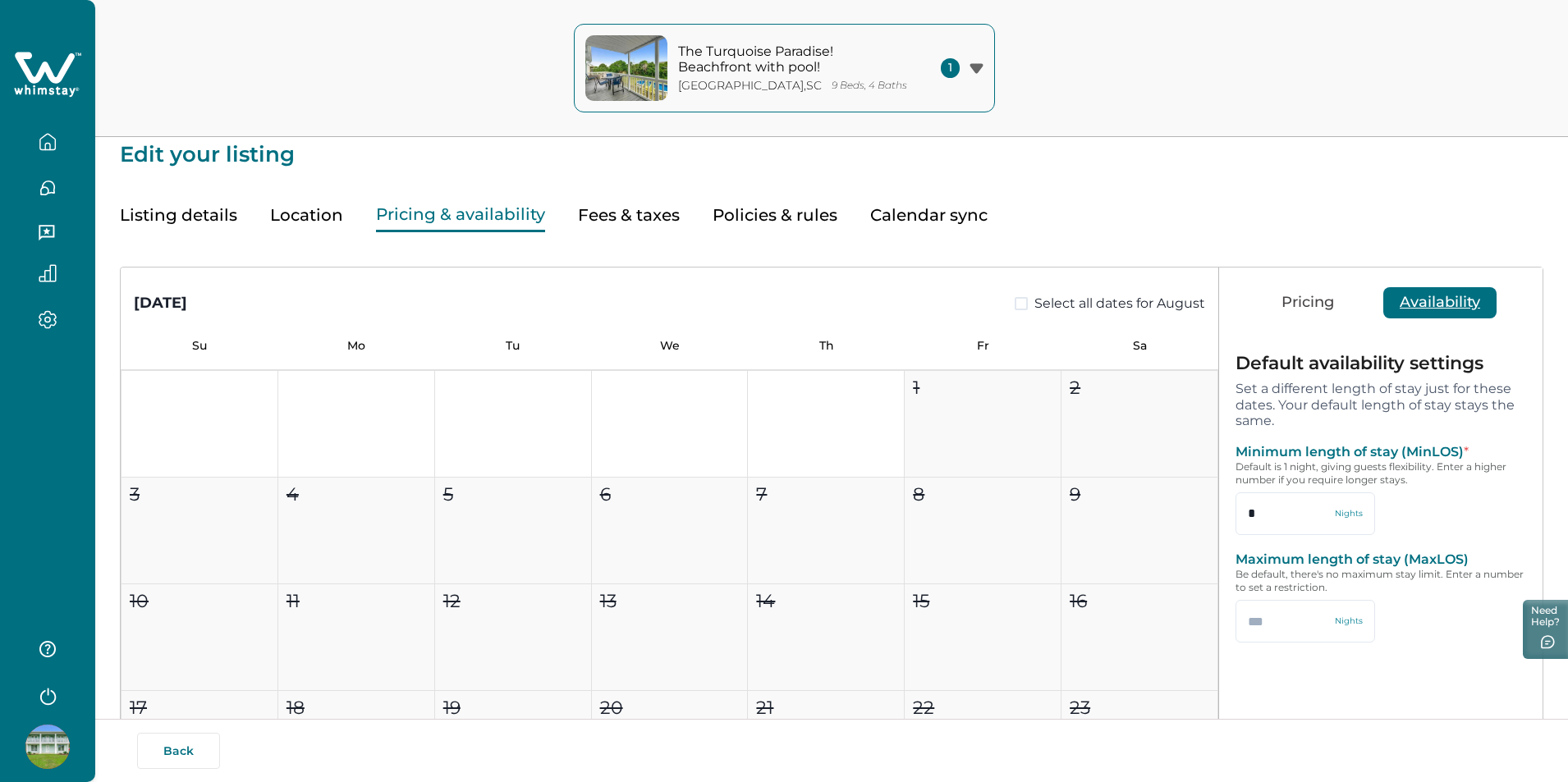
scroll to position [0, 0]
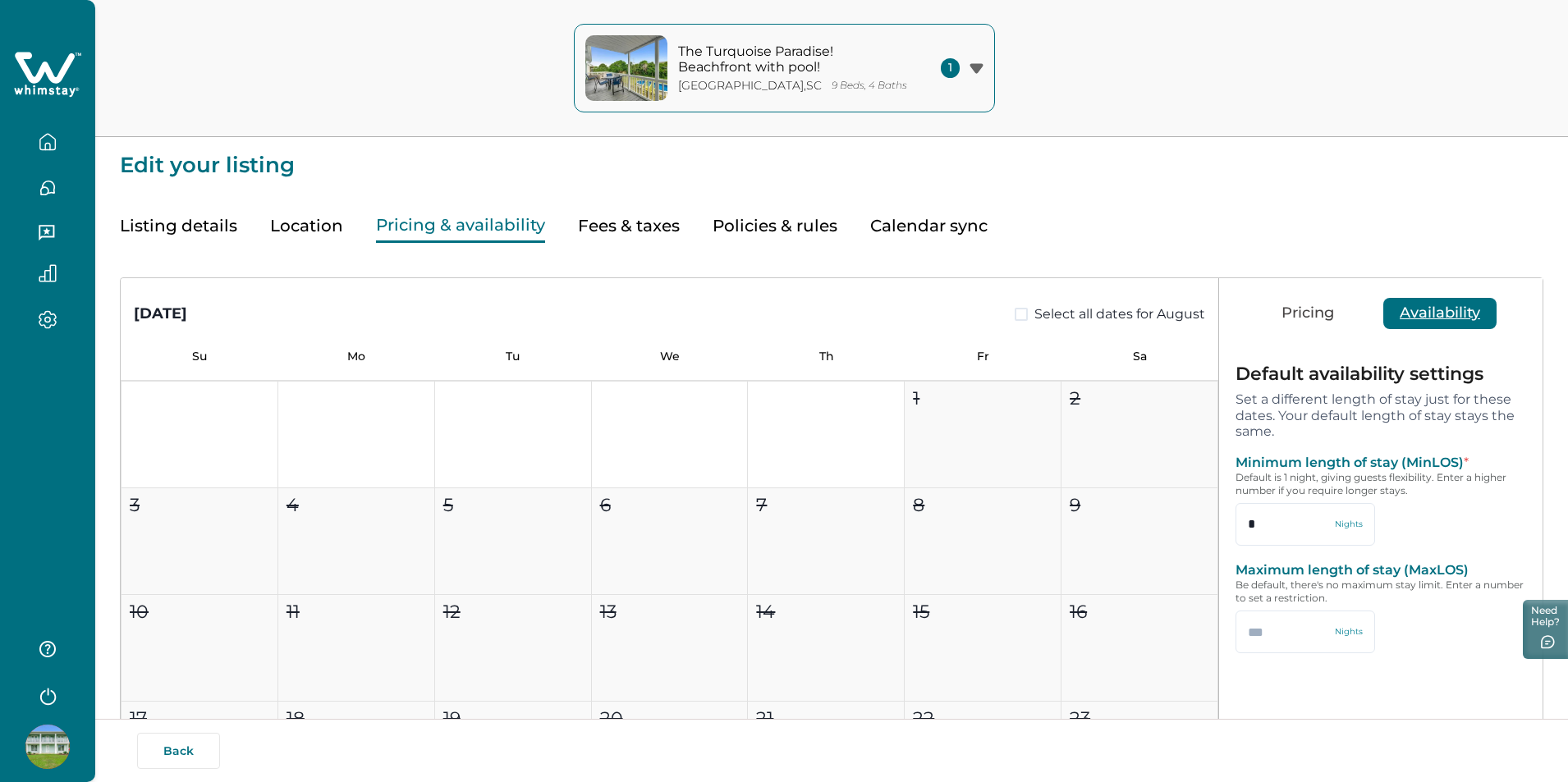
click at [478, 222] on button "Pricing & availability" at bounding box center [461, 226] width 169 height 34
click at [1318, 313] on button "Pricing" at bounding box center [1308, 313] width 85 height 31
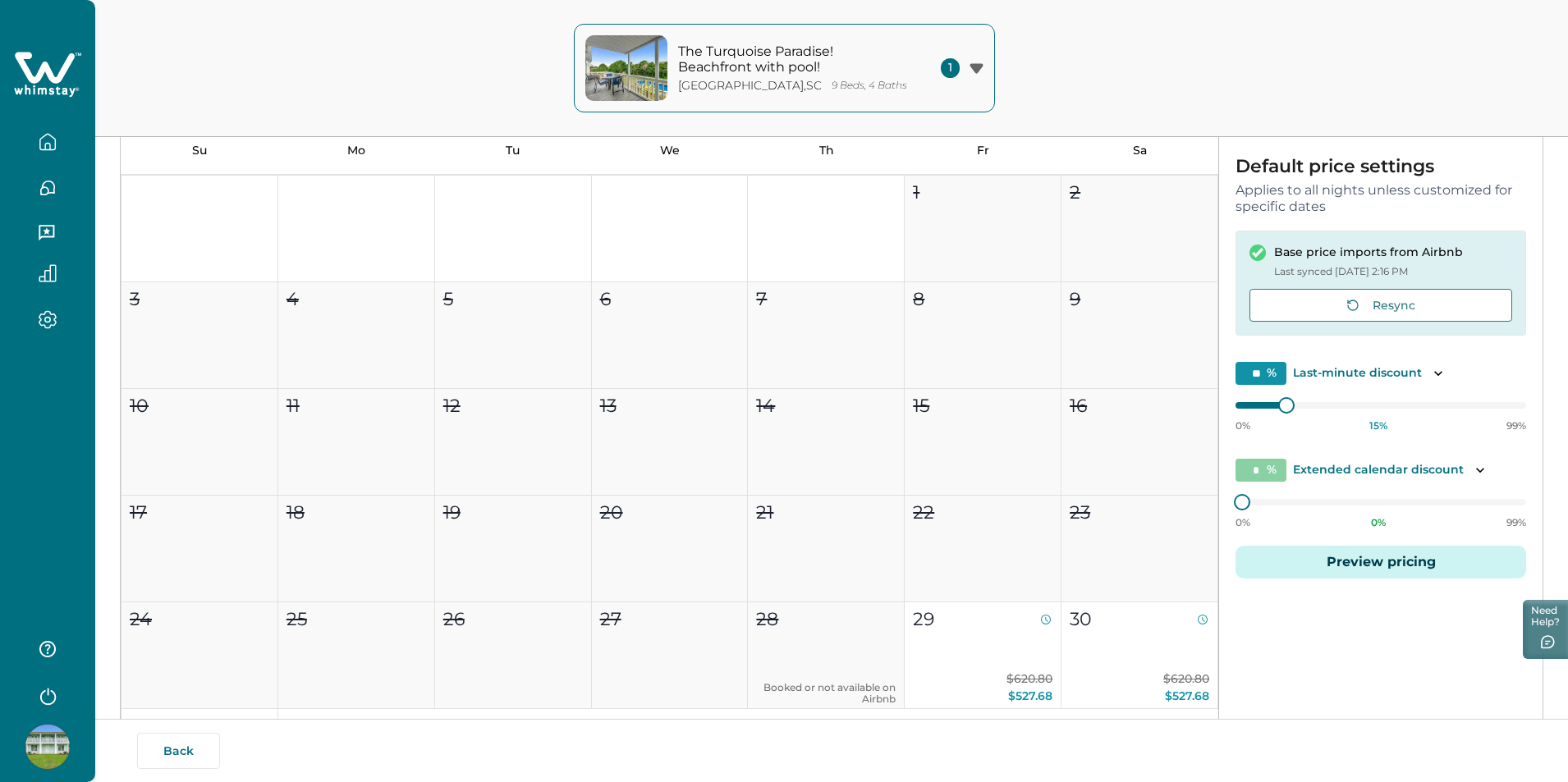
scroll to position [219, 0]
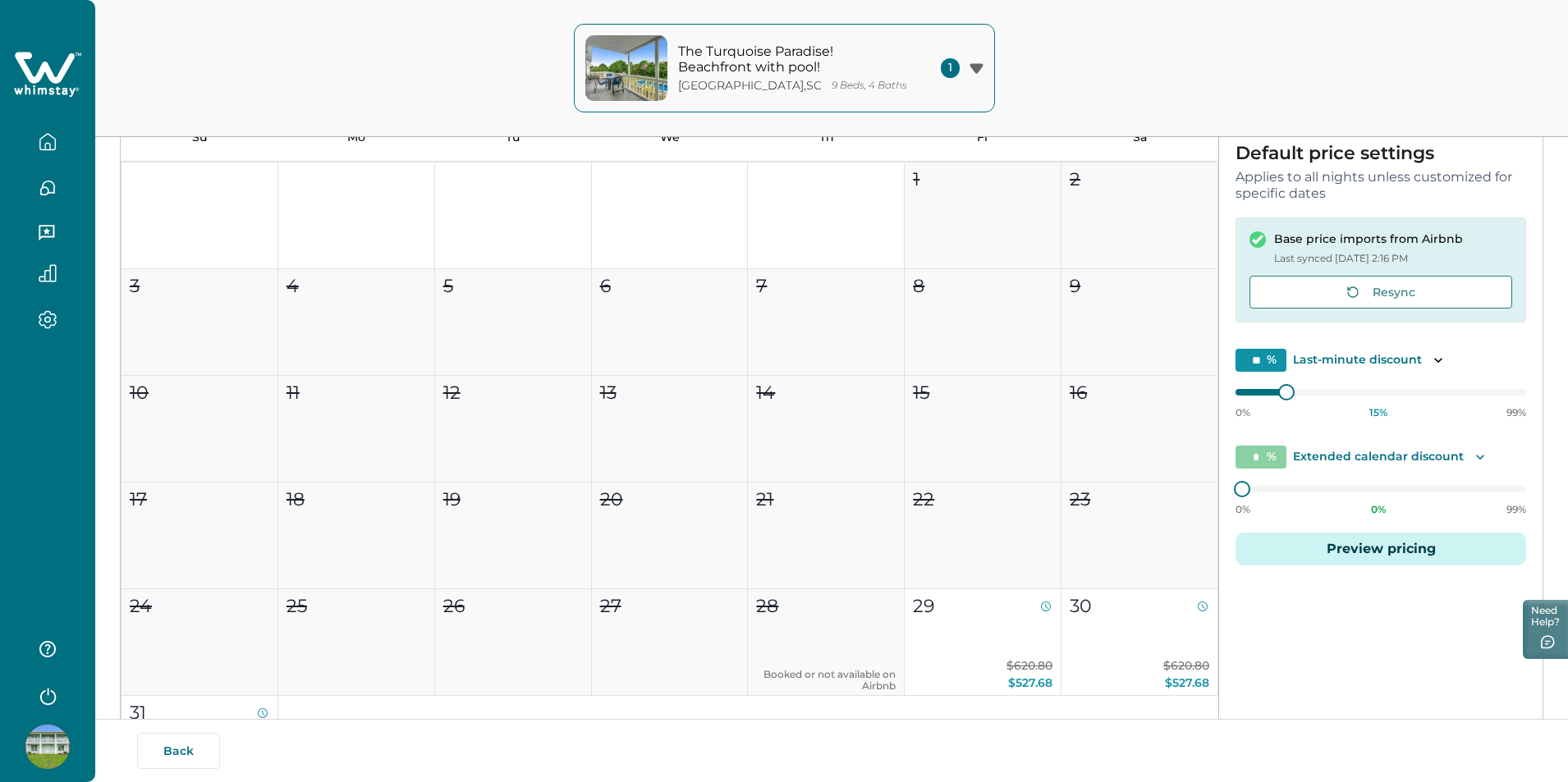
click at [1472, 458] on icon "Toggle description" at bounding box center [1480, 458] width 16 height 16
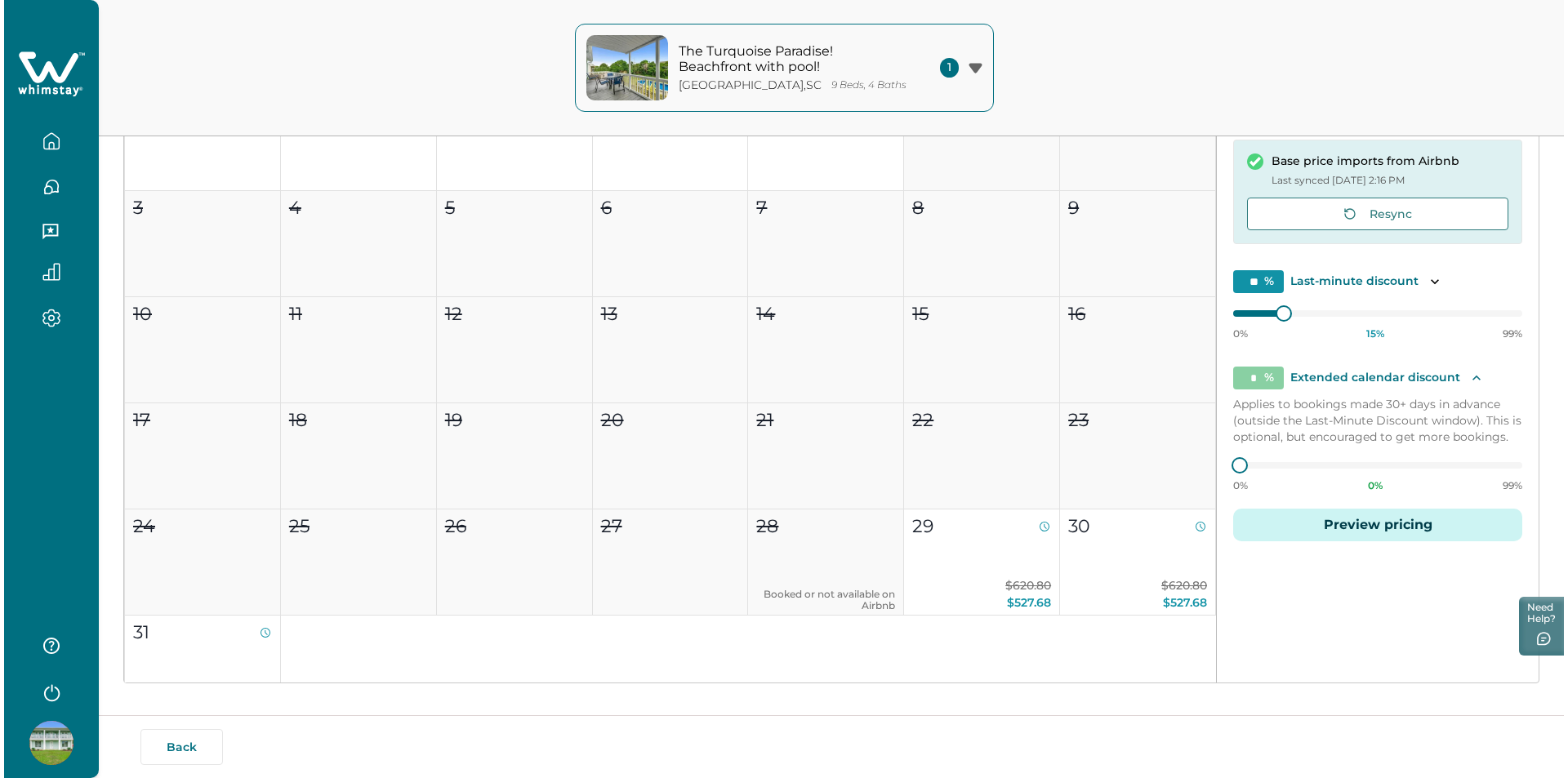
scroll to position [300, 0]
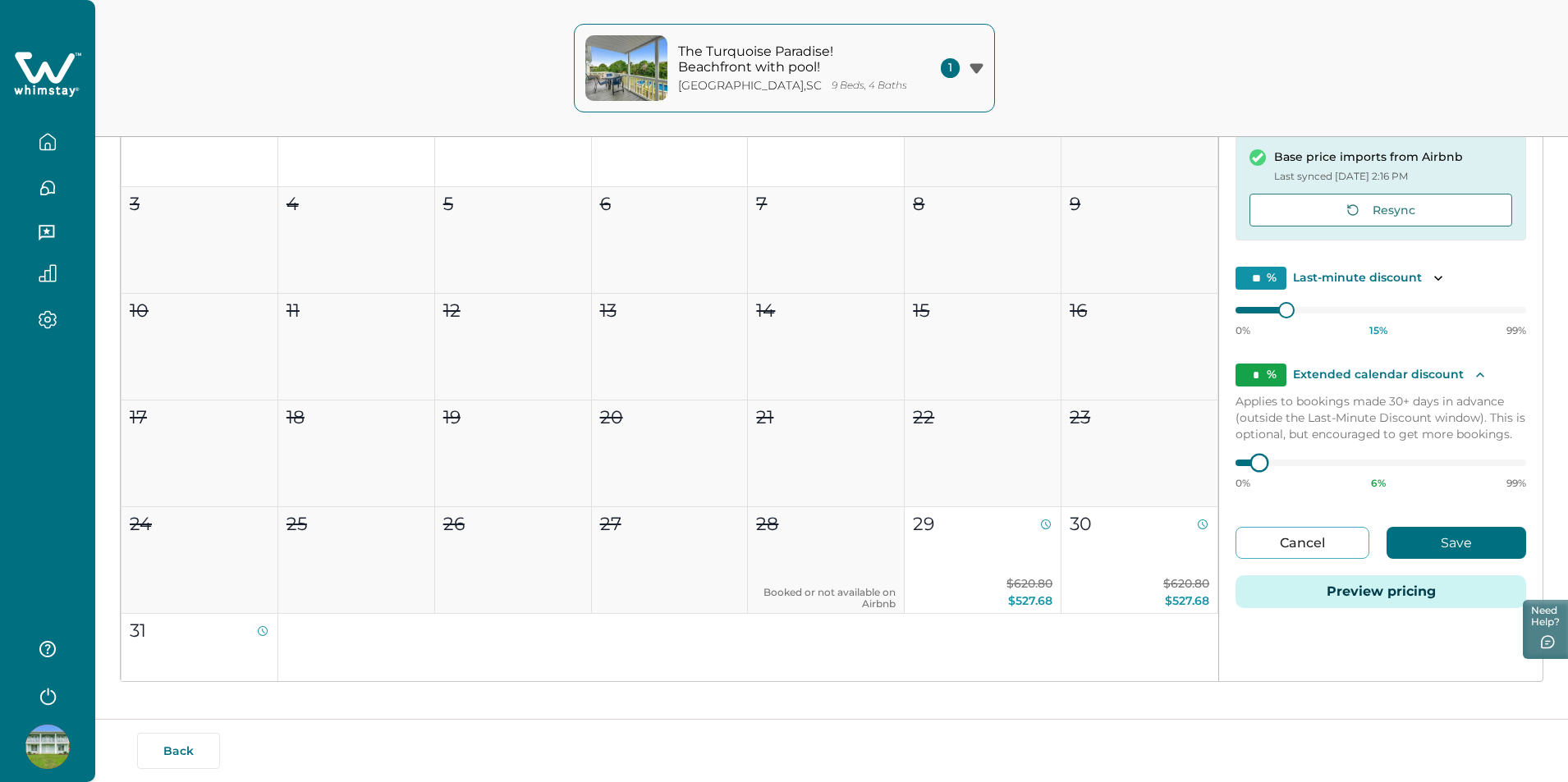
type input "*"
click at [1251, 465] on div at bounding box center [1257, 463] width 15 height 15
click at [1423, 585] on button "Preview pricing" at bounding box center [1381, 592] width 291 height 33
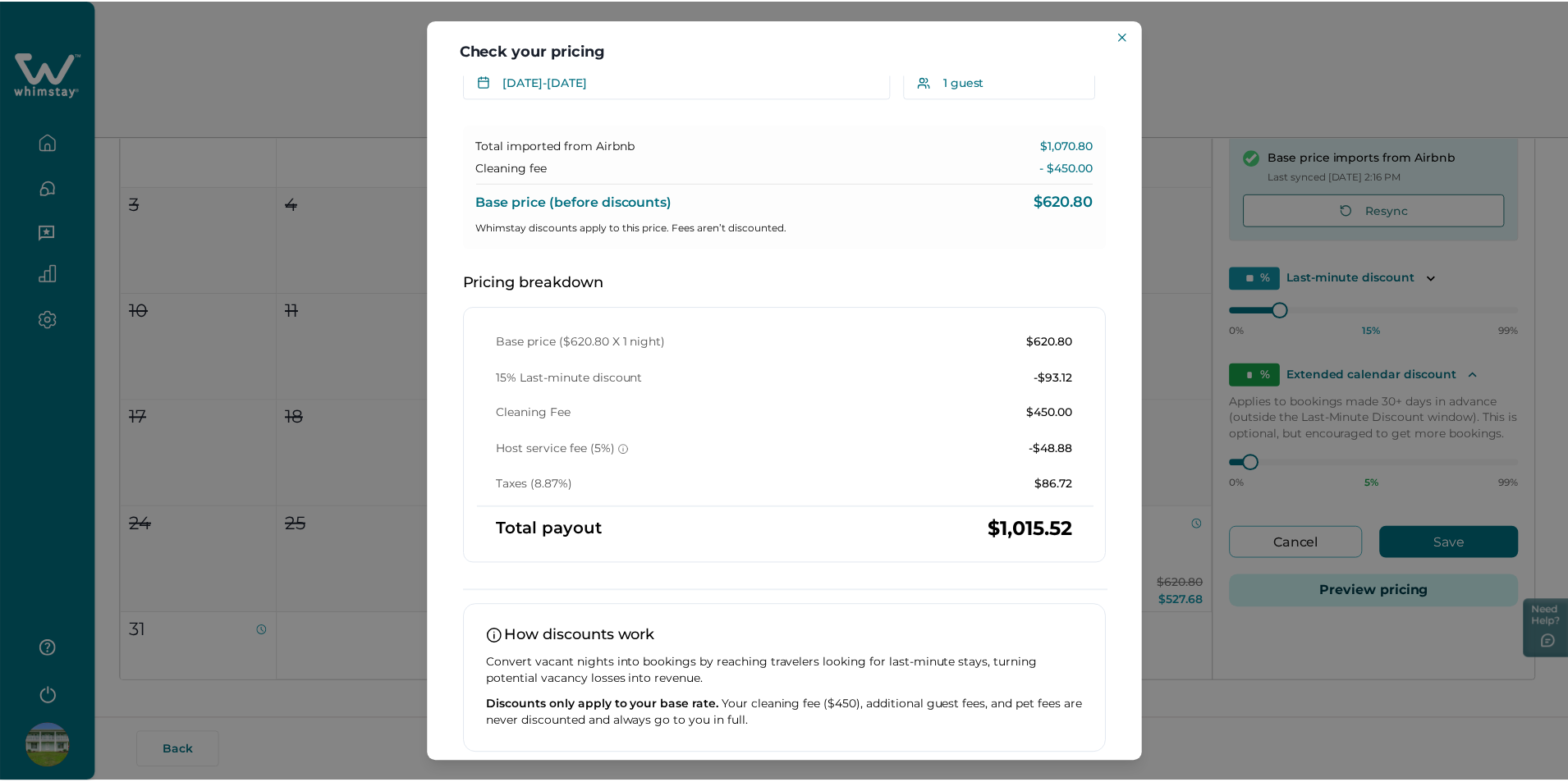
scroll to position [0, 0]
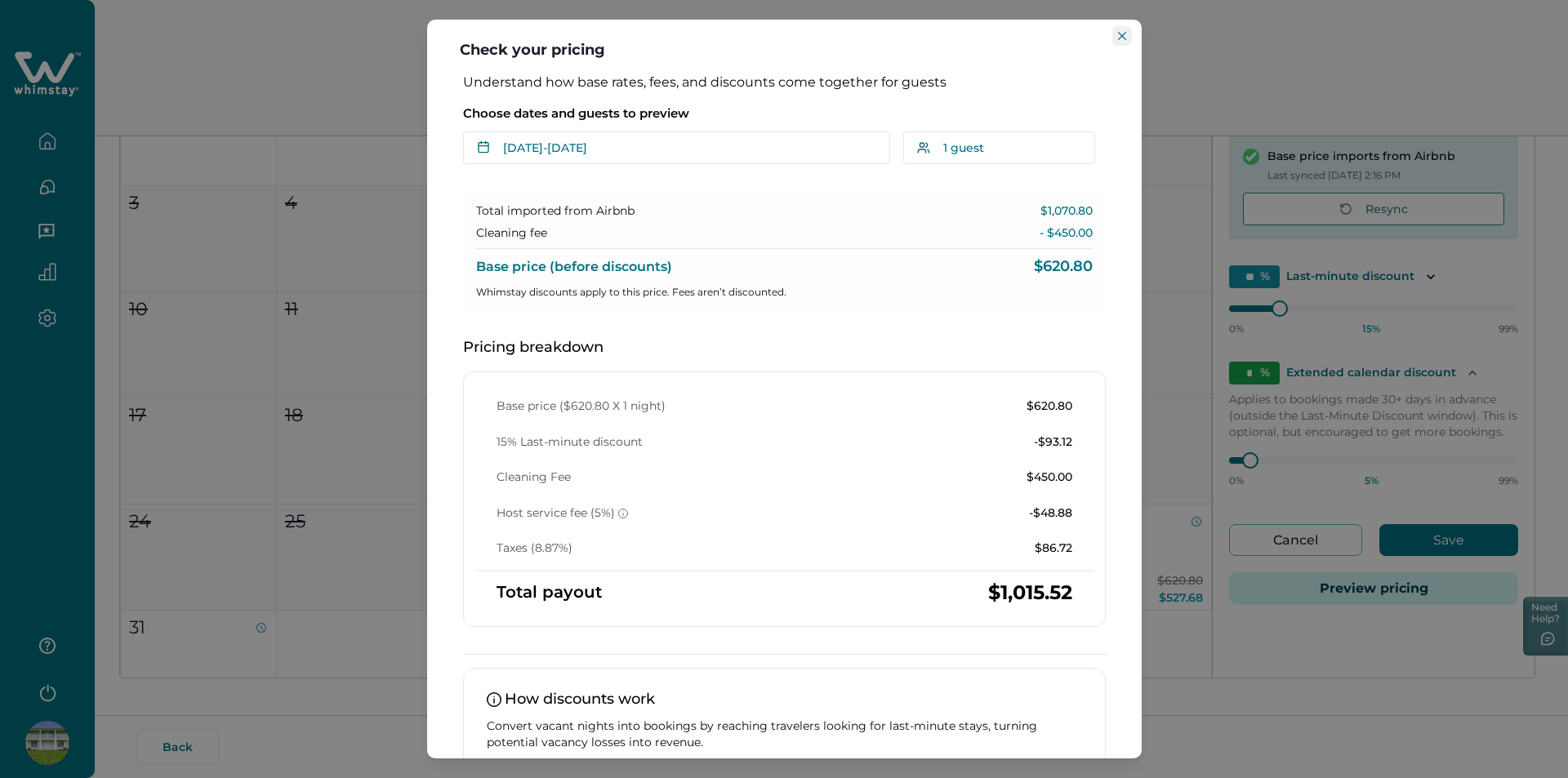
click at [1122, 40] on button "Close" at bounding box center [1123, 36] width 20 height 20
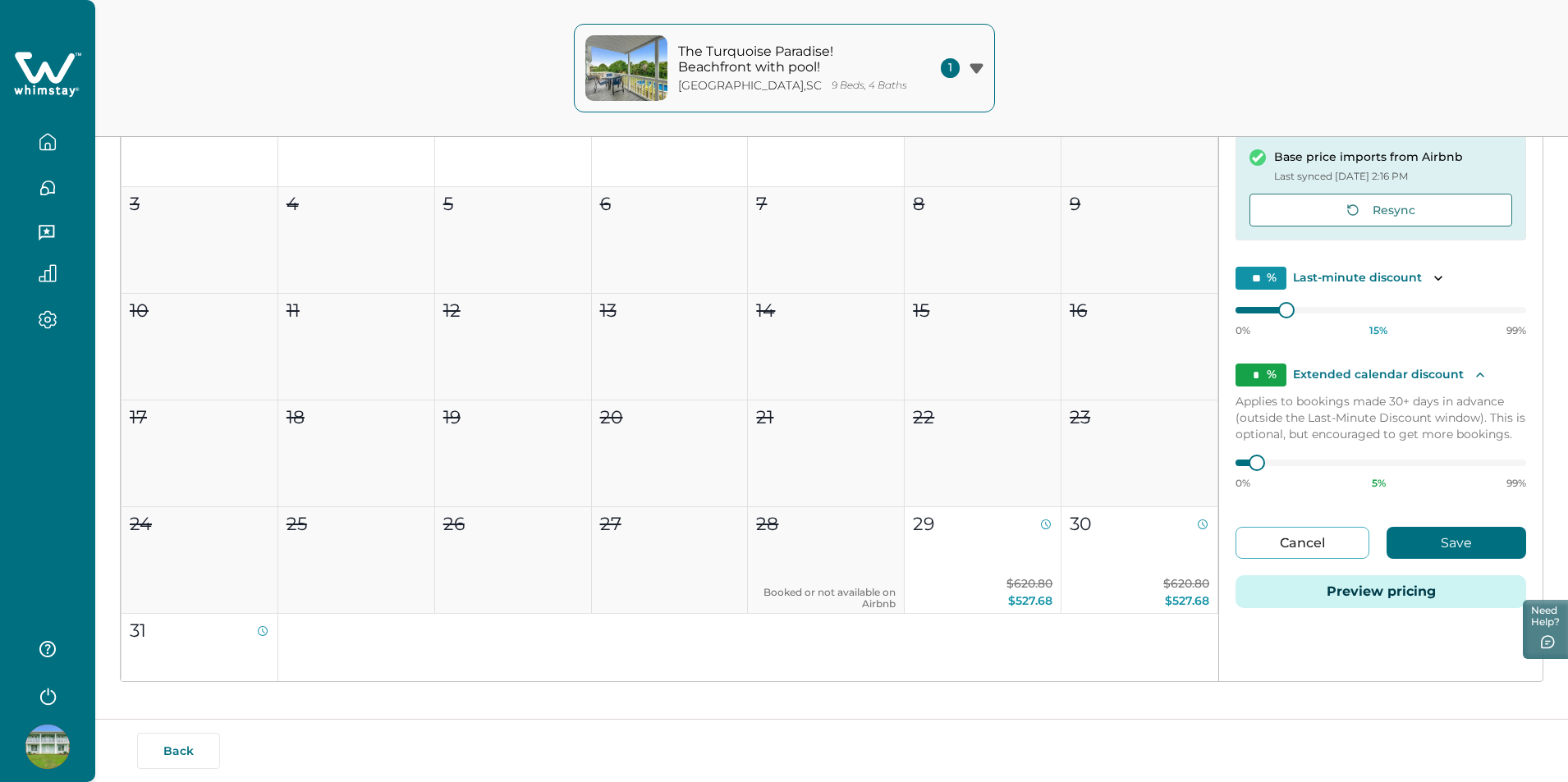
click at [1456, 537] on button "Save" at bounding box center [1457, 543] width 140 height 32
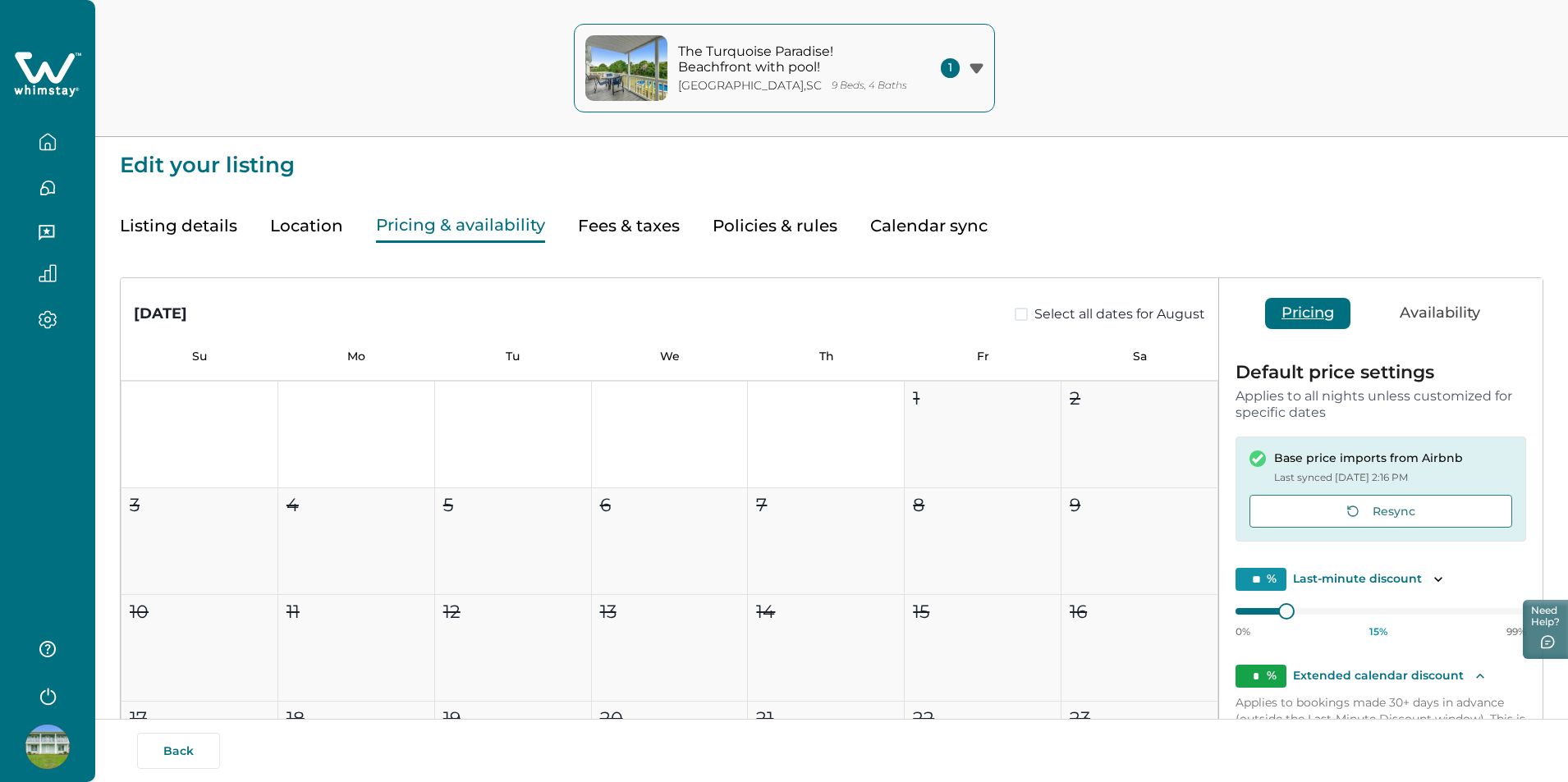
click at [628, 233] on button "Fees & taxes" at bounding box center [629, 226] width 101 height 34
type input "*"
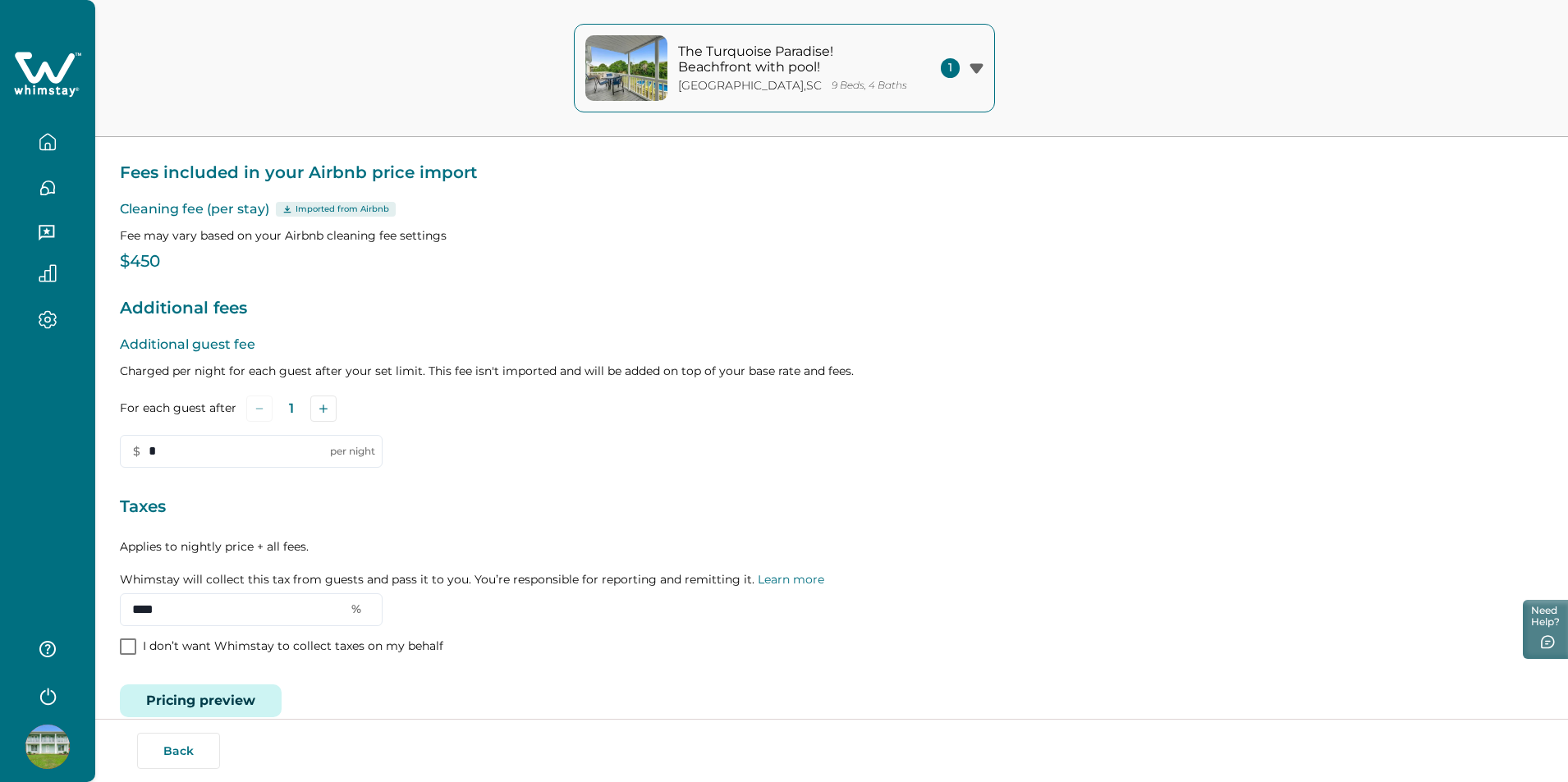
scroll to position [136, 0]
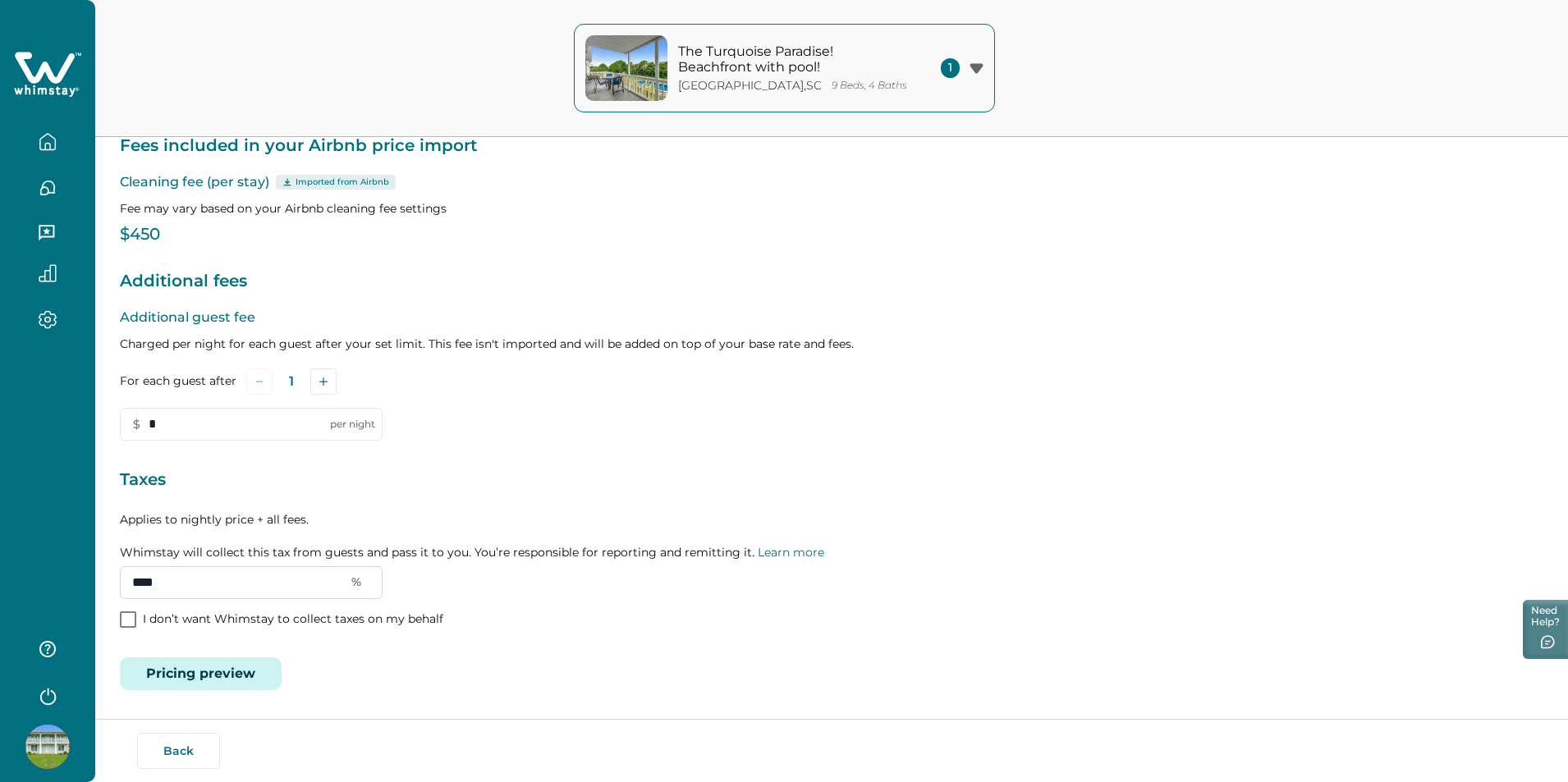
click at [199, 590] on input "****" at bounding box center [251, 583] width 263 height 33
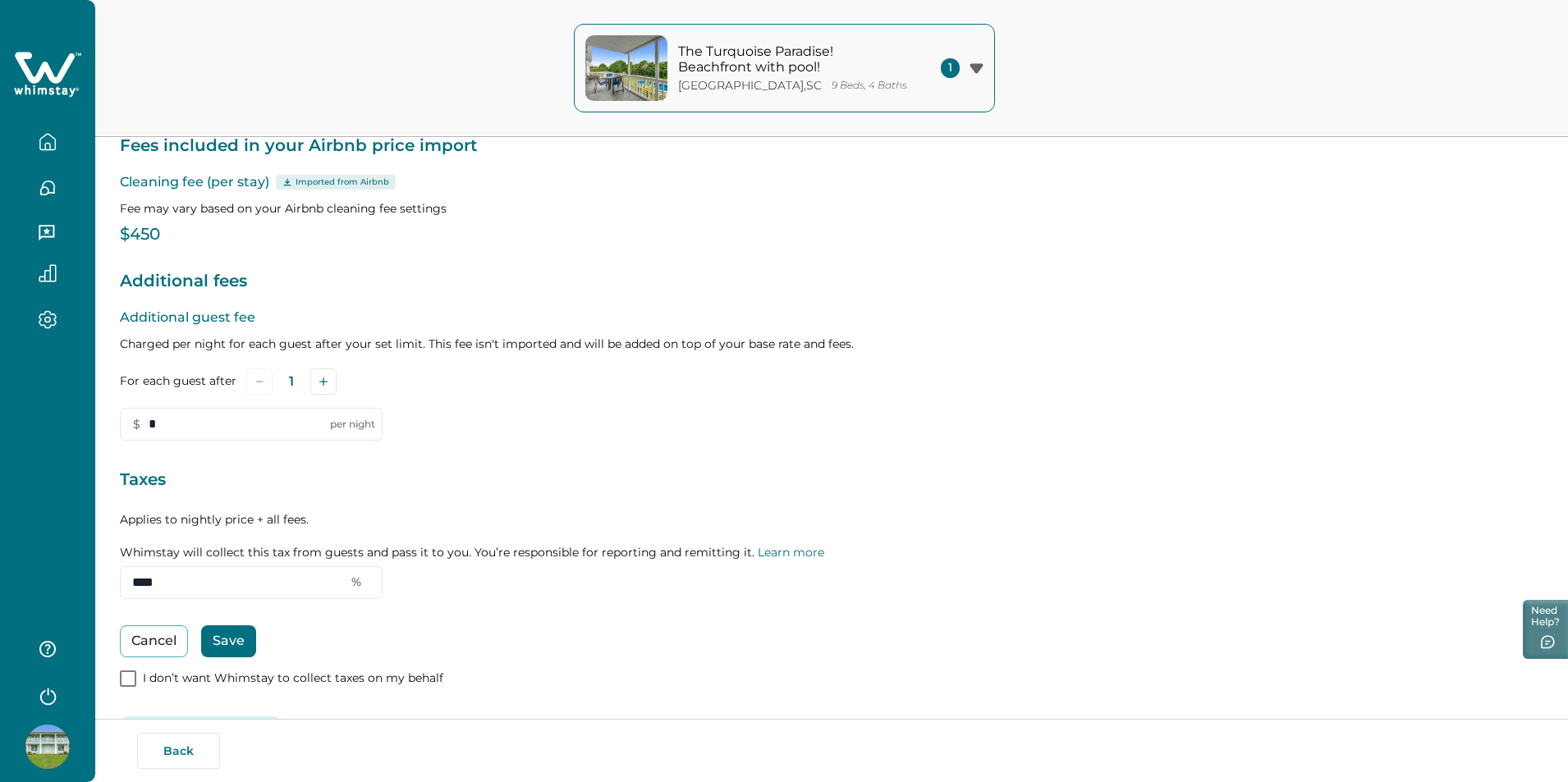
click at [269, 603] on div "Additional guest fee Charged per night for each guest after your set limit. Thi…" at bounding box center [832, 499] width 1424 height 383
click at [239, 589] on input "****" at bounding box center [251, 583] width 263 height 33
type input "***"
click at [230, 626] on button "Save" at bounding box center [228, 641] width 55 height 32
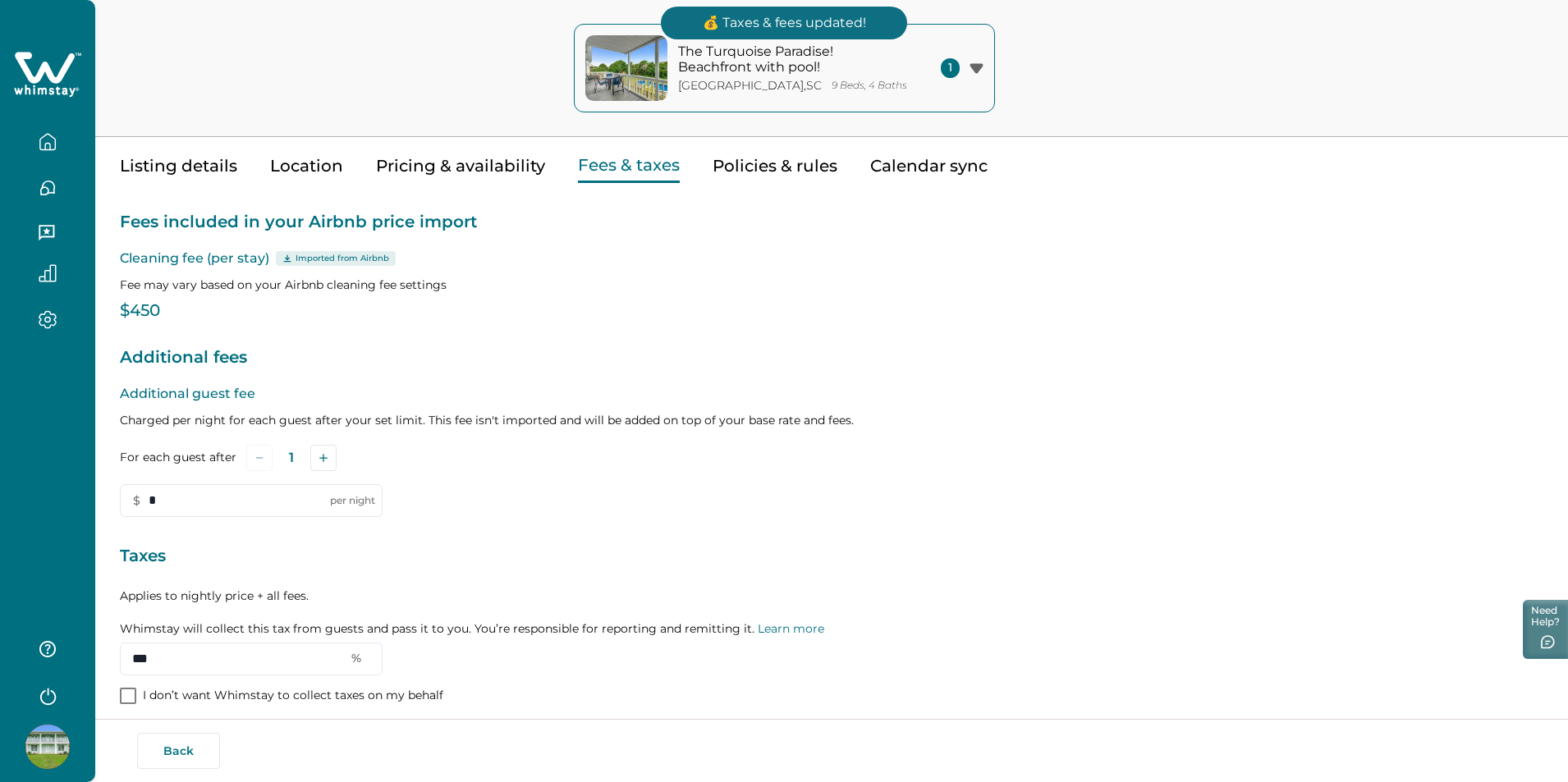
scroll to position [27, 0]
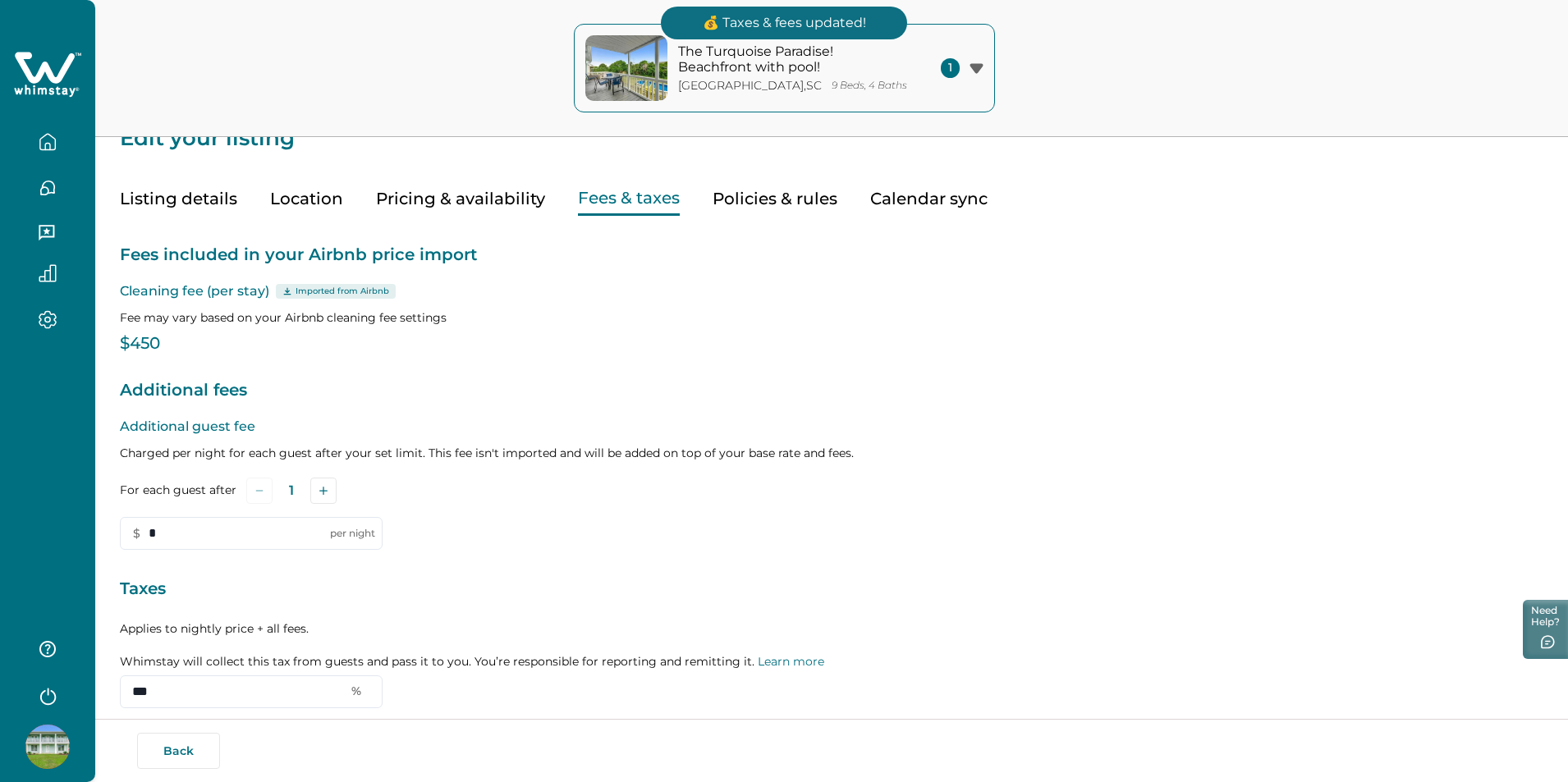
click at [737, 193] on button "Policies & rules" at bounding box center [775, 198] width 125 height 34
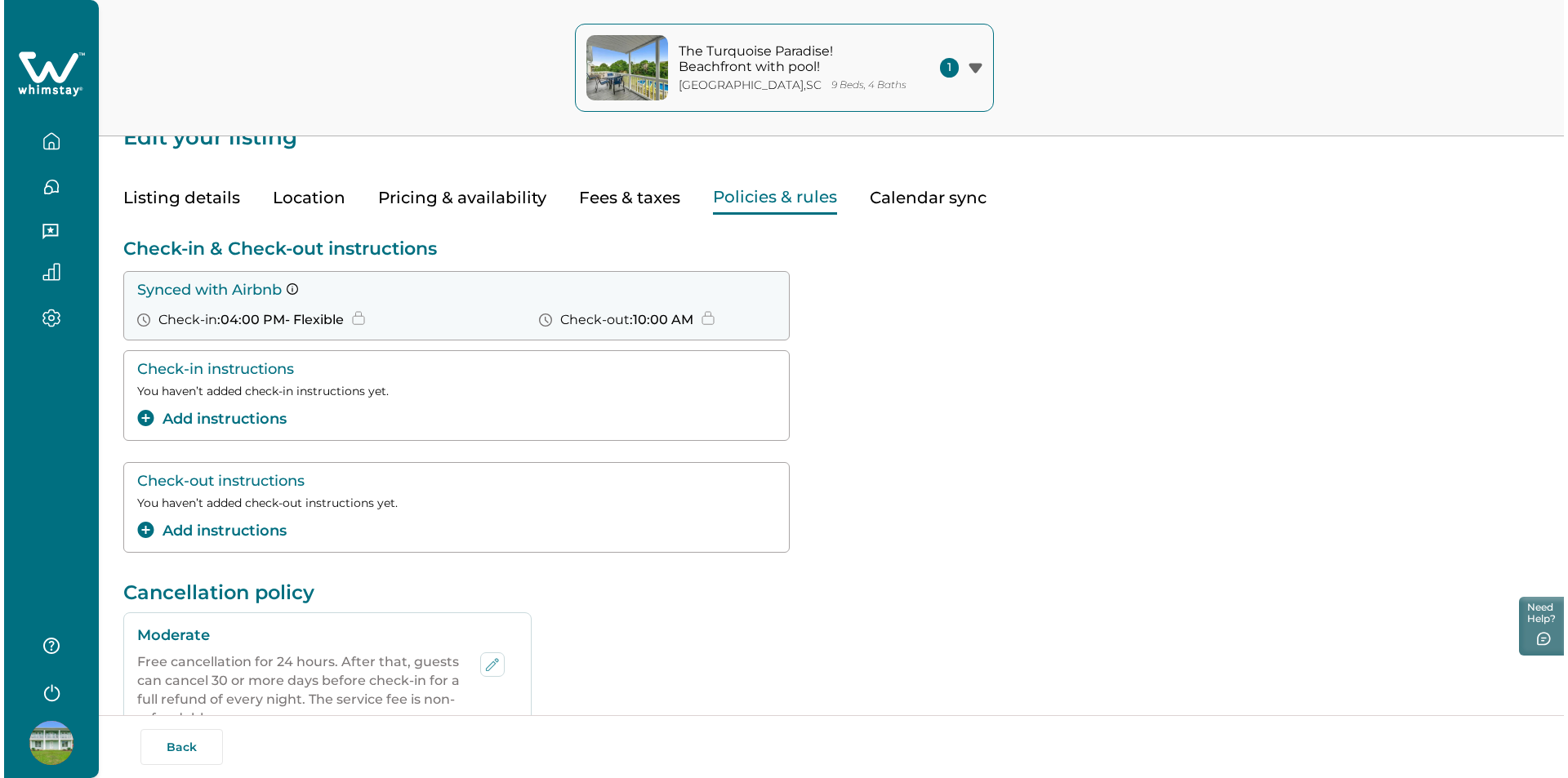
scroll to position [54, 0]
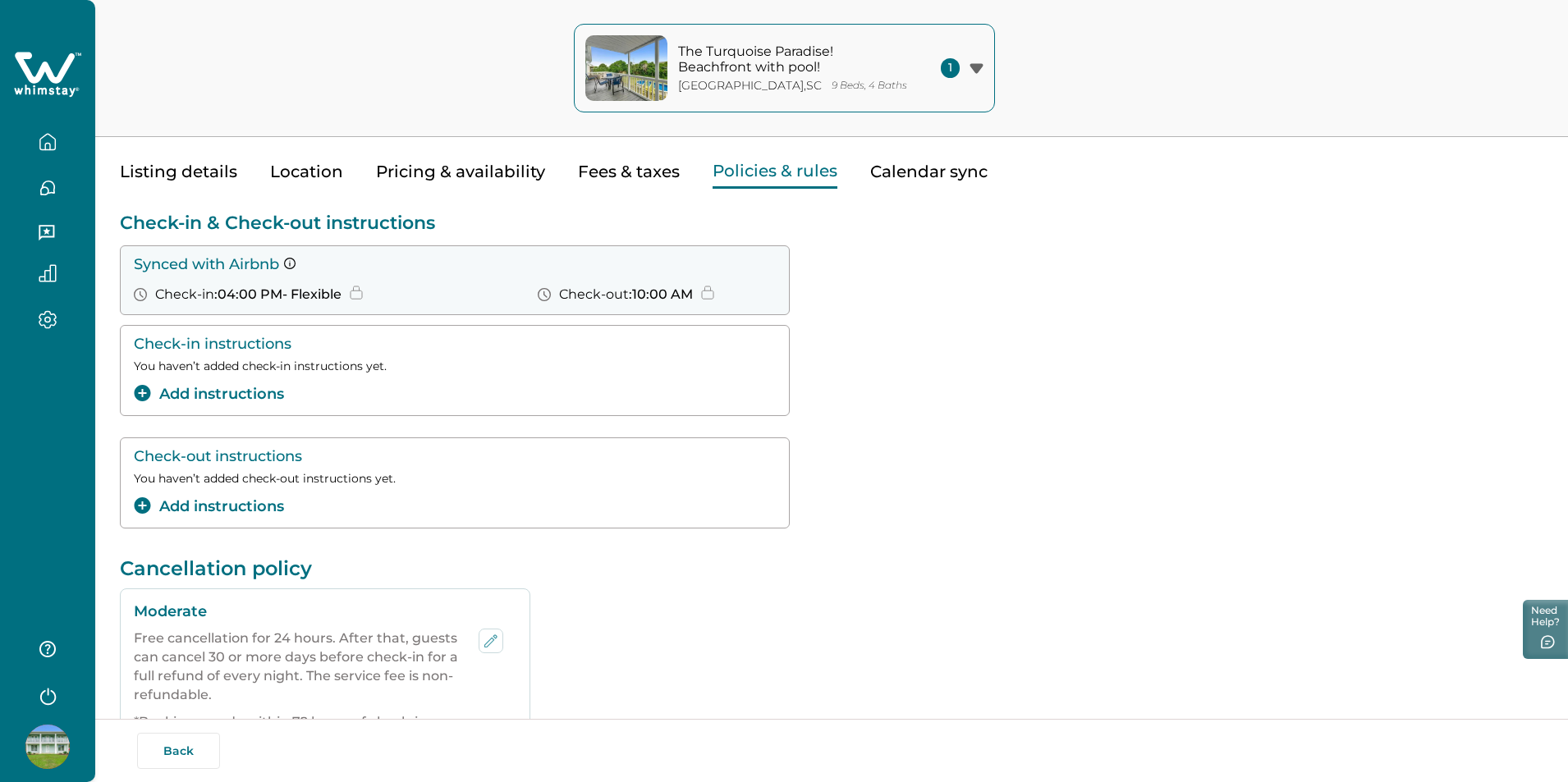
click at [245, 396] on button "Add instructions" at bounding box center [208, 395] width 150 height 22
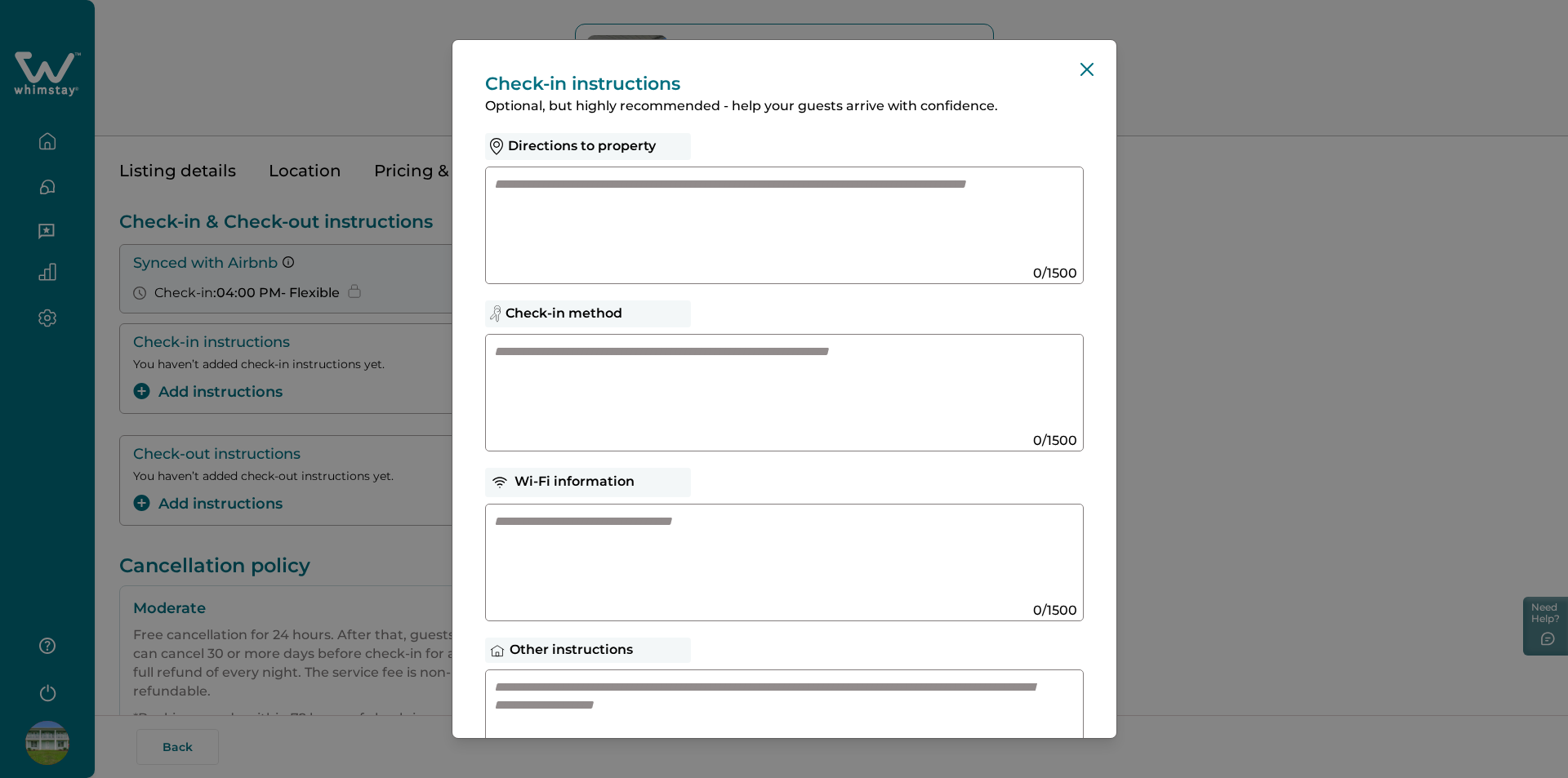
click at [590, 202] on textarea at bounding box center [769, 219] width 549 height 87
click at [589, 370] on textarea at bounding box center [769, 386] width 549 height 87
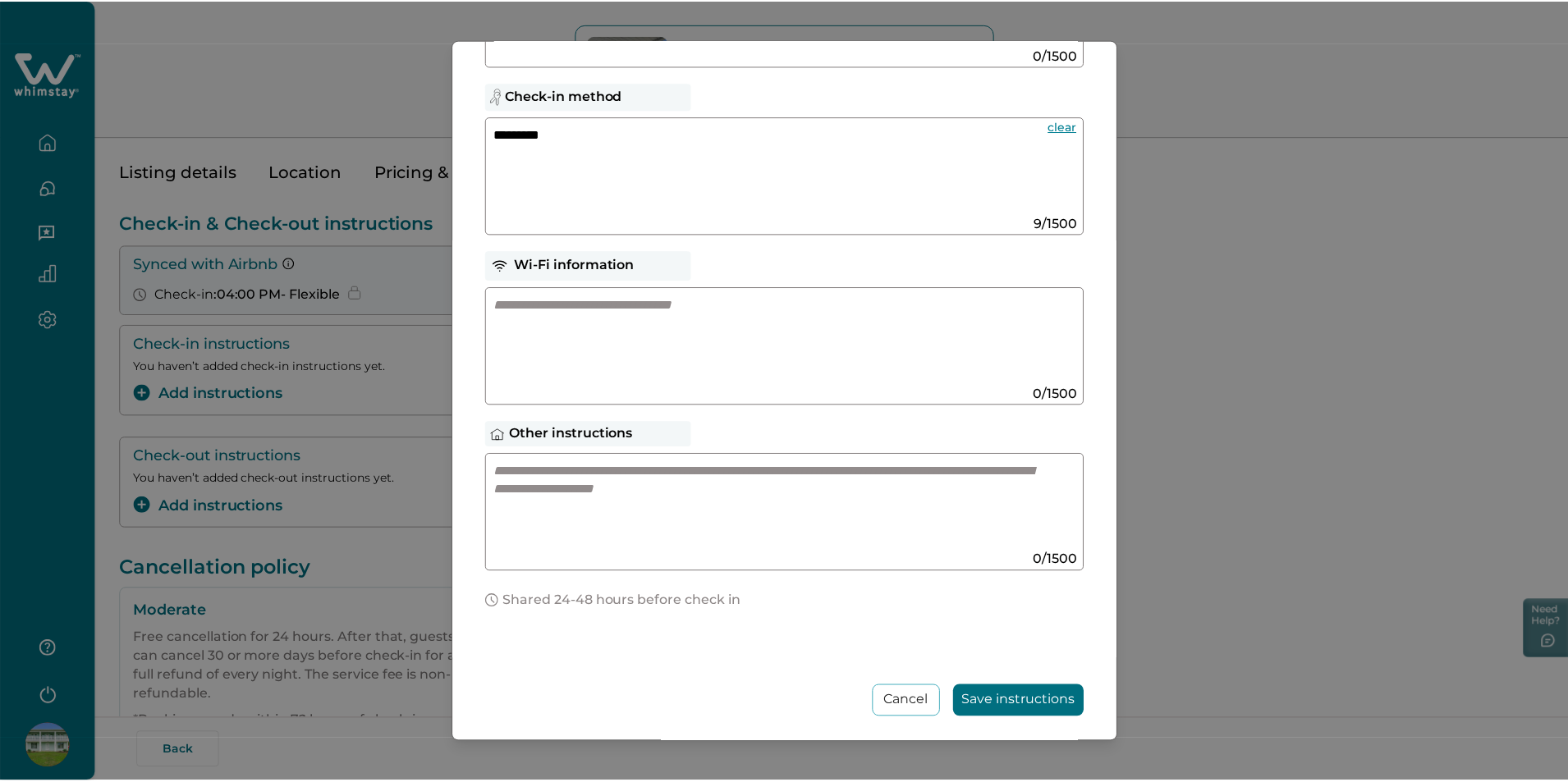
scroll to position [234, 0]
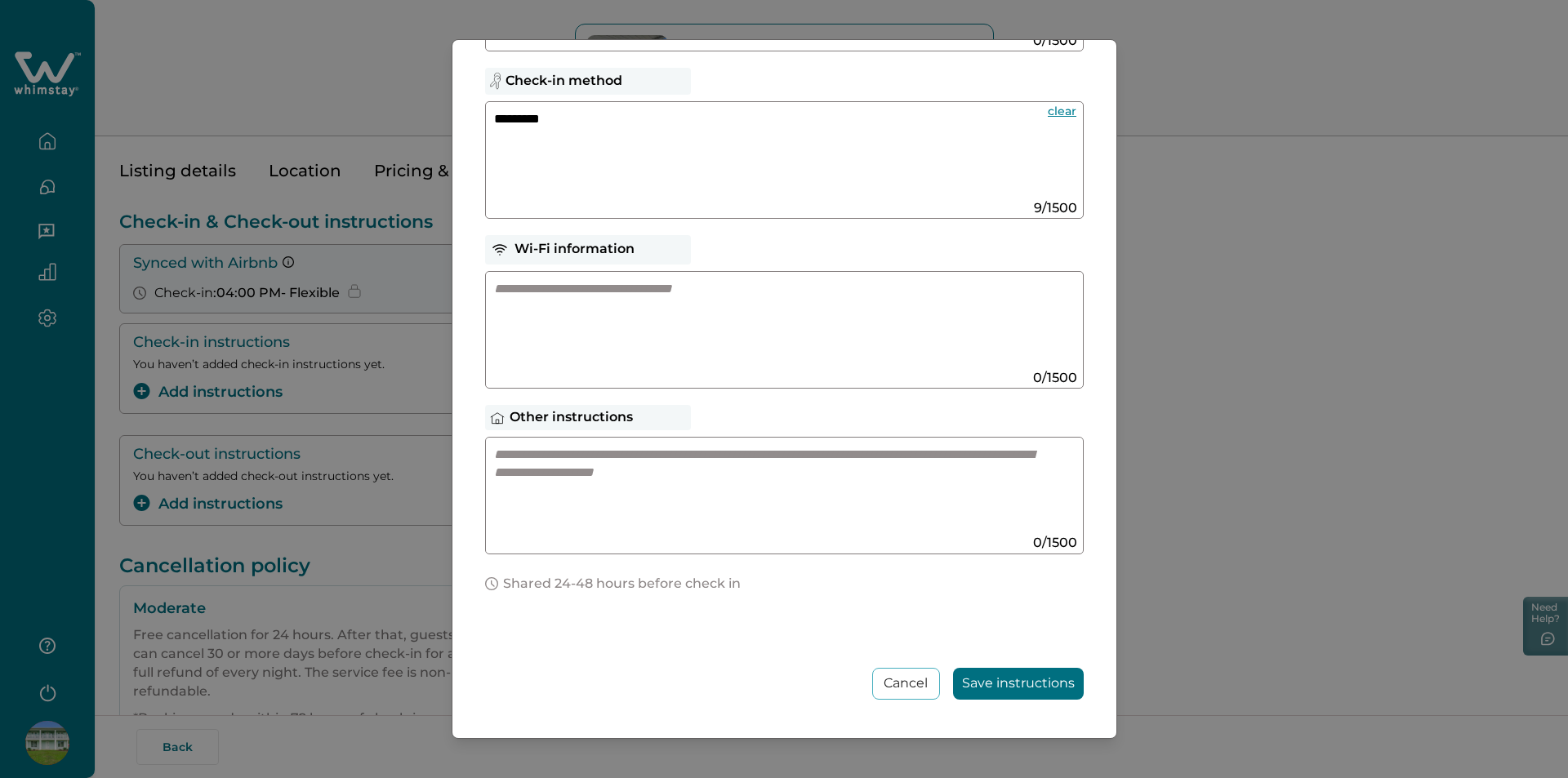
type textarea "*********"
click at [1037, 695] on button "Save instructions" at bounding box center [1019, 683] width 131 height 32
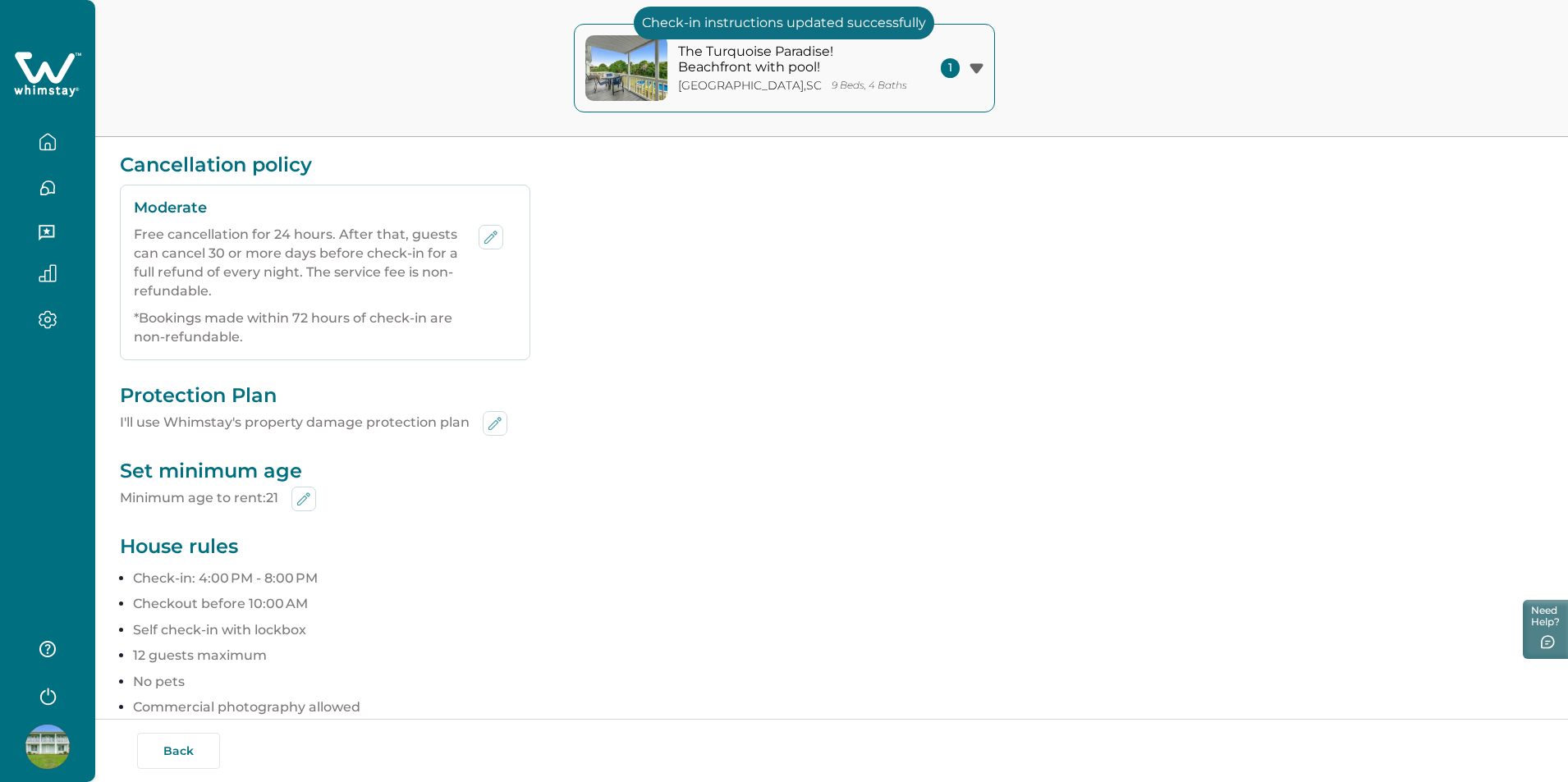
scroll to position [491, 0]
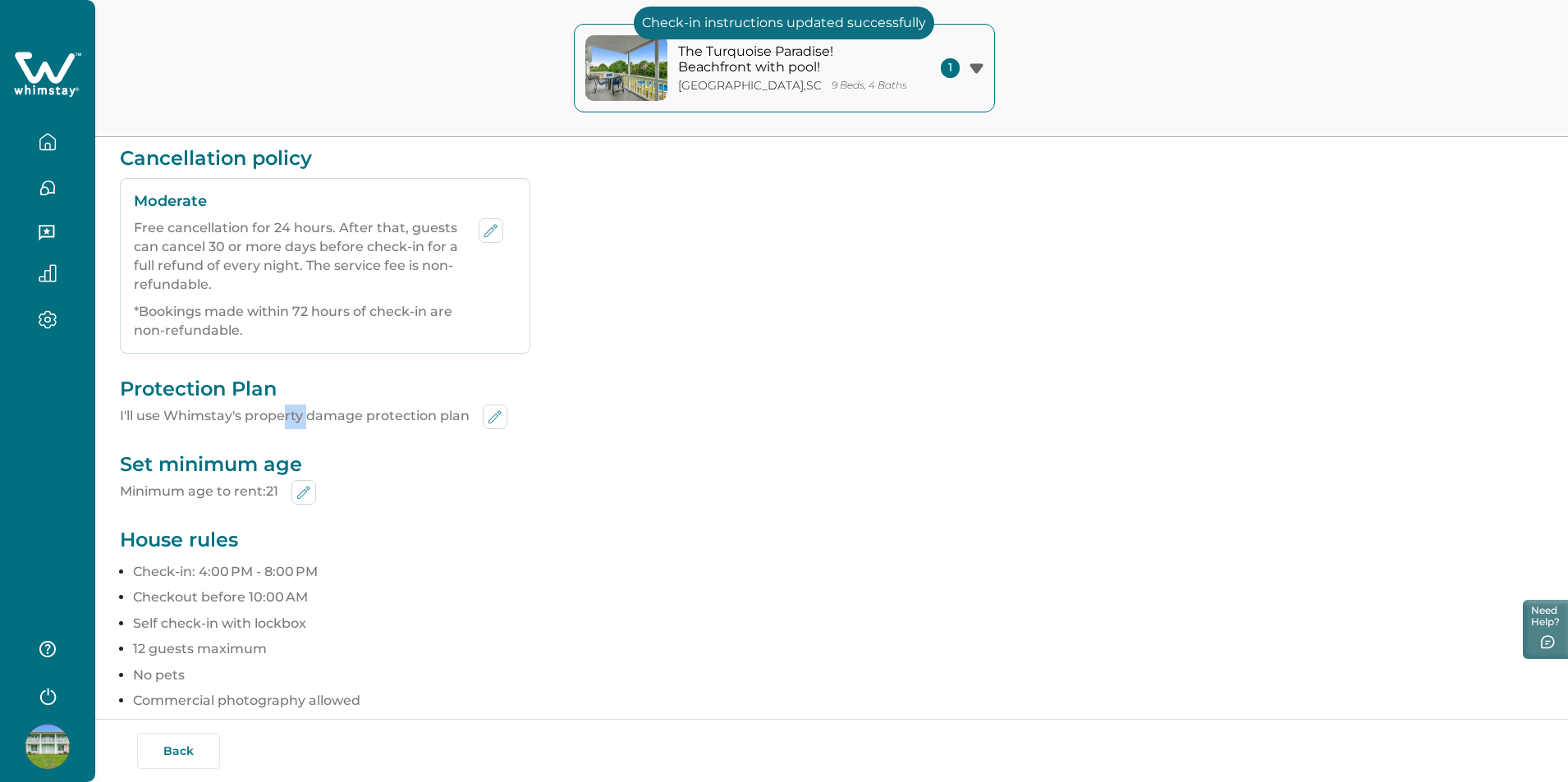
drag, startPoint x: 286, startPoint y: 423, endPoint x: 305, endPoint y: 424, distance: 19.0
click at [305, 424] on p "I'll use Whimstay's property damage protection plan" at bounding box center [832, 417] width 1424 height 25
click at [396, 481] on p "Minimum age to rent: 21" at bounding box center [832, 492] width 1424 height 25
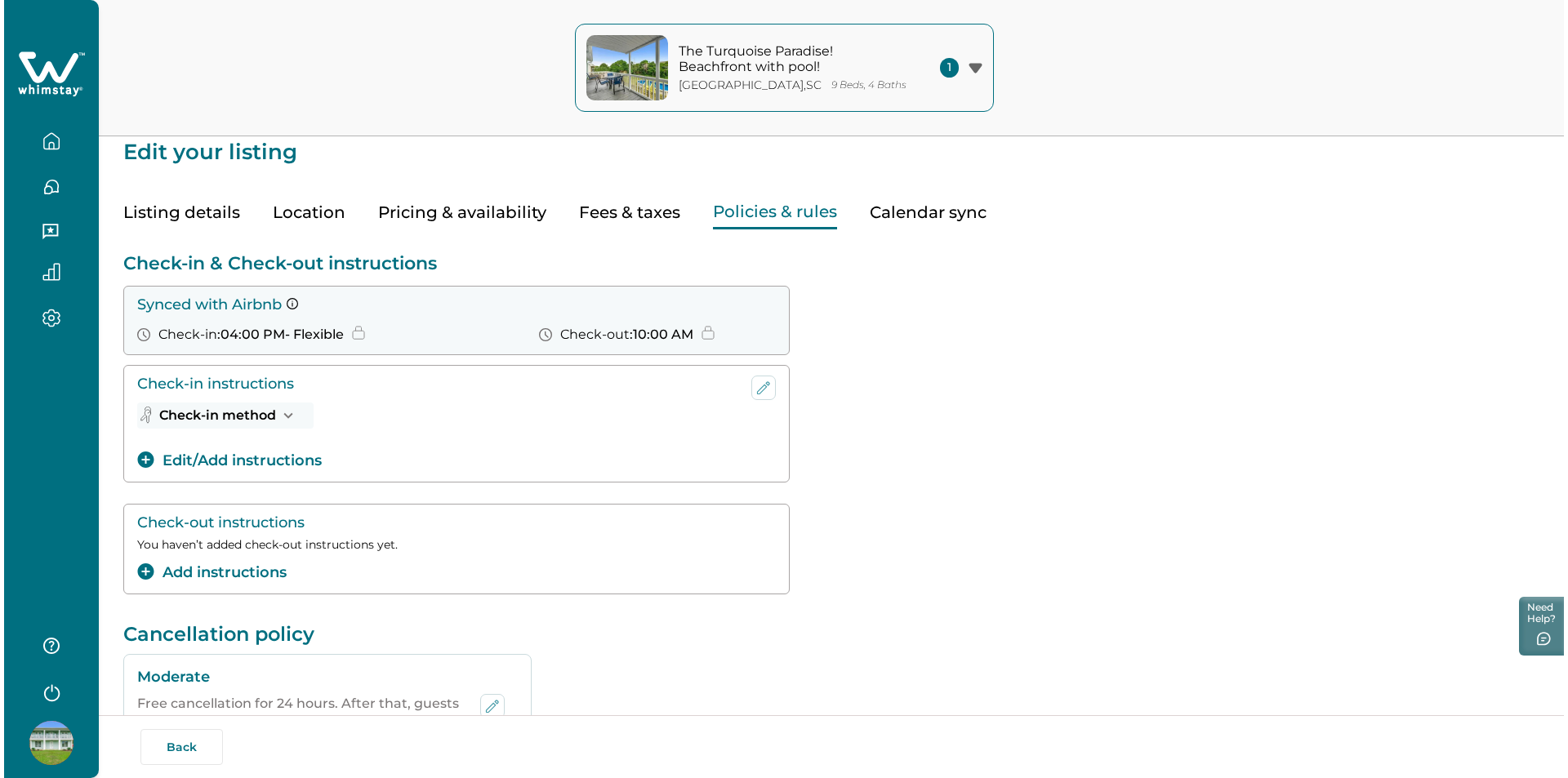
scroll to position [0, 0]
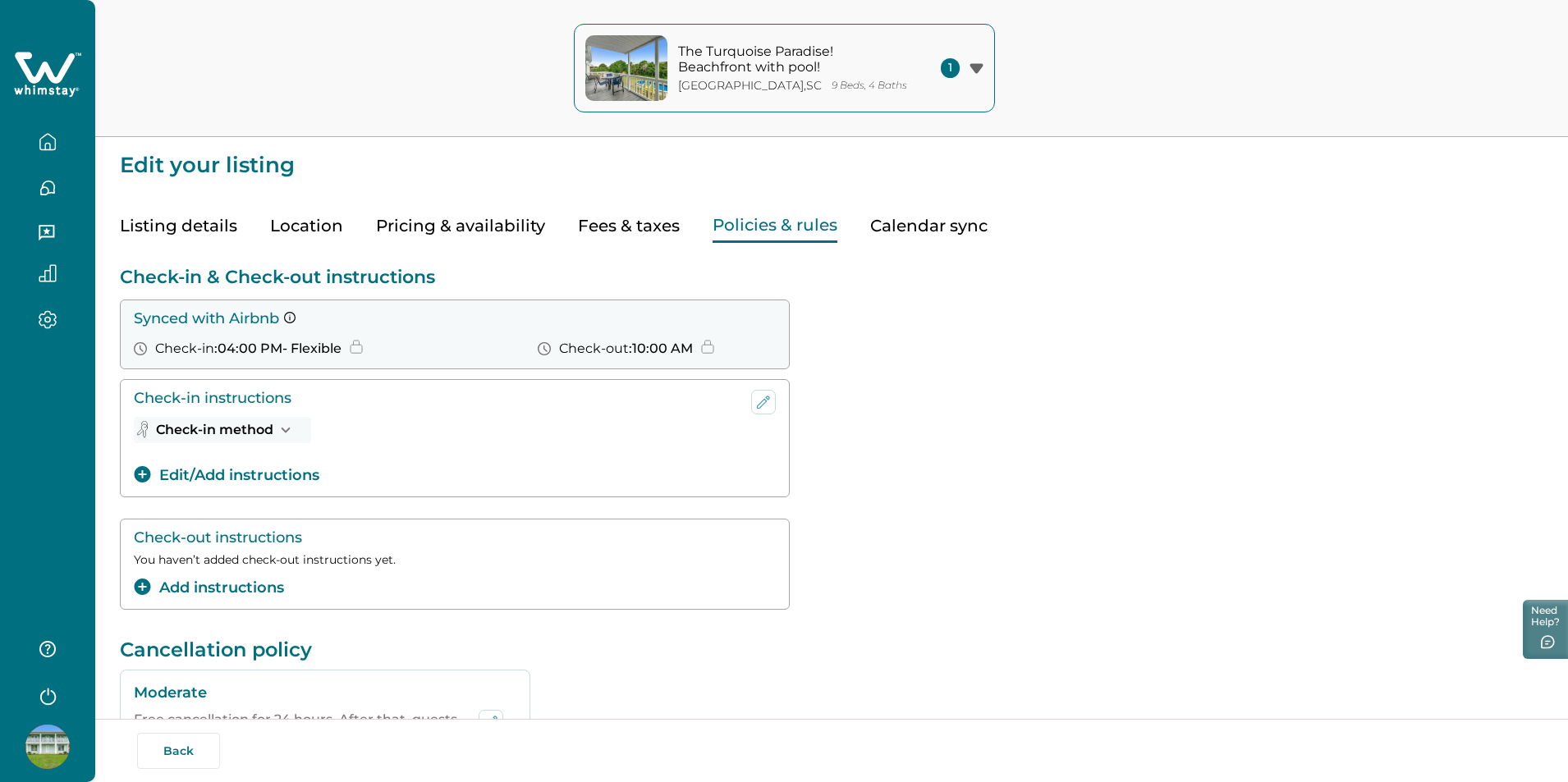
click at [907, 217] on button "Calendar sync" at bounding box center [929, 226] width 117 height 34
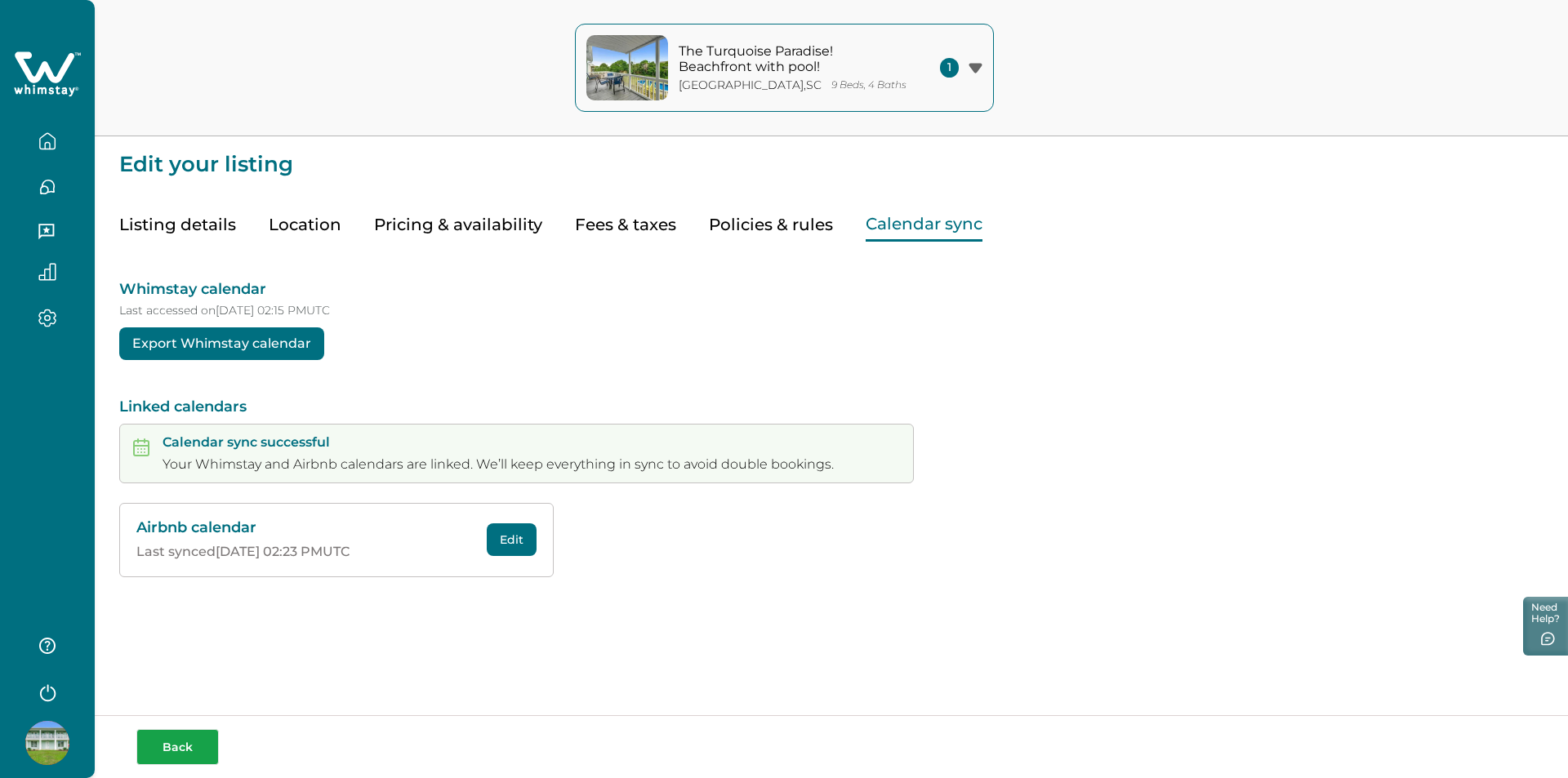
click at [182, 754] on button "Back" at bounding box center [177, 747] width 83 height 36
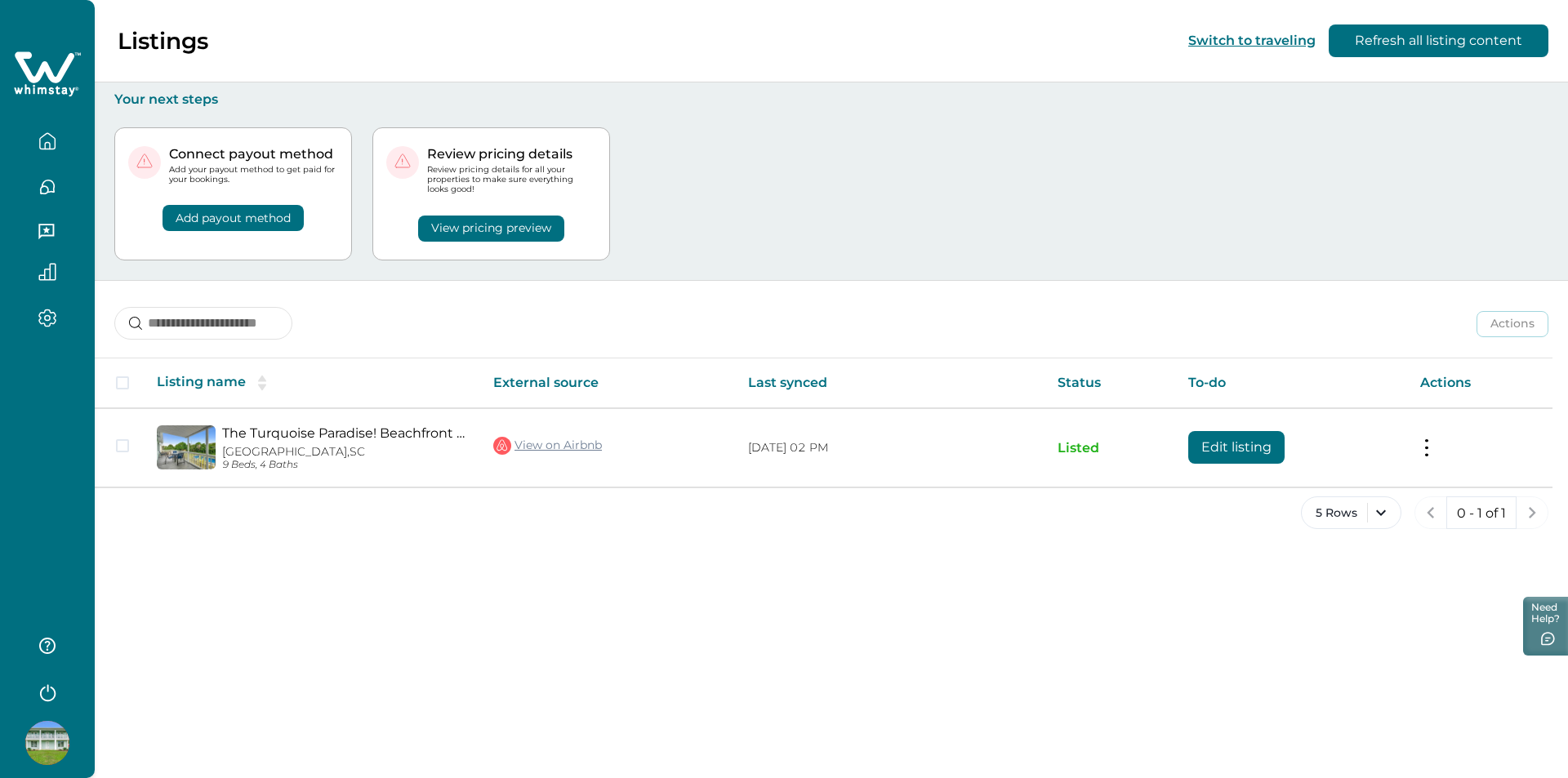
click at [47, 146] on icon "button" at bounding box center [47, 142] width 18 height 18
click at [474, 315] on div "Actions Actions Publish listing Unlist listing" at bounding box center [831, 311] width 1473 height 60
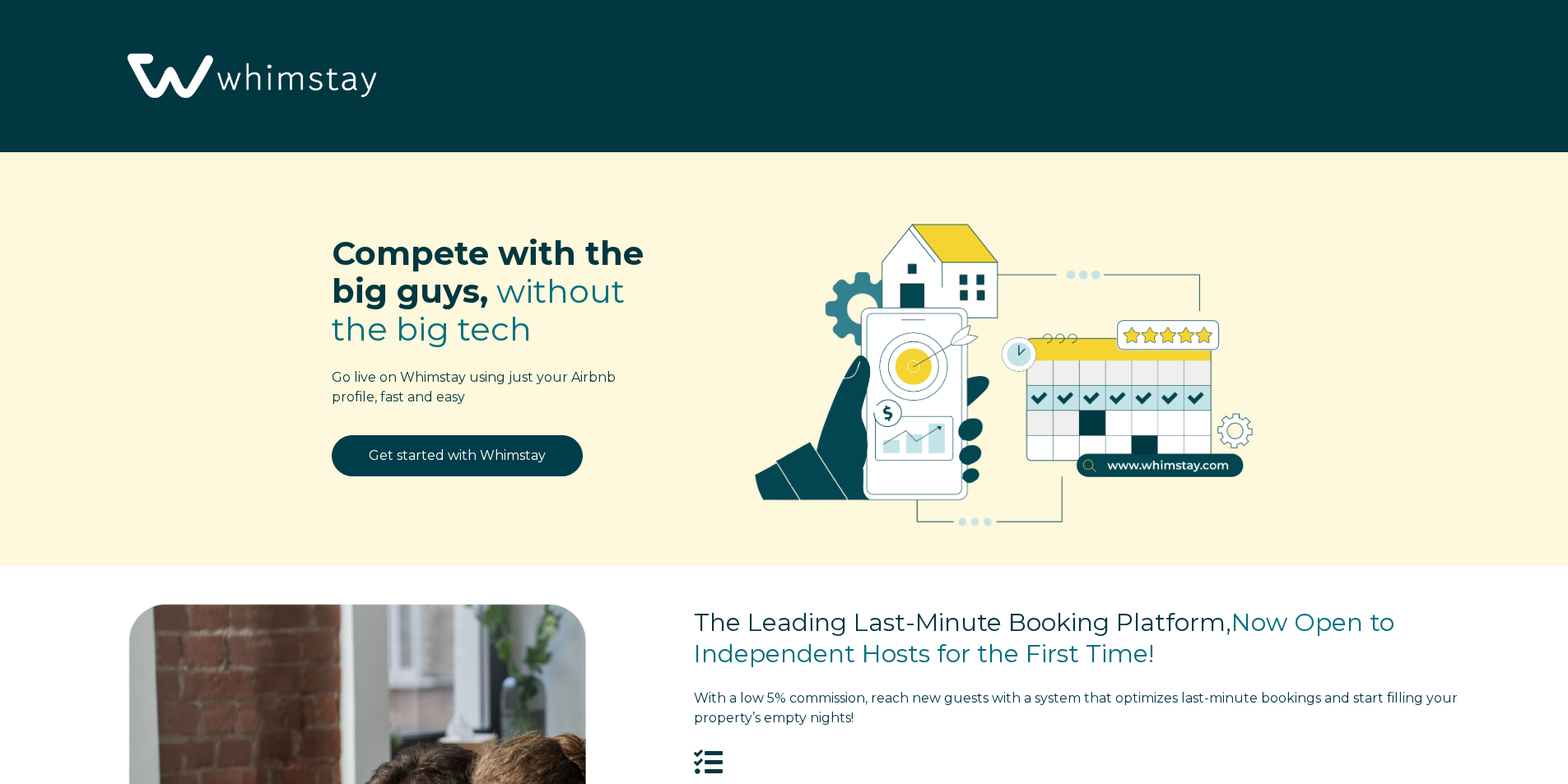
select select "US"
